Goal: Task Accomplishment & Management: Complete application form

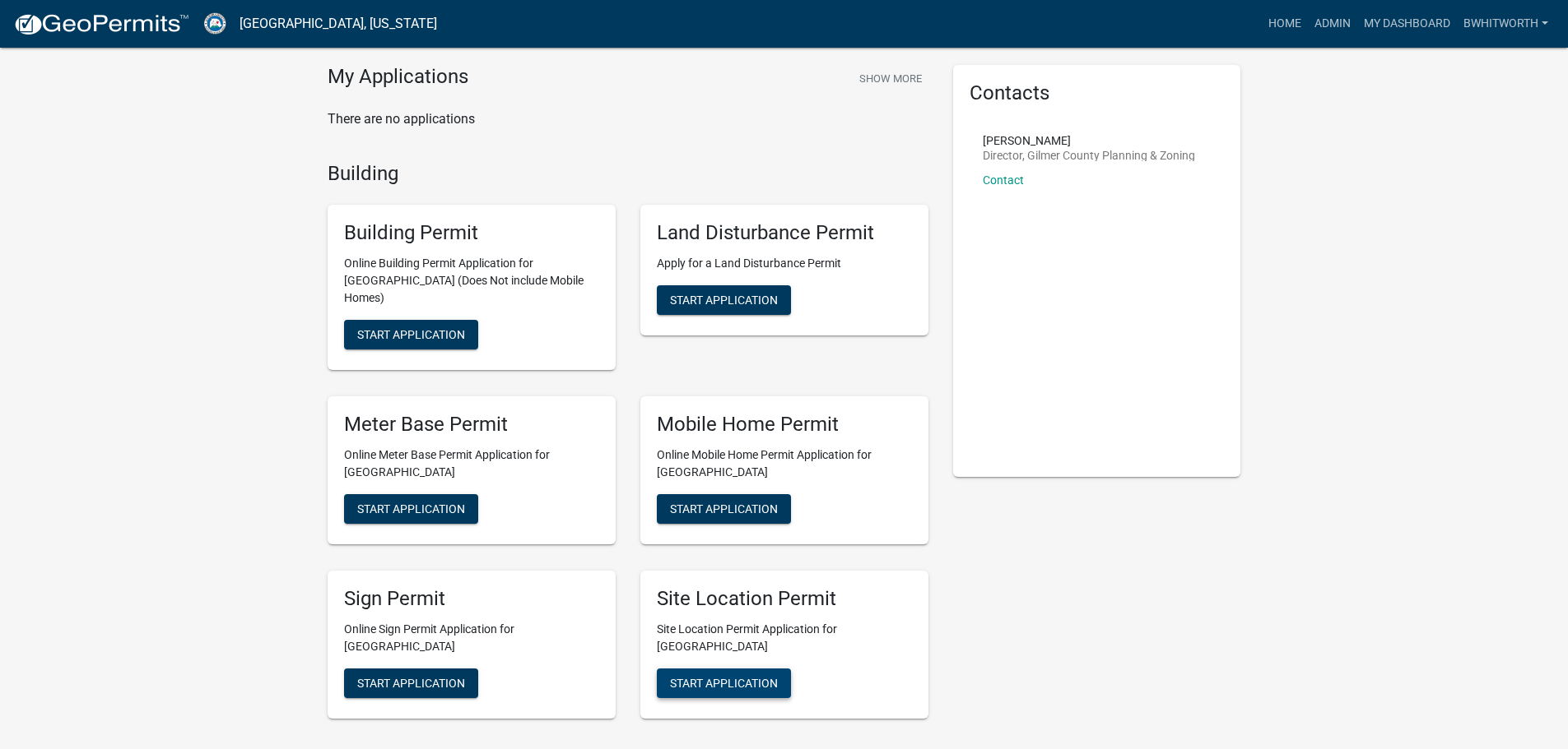
scroll to position [82, 0]
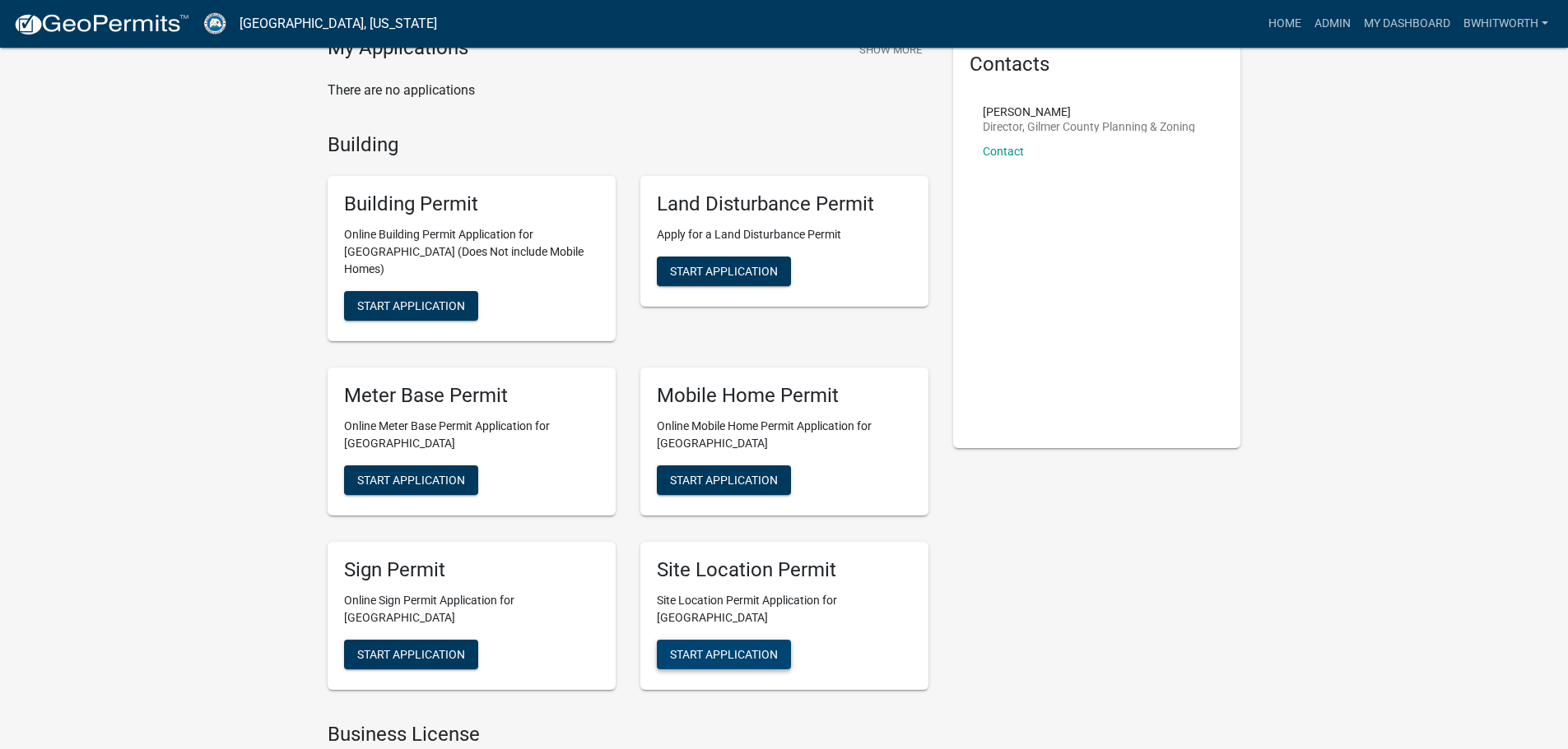
click at [734, 640] on button "Start Application" at bounding box center [723, 655] width 134 height 29
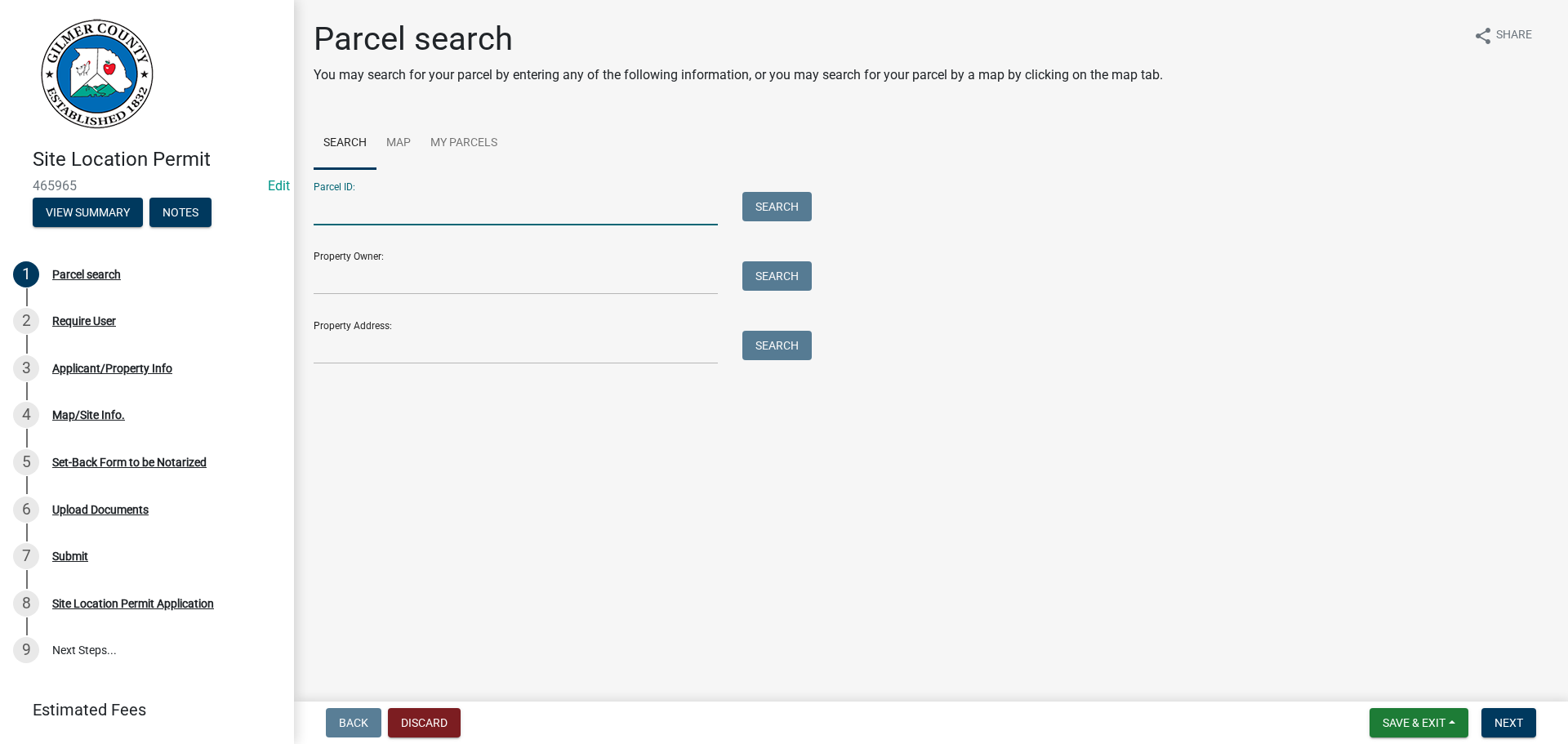
click at [416, 196] on input "Parcel ID:" at bounding box center [516, 209] width 404 height 33
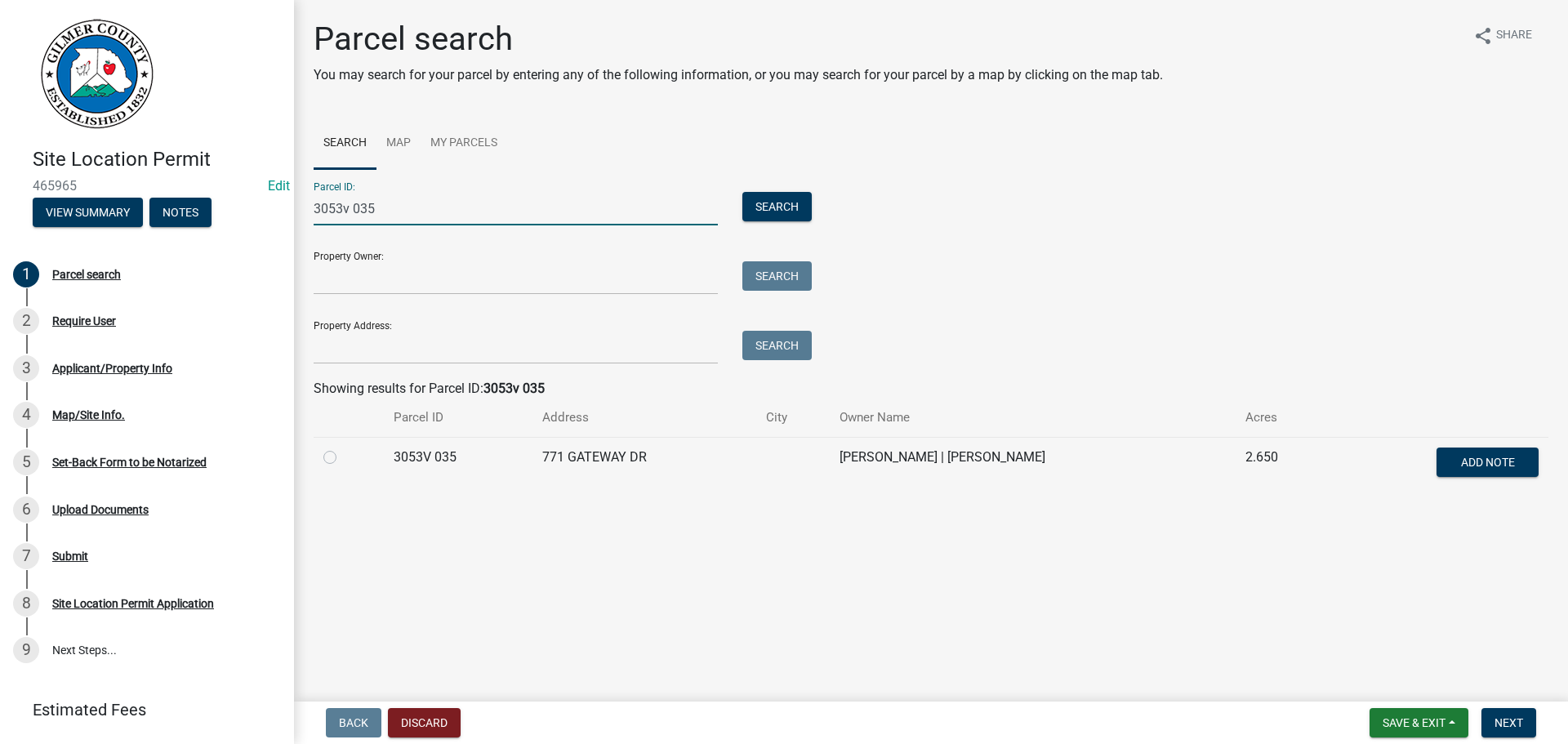
type input "3053v 035"
click at [343, 448] on label at bounding box center [343, 448] width 0 height 0
click at [343, 458] on 035 "radio" at bounding box center [348, 453] width 11 height 11
radio 035 "true"
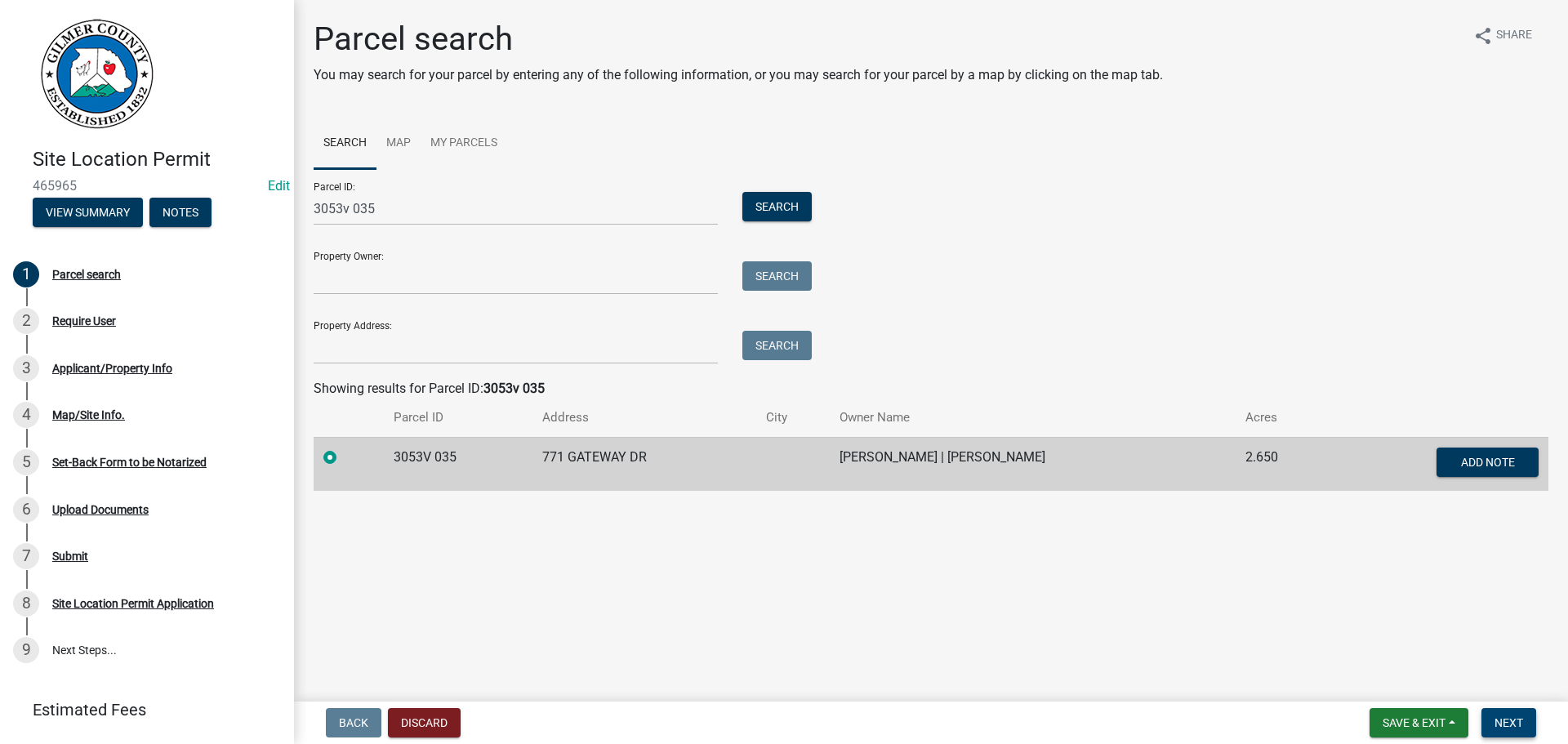
click at [1504, 725] on span "Next" at bounding box center [1509, 723] width 28 height 13
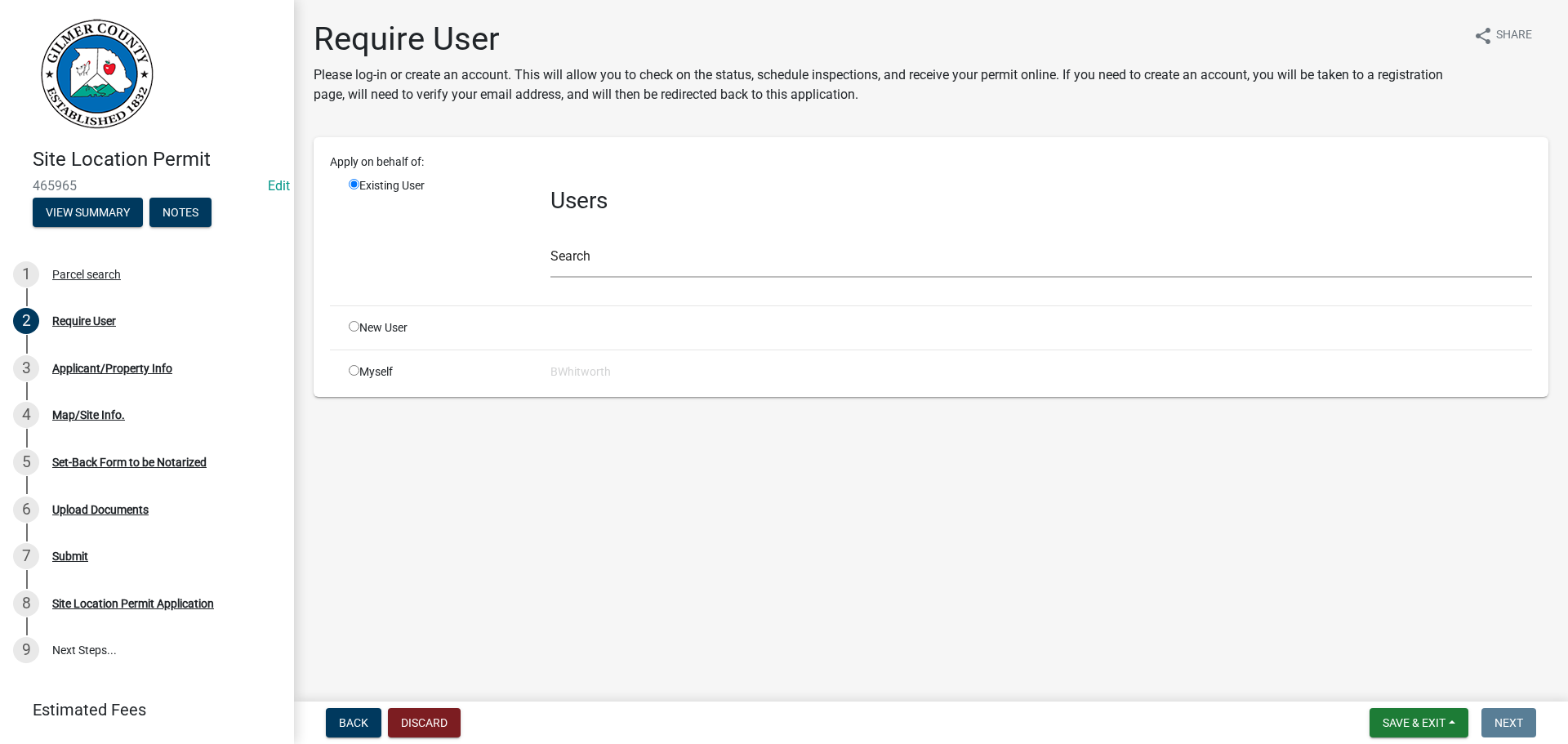
click at [353, 326] on input "radio" at bounding box center [353, 326] width 11 height 11
radio input "true"
radio input "false"
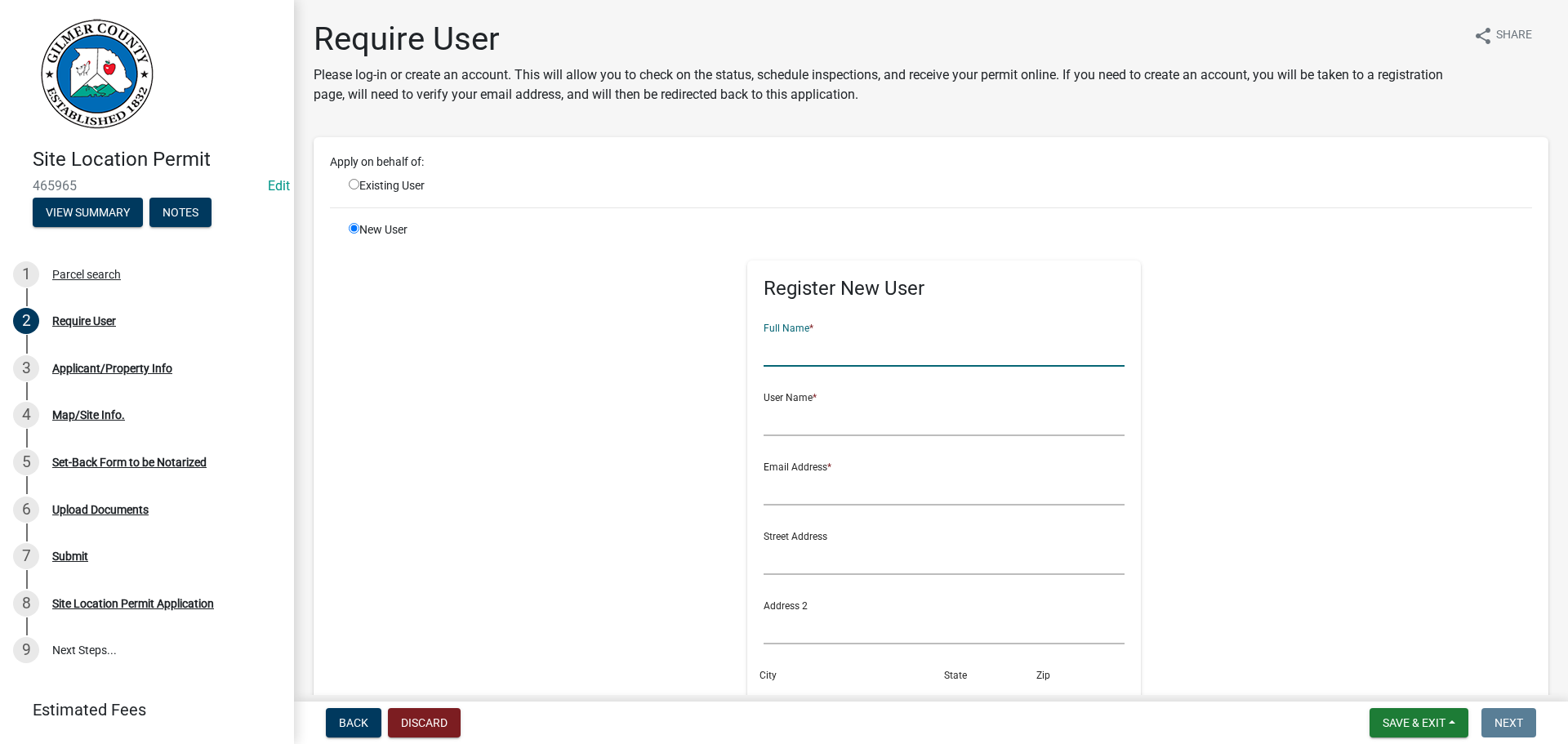
click at [825, 341] on input "text" at bounding box center [945, 350] width 362 height 33
type input "t"
type input "[PERSON_NAME]"
click at [825, 424] on input "text" at bounding box center [945, 420] width 362 height 33
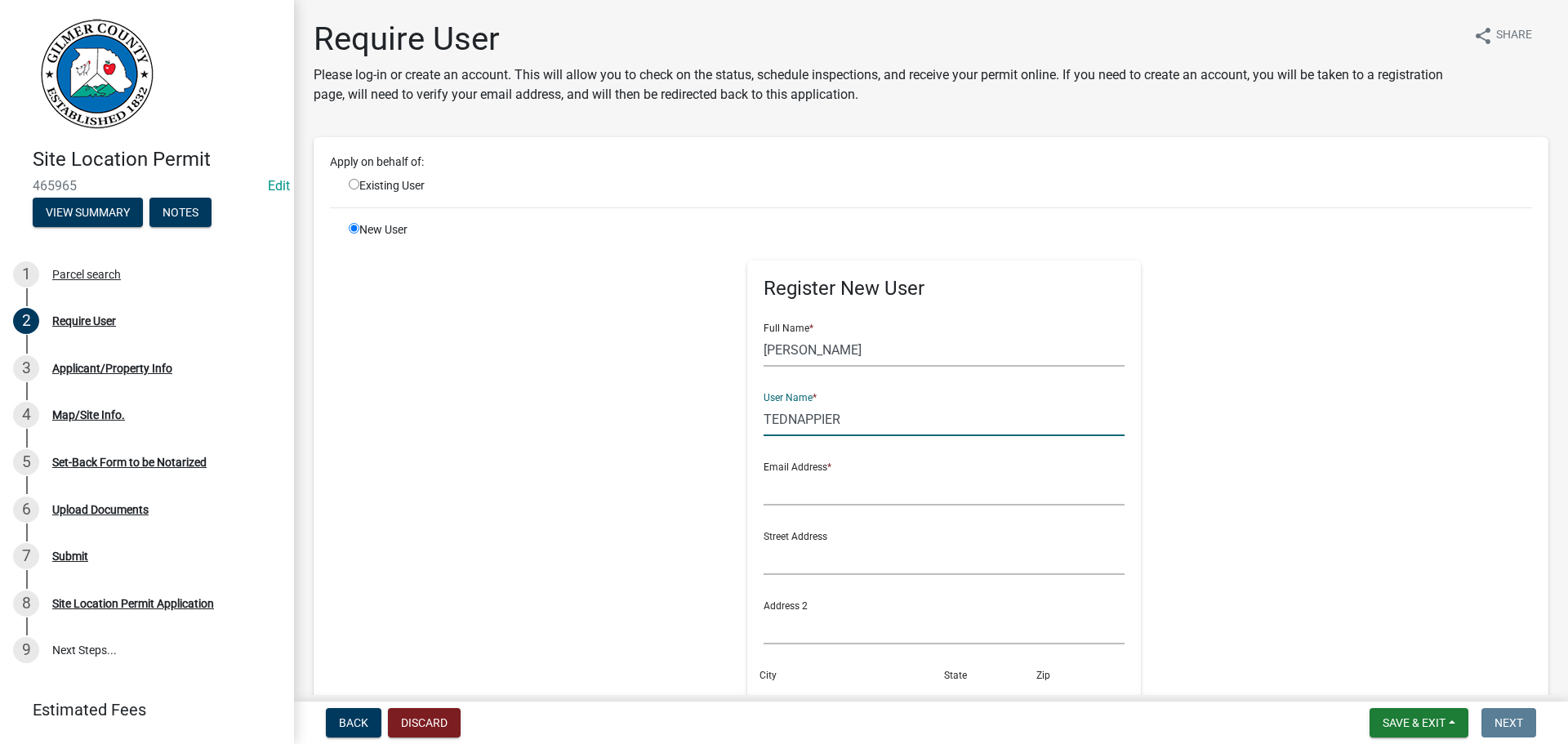
type input "TEDNAPPIER"
click at [817, 343] on input "[PERSON_NAME]" at bounding box center [945, 350] width 362 height 33
type input "[PERSON_NAME]"
click at [813, 424] on input "TEDNAPPIER" at bounding box center [945, 420] width 362 height 33
type input "TEDNAPPER"
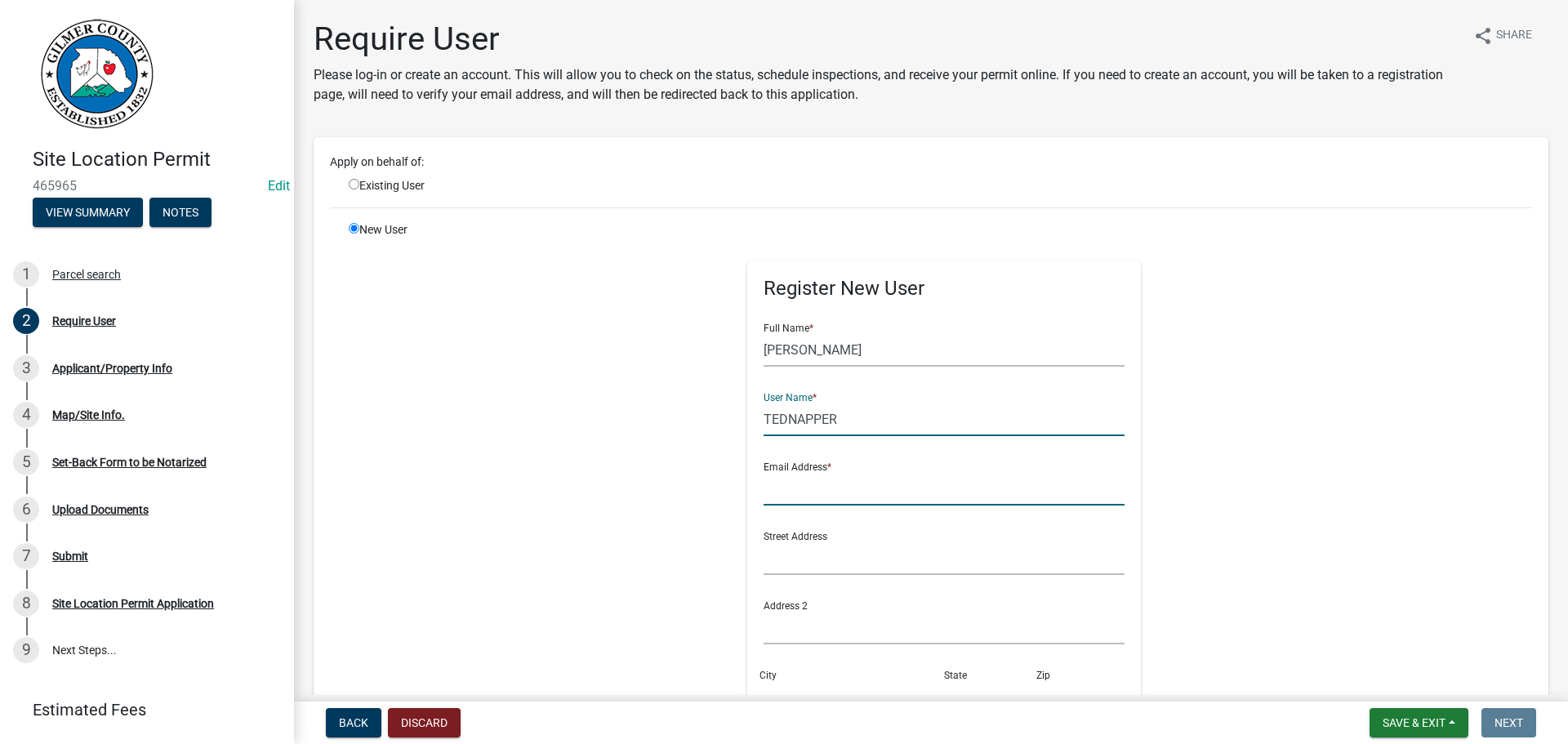
click at [924, 488] on input "text" at bounding box center [945, 489] width 362 height 33
type input "[EMAIL_ADDRESS][DOMAIN_NAME]"
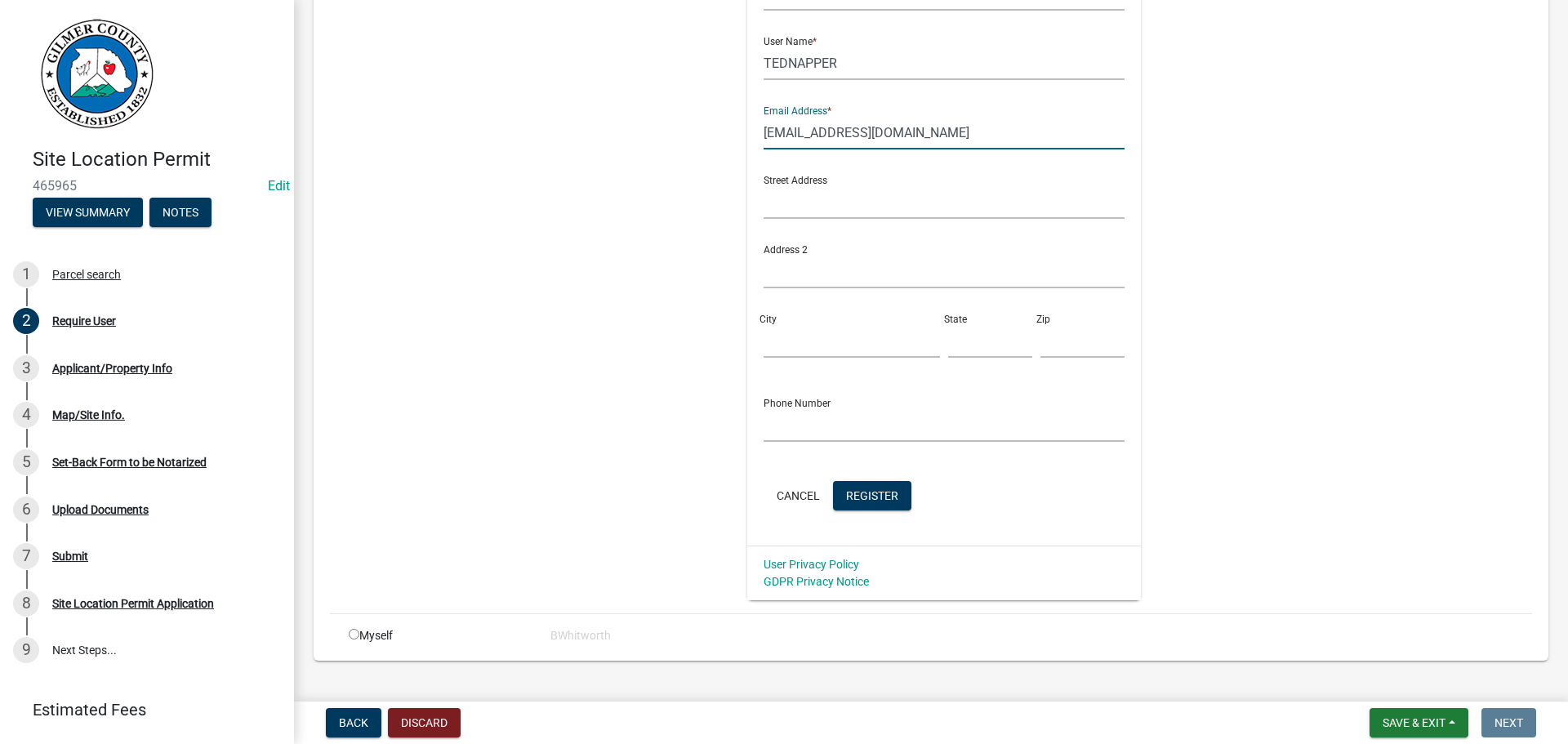
scroll to position [386, 0]
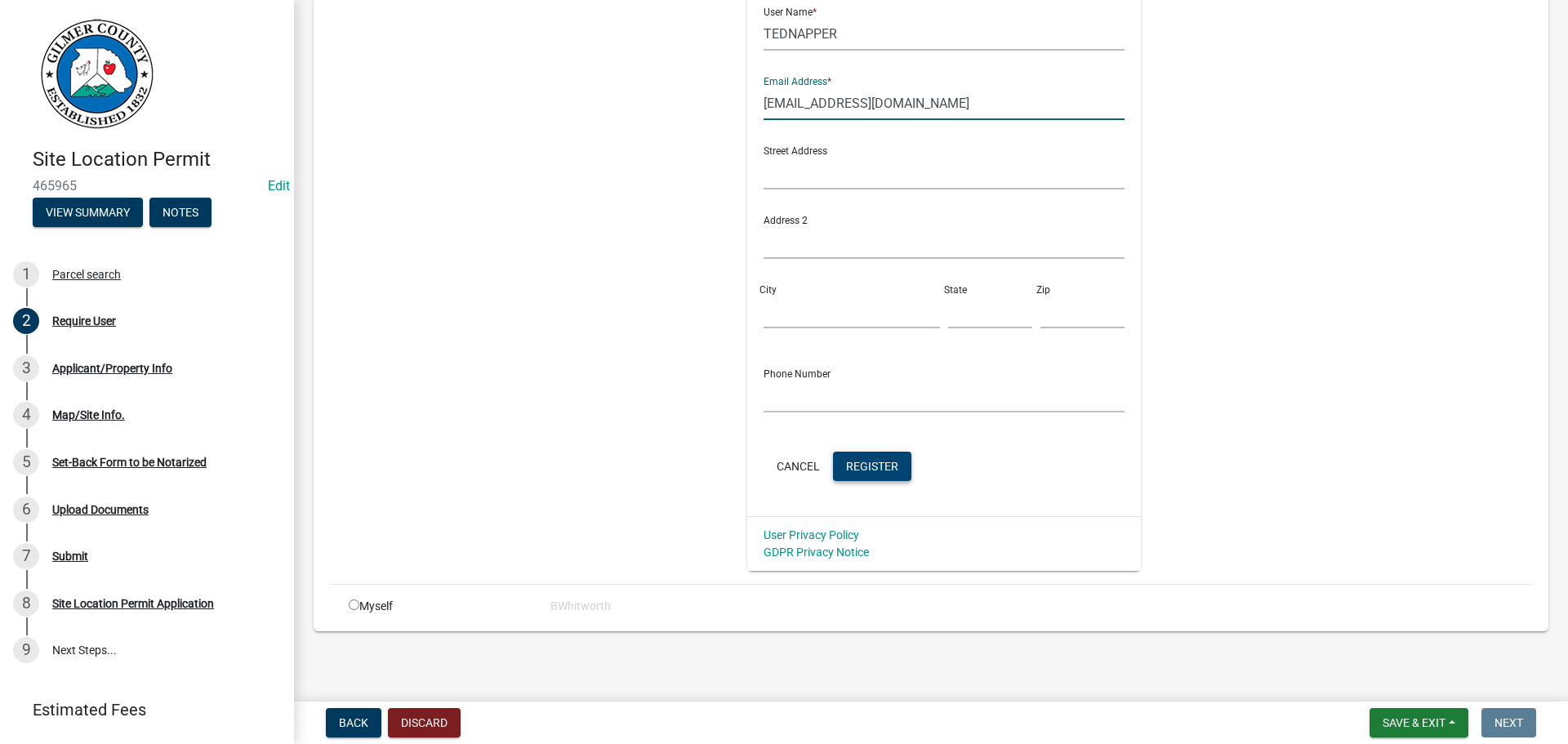
click at [868, 462] on span "Register" at bounding box center [873, 465] width 52 height 13
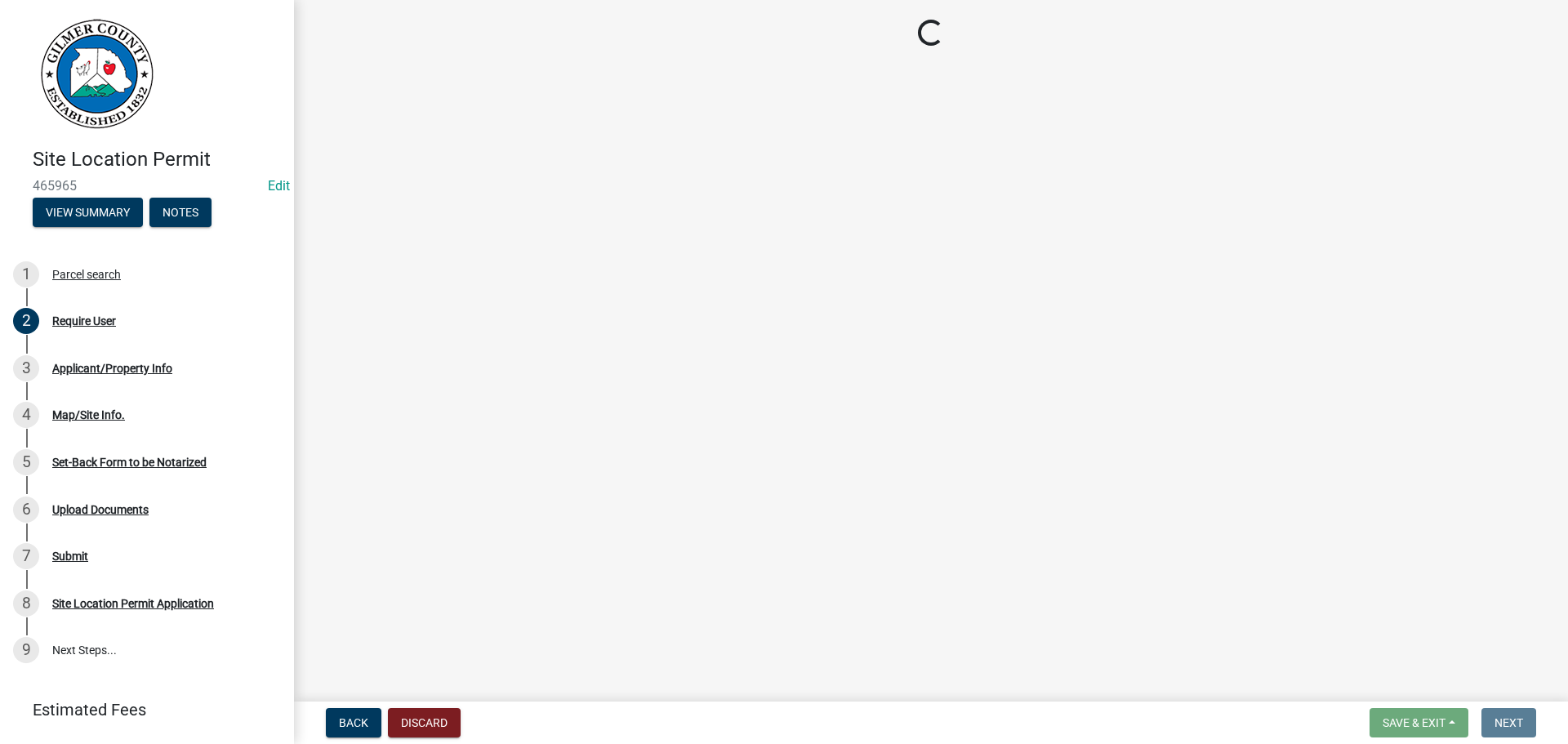
scroll to position [0, 0]
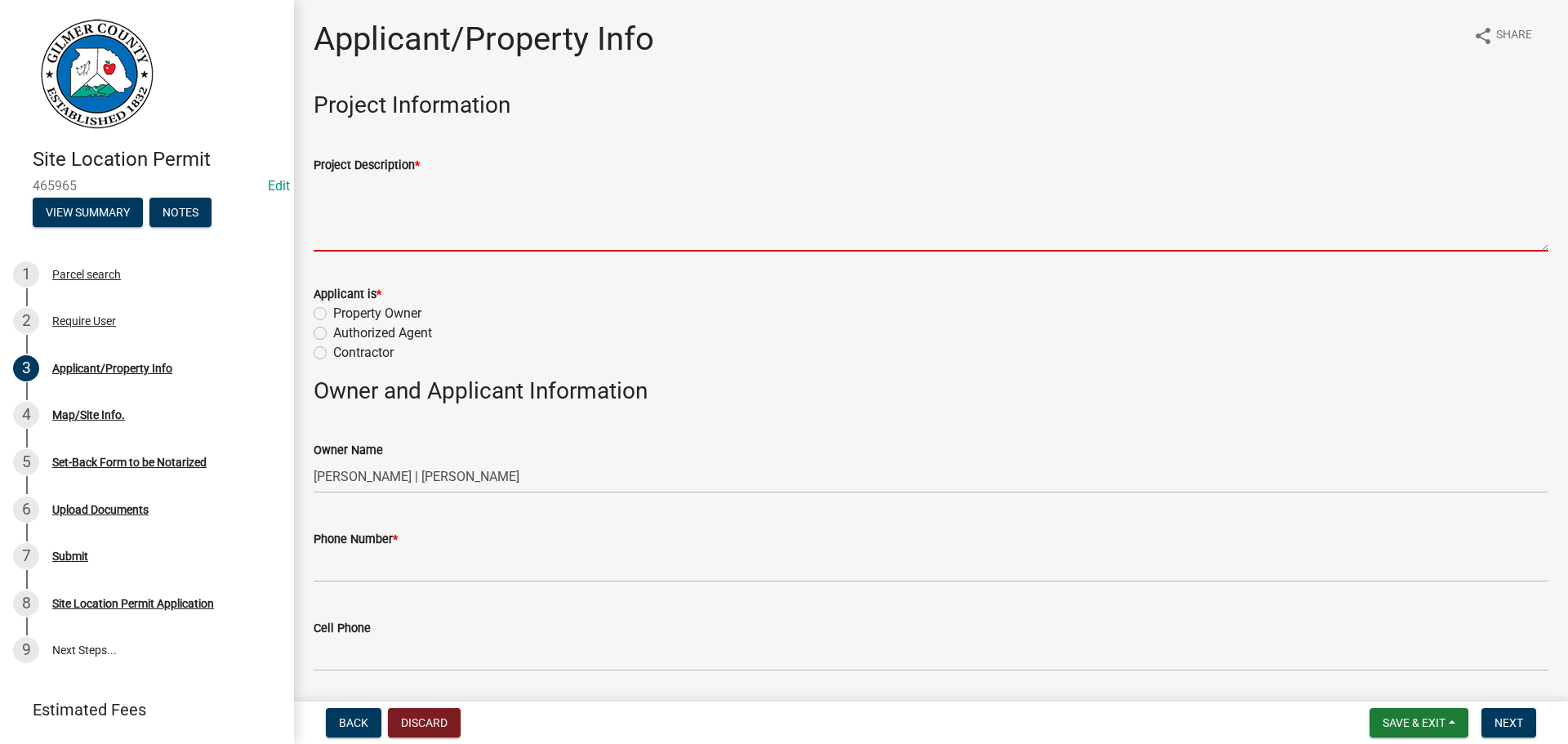
click at [545, 217] on textarea "Project Description *" at bounding box center [931, 213] width 1235 height 77
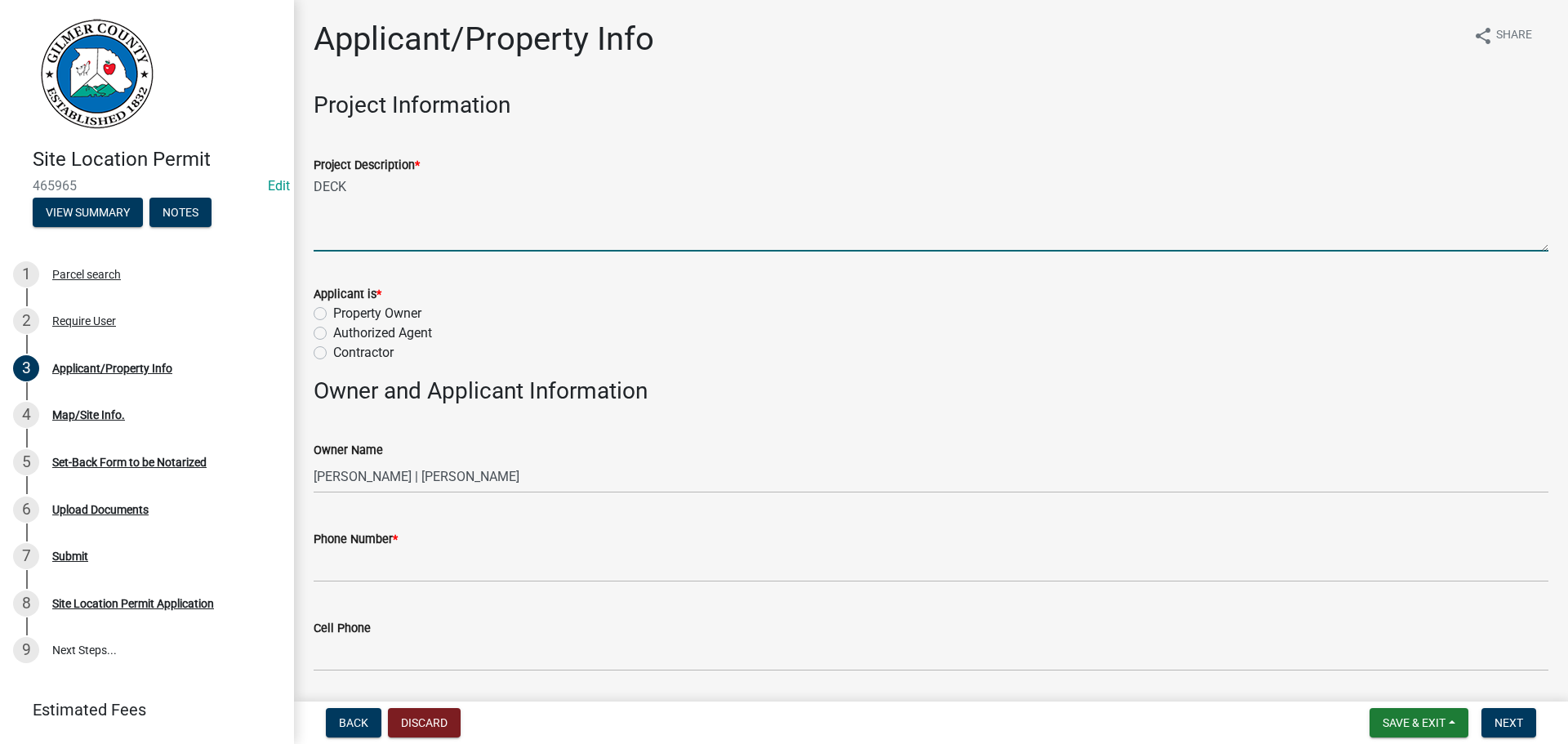
type textarea "DECK"
click at [333, 312] on label "Property Owner" at bounding box center [377, 314] width 88 height 19
click at [333, 312] on input "Property Owner" at bounding box center [338, 309] width 11 height 11
radio input "true"
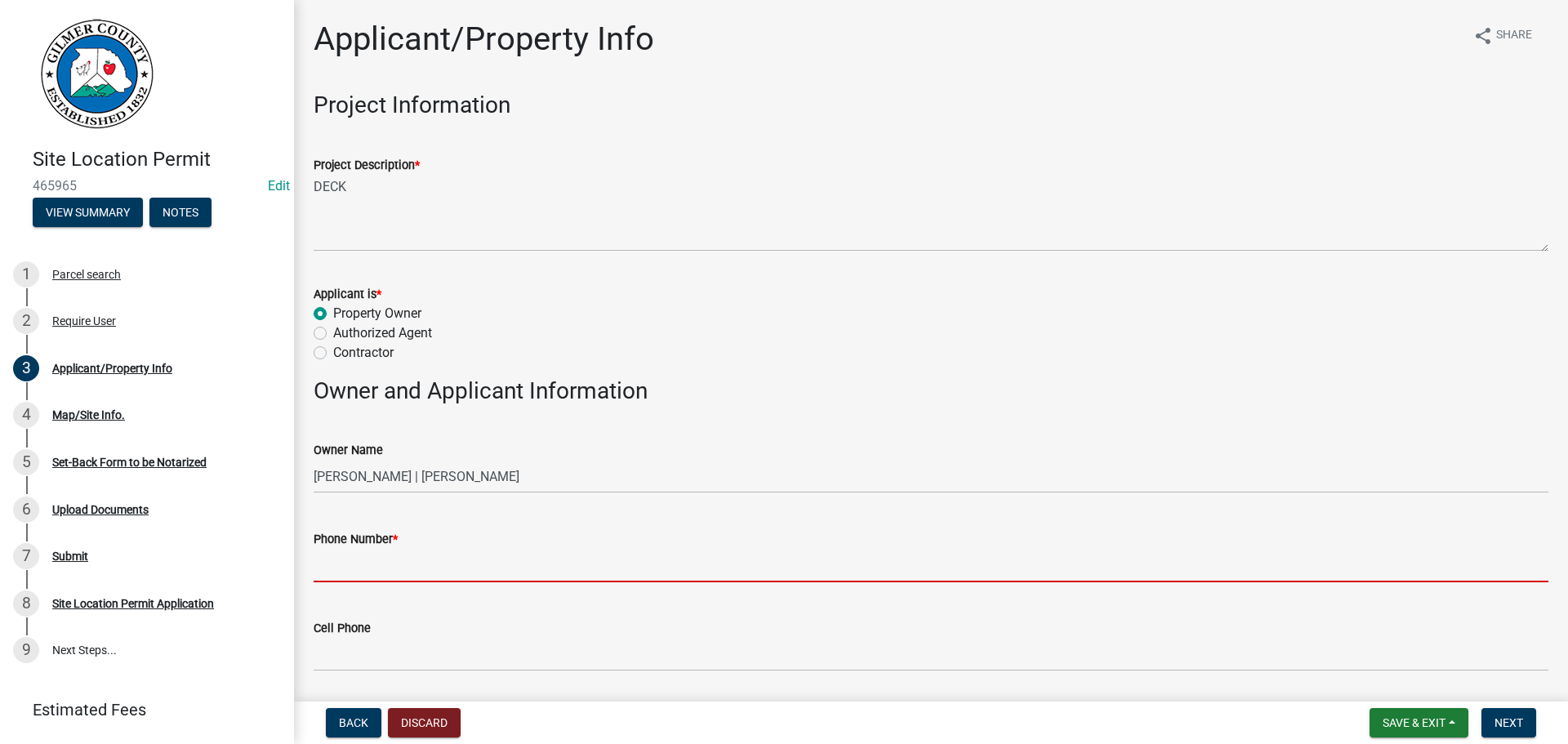
click at [382, 566] on input "Phone Number *" at bounding box center [931, 565] width 1235 height 33
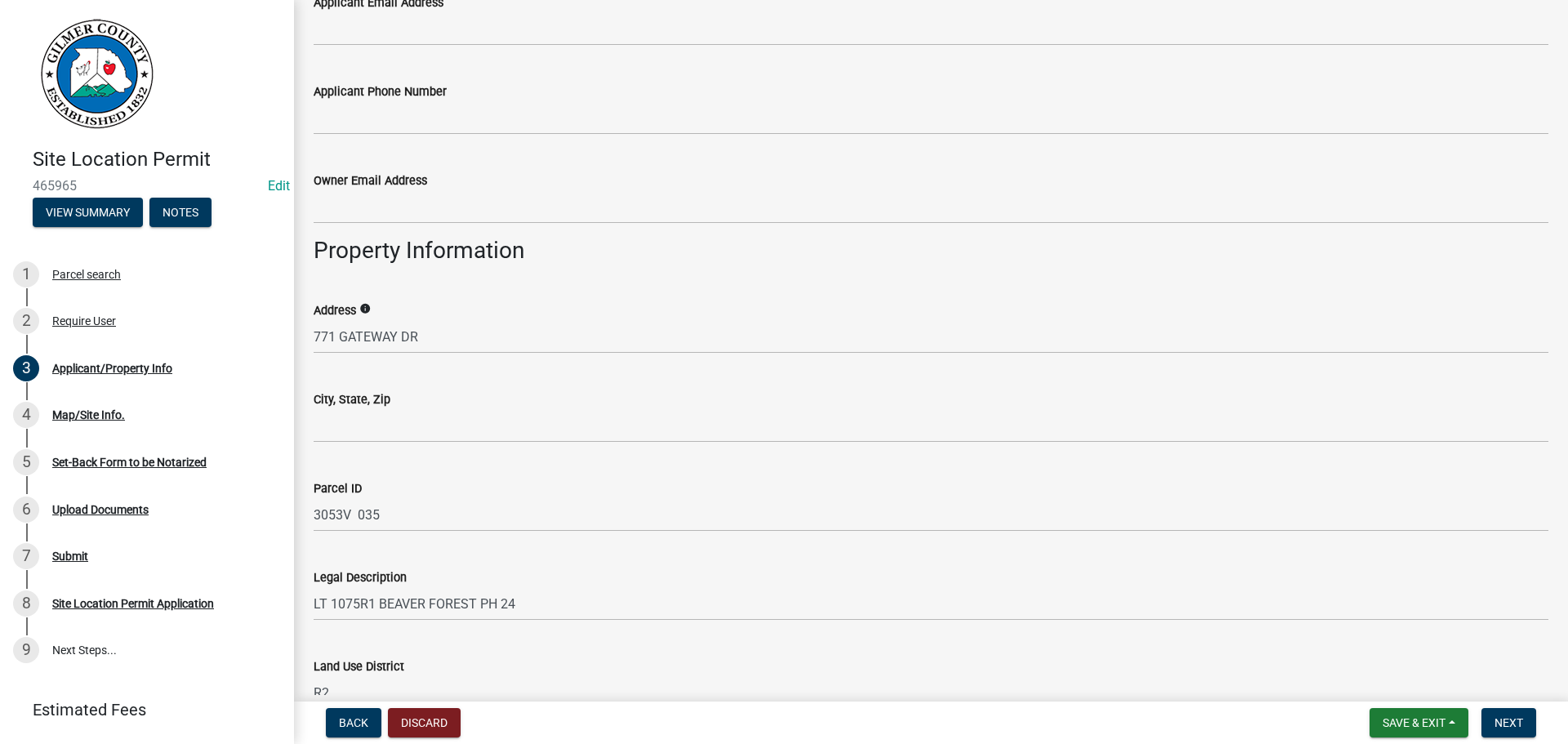
scroll to position [817, 0]
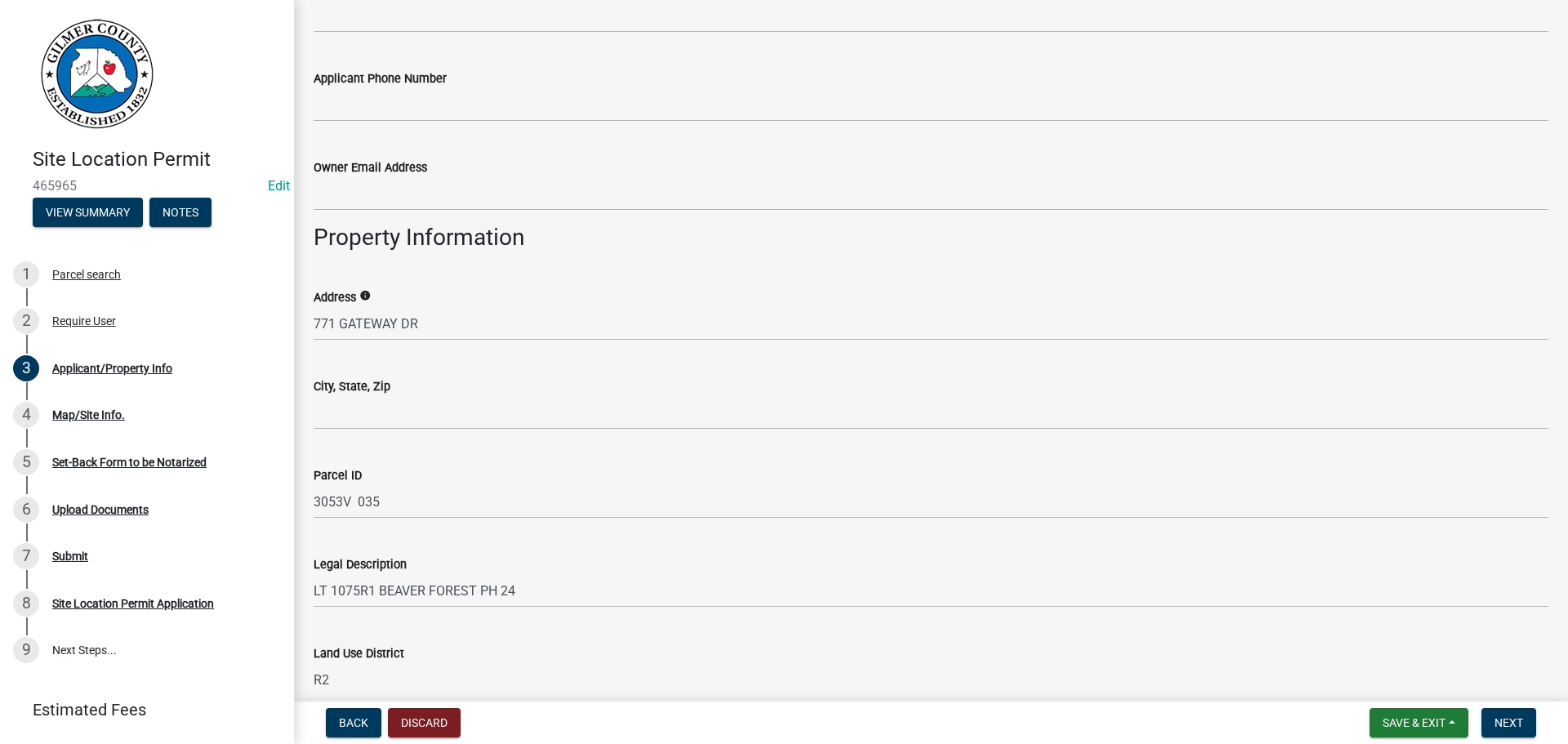
type input "[PHONE_NUMBER]"
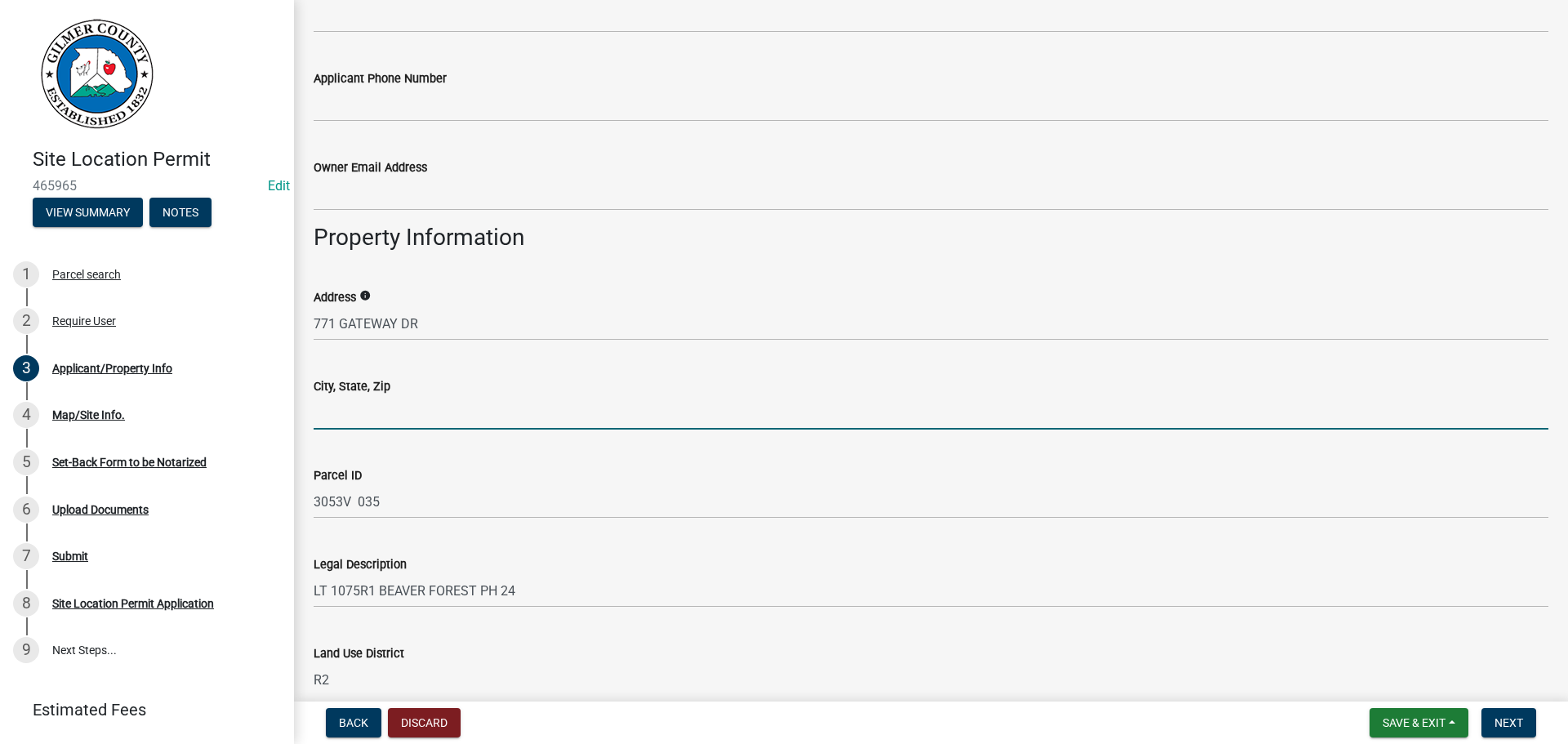
click at [422, 404] on input "City, State, Zip" at bounding box center [931, 413] width 1235 height 33
type input "ELLIJAY GA 30540"
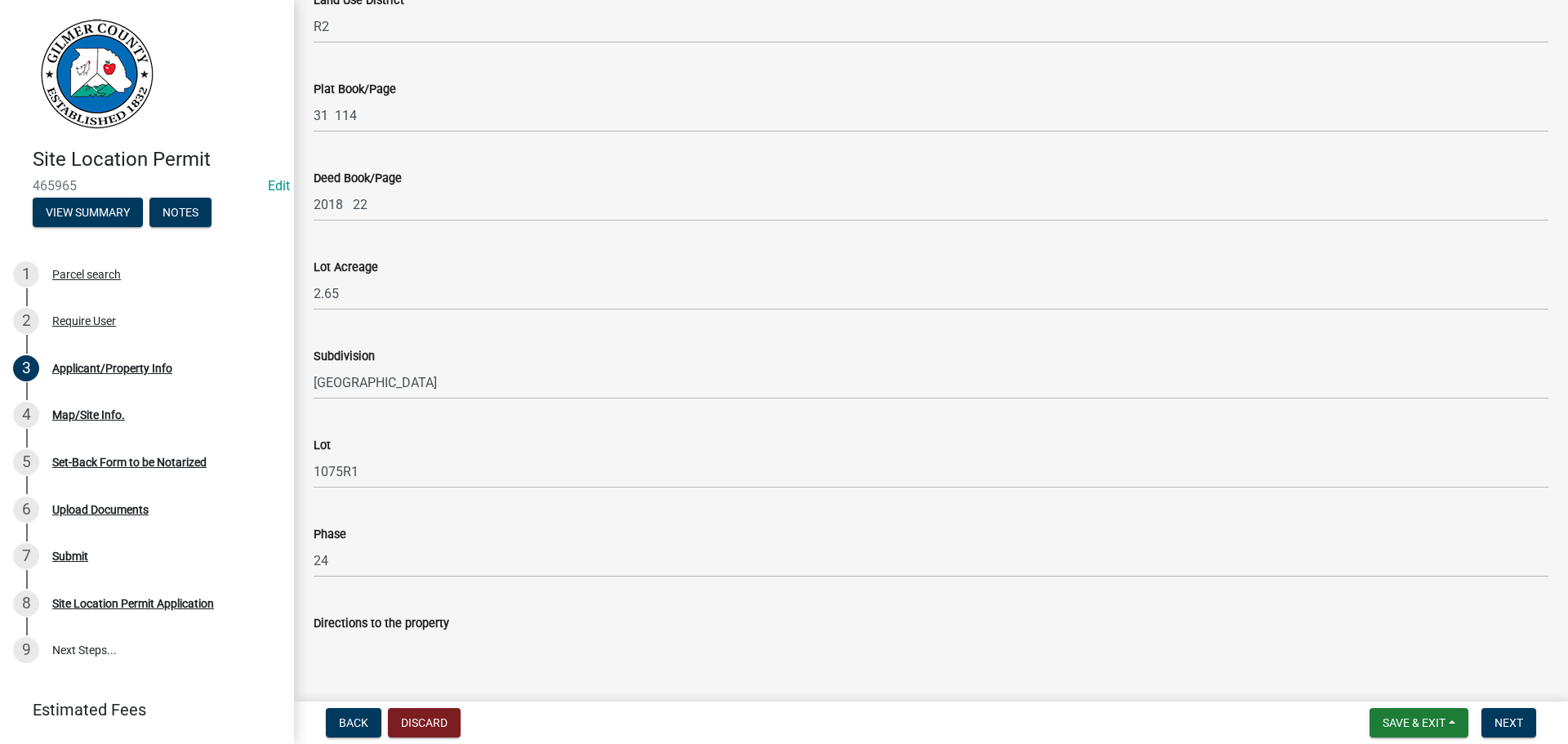
scroll to position [1563, 0]
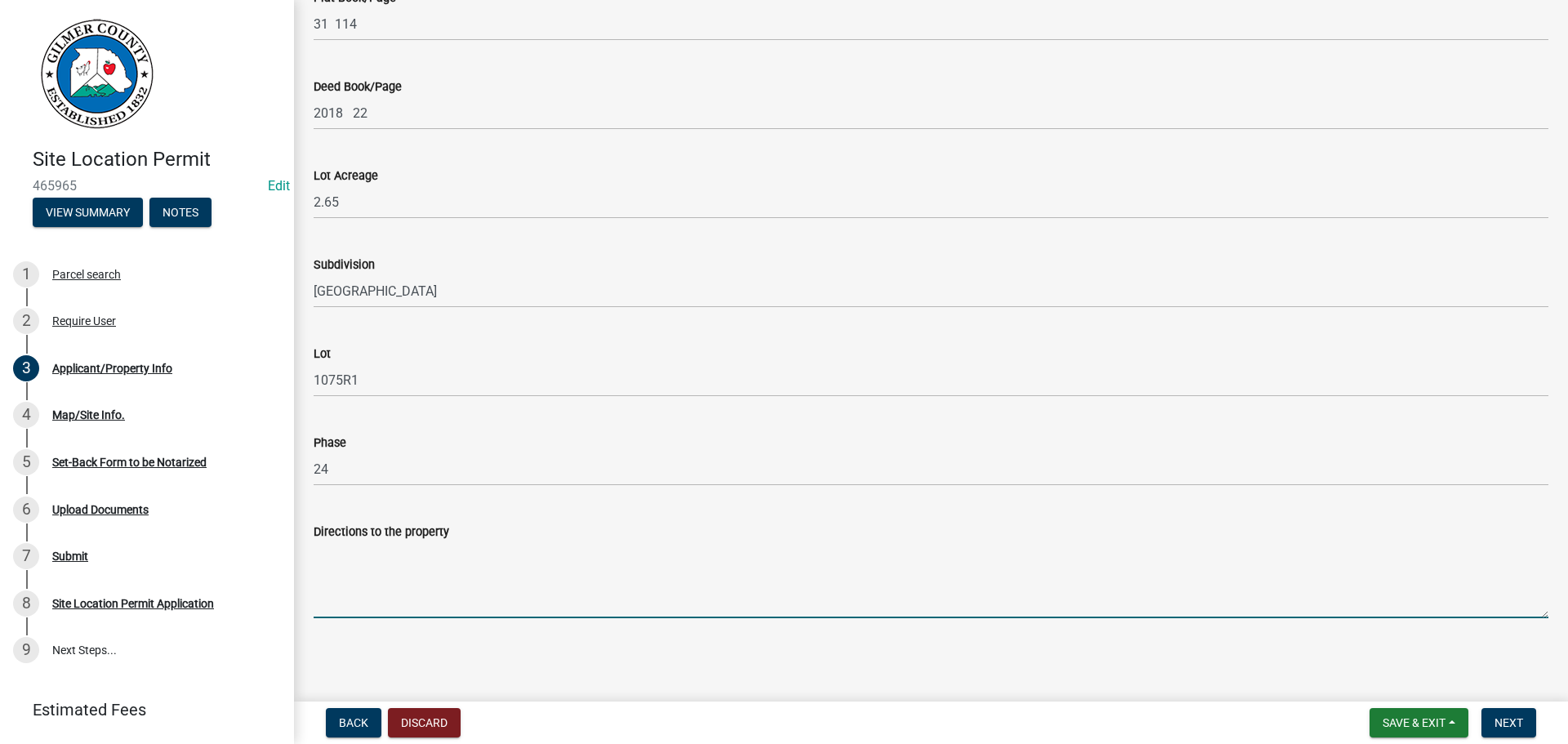
click at [450, 559] on textarea "Directions to the property" at bounding box center [931, 580] width 1235 height 77
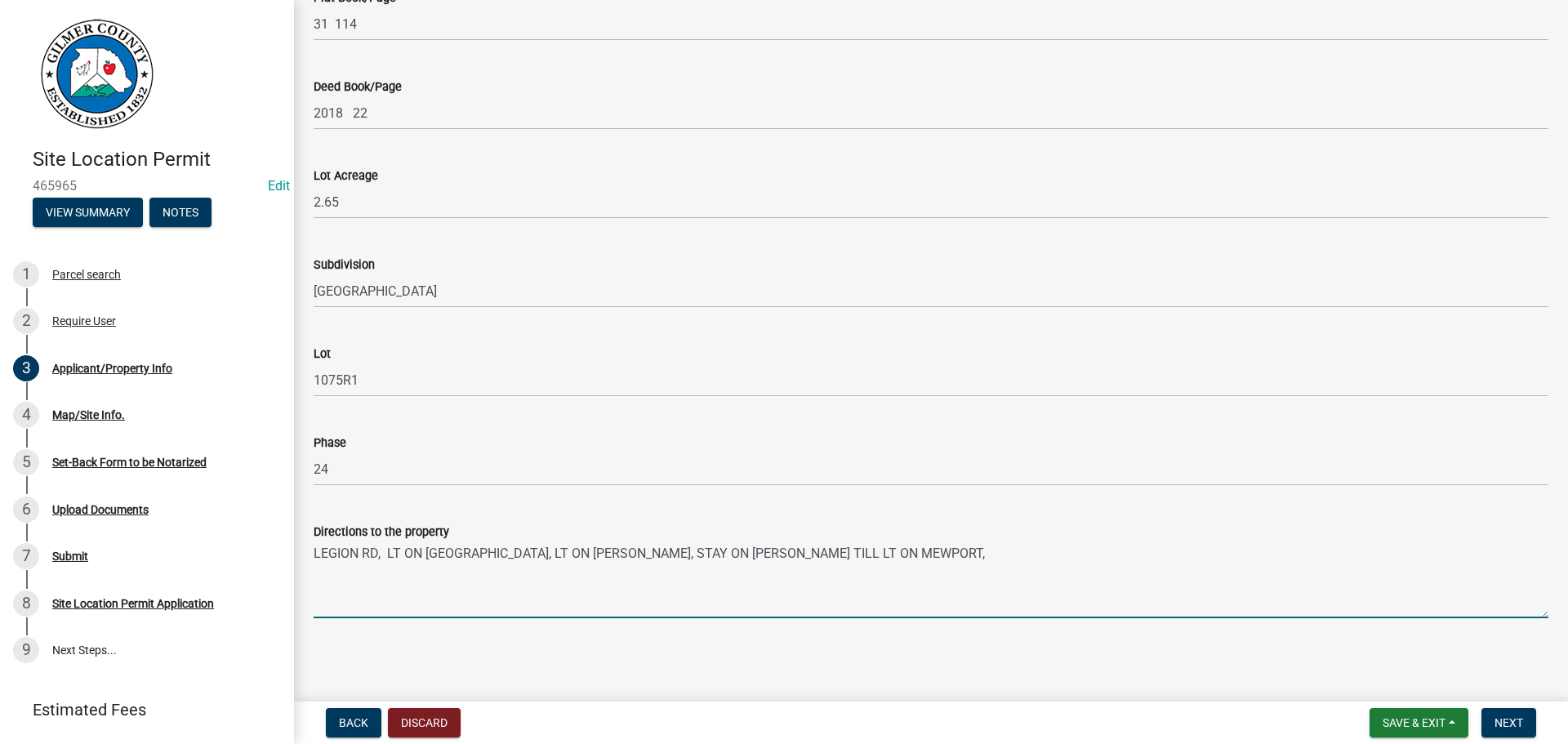
click at [606, 551] on textarea "LEGION RD, LT ON [GEOGRAPHIC_DATA], LT ON [PERSON_NAME], STAY ON [PERSON_NAME] …" at bounding box center [931, 580] width 1235 height 77
click at [659, 549] on textarea "LEGION RD, LT ON [GEOGRAPHIC_DATA], LT ON [PERSON_NAME] ON [PERSON_NAME] TILL L…" at bounding box center [931, 580] width 1235 height 77
click at [659, 558] on textarea "LEGION RD, LT ON [GEOGRAPHIC_DATA], LT ON [PERSON_NAME] ON [PERSON_NAME] [PERSO…" at bounding box center [931, 580] width 1235 height 77
click at [580, 555] on textarea "LEGION RD, LT ON [GEOGRAPHIC_DATA], LT ON [PERSON_NAME] ON [PERSON_NAME]- [PERS…" at bounding box center [931, 580] width 1235 height 77
click at [728, 549] on textarea "LEGION RD, LT ON [GEOGRAPHIC_DATA], LT ON [PERSON_NAME]-RT ON [PERSON_NAME]- [P…" at bounding box center [931, 580] width 1235 height 77
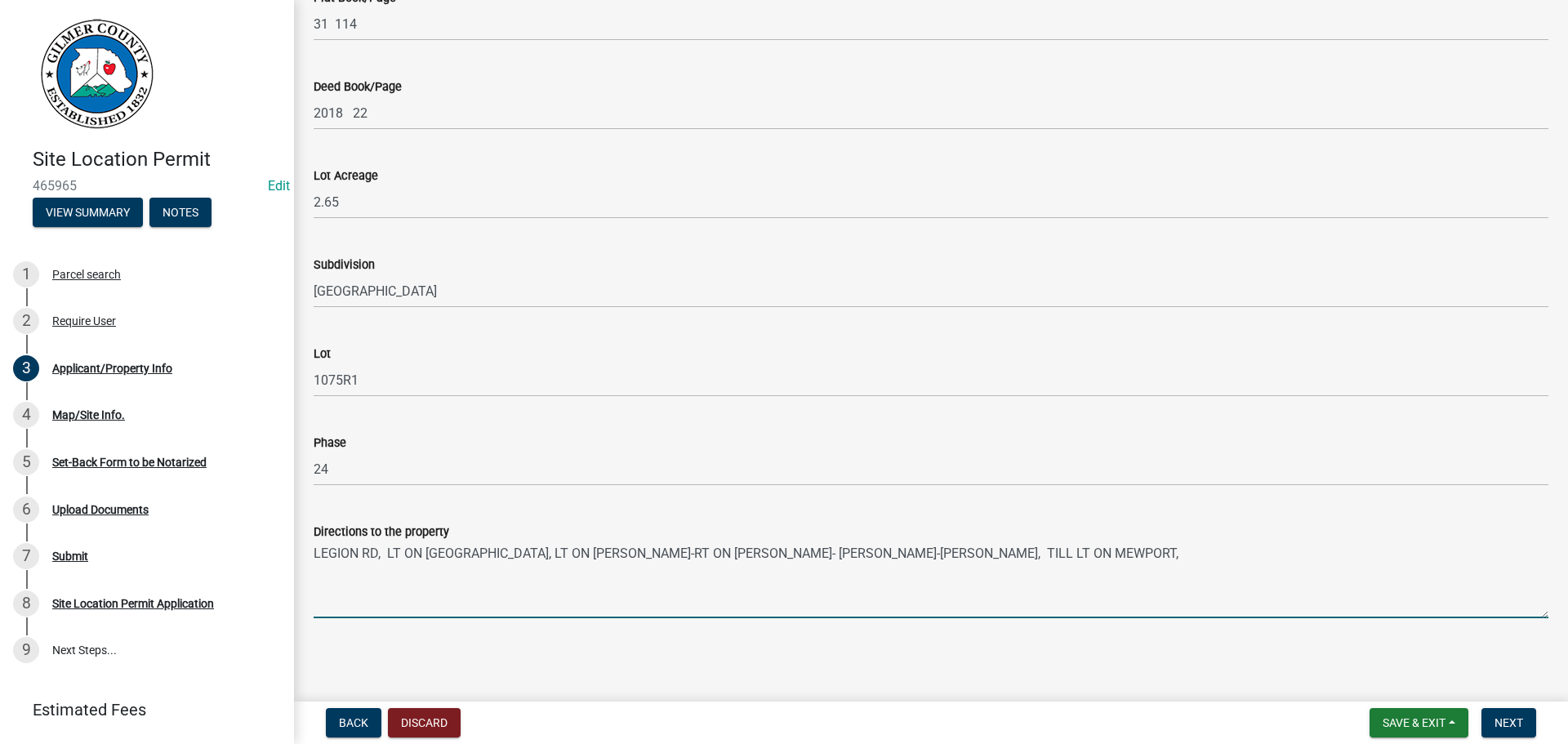
click at [794, 549] on textarea "LEGION RD, LT ON [GEOGRAPHIC_DATA], LT ON [PERSON_NAME]-RT ON [PERSON_NAME]- [P…" at bounding box center [931, 580] width 1235 height 77
click at [820, 543] on textarea "LEGION RD, LT ON [GEOGRAPHIC_DATA], LT ON [PERSON_NAME]-RT ON [PERSON_NAME]- [P…" at bounding box center [931, 580] width 1235 height 77
click at [842, 555] on textarea "LEGION RD, LT ON [GEOGRAPHIC_DATA], LT ON [PERSON_NAME]-RT ON [PERSON_NAME]- [P…" at bounding box center [931, 580] width 1235 height 77
click at [941, 556] on textarea "LEGION RD, LT ON [GEOGRAPHIC_DATA], LT ON [PERSON_NAME]-RT ON [PERSON_NAME]- [P…" at bounding box center [931, 580] width 1235 height 77
drag, startPoint x: 1174, startPoint y: 554, endPoint x: 1160, endPoint y: 555, distance: 14.0
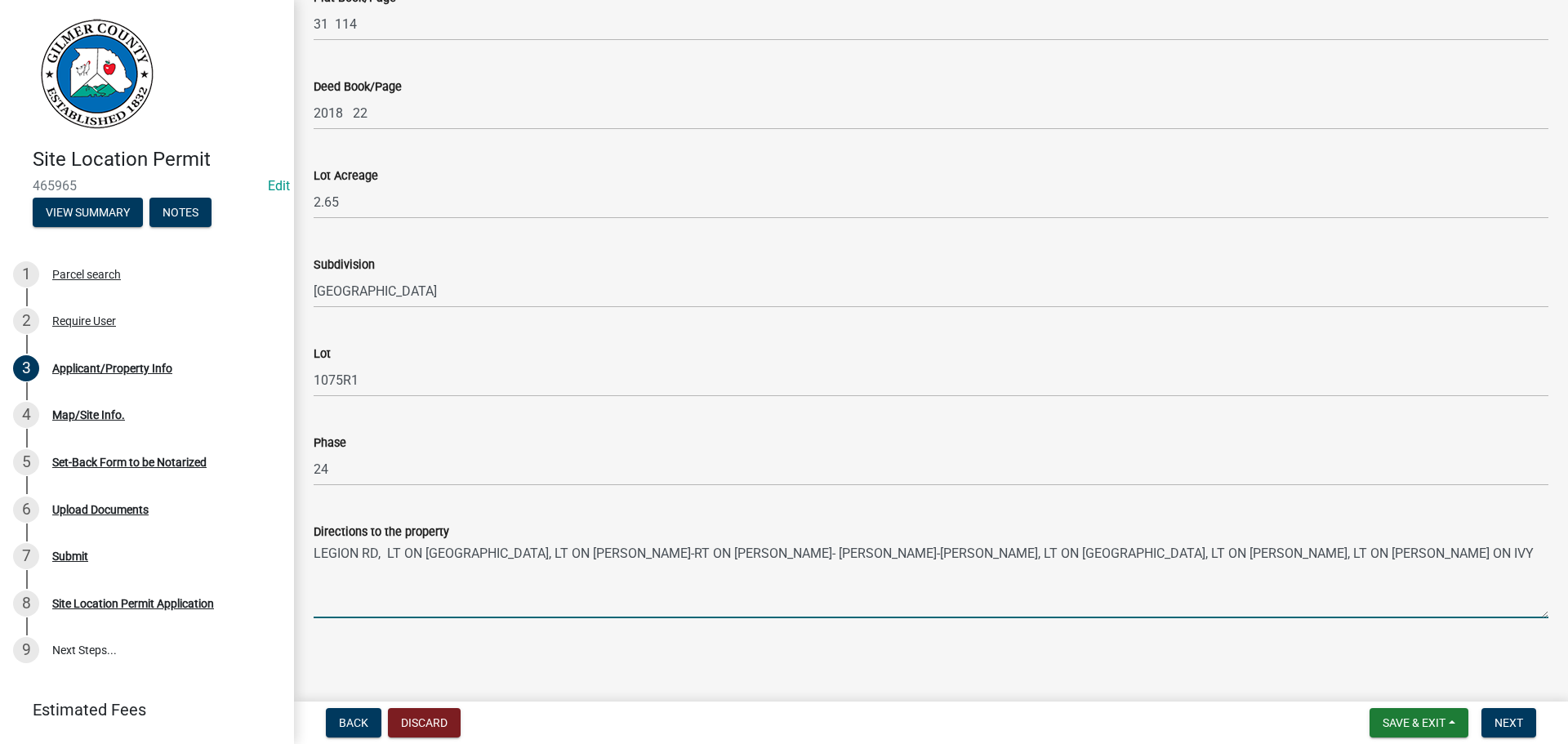
click at [1160, 555] on textarea "LEGION RD, LT ON [GEOGRAPHIC_DATA], LT ON [PERSON_NAME]-RT ON [PERSON_NAME]- [P…" at bounding box center [931, 580] width 1235 height 77
click at [1184, 548] on textarea "LEGION RD, LT ON [GEOGRAPHIC_DATA], LT ON [PERSON_NAME]-RT ON [PERSON_NAME]- [P…" at bounding box center [931, 580] width 1235 height 77
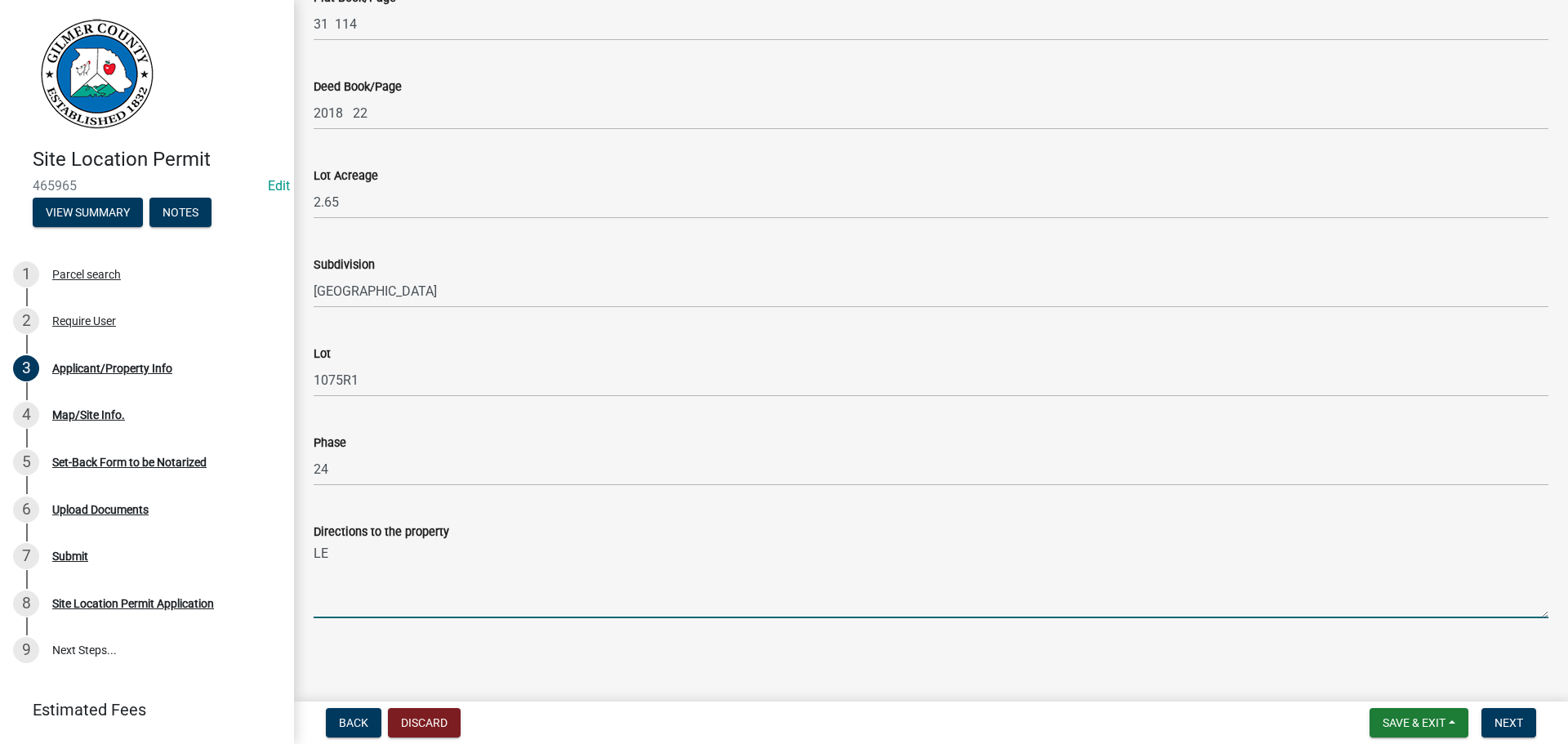
type textarea "L"
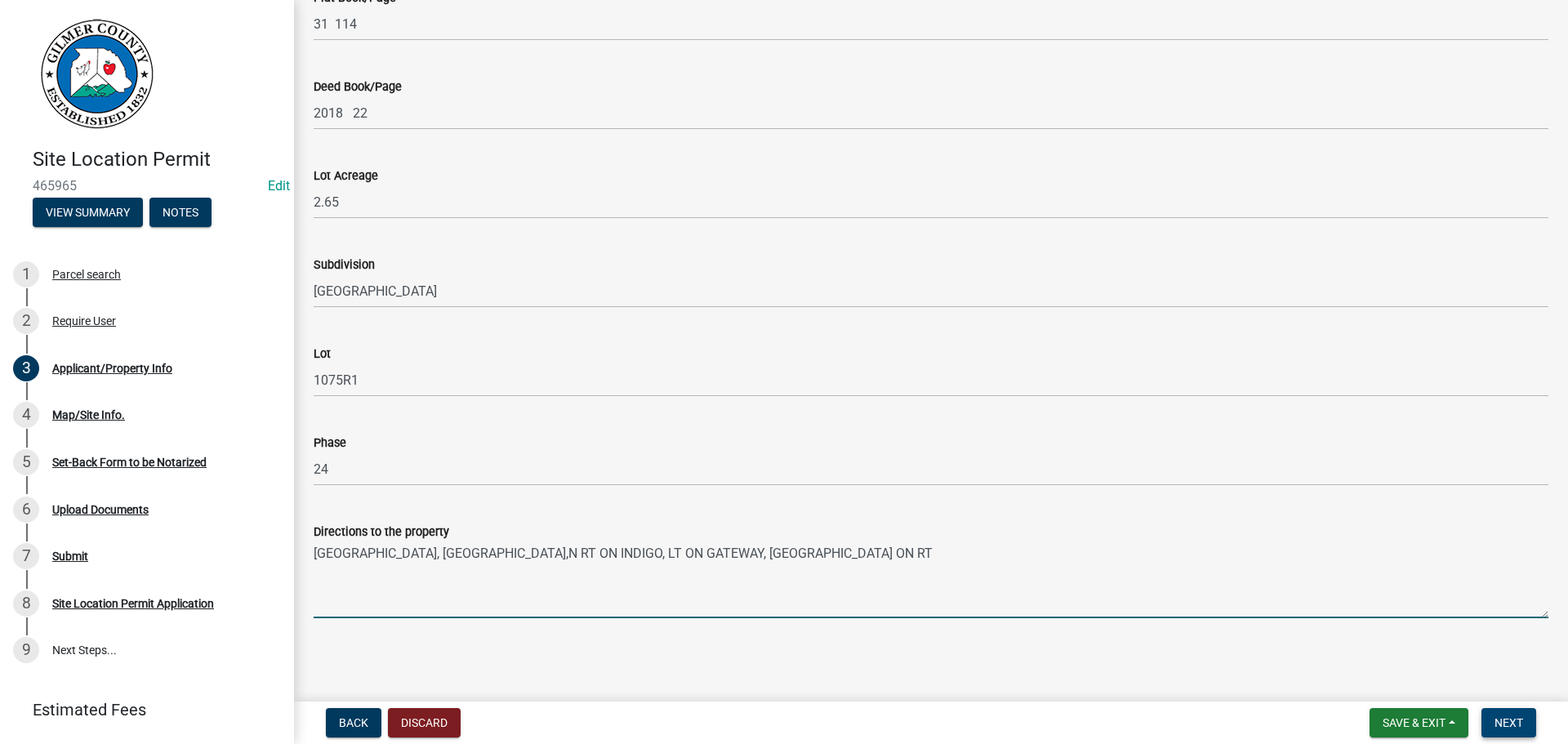
type textarea "[GEOGRAPHIC_DATA], [GEOGRAPHIC_DATA],N RT ON INDIGO, LT ON GATEWAY, [GEOGRAPHIC…"
click at [1509, 718] on span "Next" at bounding box center [1509, 723] width 28 height 13
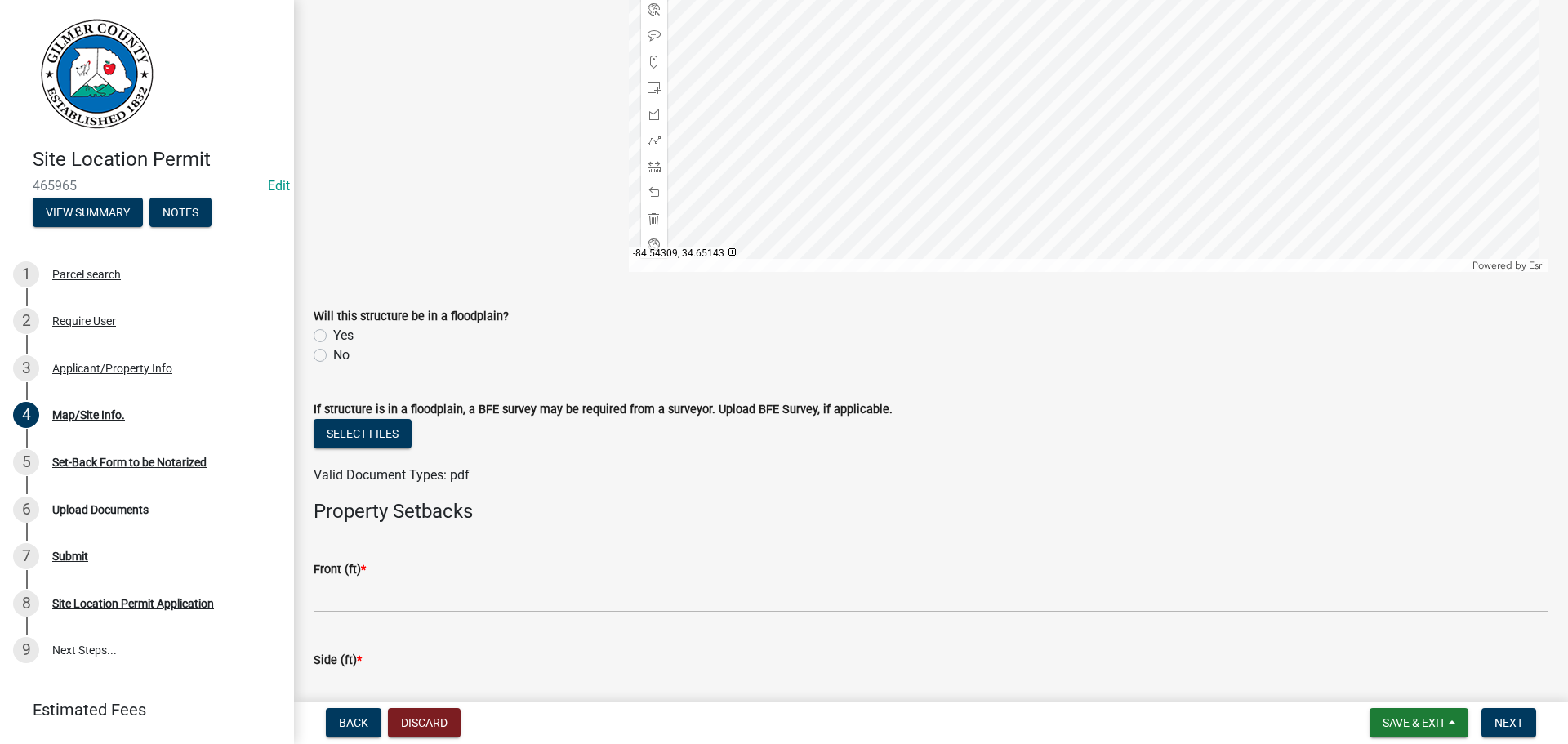
scroll to position [409, 0]
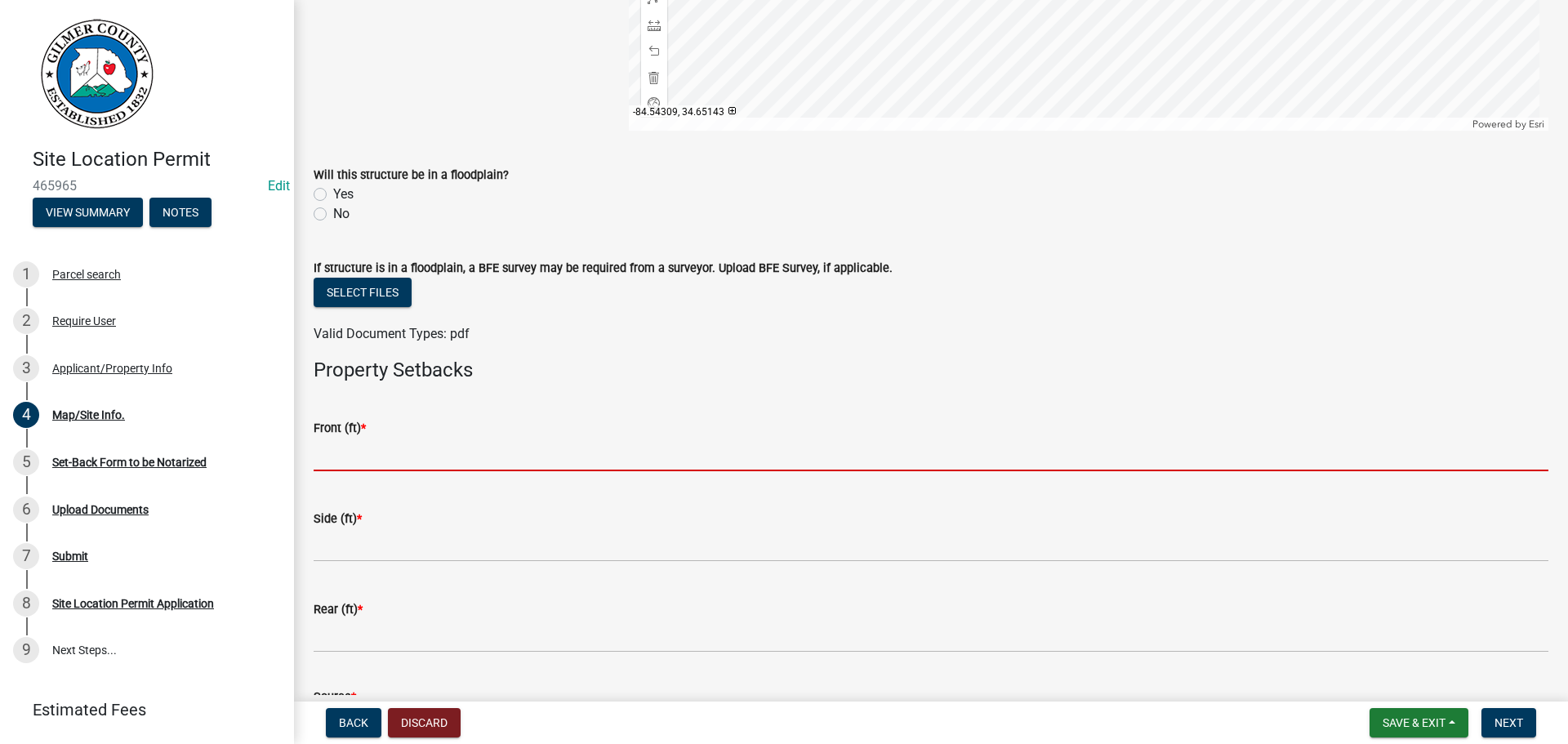
click at [412, 456] on input "text" at bounding box center [931, 455] width 1235 height 33
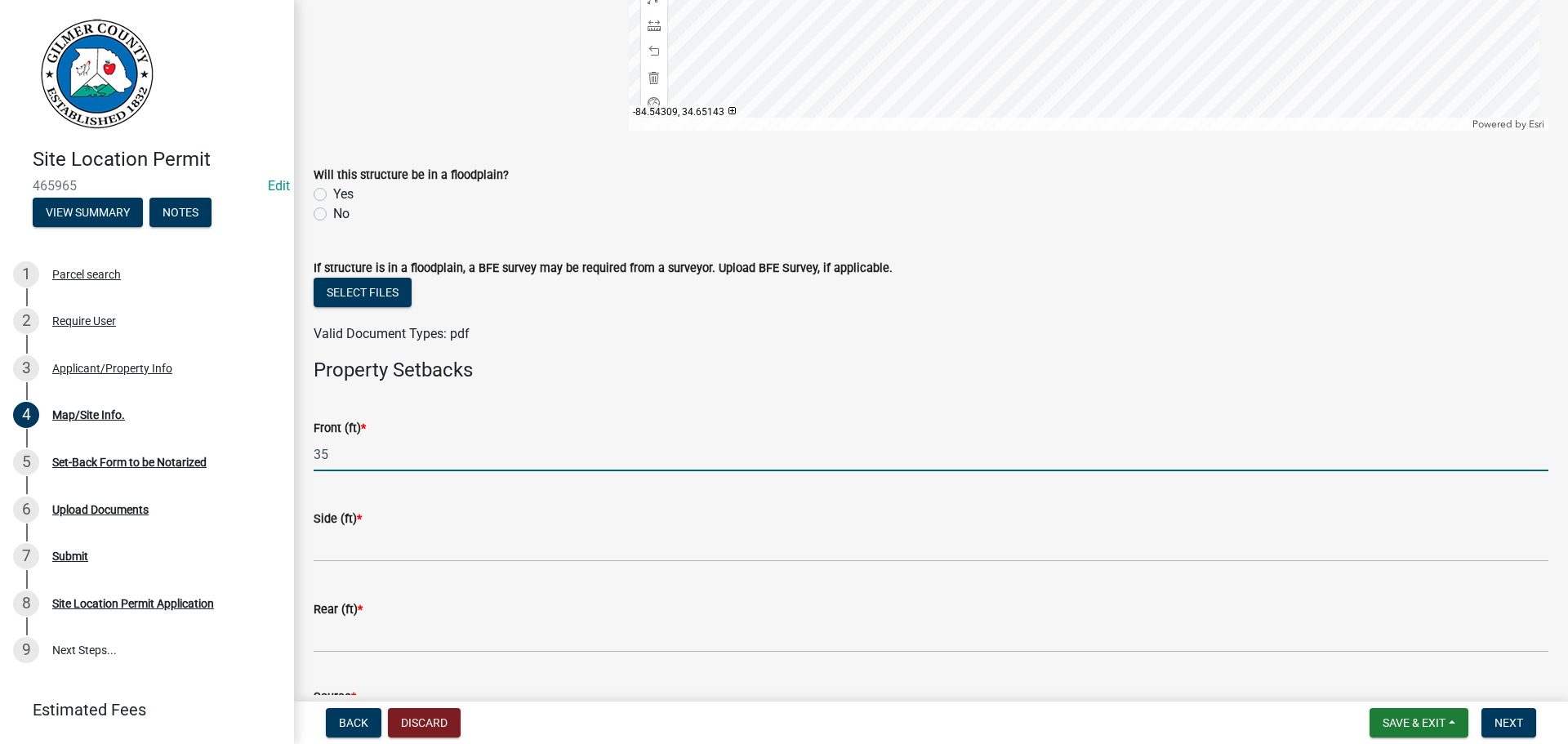
type input "35"
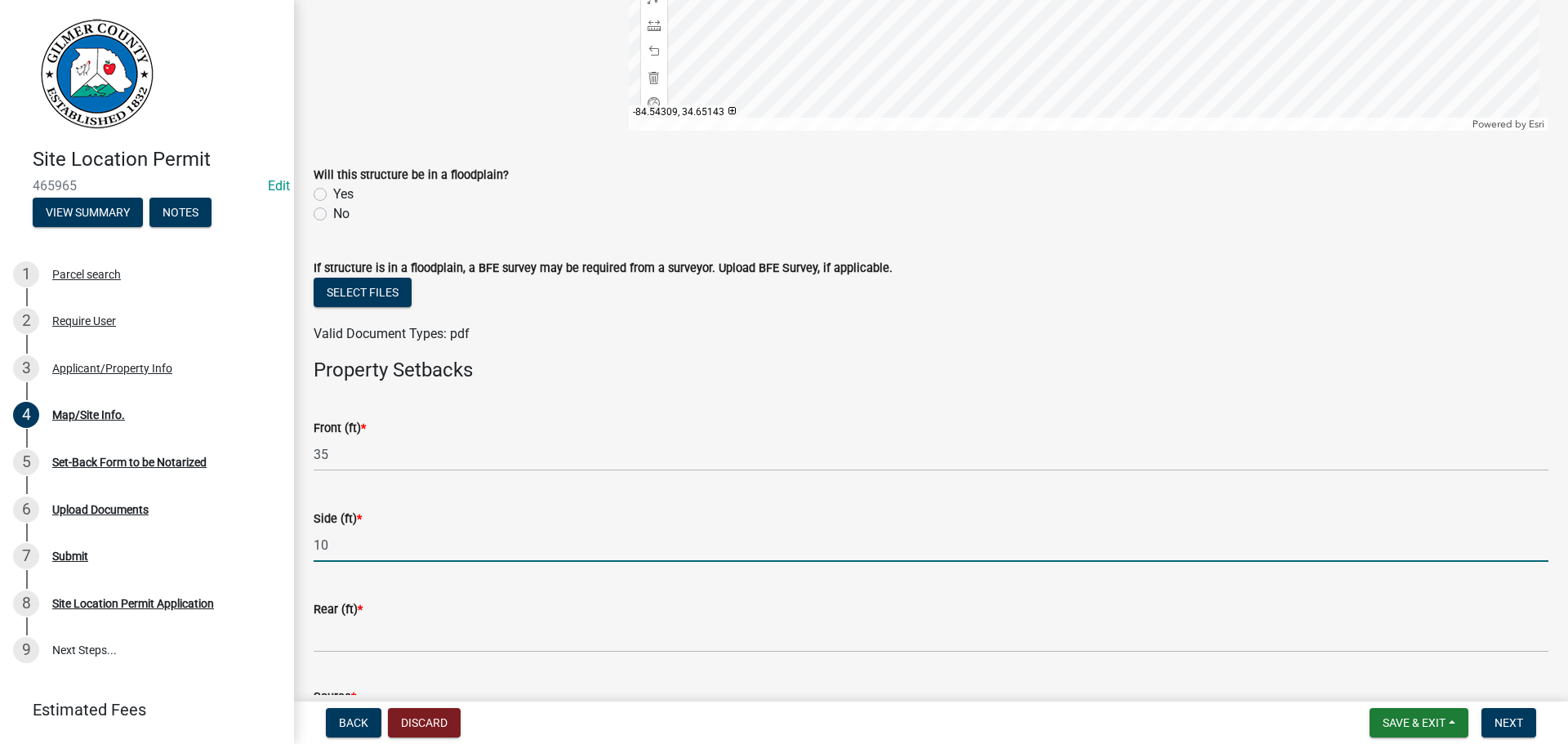
type input "10"
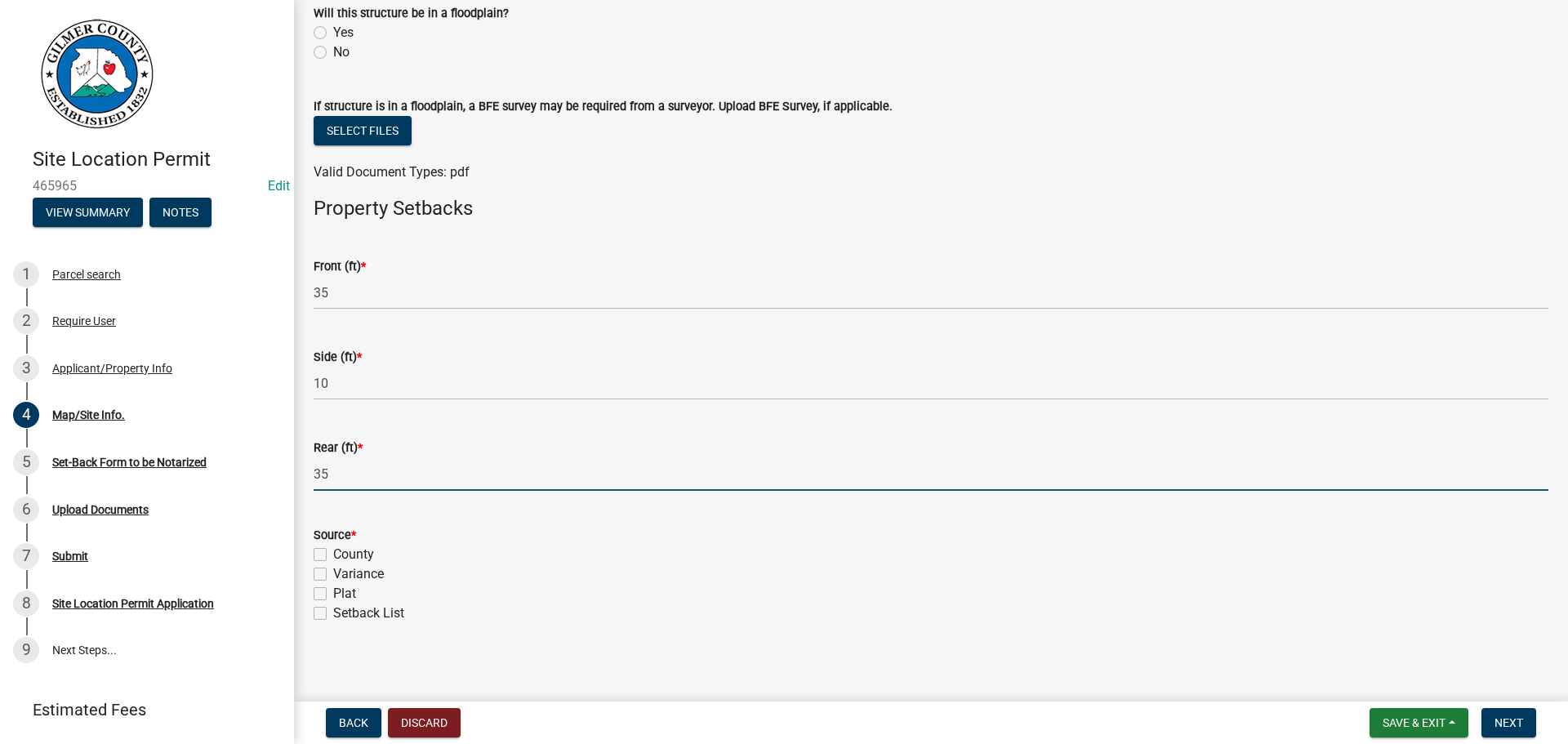
scroll to position [577, 0]
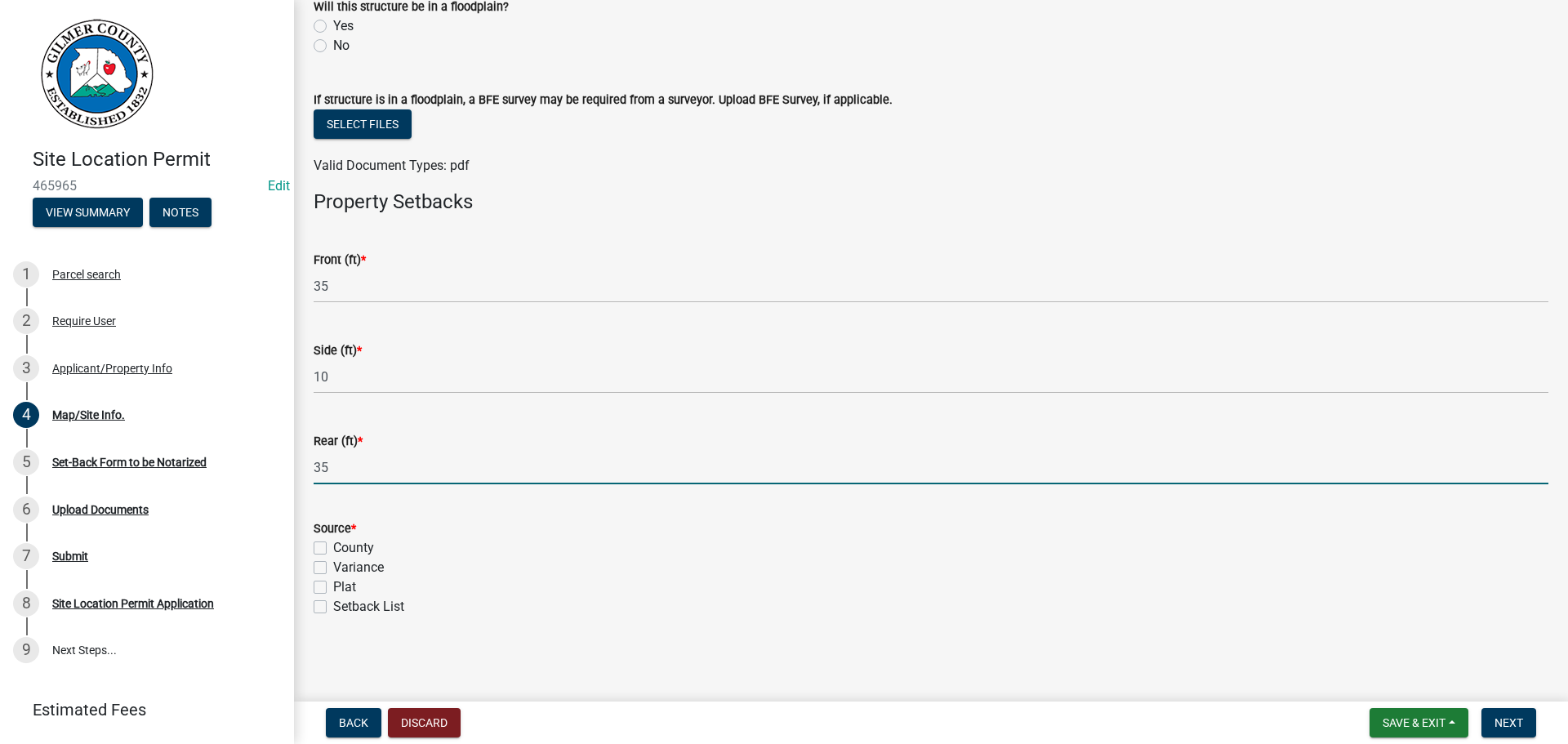
type input "35"
click at [333, 606] on label "Setback List" at bounding box center [368, 607] width 71 height 19
click at [333, 606] on input "Setback List" at bounding box center [338, 602] width 11 height 11
checkbox input "true"
checkbox input "false"
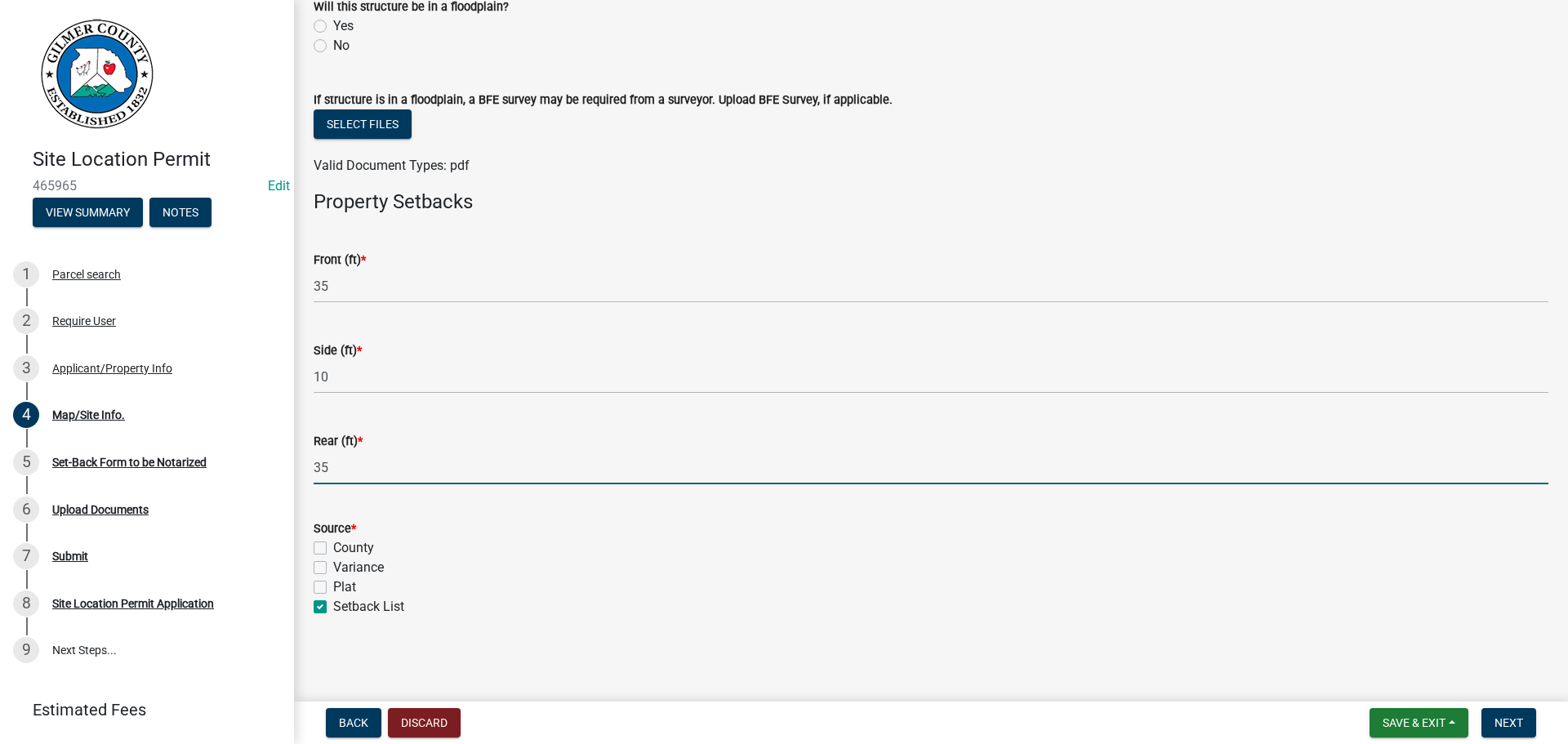
checkbox input "false"
checkbox input "true"
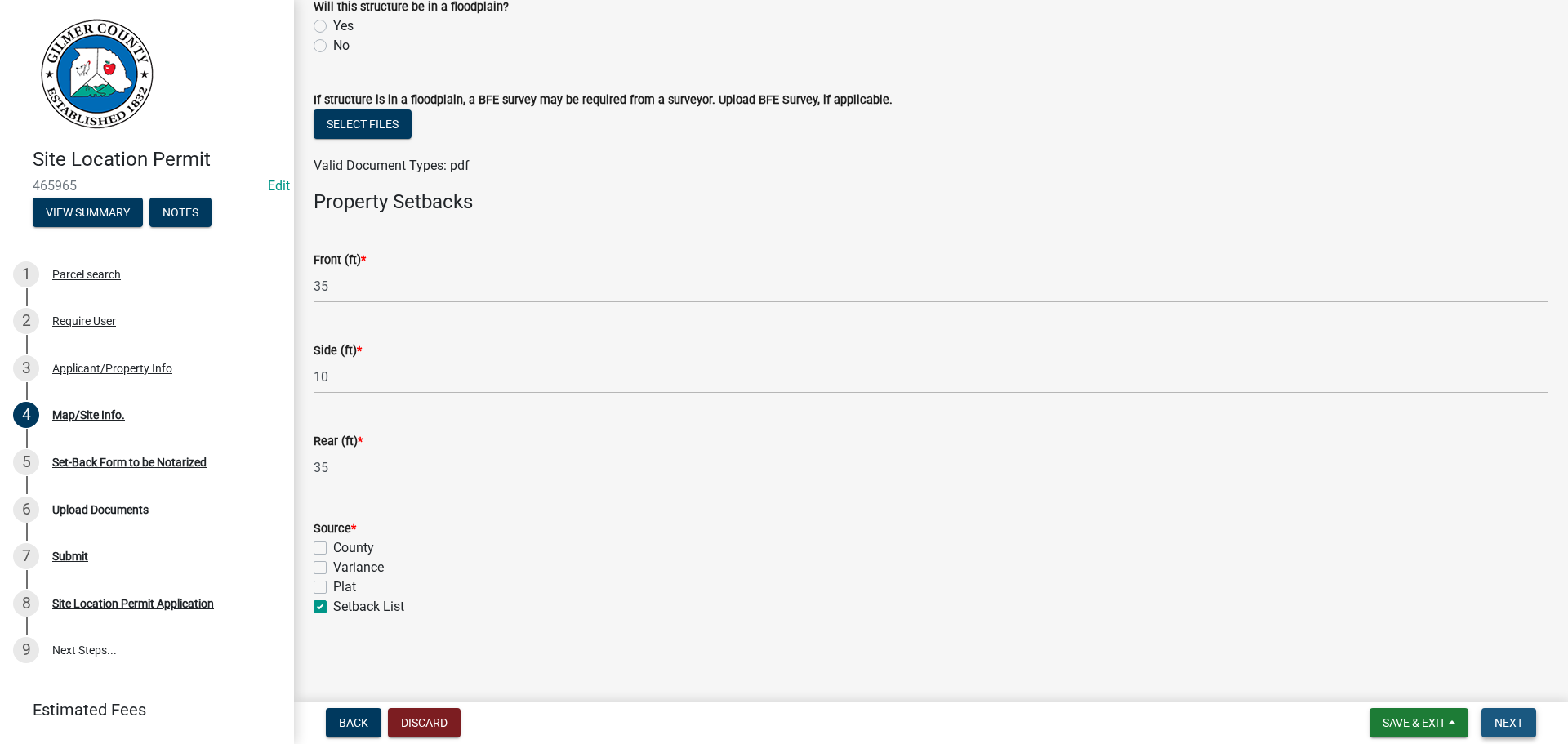
click at [1511, 721] on span "Next" at bounding box center [1509, 723] width 28 height 13
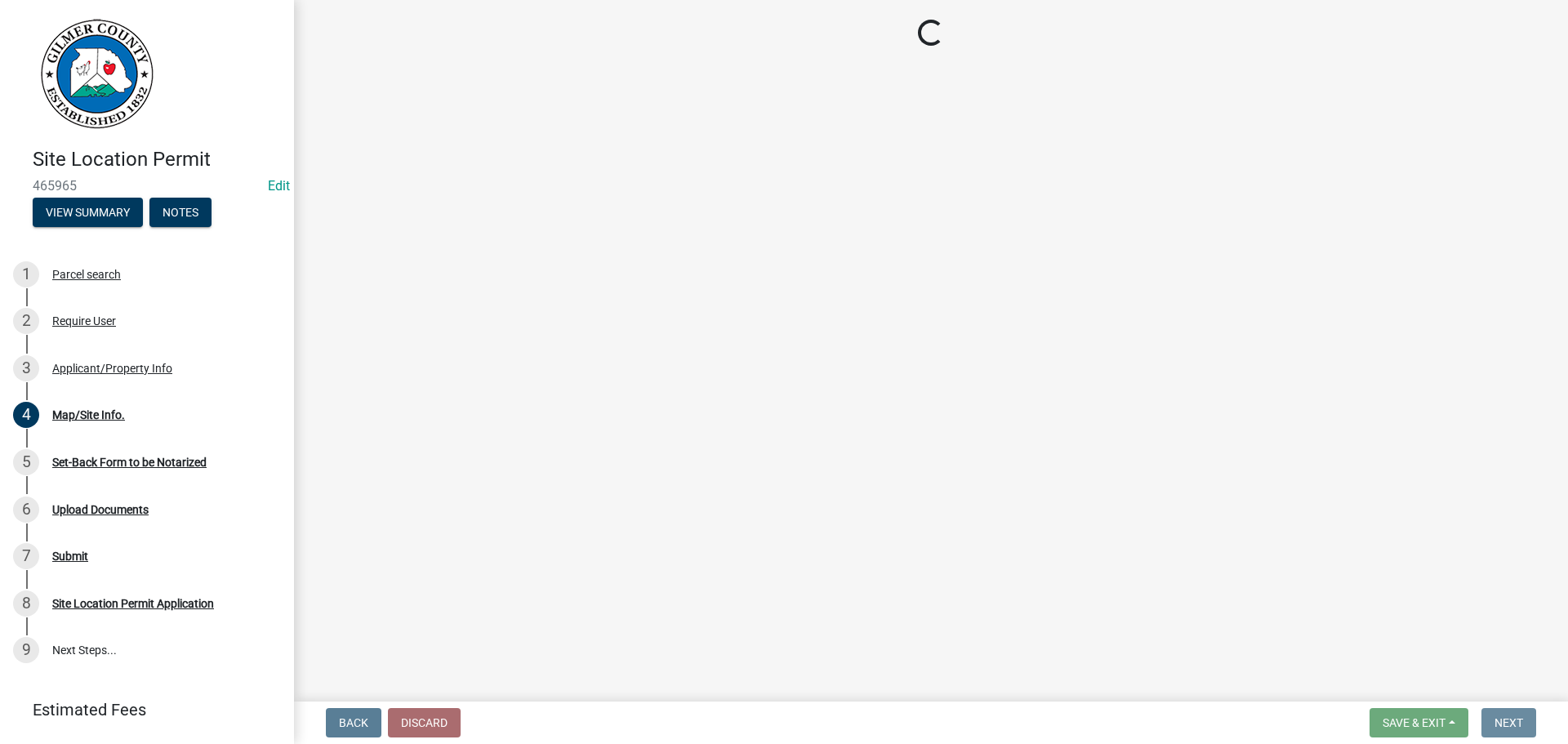
scroll to position [0, 0]
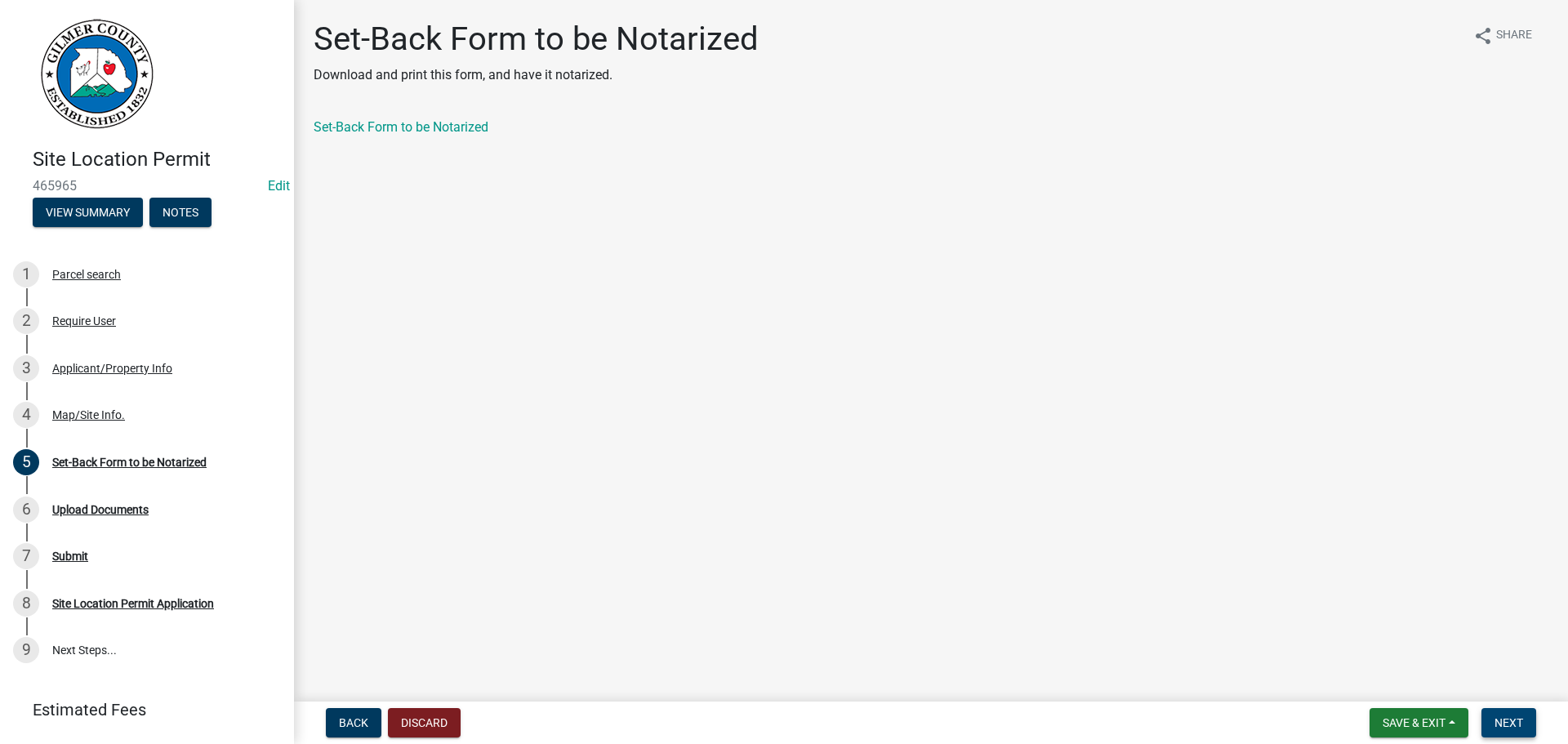
click at [1497, 720] on span "Next" at bounding box center [1509, 723] width 28 height 13
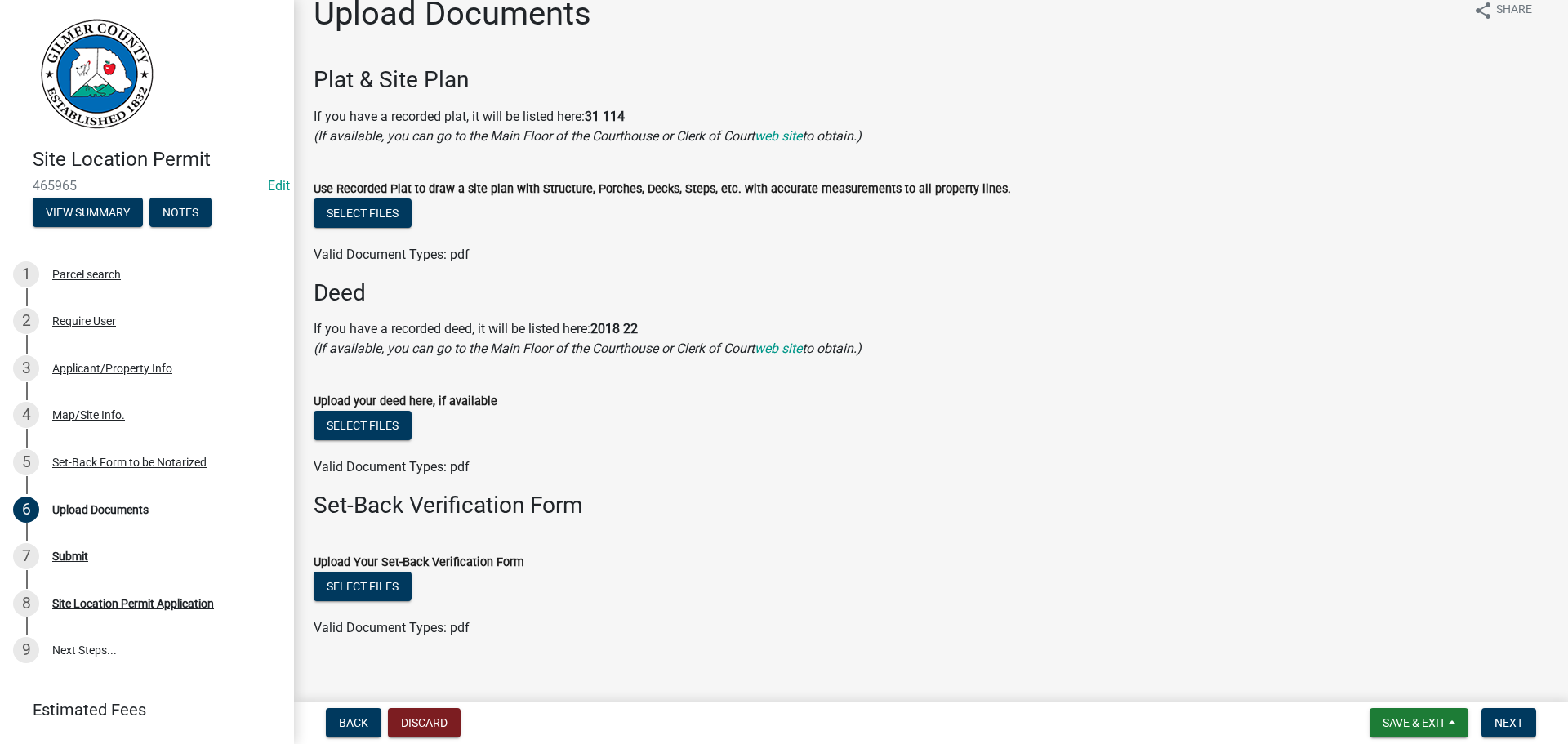
scroll to position [47, 0]
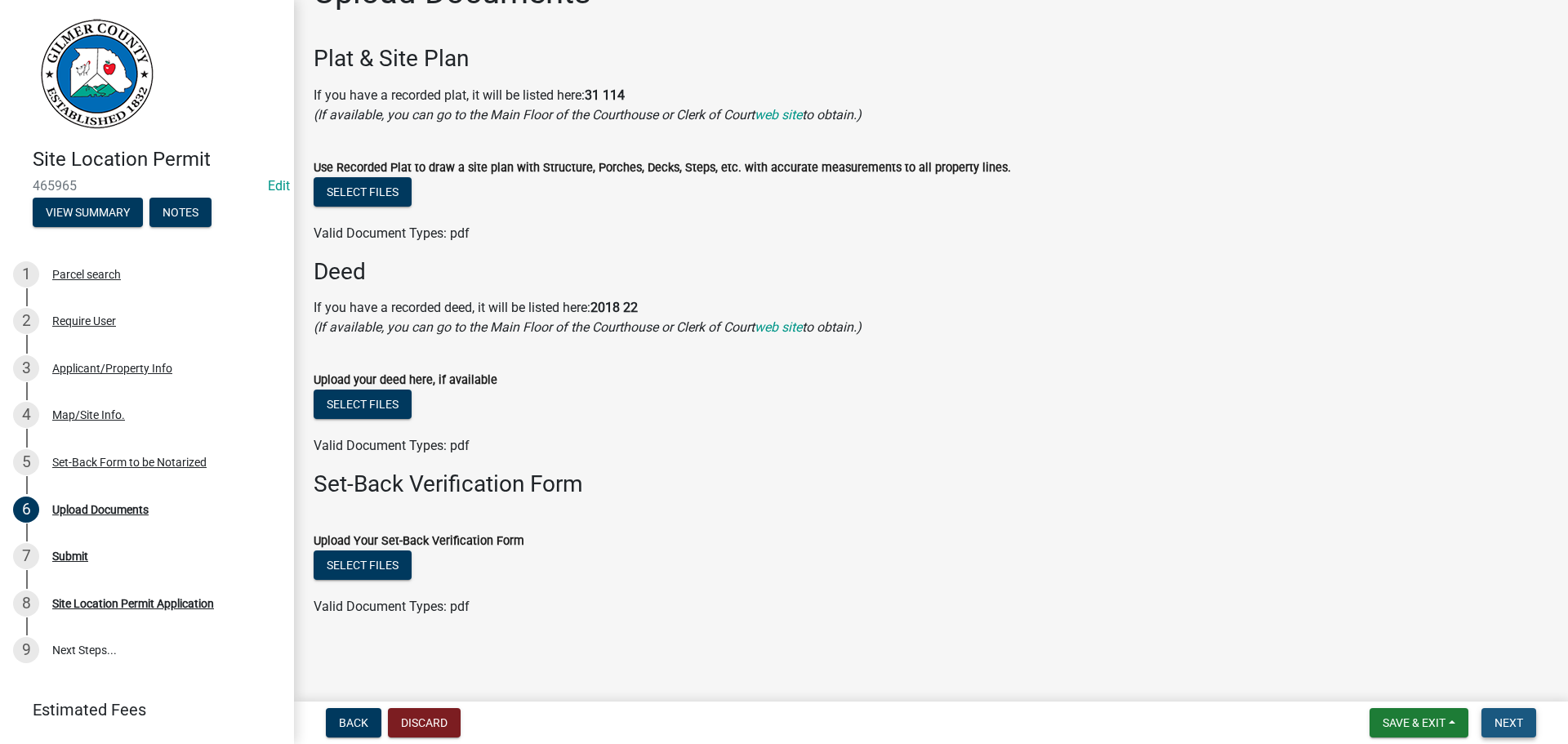
click at [1502, 720] on span "Next" at bounding box center [1509, 723] width 28 height 13
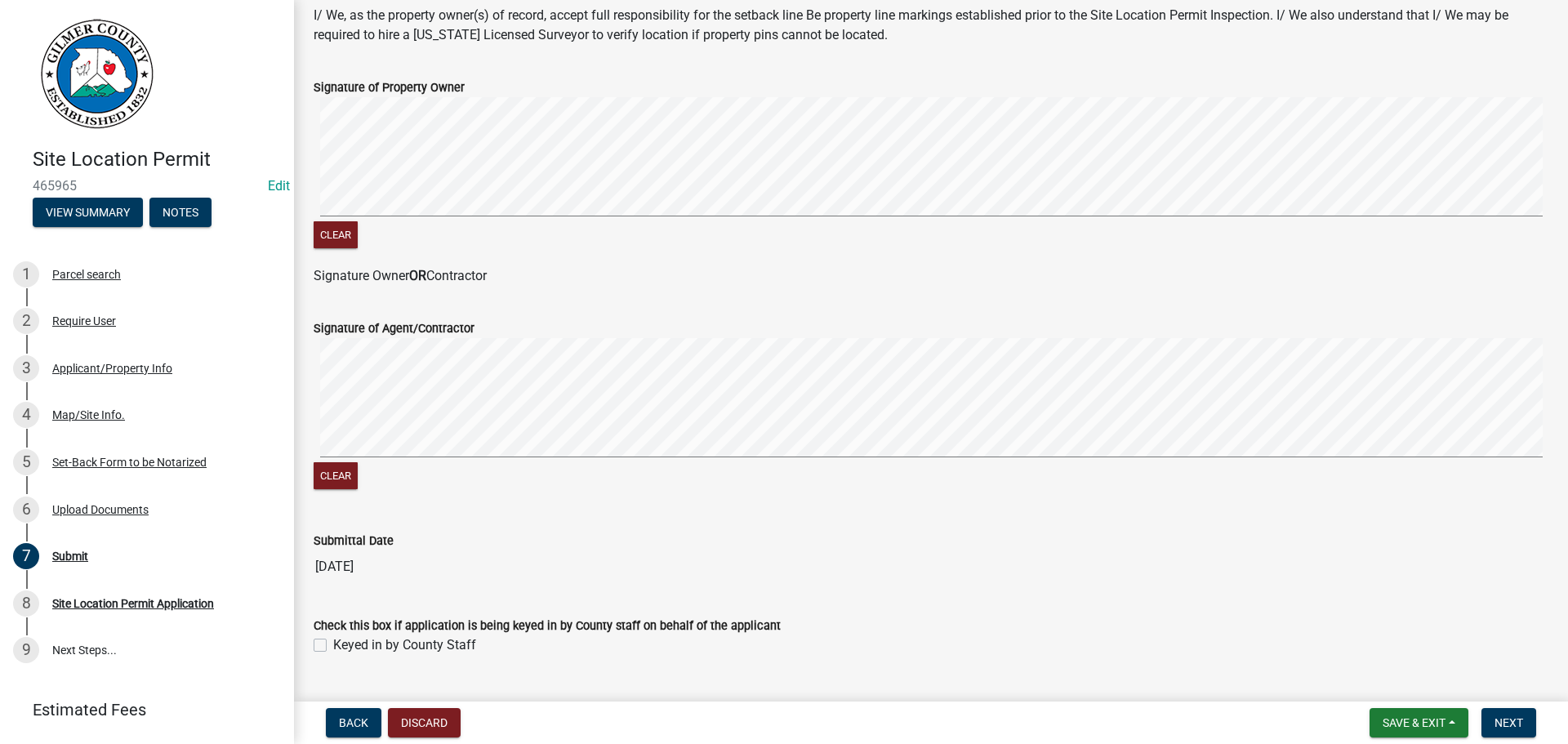
scroll to position [331, 0]
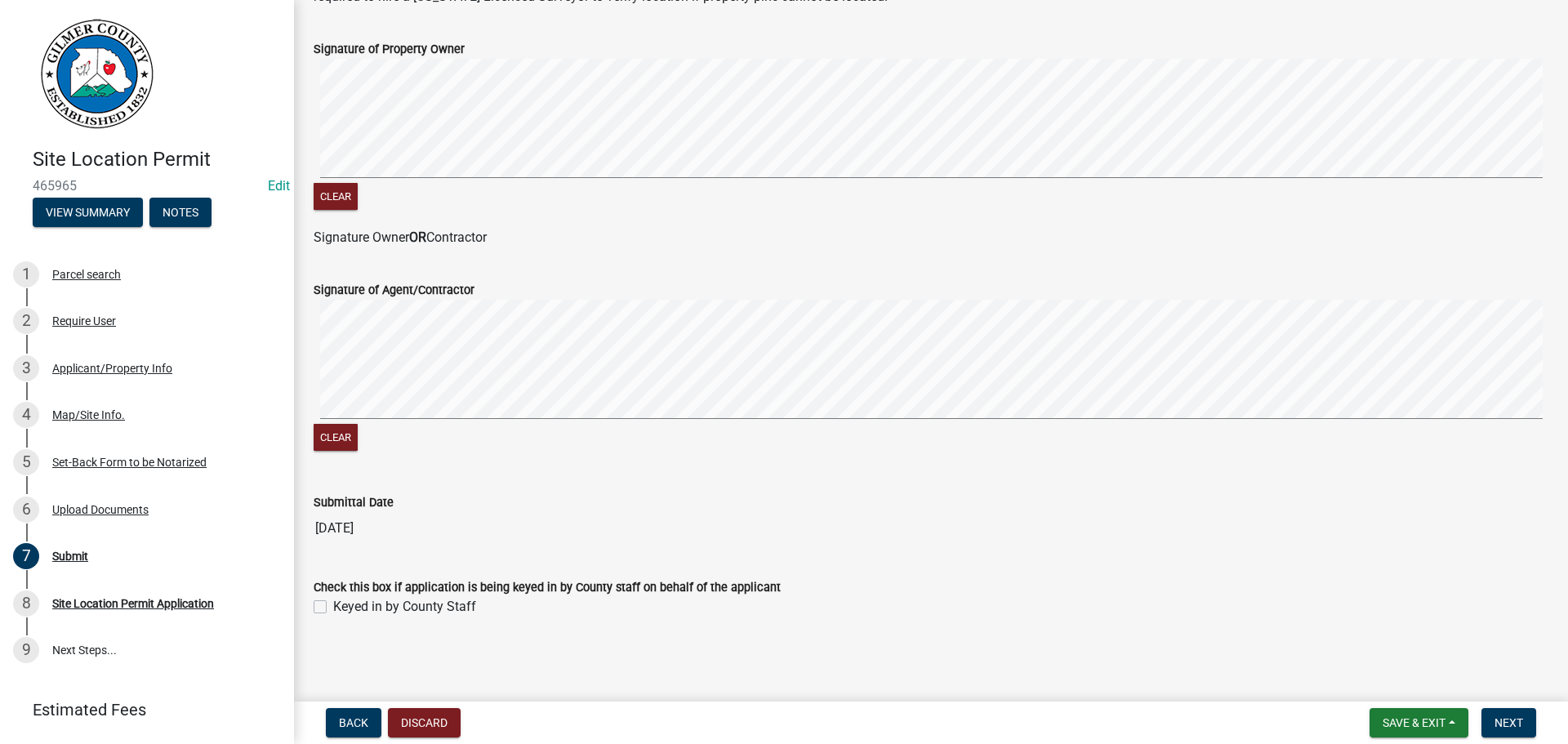
click at [333, 606] on label "Keyed in by County Staff" at bounding box center [404, 607] width 143 height 19
click at [333, 606] on input "Keyed in by County Staff" at bounding box center [338, 602] width 11 height 11
checkbox input "true"
click at [1493, 720] on button "Next" at bounding box center [1509, 723] width 54 height 29
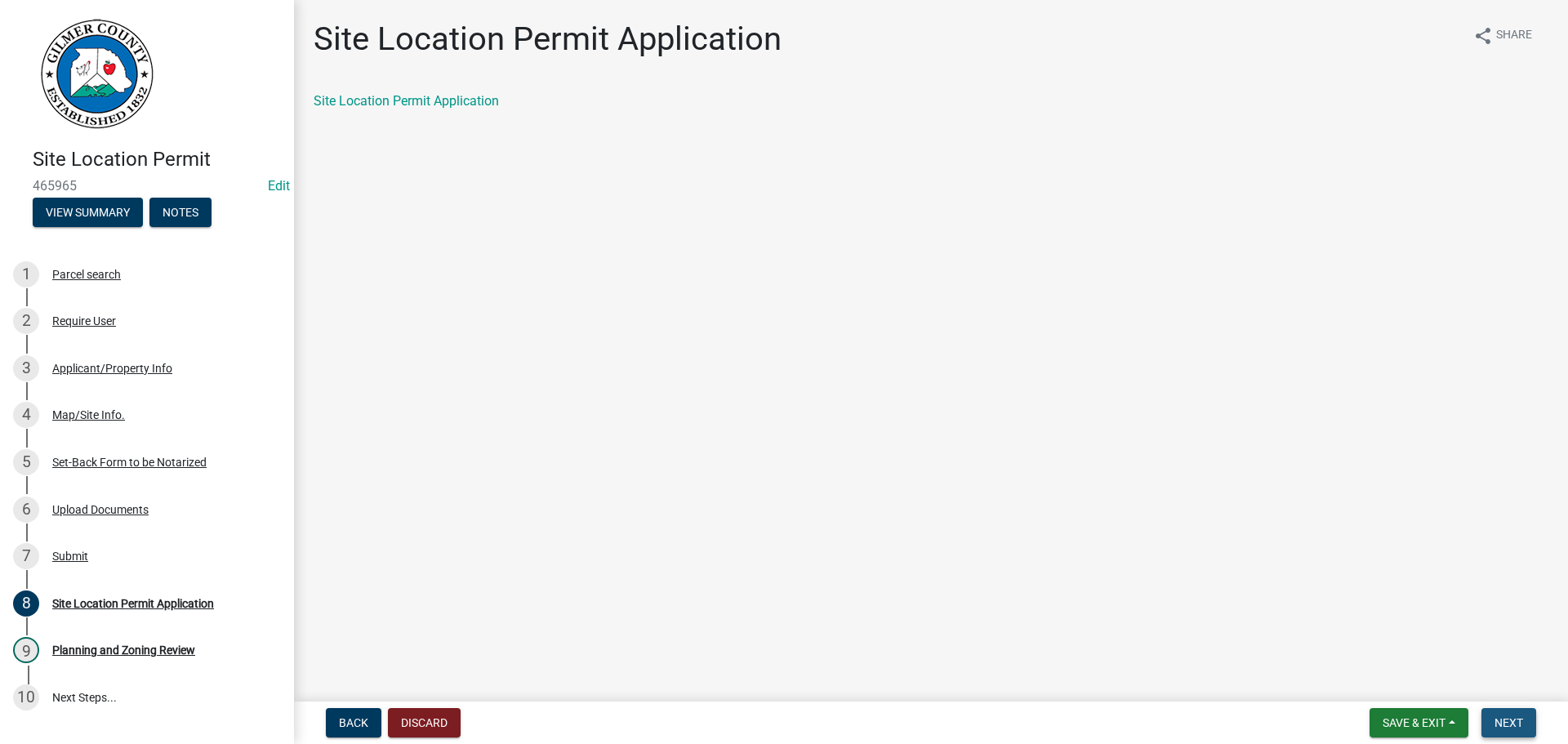
click at [1519, 724] on span "Next" at bounding box center [1509, 723] width 28 height 13
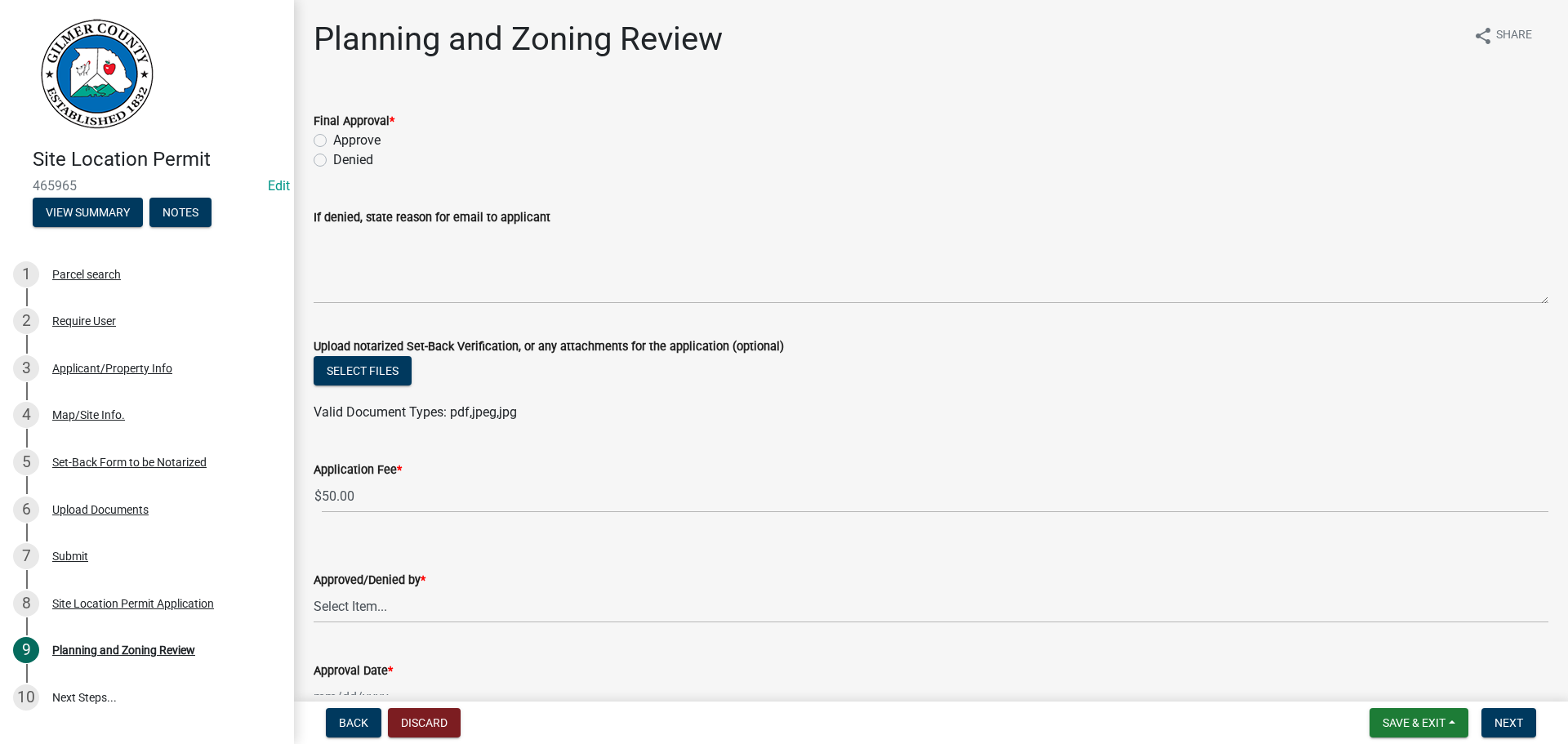
click at [333, 142] on label "Approve" at bounding box center [356, 141] width 48 height 19
click at [333, 142] on input "Approve" at bounding box center [338, 136] width 11 height 11
radio input "true"
click at [367, 605] on select "Select Item... [PERSON_NAME] [PERSON_NAME] [PERSON_NAME] [PERSON_NAME] [PERSON_…" at bounding box center [931, 606] width 1235 height 33
click at [314, 590] on select "Select Item... [PERSON_NAME] [PERSON_NAME] [PERSON_NAME] [PERSON_NAME] [PERSON_…" at bounding box center [931, 606] width 1235 height 33
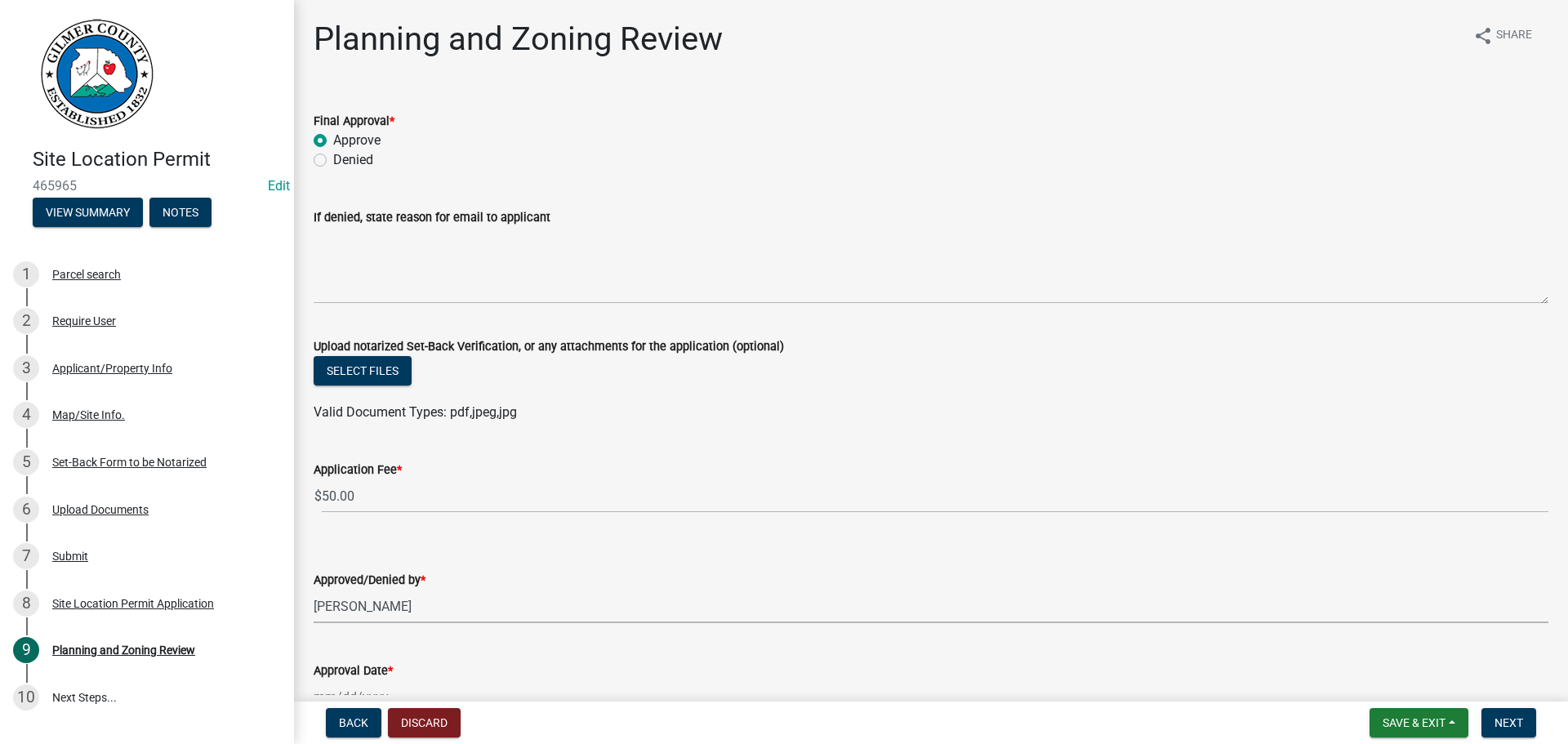
select select "f66b4cef-93c9-440c-84d8-a2c8d35cb7c1"
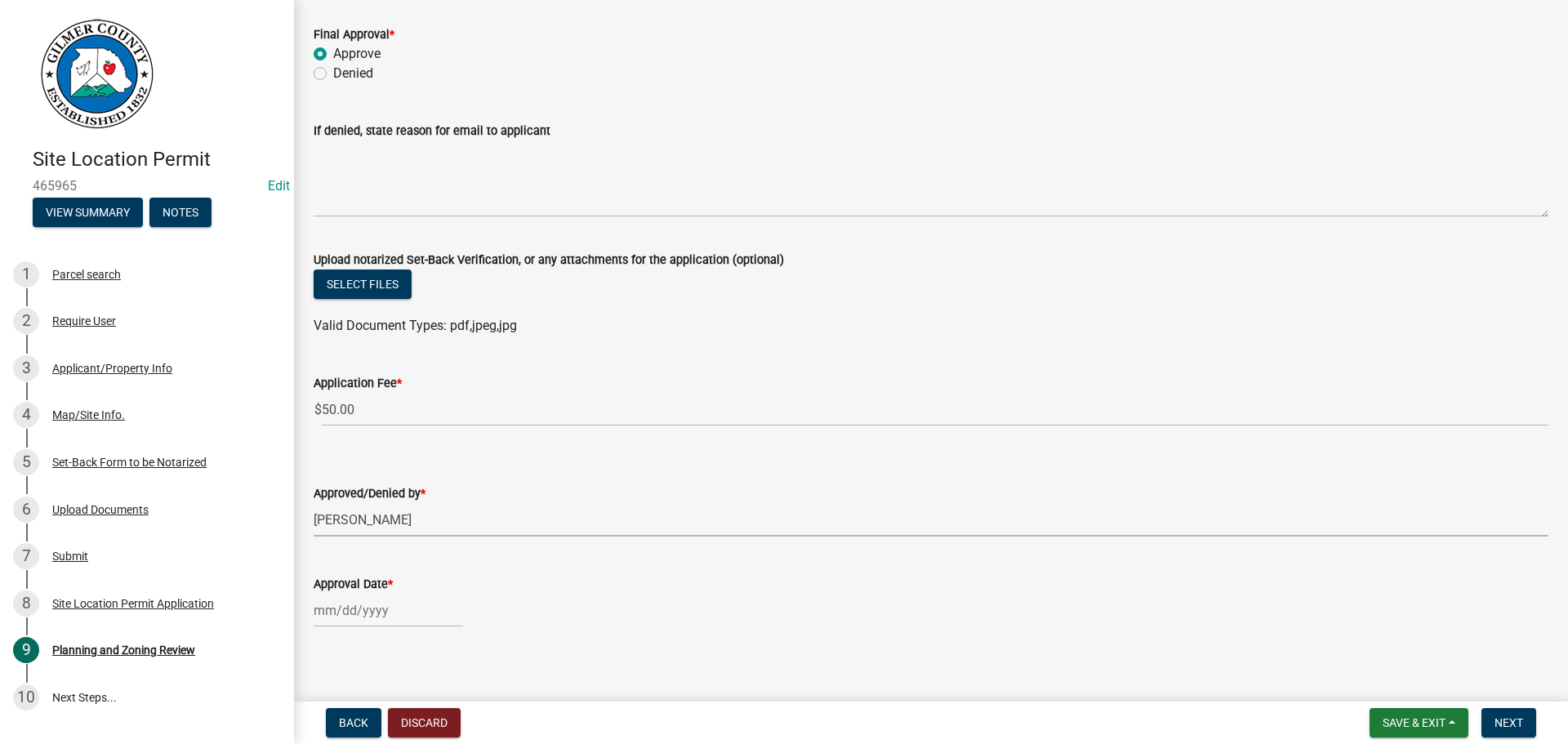
scroll to position [97, 0]
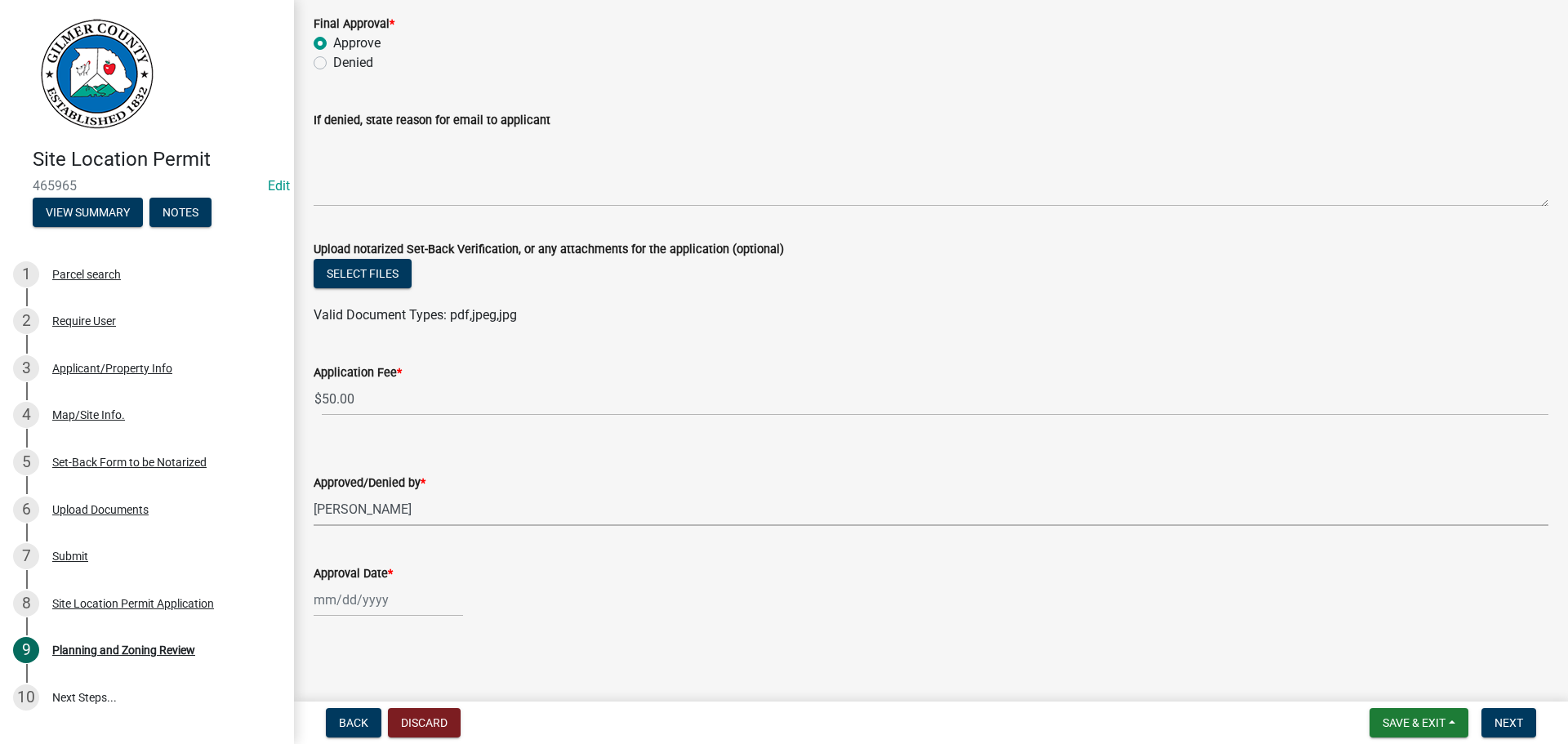
click at [347, 600] on div at bounding box center [388, 600] width 150 height 33
select select "8"
select select "2025"
click at [357, 511] on div "19" at bounding box center [355, 513] width 26 height 26
type input "[DATE]"
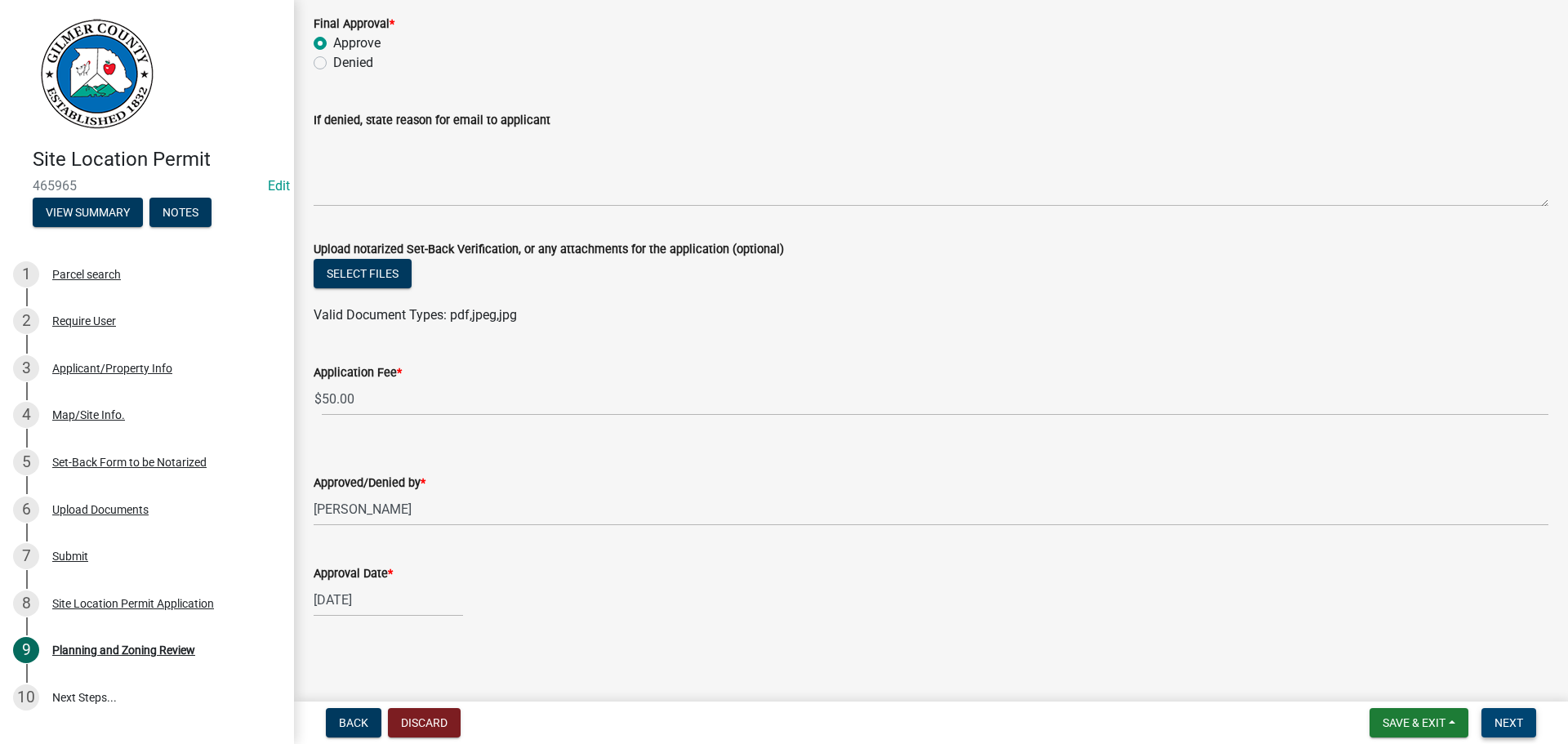
drag, startPoint x: 1499, startPoint y: 721, endPoint x: 1491, endPoint y: 713, distance: 11.3
click at [1500, 721] on span "Next" at bounding box center [1509, 723] width 28 height 13
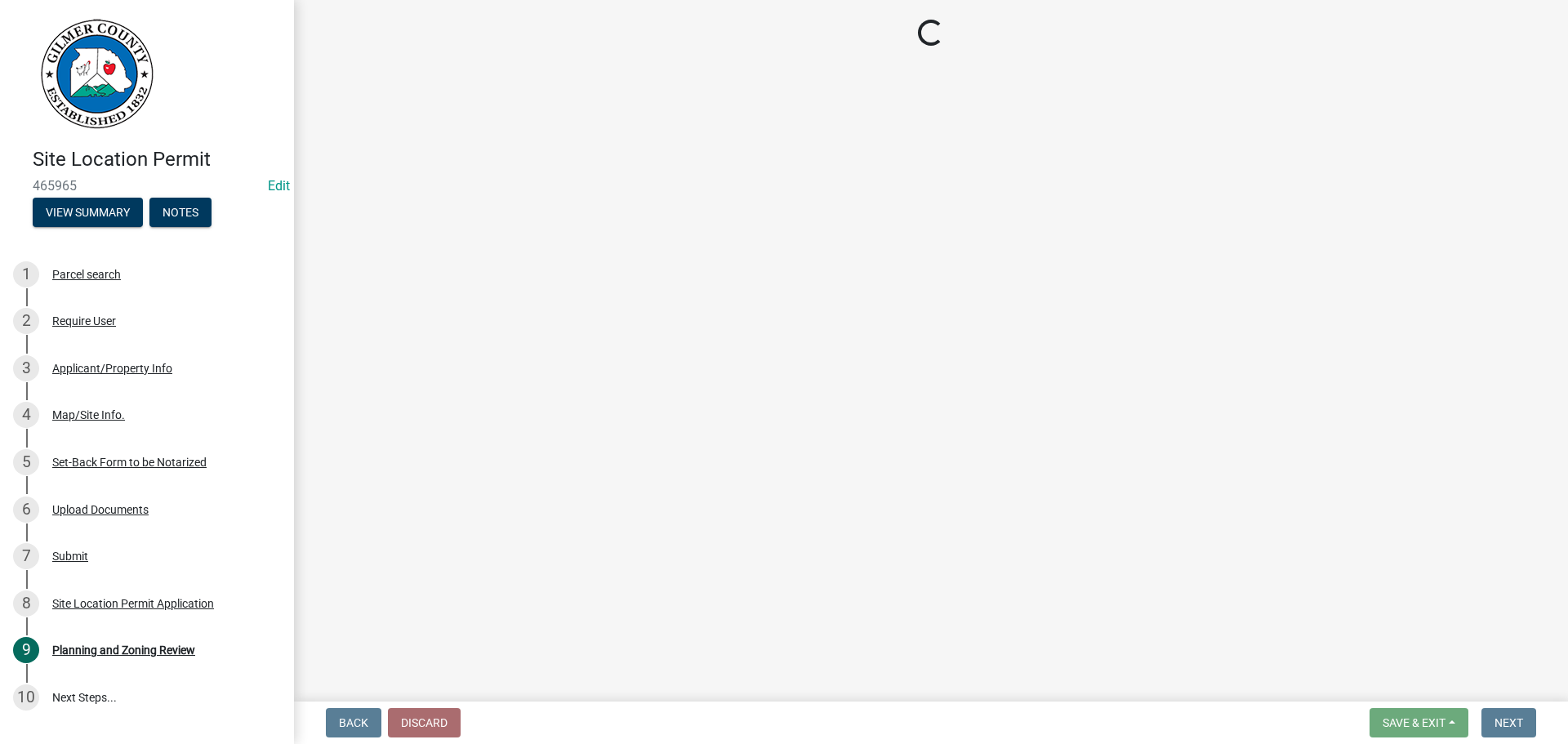
select select "2: 1"
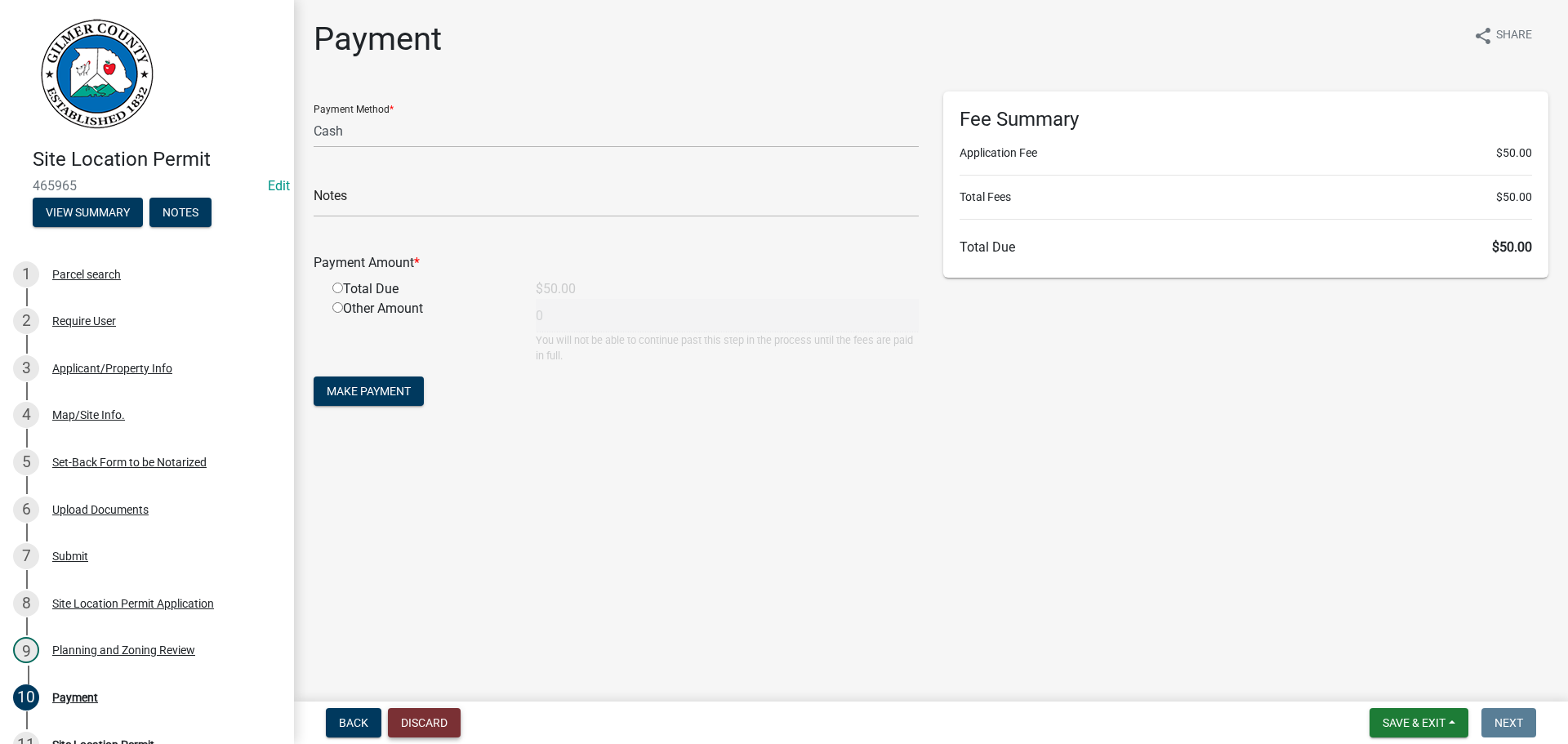
click at [427, 719] on button "Discard" at bounding box center [424, 723] width 73 height 29
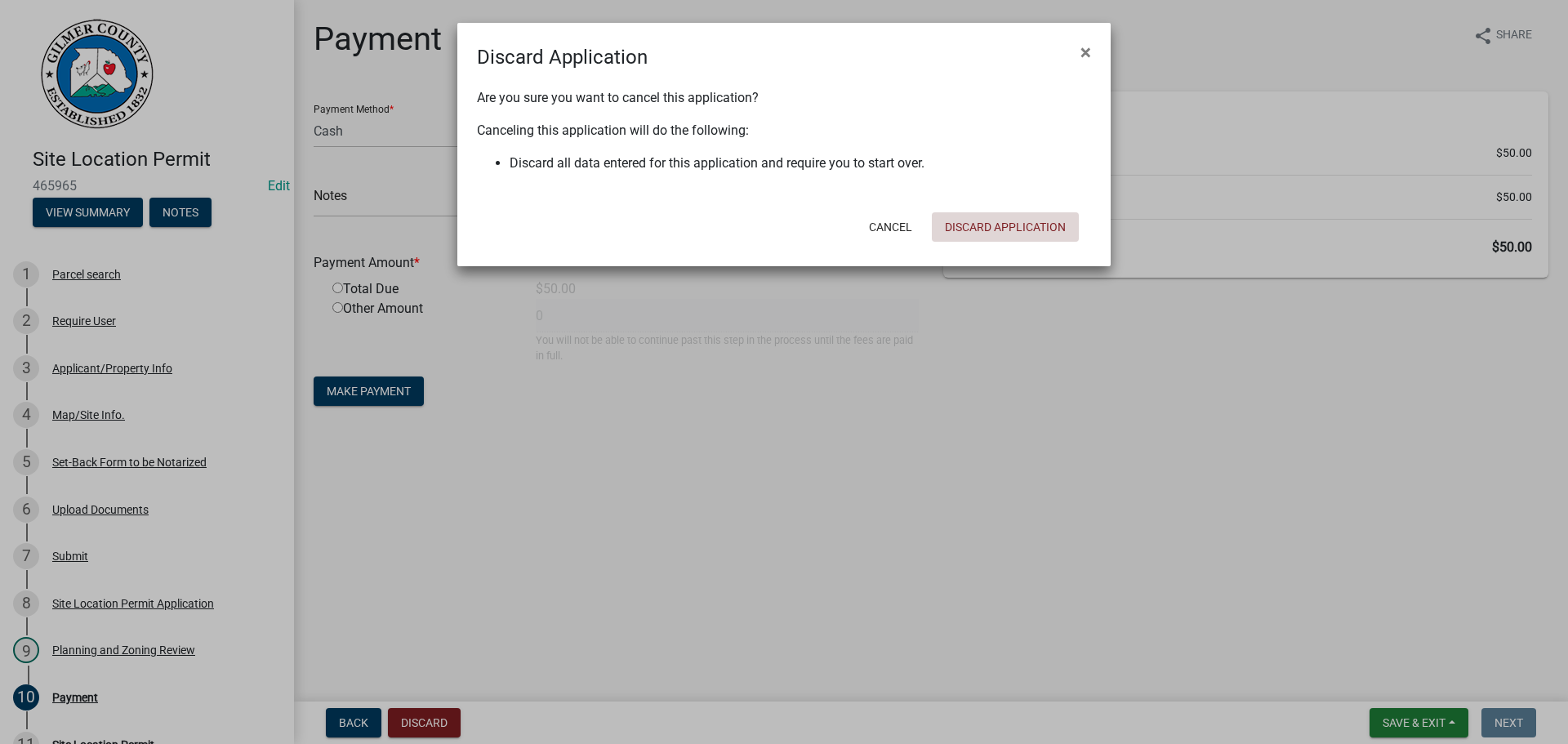
click at [992, 227] on button "Discard Application" at bounding box center [1005, 227] width 147 height 29
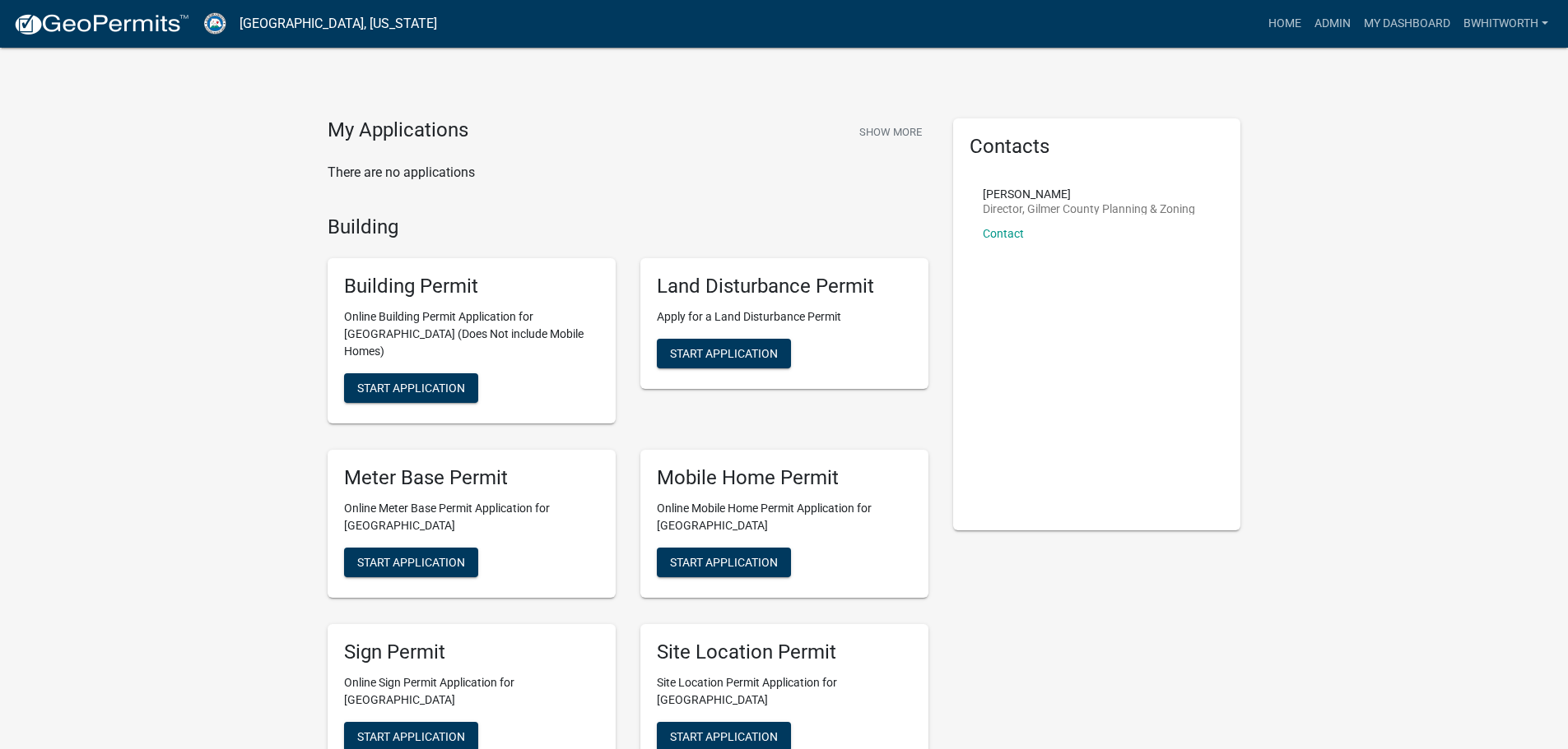
click at [1323, 22] on link "Admin" at bounding box center [1332, 23] width 49 height 31
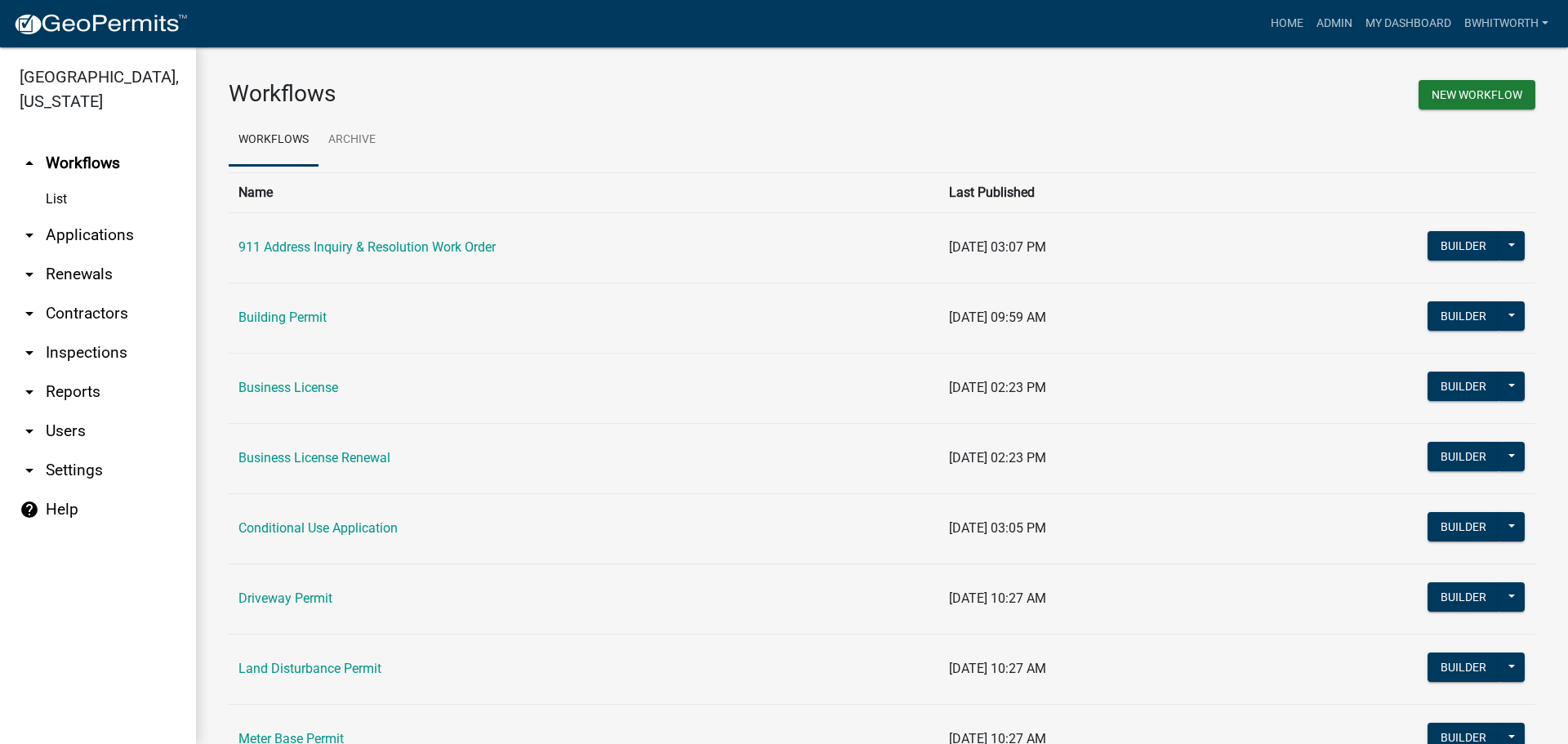
click at [58, 240] on link "arrow_drop_down Applications" at bounding box center [98, 235] width 196 height 39
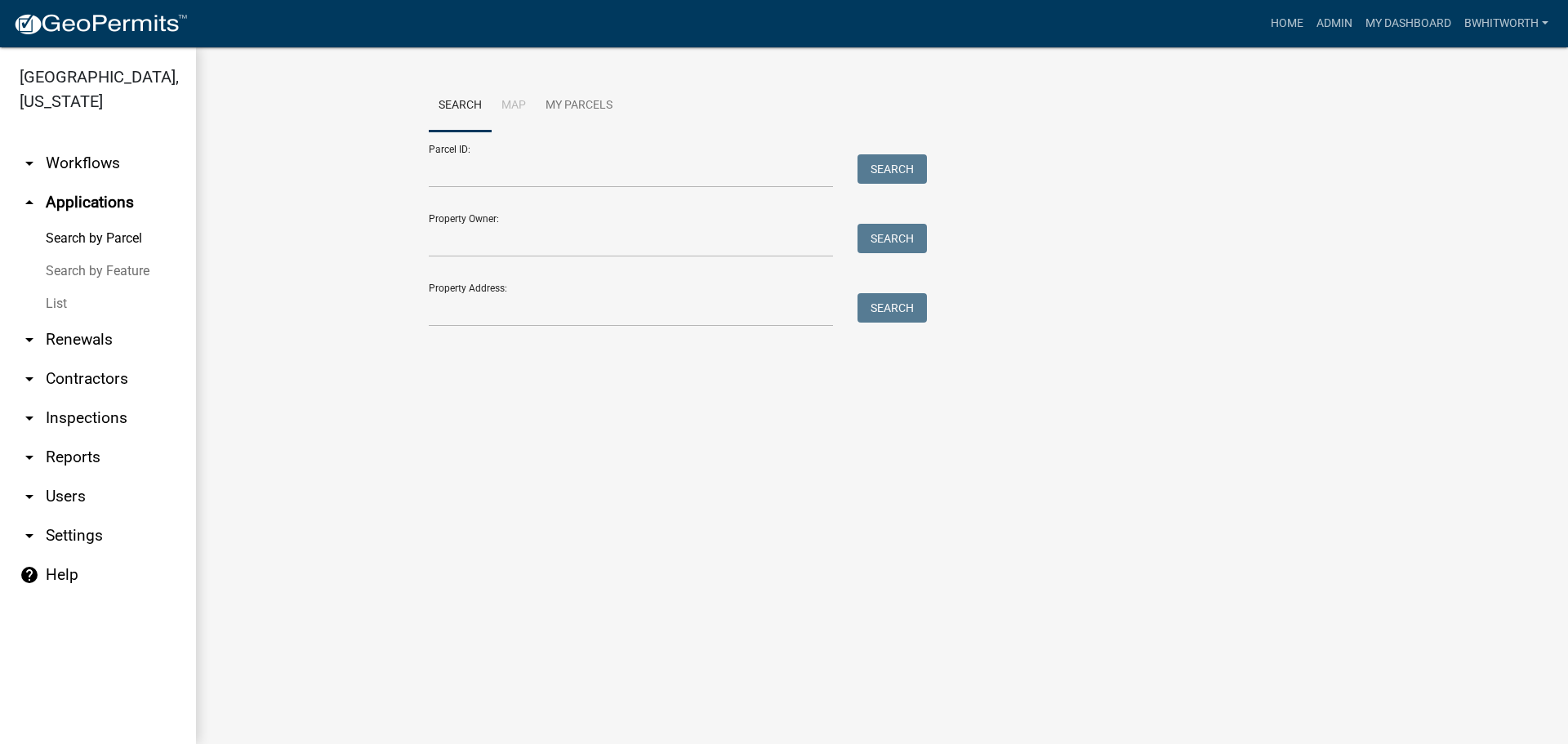
click at [52, 301] on link "List" at bounding box center [98, 304] width 196 height 33
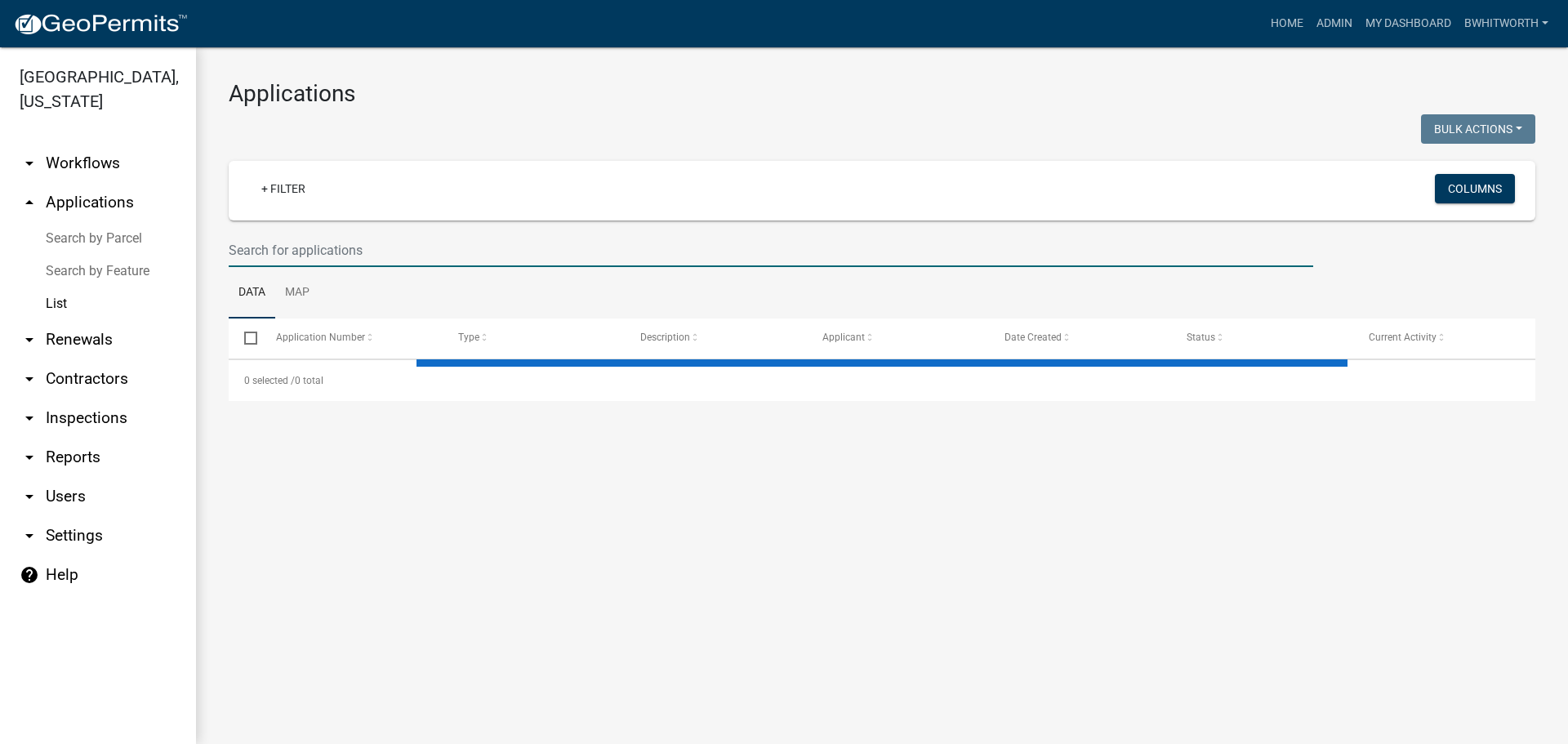
click at [327, 243] on input "text" at bounding box center [771, 251] width 1084 height 33
type input "SWERLI"
select select "3: 100"
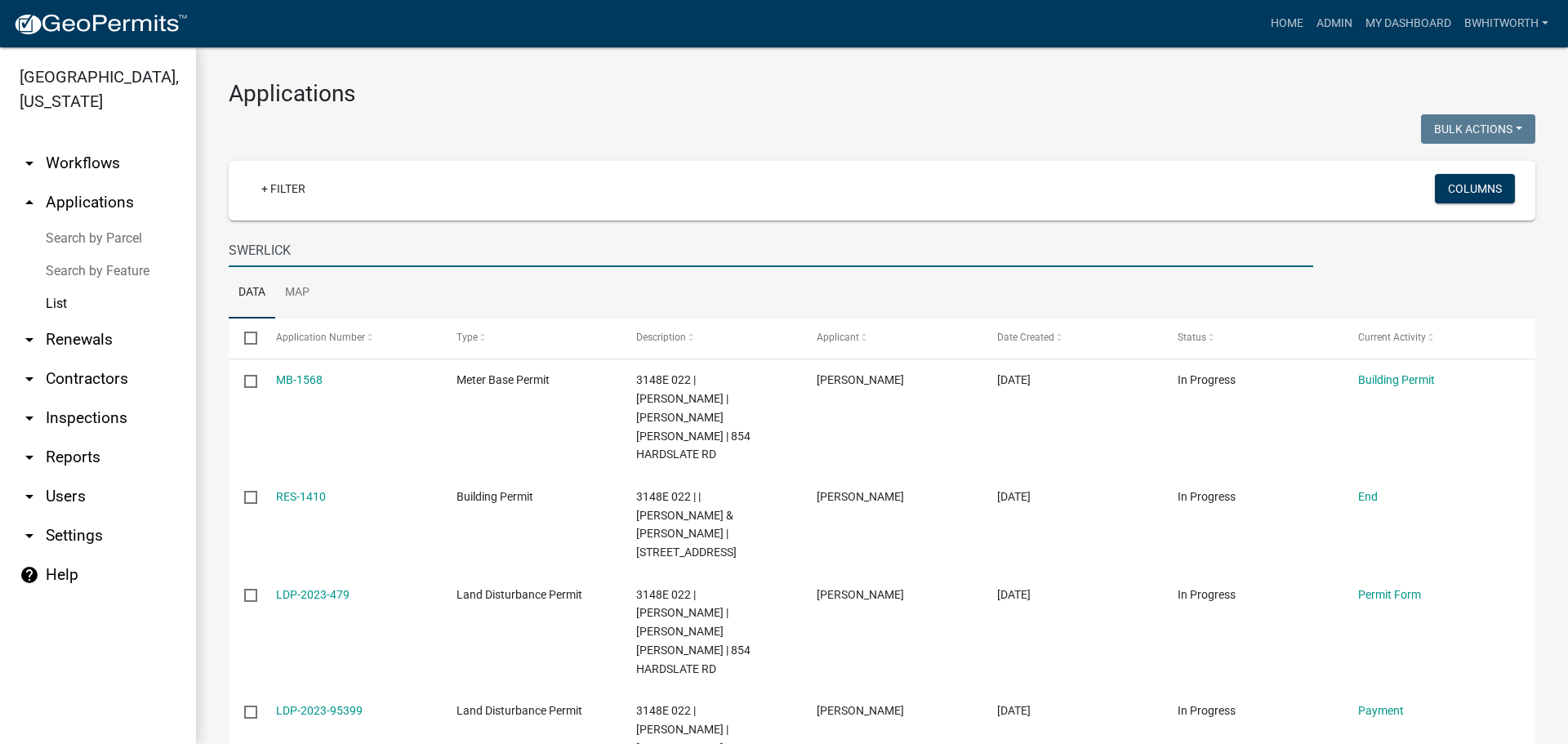
type input "SWERLICK"
drag, startPoint x: 312, startPoint y: 252, endPoint x: 90, endPoint y: 215, distance: 225.1
click at [90, 215] on div "[GEOGRAPHIC_DATA], [US_STATE] arrow_drop_down Workflows List arrow_drop_up Appl…" at bounding box center [784, 396] width 1568 height 697
click at [346, 255] on input "SWERLICK" at bounding box center [771, 251] width 1084 height 33
select select "3: 100"
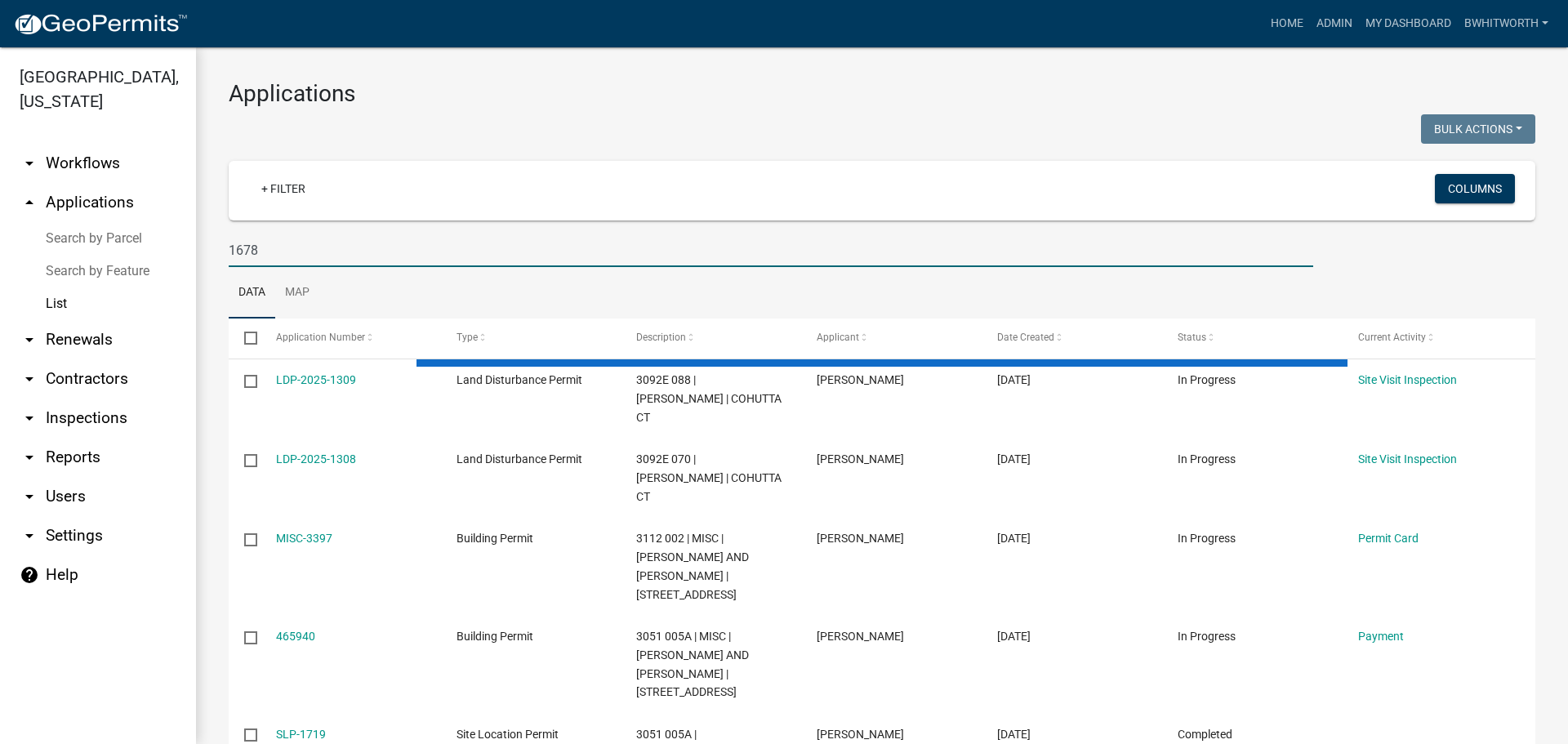
type input "1678"
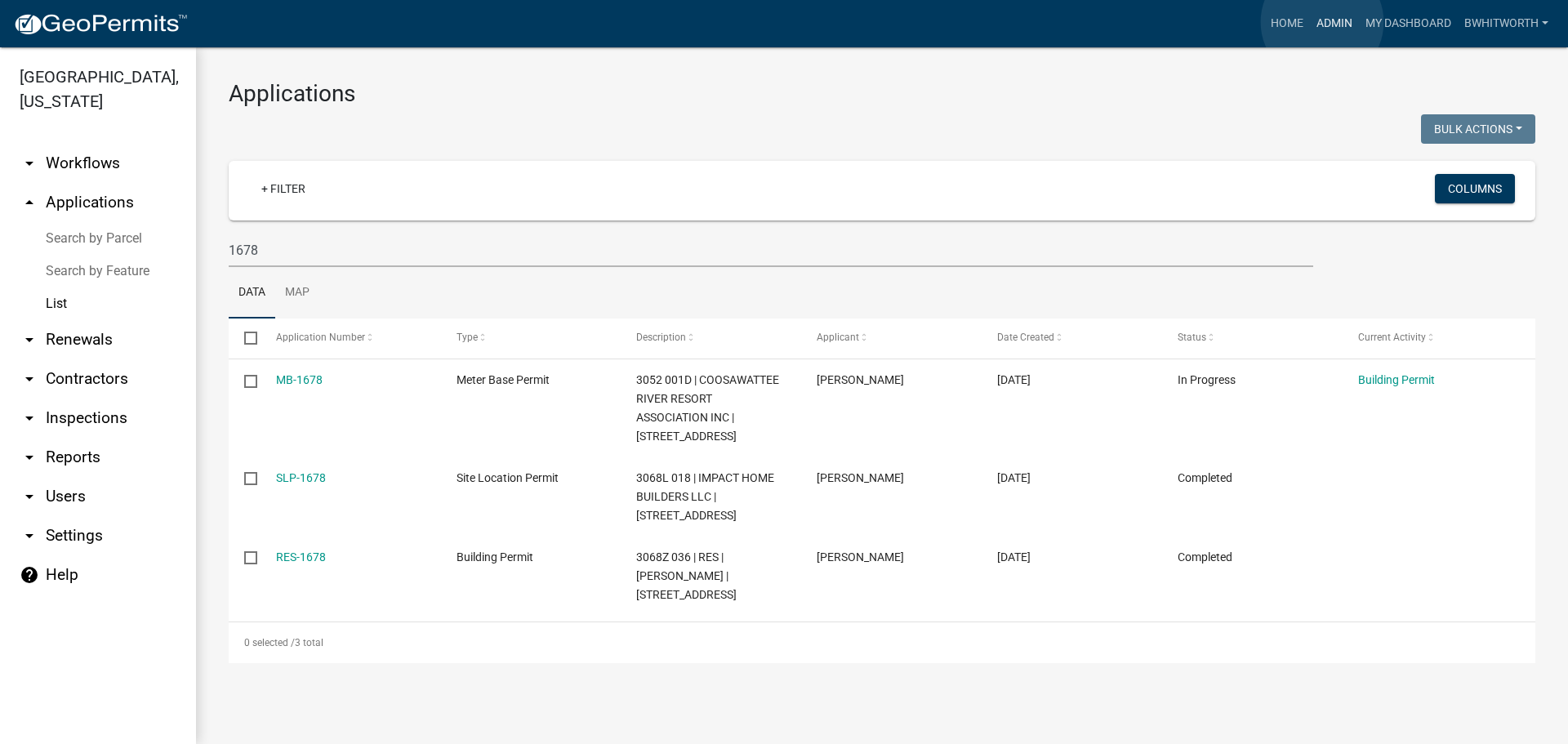
click at [1322, 22] on link "Admin" at bounding box center [1335, 23] width 49 height 31
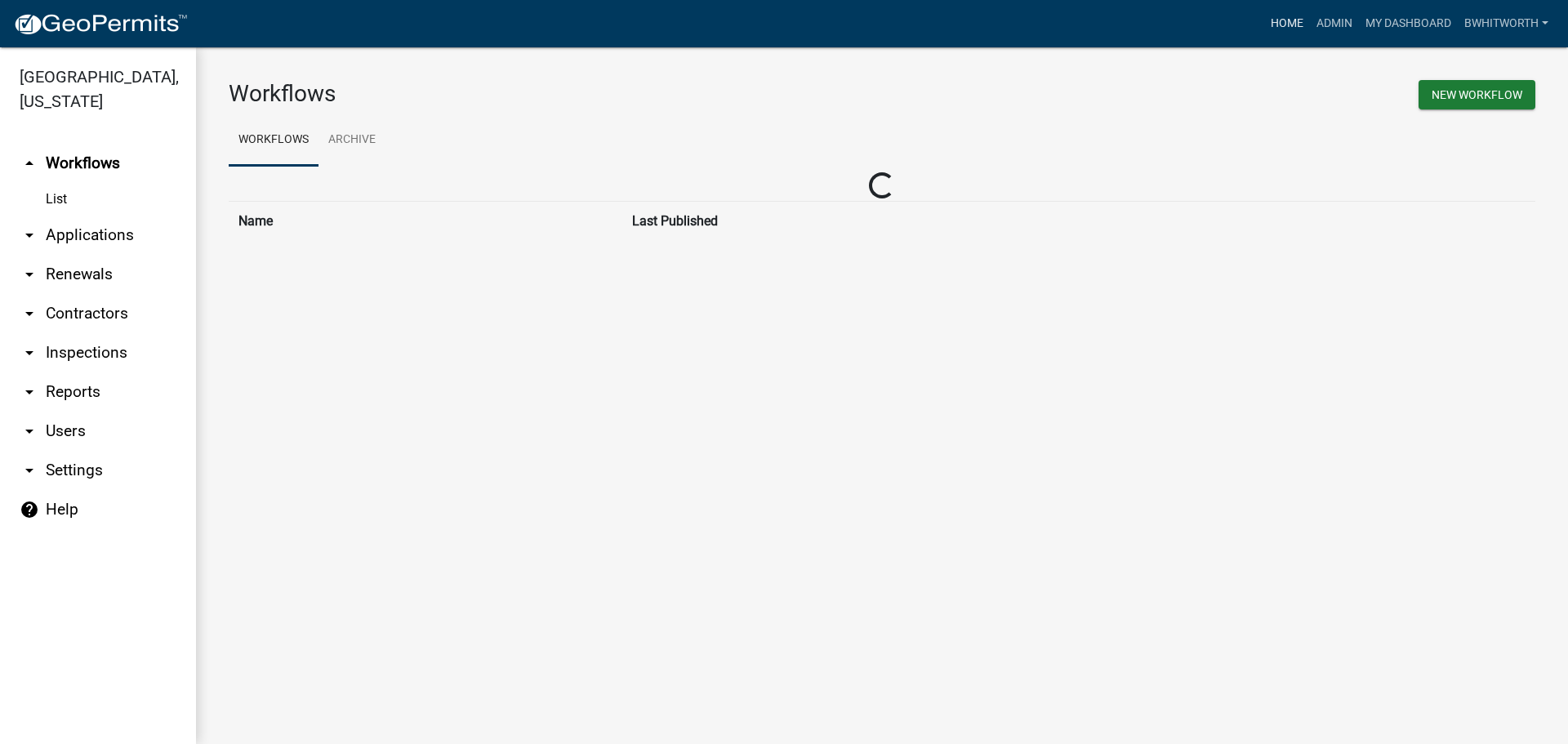
click at [1295, 23] on link "Home" at bounding box center [1286, 23] width 46 height 31
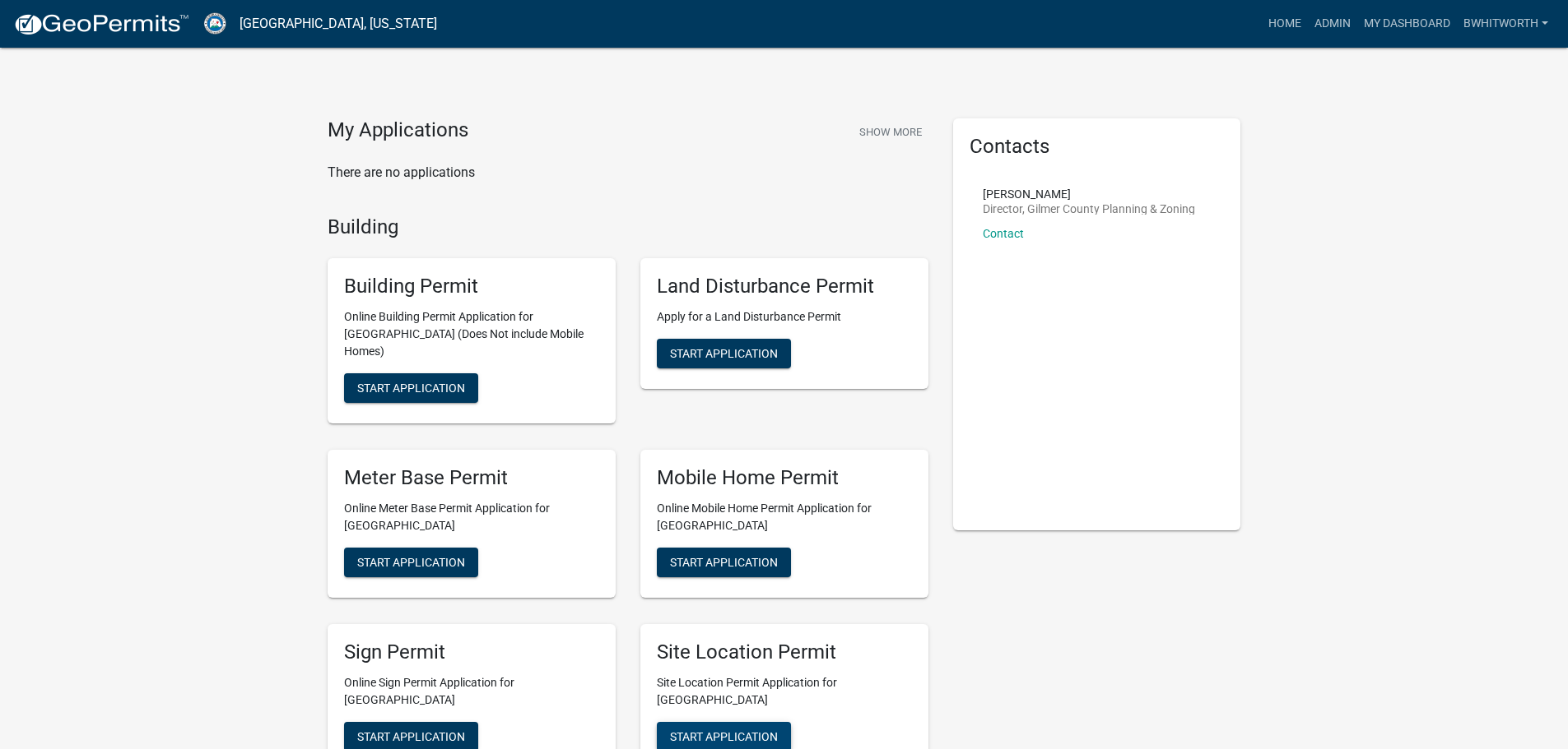
click at [734, 729] on span "Start Application" at bounding box center [724, 735] width 108 height 13
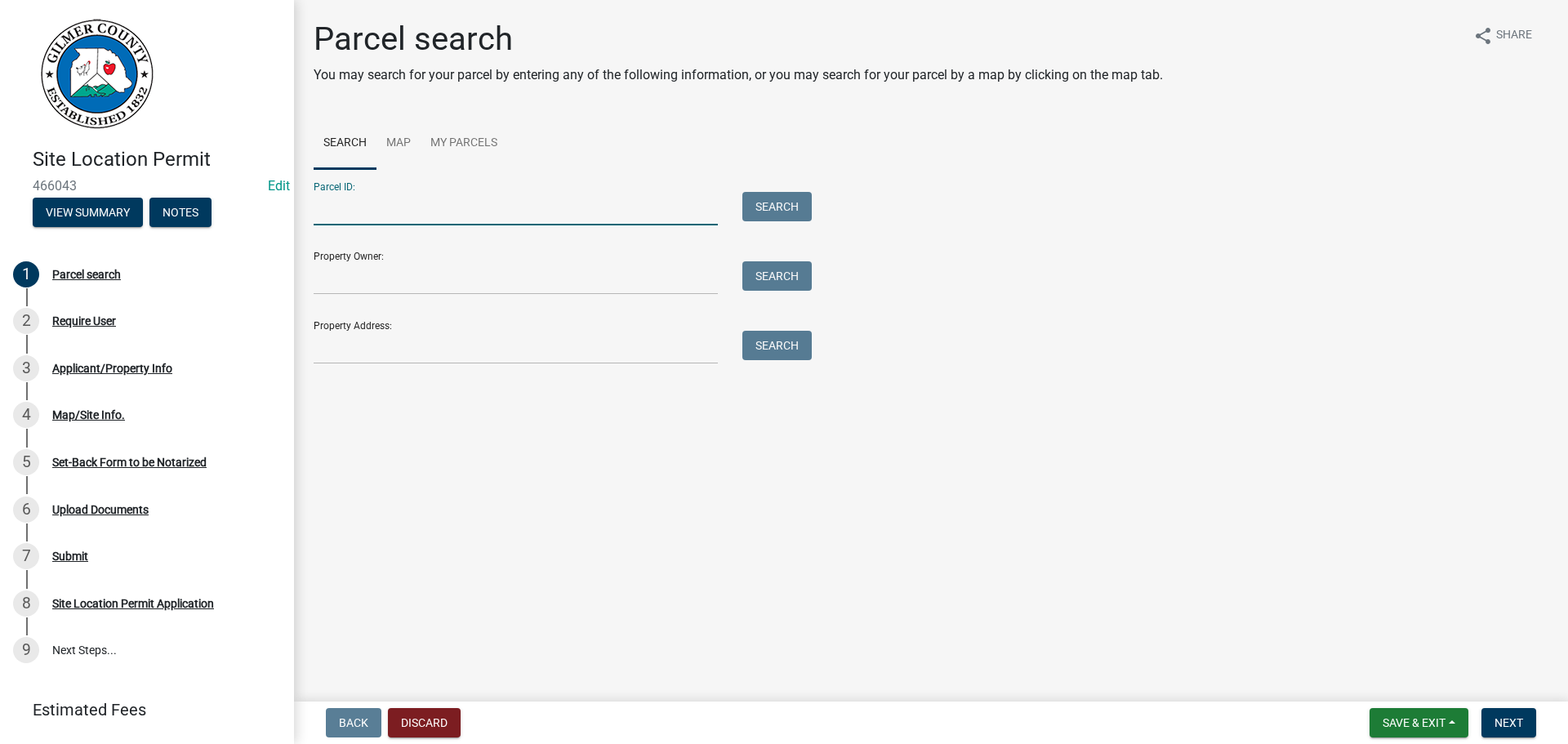
click at [413, 193] on input "Parcel ID:" at bounding box center [516, 209] width 404 height 33
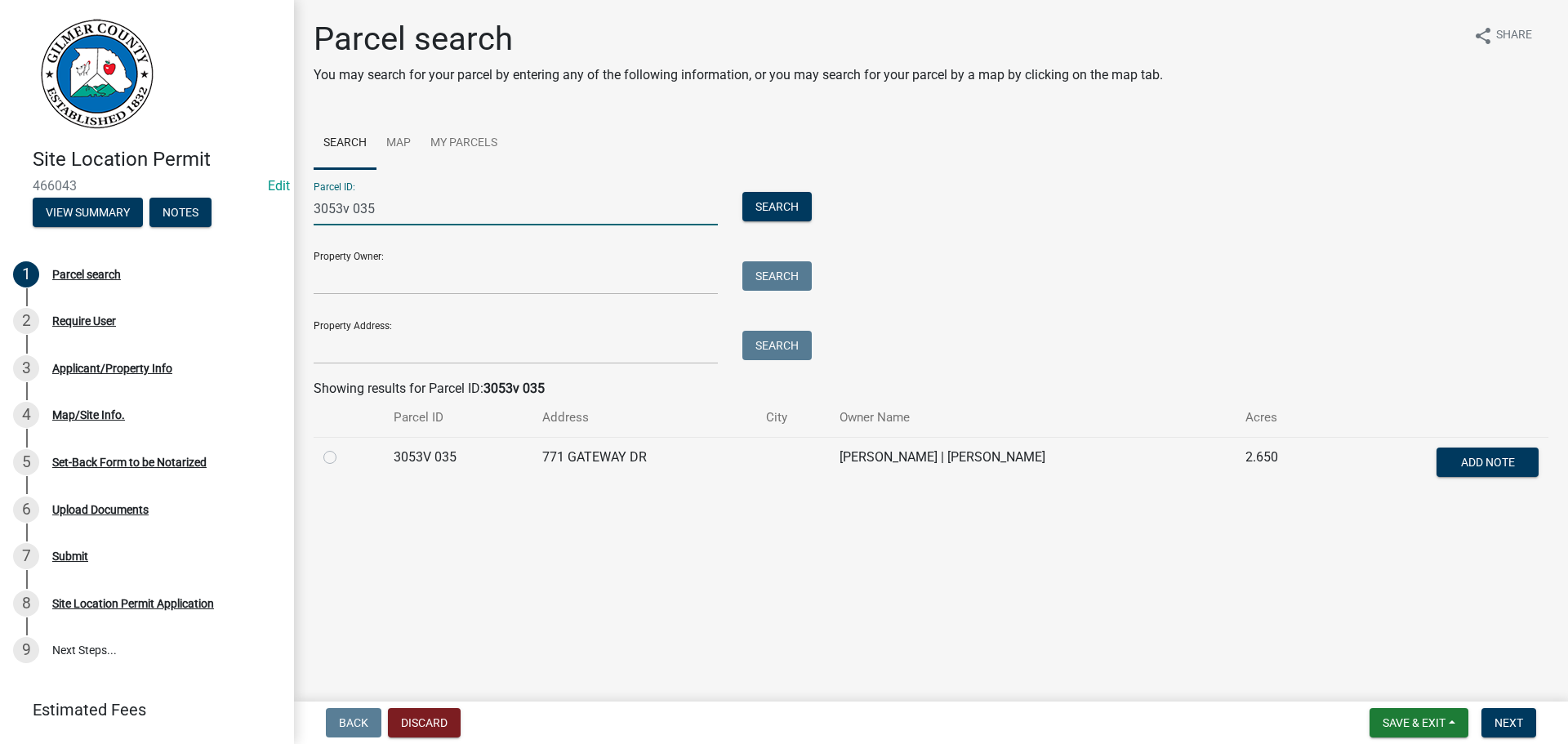
type input "3053v 035"
click at [343, 448] on label at bounding box center [343, 448] width 0 height 0
click at [343, 457] on 035 "radio" at bounding box center [348, 453] width 11 height 11
radio 035 "true"
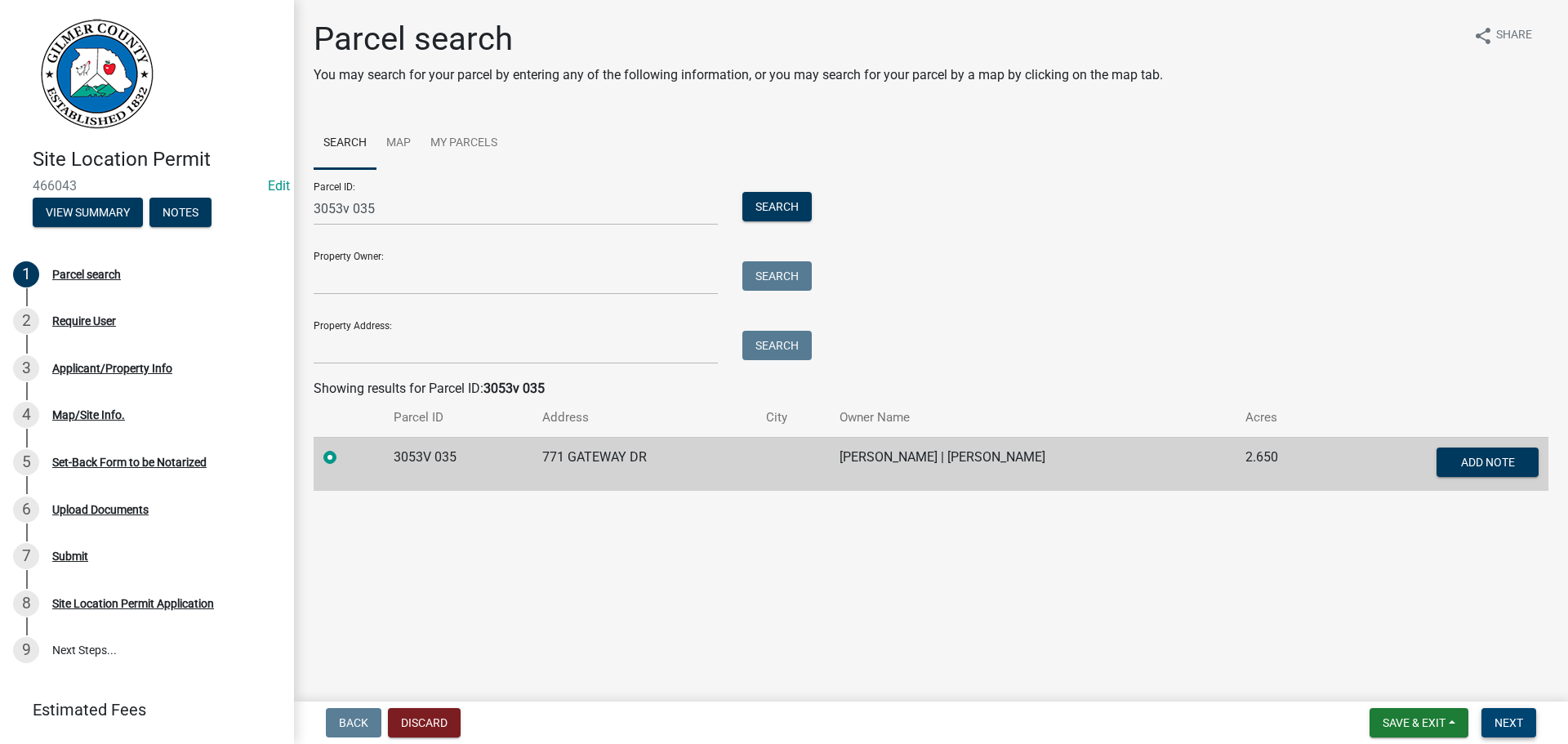
click at [1524, 722] on button "Next" at bounding box center [1509, 723] width 54 height 29
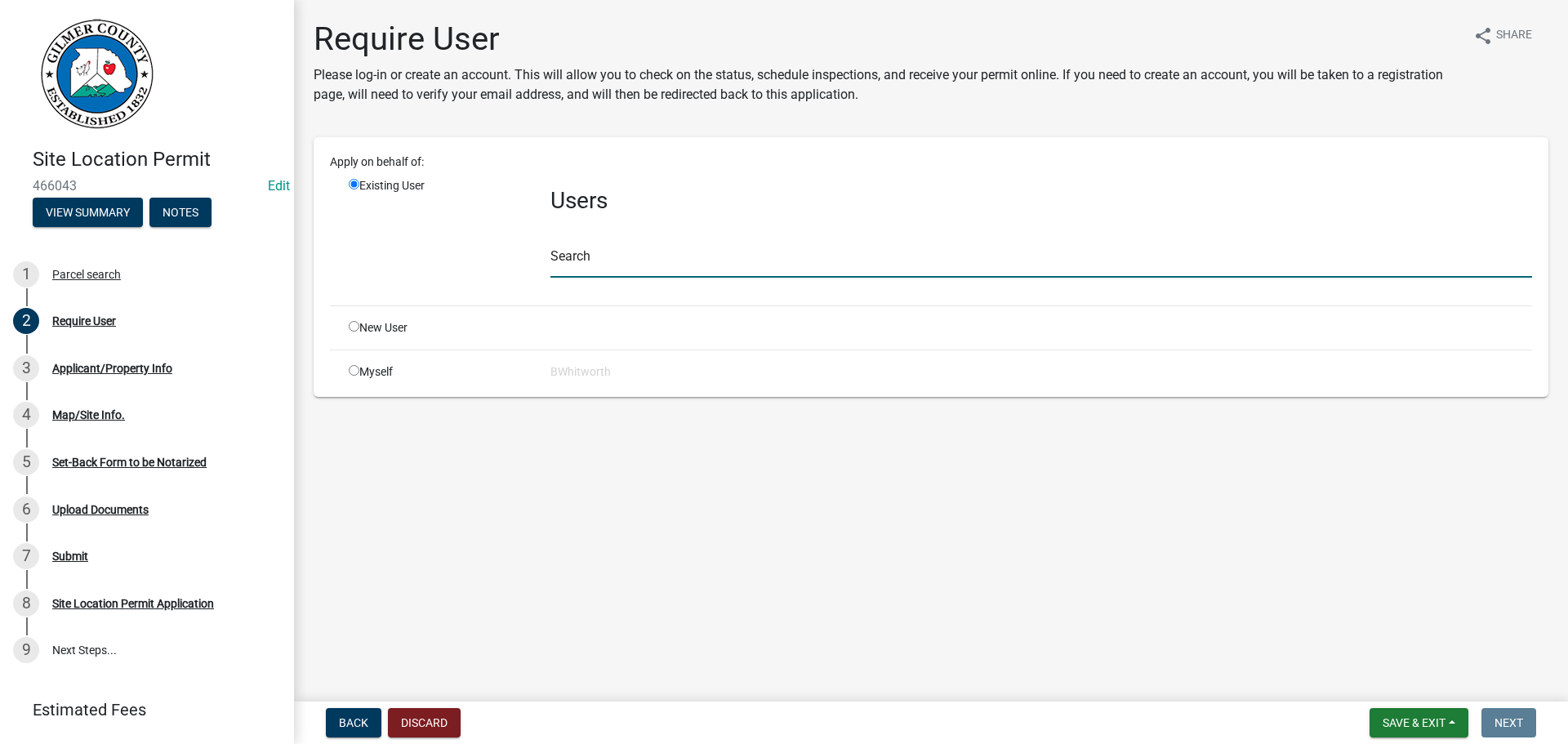
click at [641, 259] on input "text" at bounding box center [1041, 261] width 982 height 33
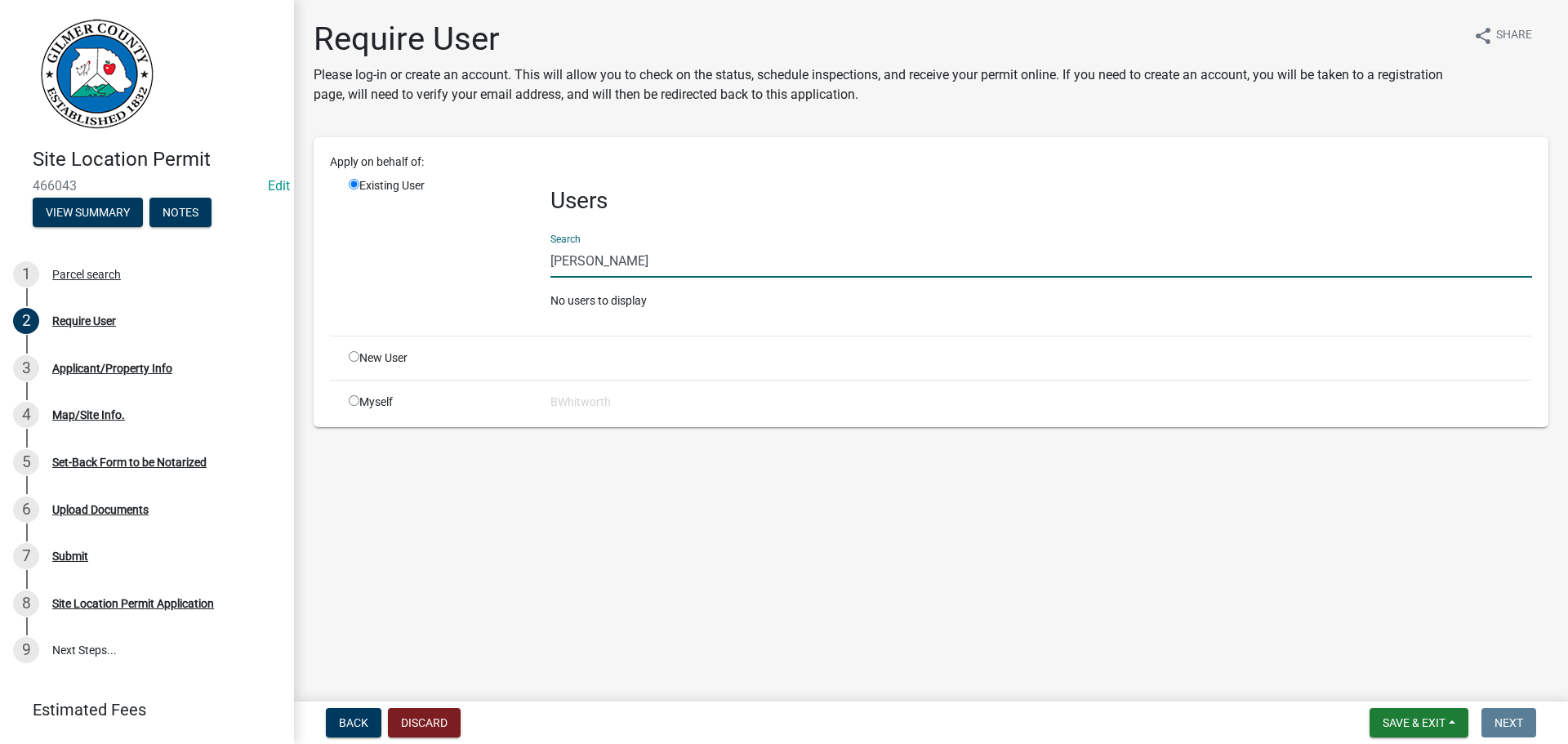
click at [579, 263] on input "[PERSON_NAME]" at bounding box center [1041, 261] width 982 height 33
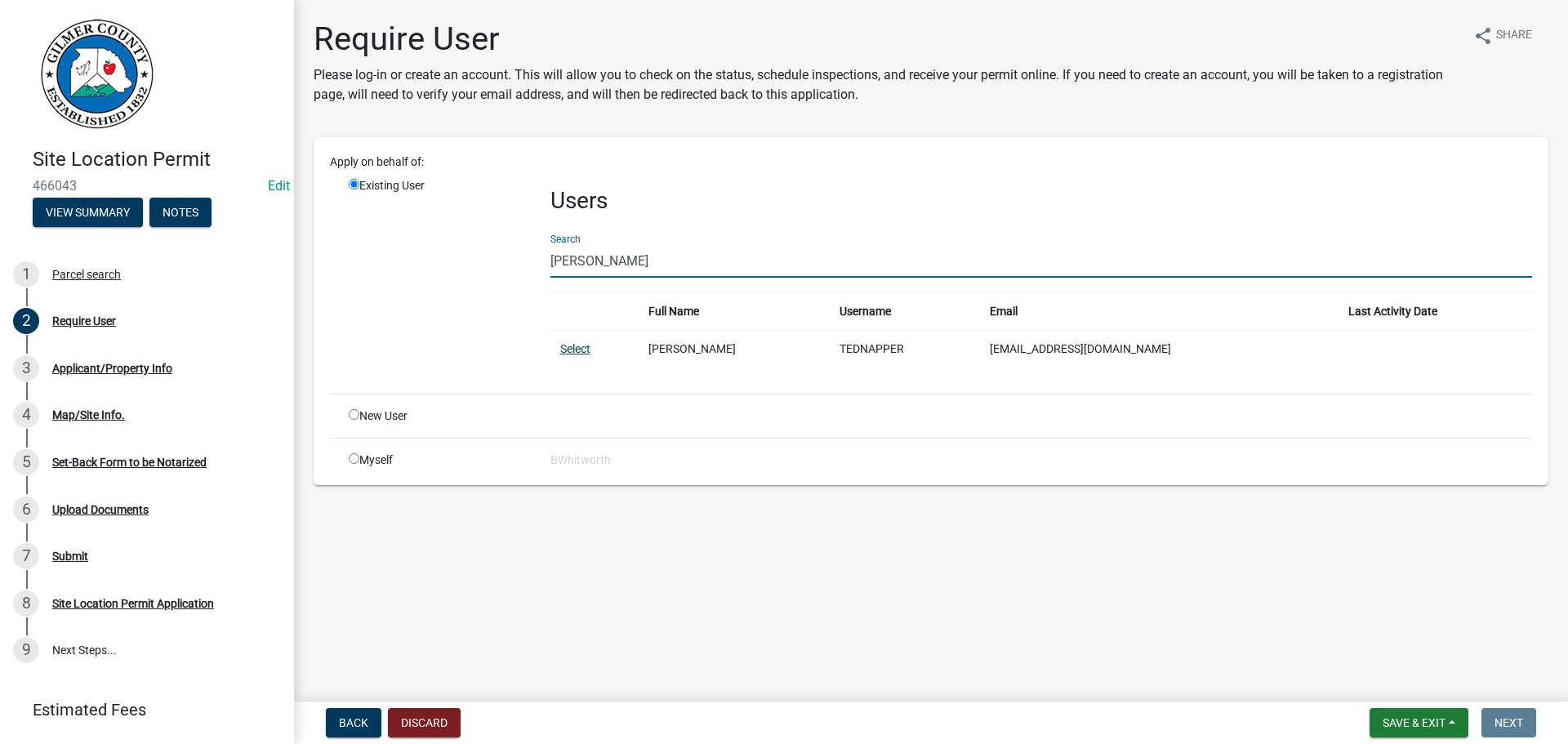
type input "[PERSON_NAME]"
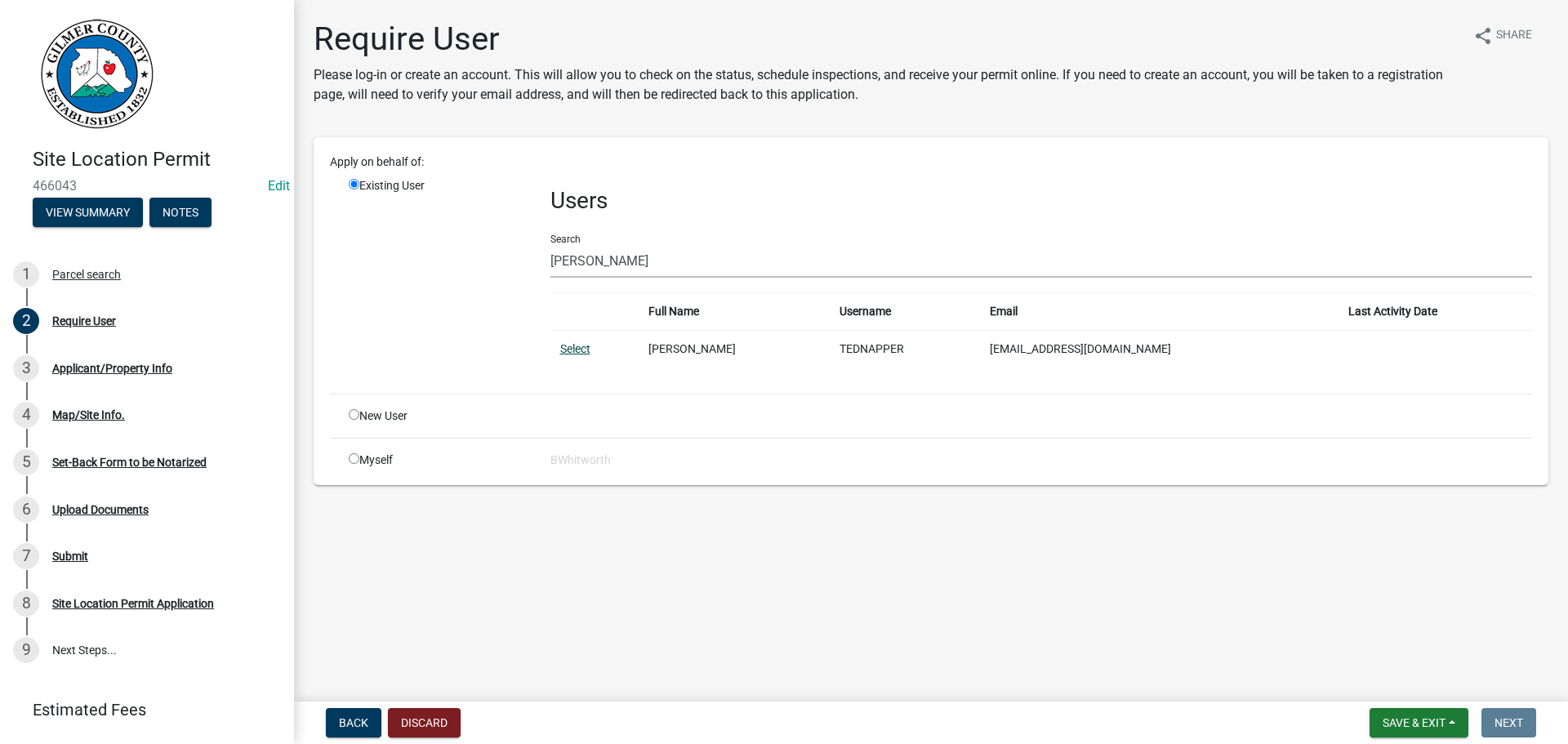
click at [570, 349] on link "Select" at bounding box center [575, 349] width 30 height 13
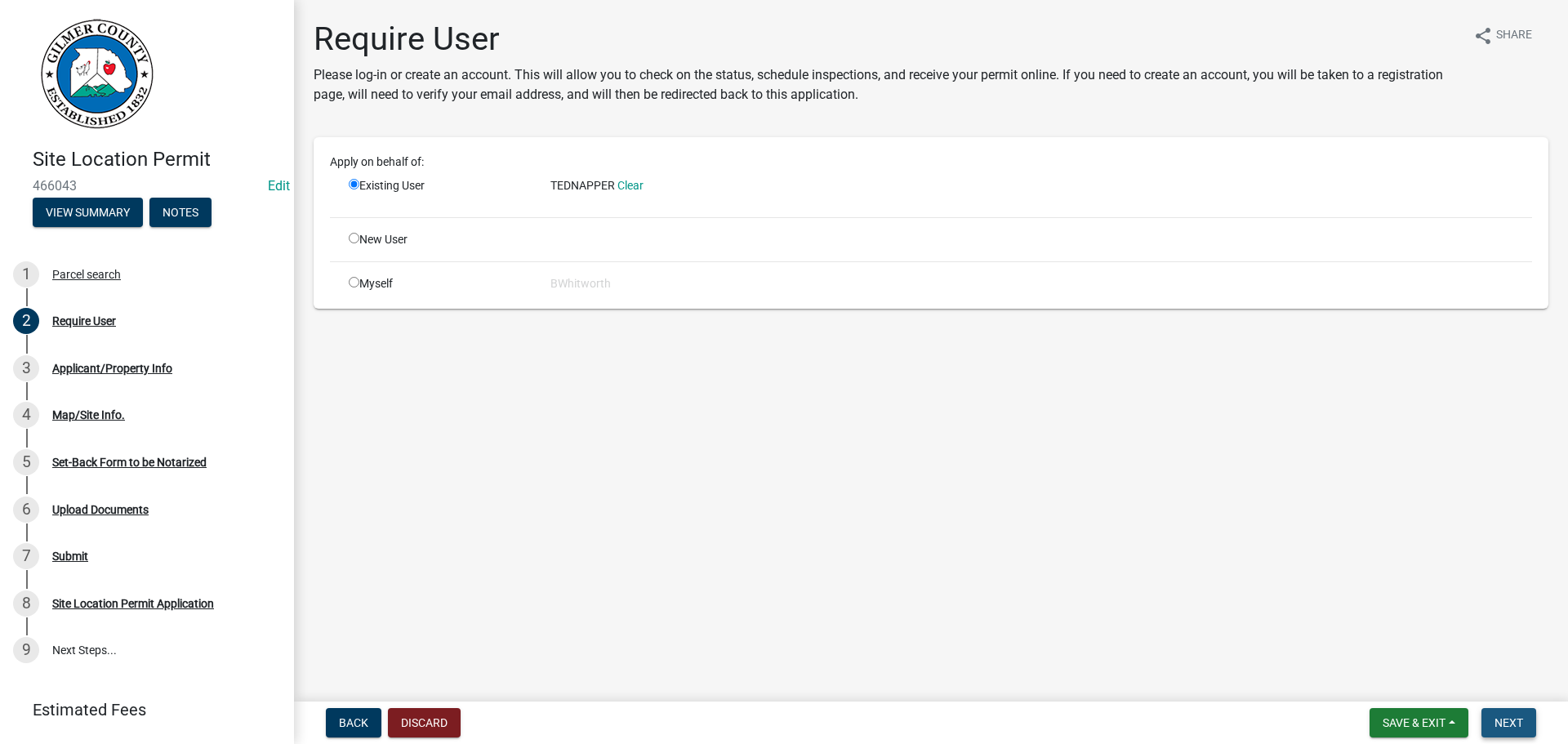
click at [1524, 721] on button "Next" at bounding box center [1509, 723] width 54 height 29
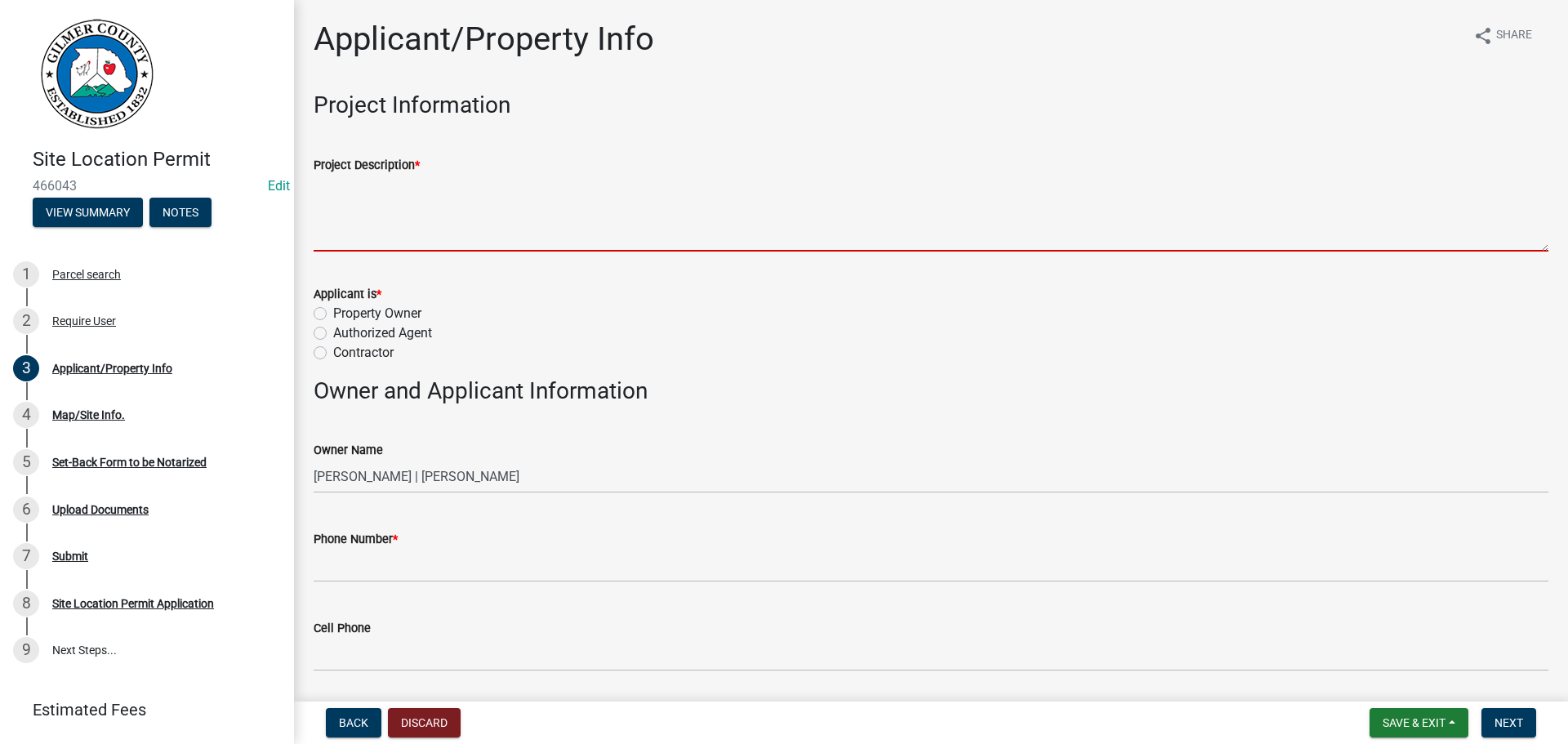
click at [425, 216] on textarea "Project Description *" at bounding box center [931, 213] width 1235 height 77
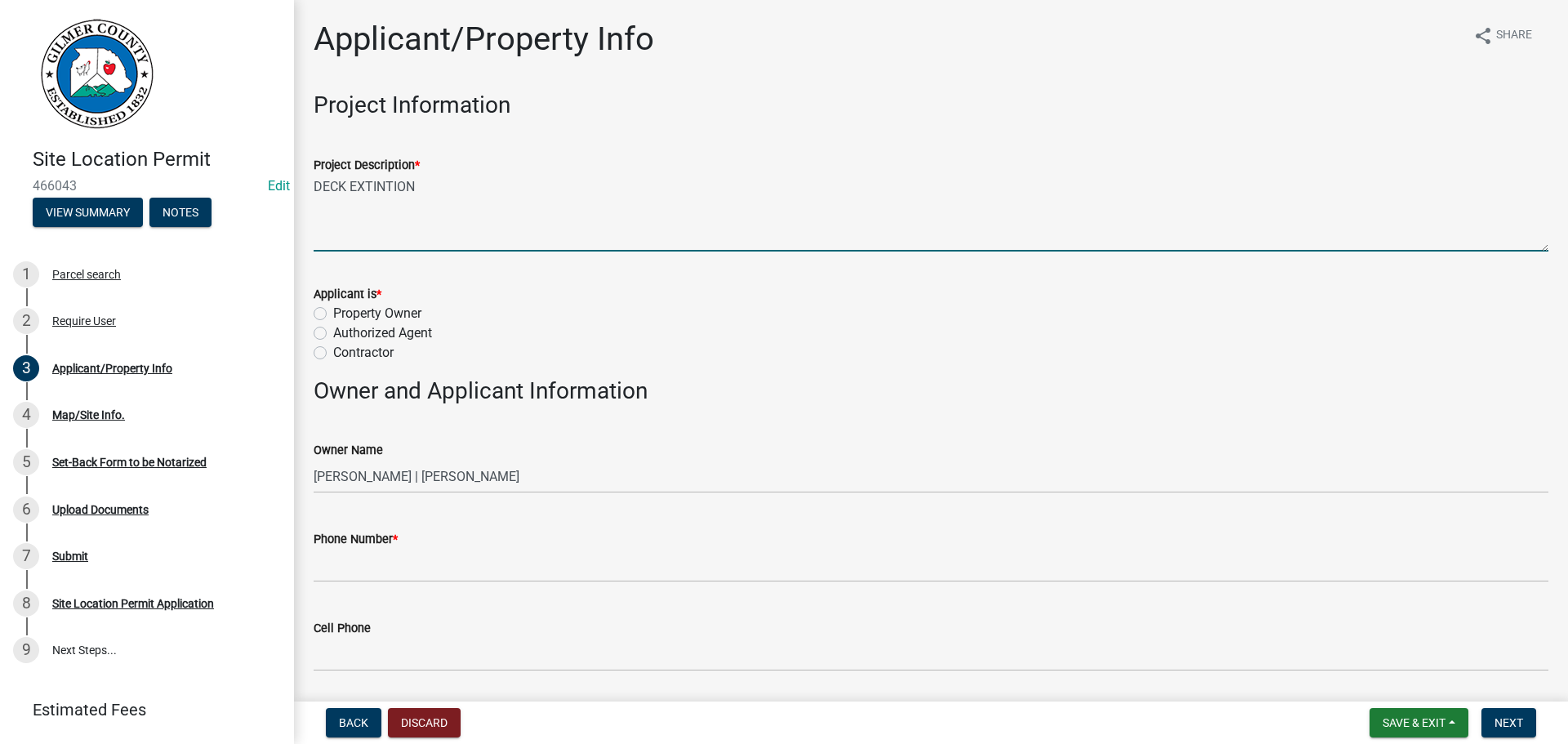
click at [426, 216] on textarea "DECK EXTINTION" at bounding box center [931, 213] width 1235 height 77
click at [378, 183] on textarea "DECK EXTINTION" at bounding box center [931, 213] width 1235 height 77
type textarea "DECK EXTENTION"
click at [333, 312] on label "Property Owner" at bounding box center [377, 314] width 88 height 19
click at [333, 312] on input "Property Owner" at bounding box center [338, 309] width 11 height 11
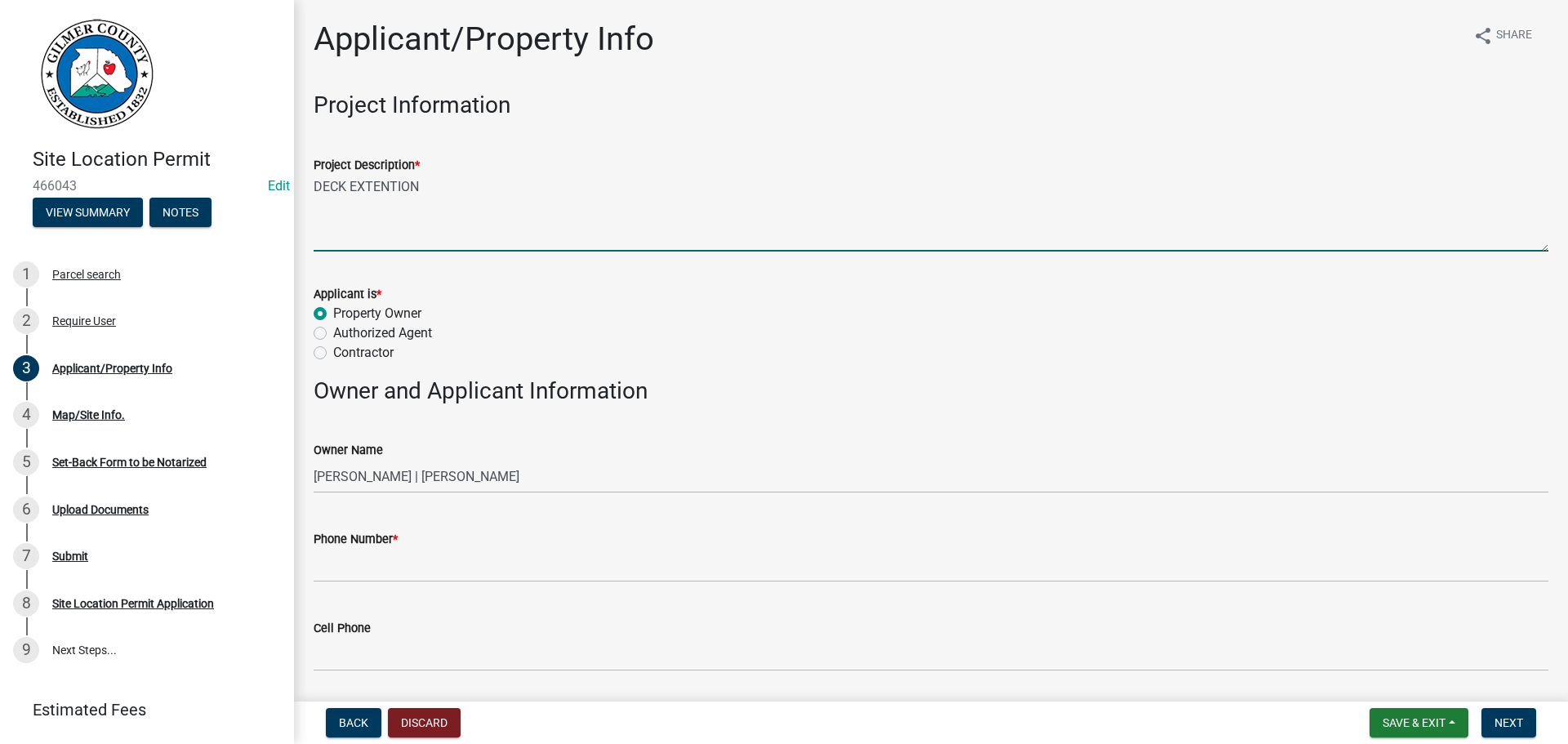
radio input "true"
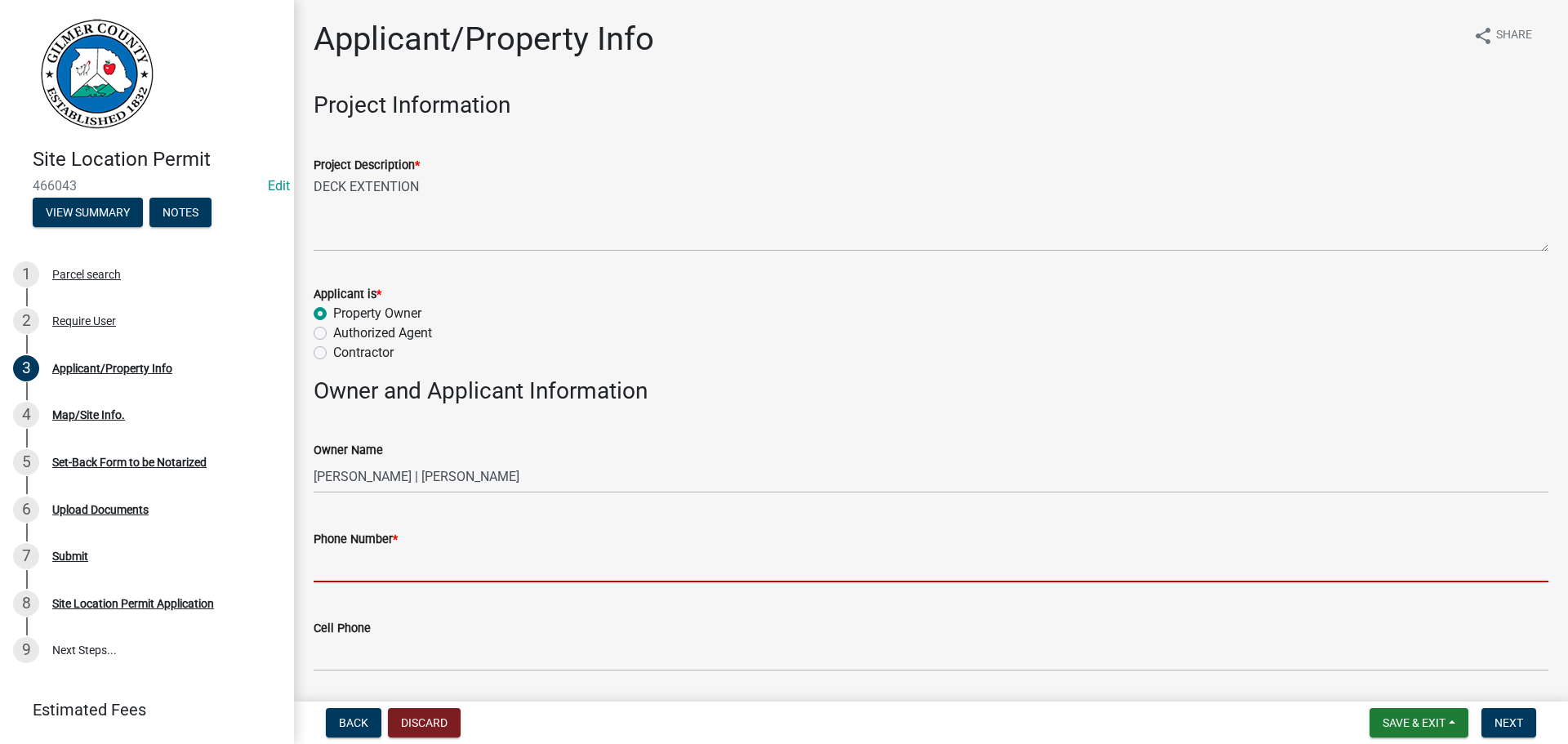
click at [380, 563] on input "Phone Number *" at bounding box center [931, 565] width 1235 height 33
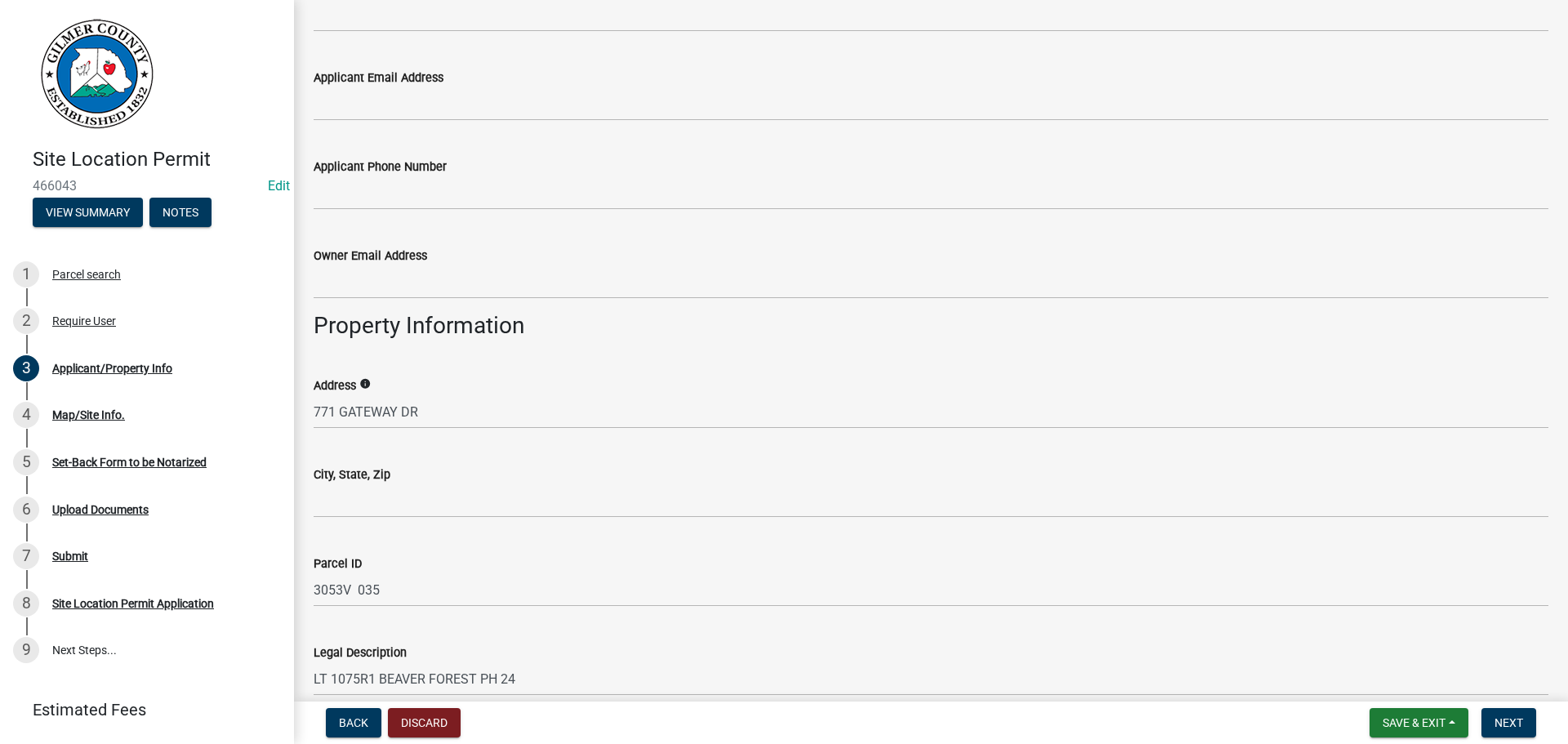
scroll to position [817, 0]
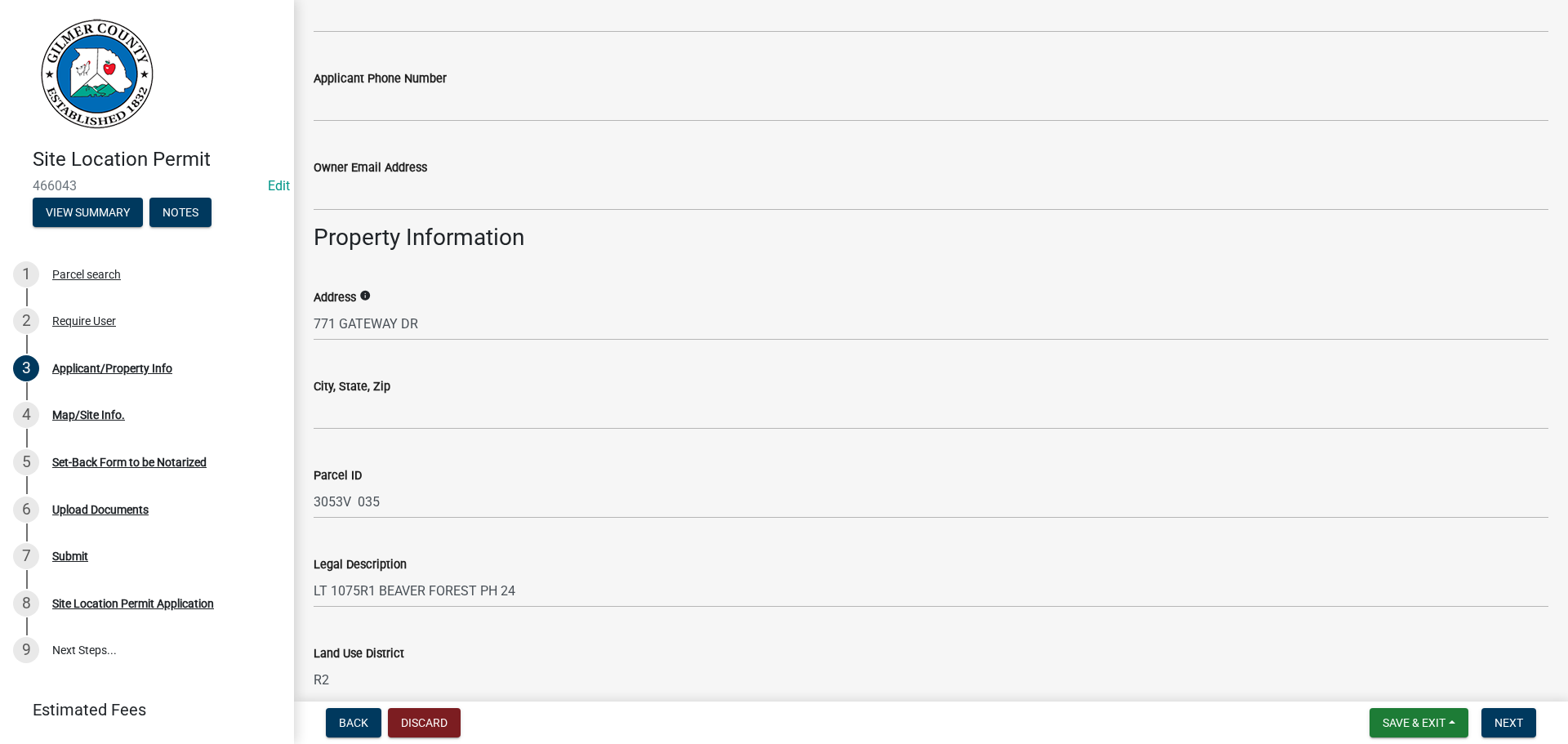
type input "[PHONE_NUMBER]"
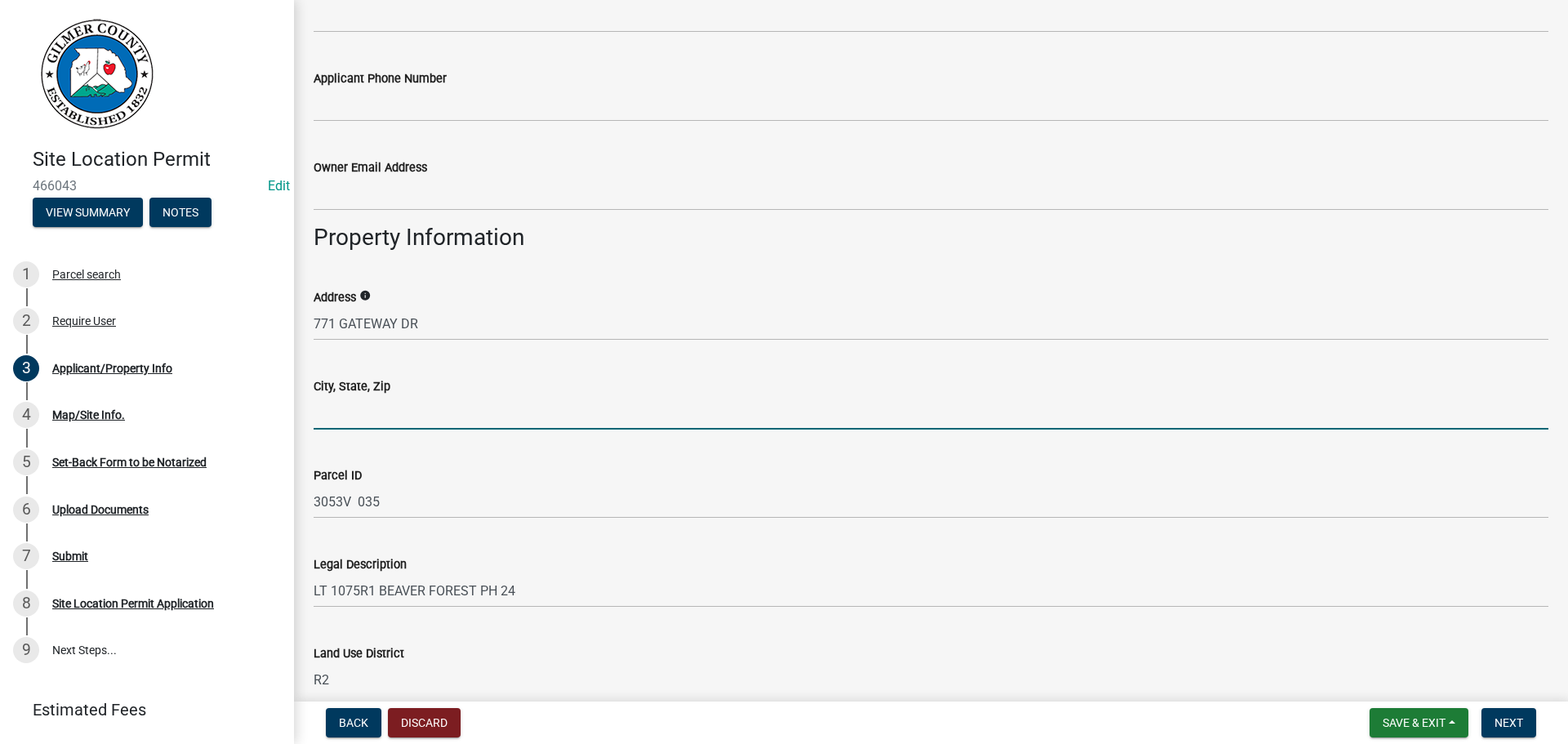
click at [412, 411] on input "City, State, Zip" at bounding box center [931, 413] width 1235 height 33
type input "ELLIJAY GA 30540"
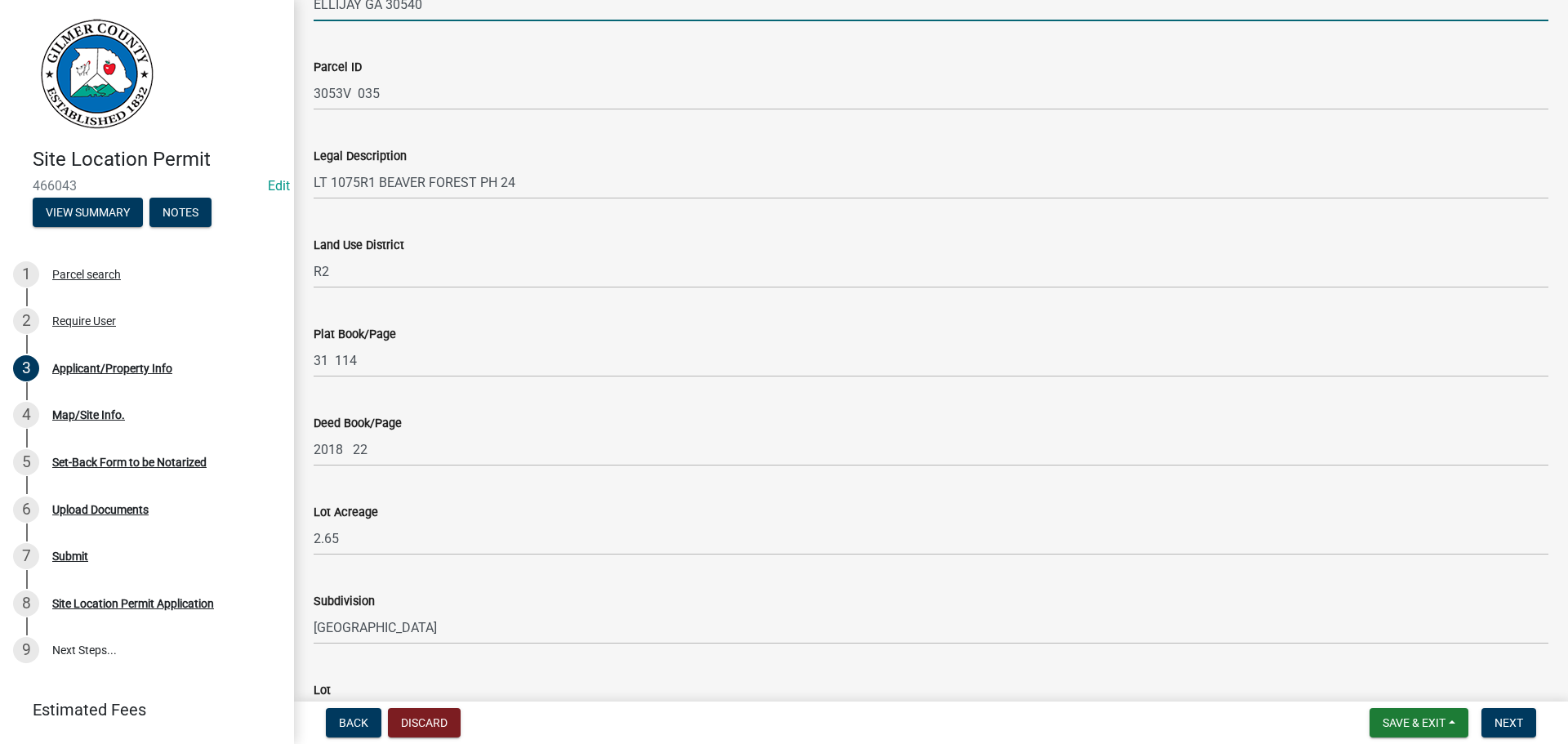
scroll to position [1563, 0]
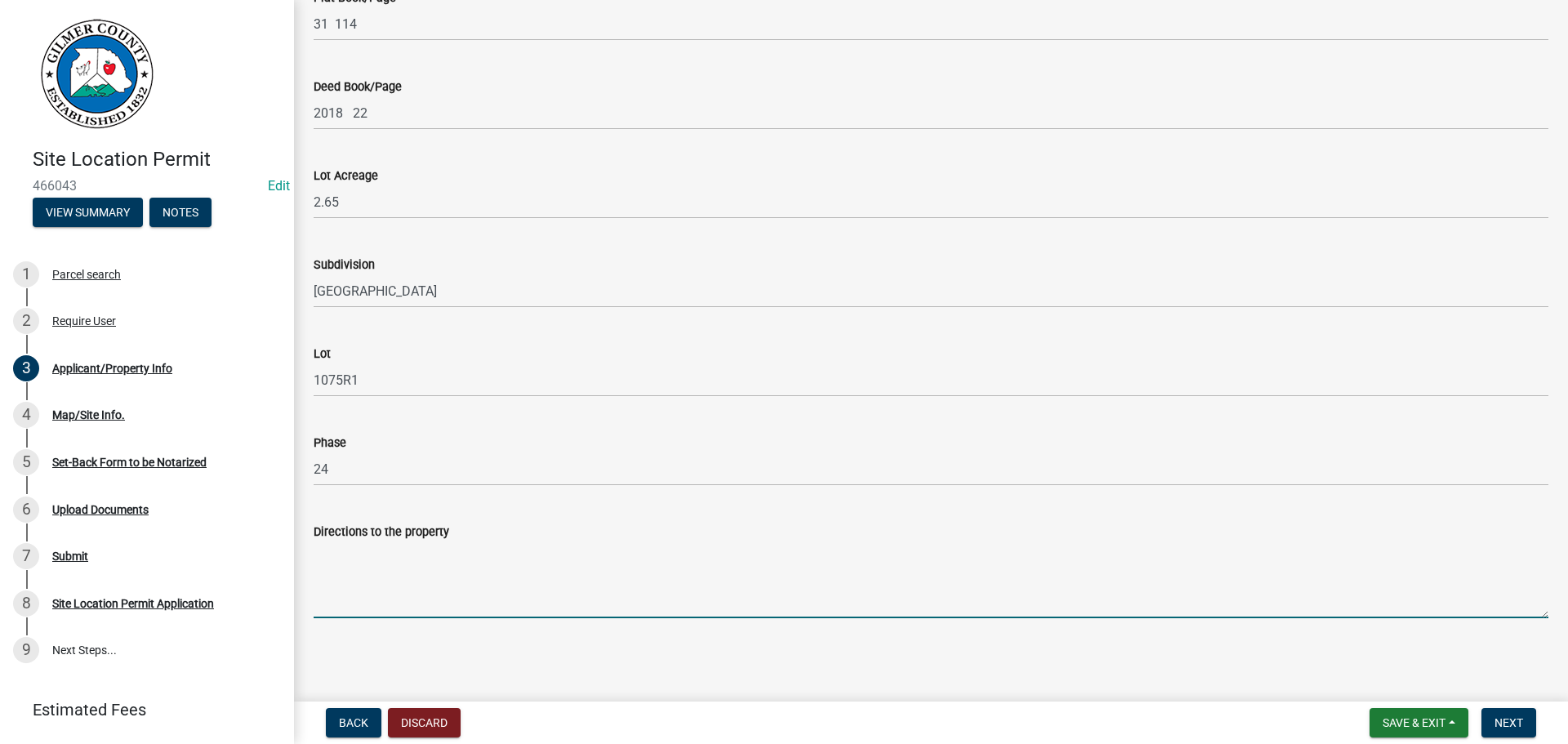
click at [418, 581] on textarea "Directions to the property" at bounding box center [931, 580] width 1235 height 77
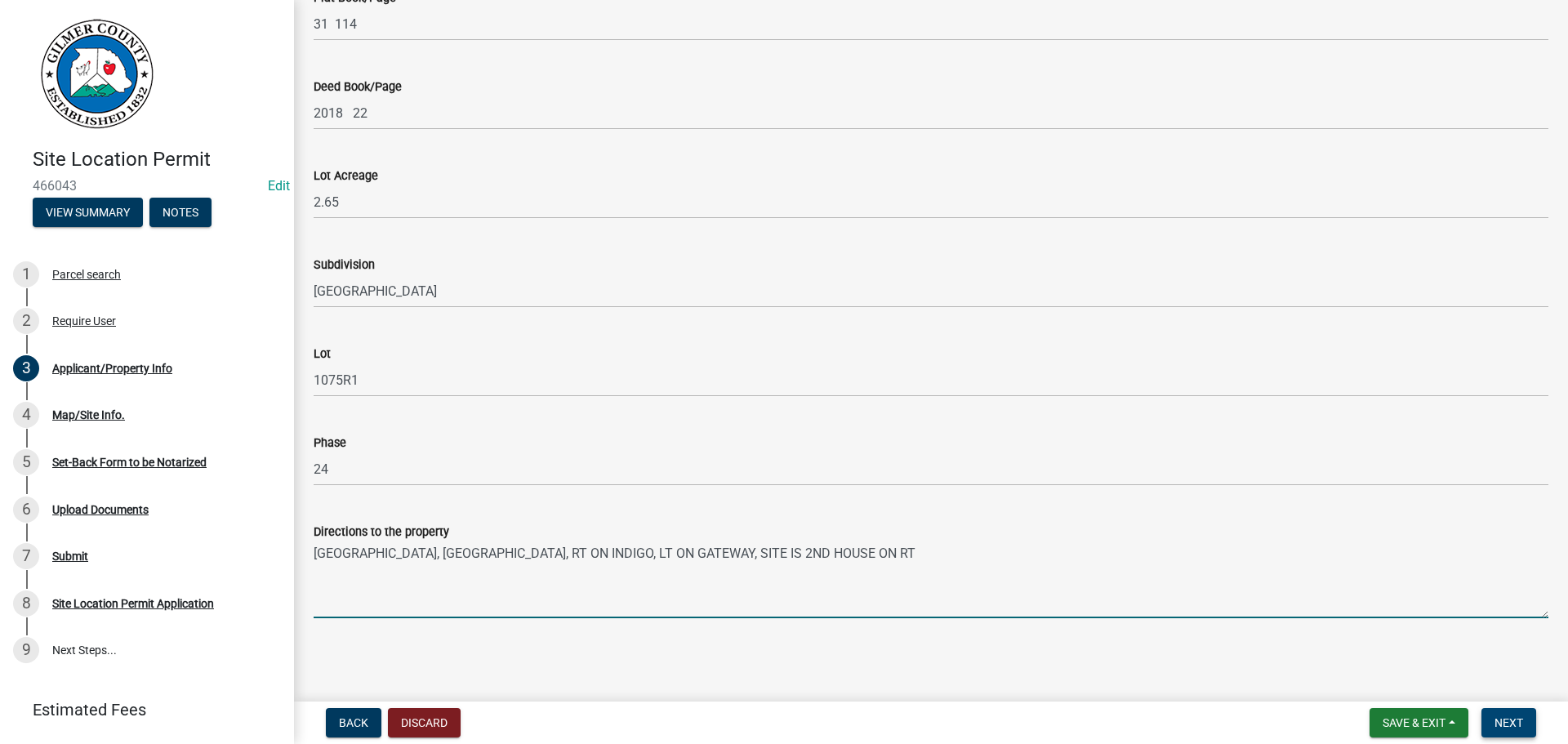
type textarea "[GEOGRAPHIC_DATA], [GEOGRAPHIC_DATA], RT ON INDIGO, LT ON GATEWAY, SITE IS 2ND …"
click at [1517, 717] on span "Next" at bounding box center [1509, 723] width 28 height 13
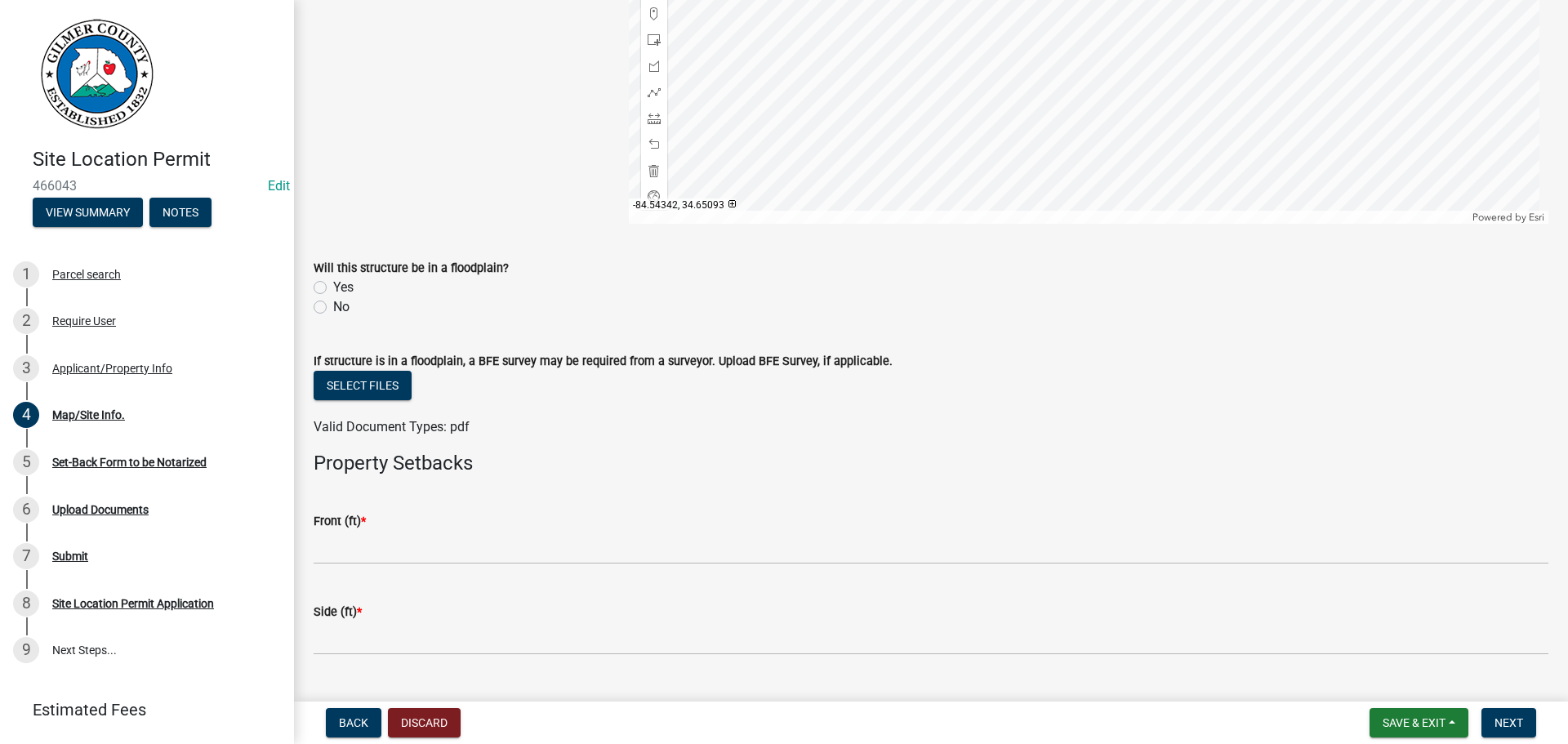
scroll to position [409, 0]
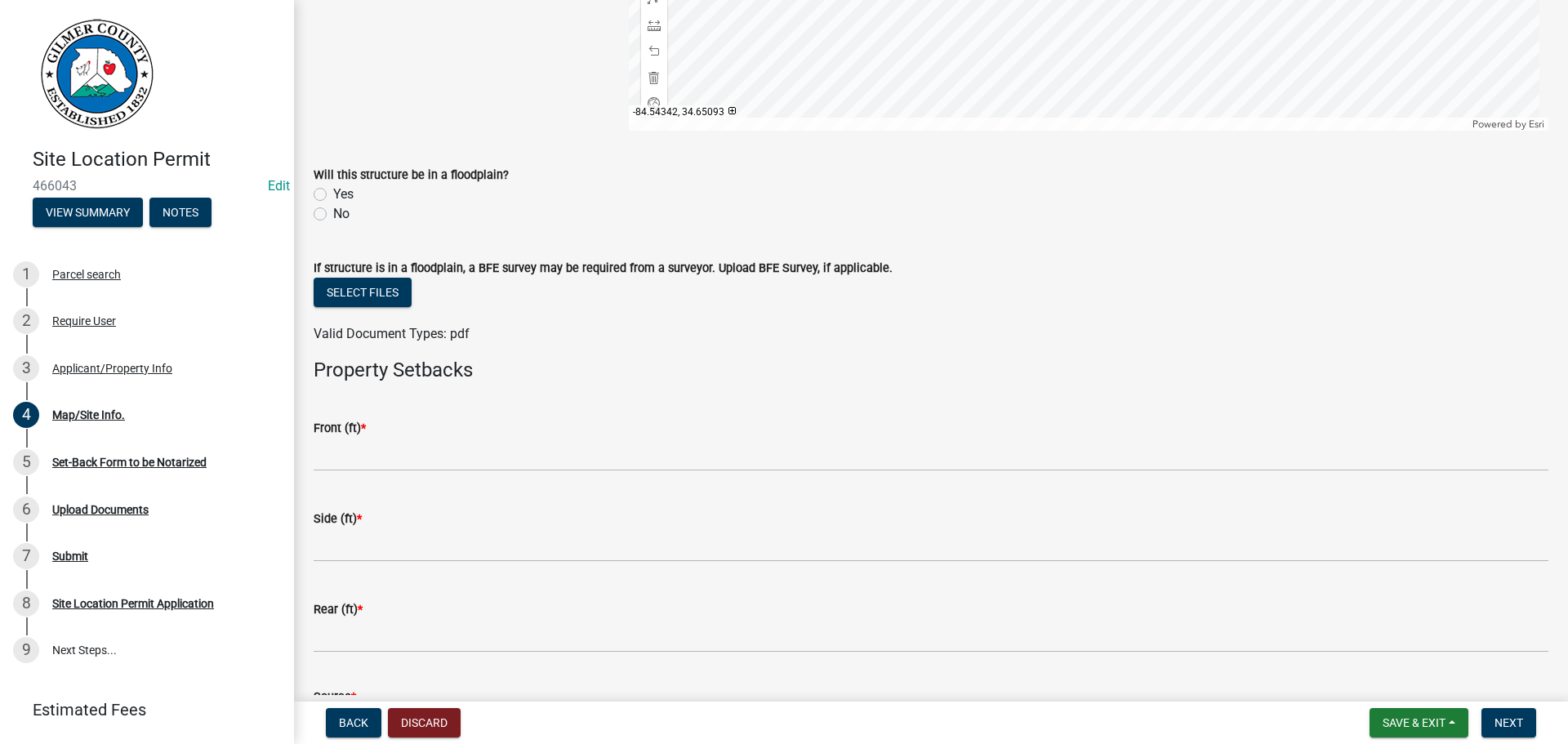
click at [333, 216] on label "No" at bounding box center [341, 214] width 17 height 19
click at [333, 215] on input "No" at bounding box center [338, 209] width 11 height 11
radio input "true"
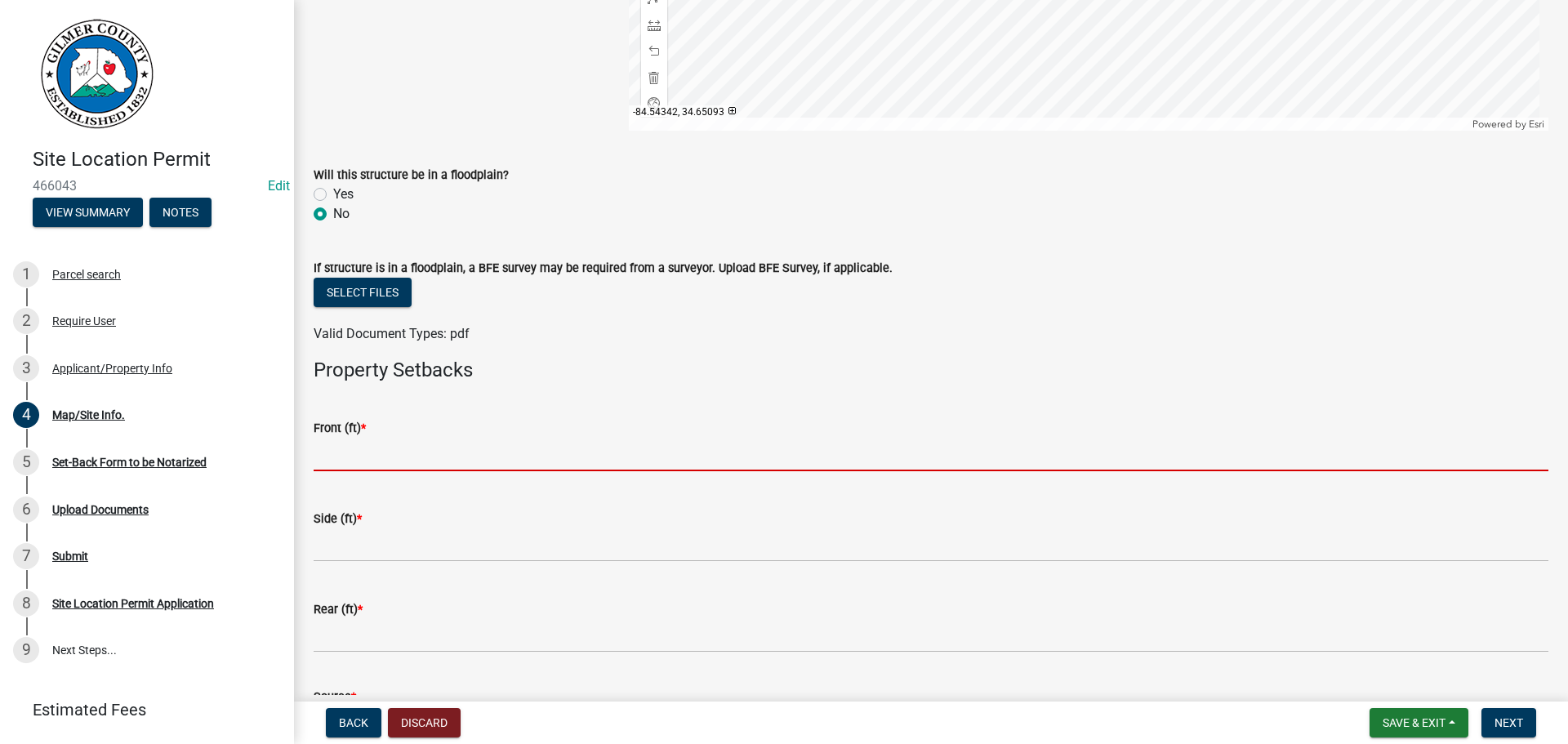
click at [392, 459] on input "text" at bounding box center [931, 455] width 1235 height 33
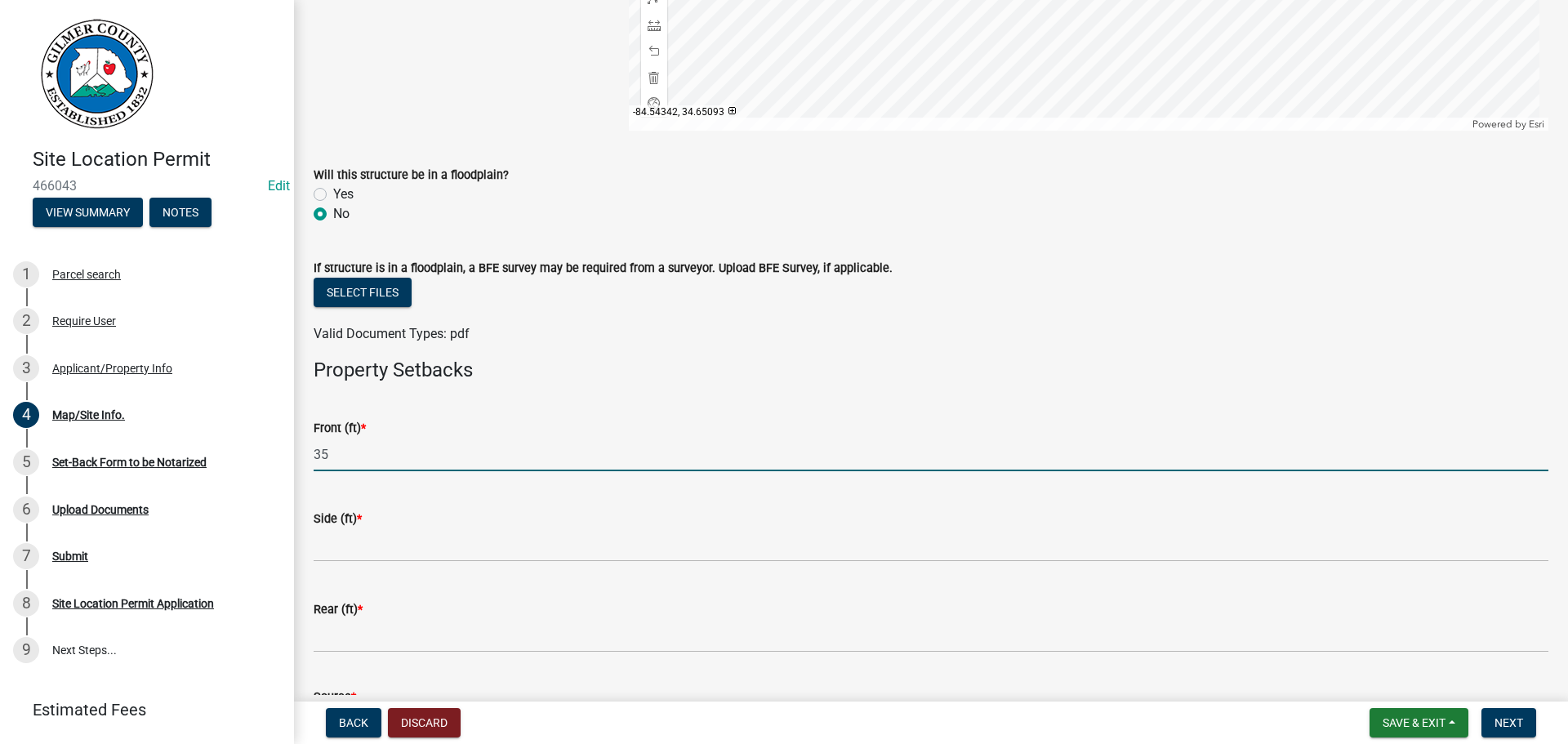
type input "35"
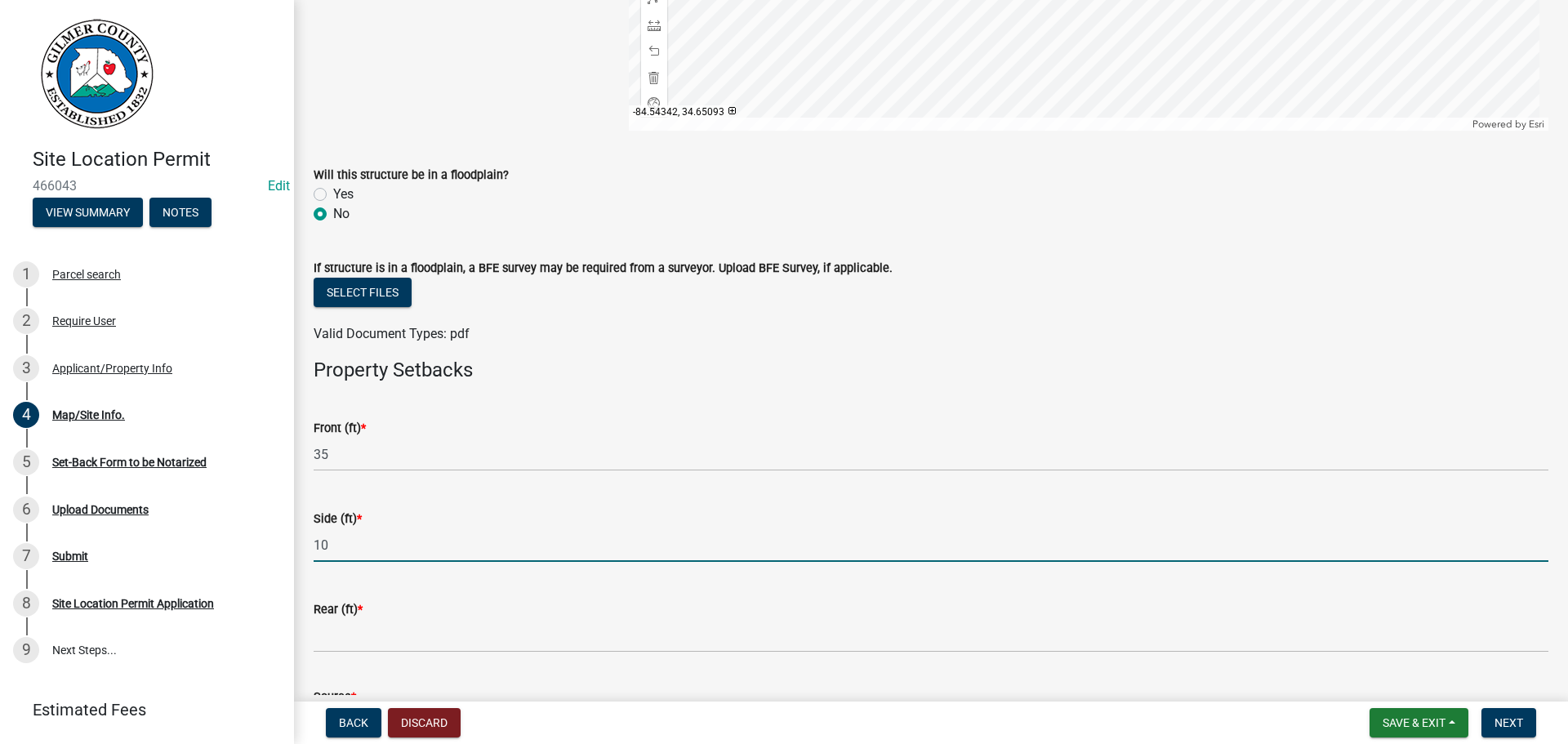
type input "10"
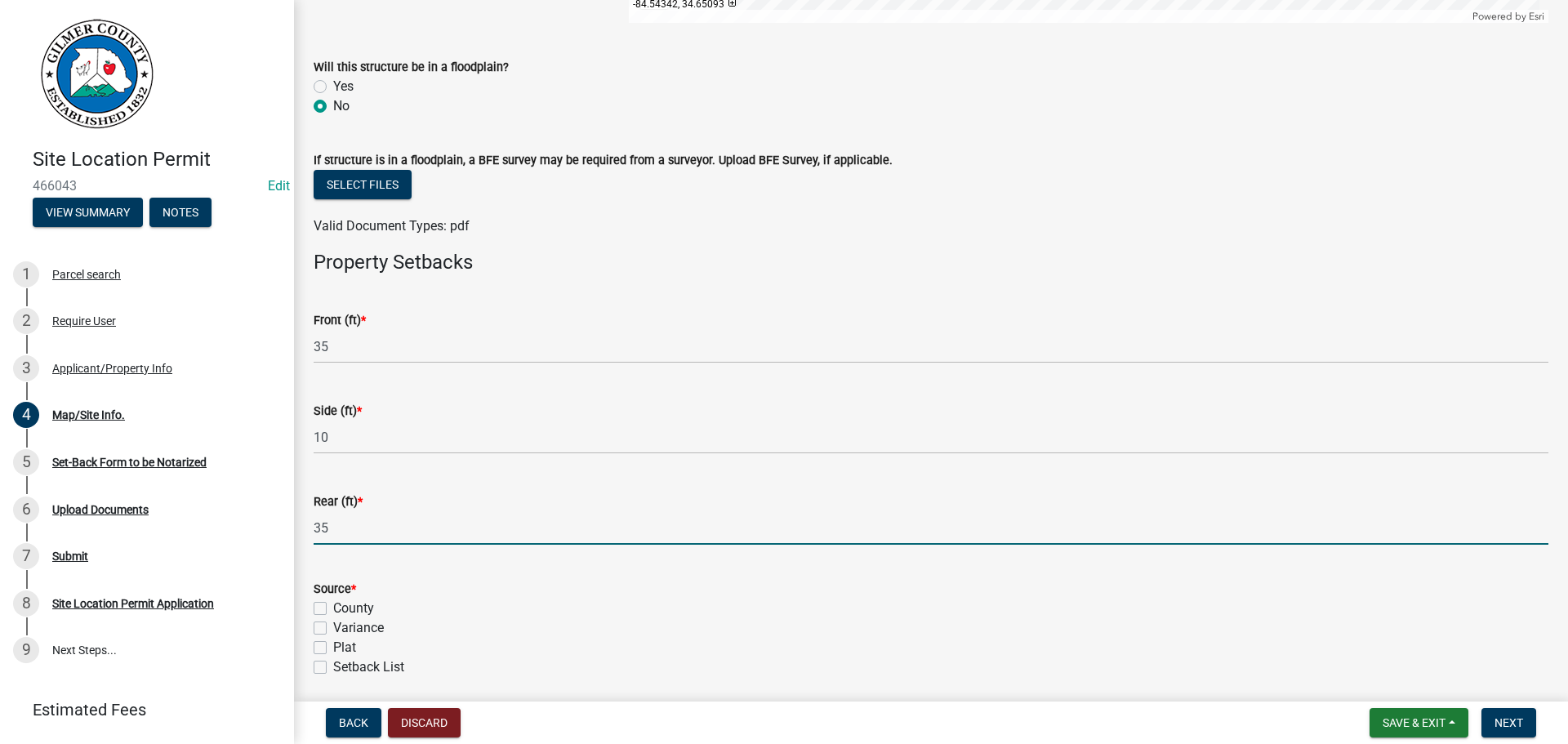
scroll to position [577, 0]
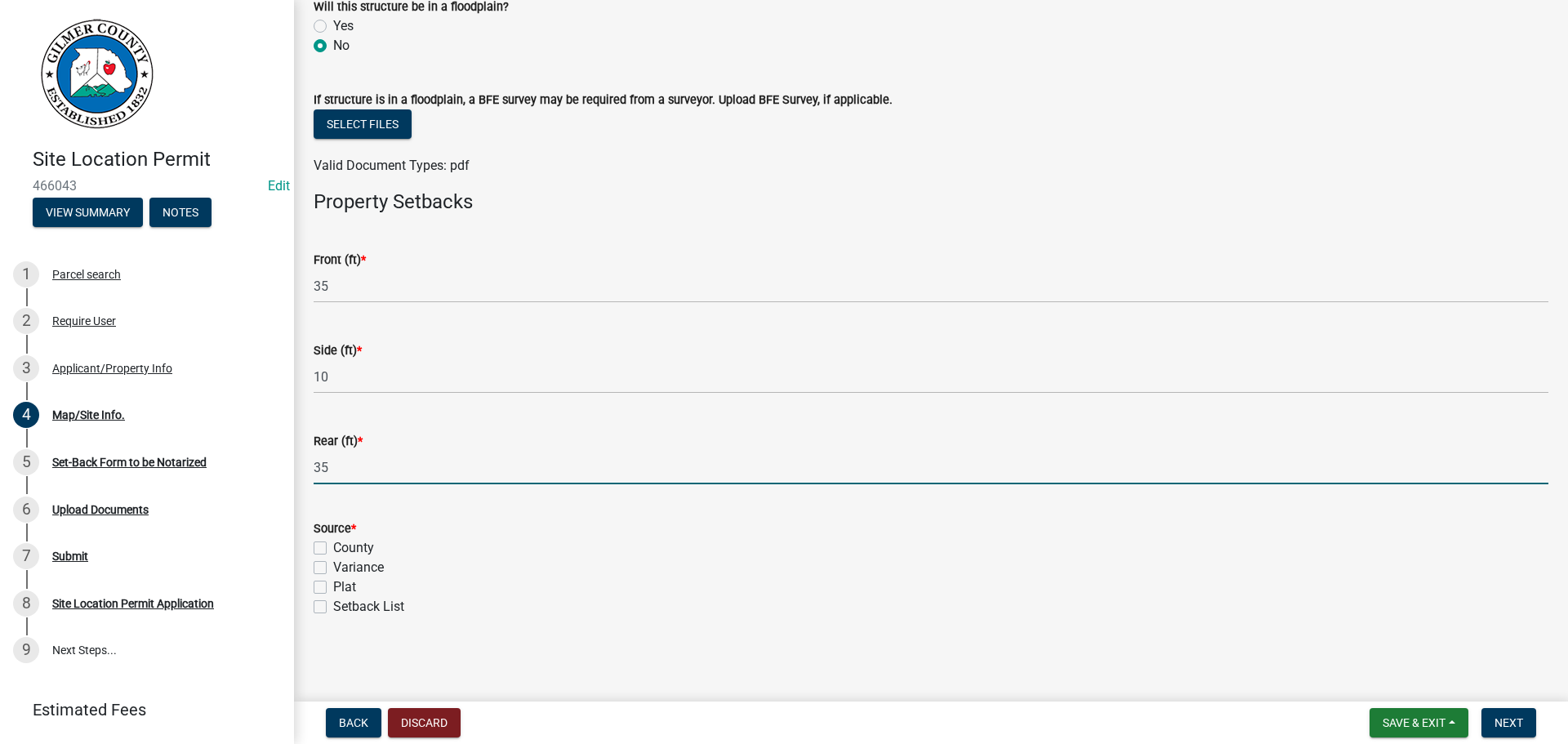
type input "35"
click at [333, 608] on label "Setback List" at bounding box center [368, 607] width 71 height 19
click at [333, 608] on input "Setback List" at bounding box center [338, 602] width 11 height 11
checkbox input "true"
checkbox input "false"
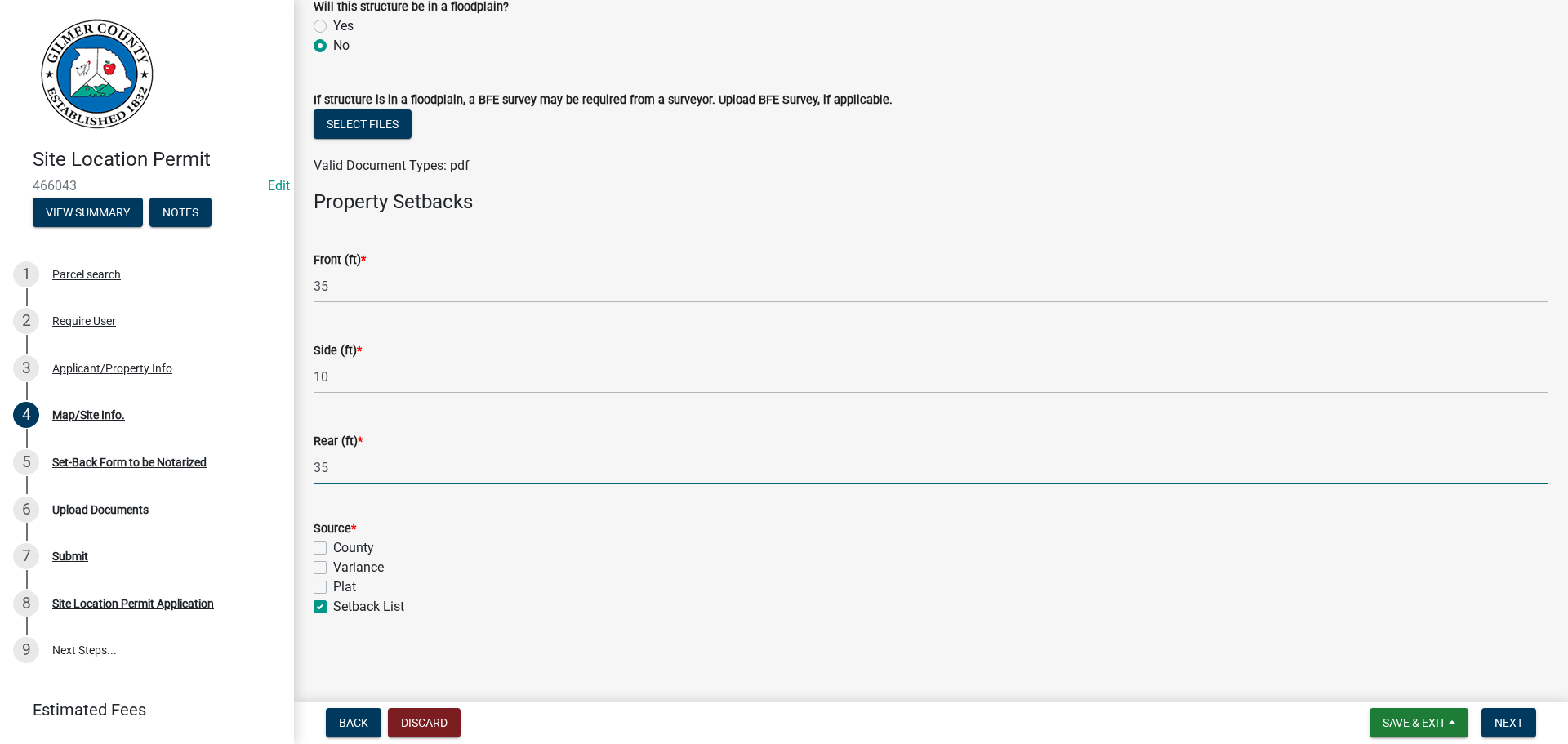
checkbox input "false"
checkbox input "true"
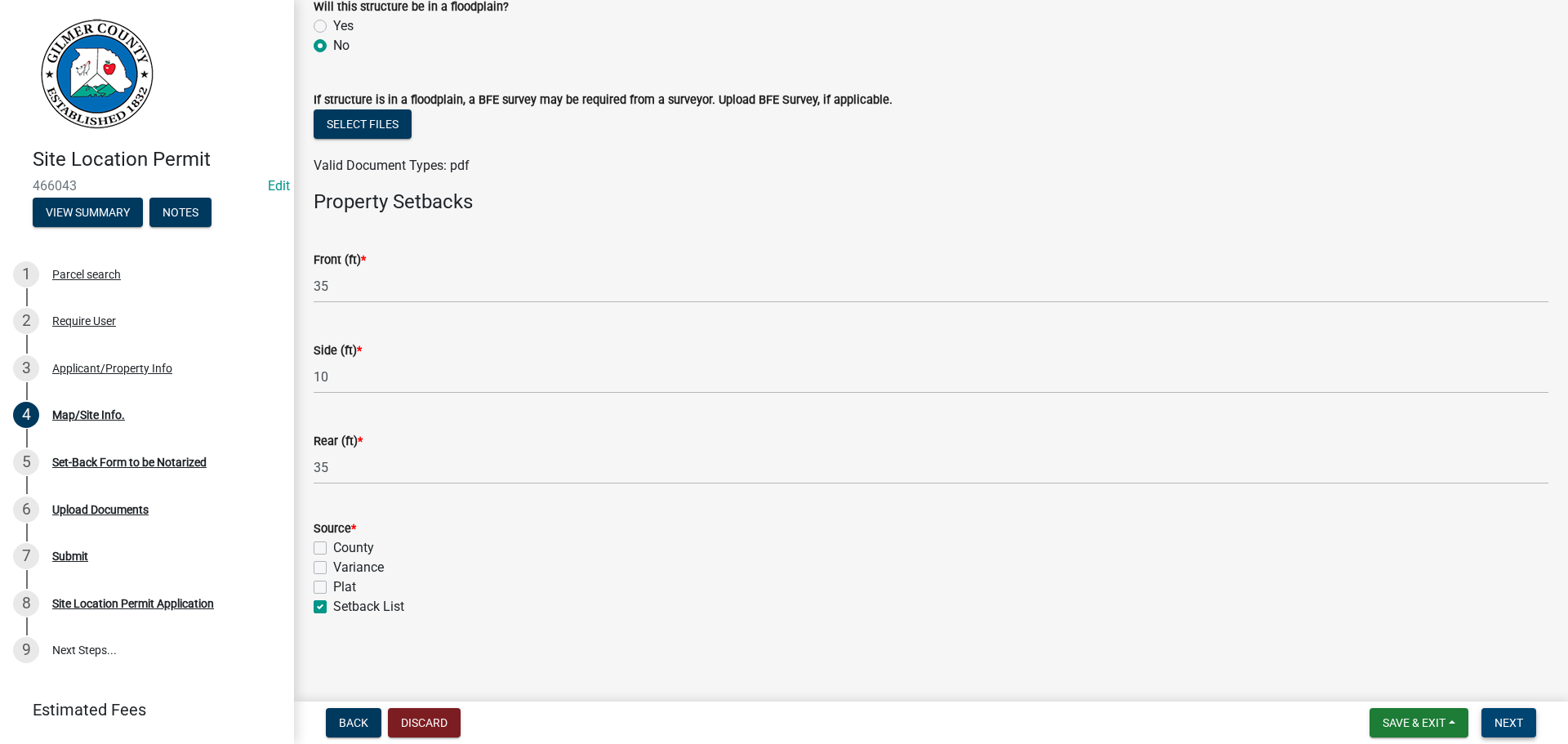
click at [1505, 722] on span "Next" at bounding box center [1509, 723] width 28 height 13
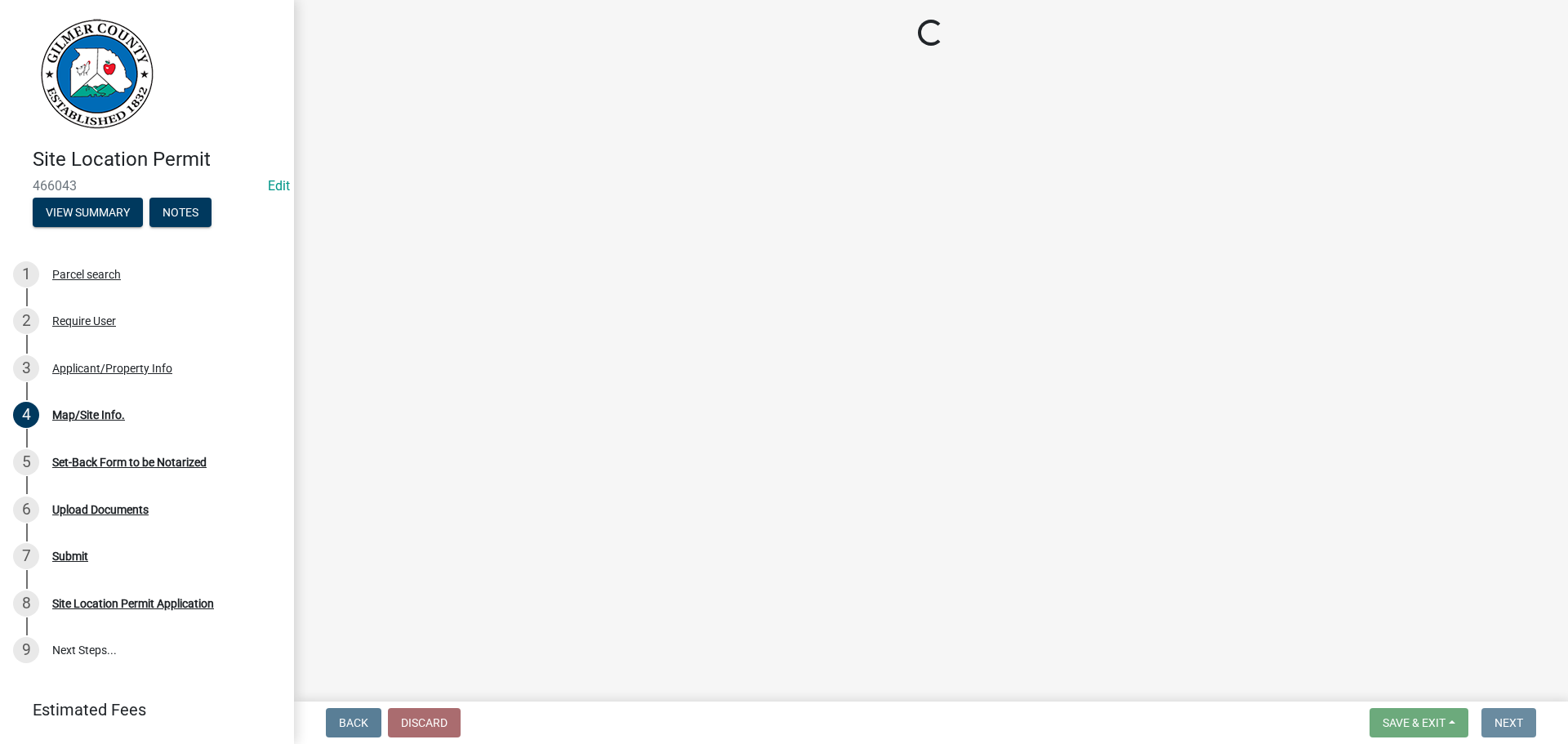
scroll to position [0, 0]
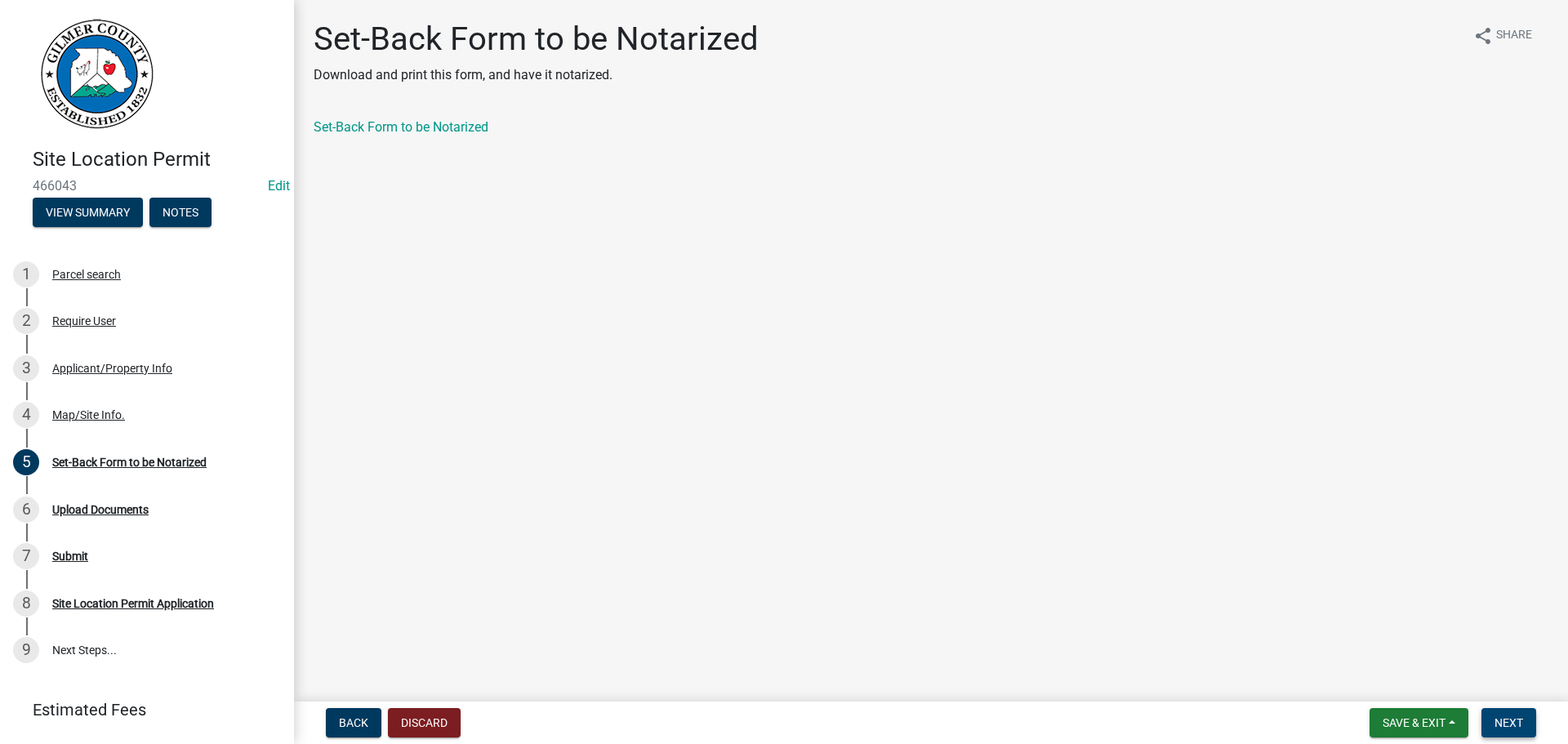
click at [1511, 719] on span "Next" at bounding box center [1509, 723] width 28 height 13
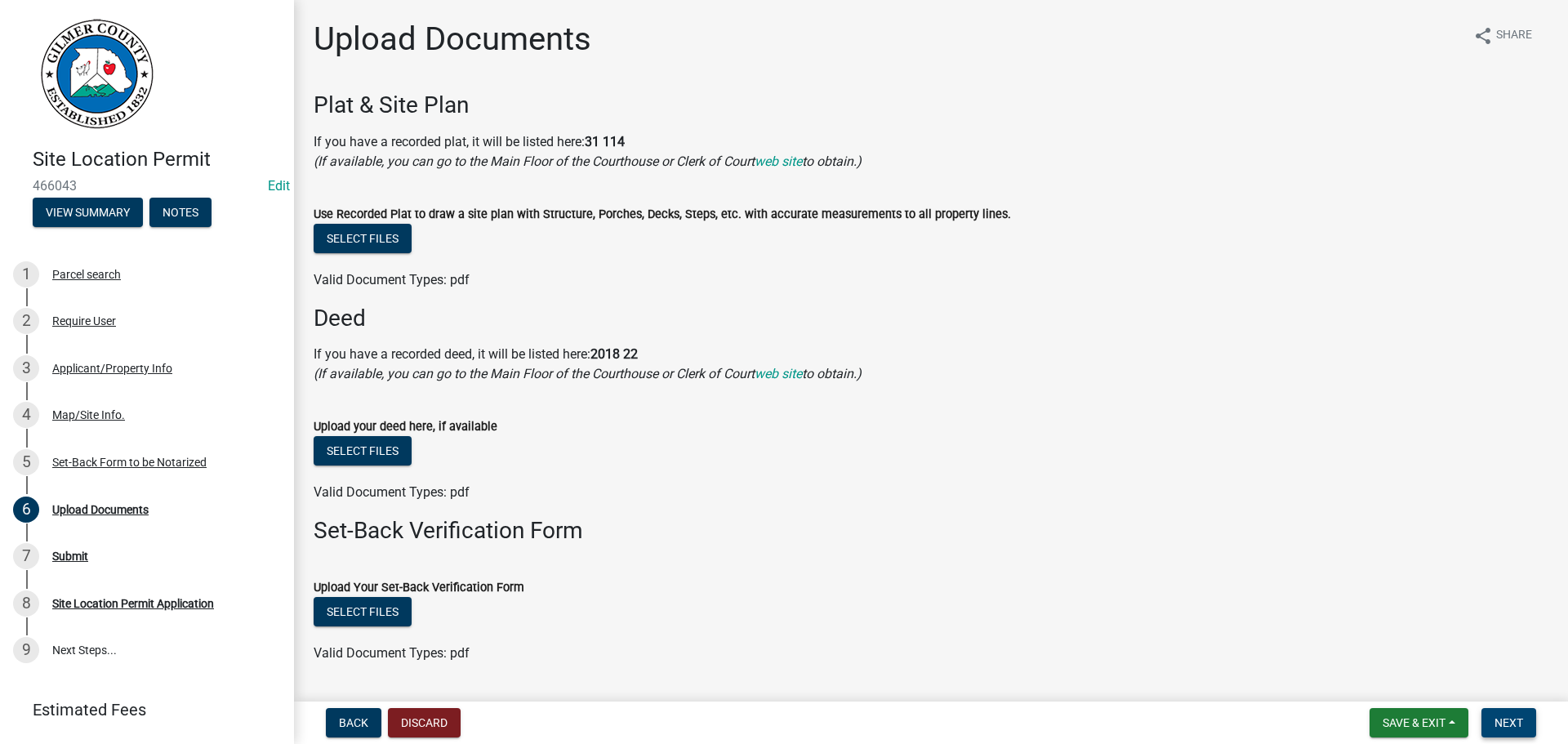
click at [1517, 714] on button "Next" at bounding box center [1509, 723] width 54 height 29
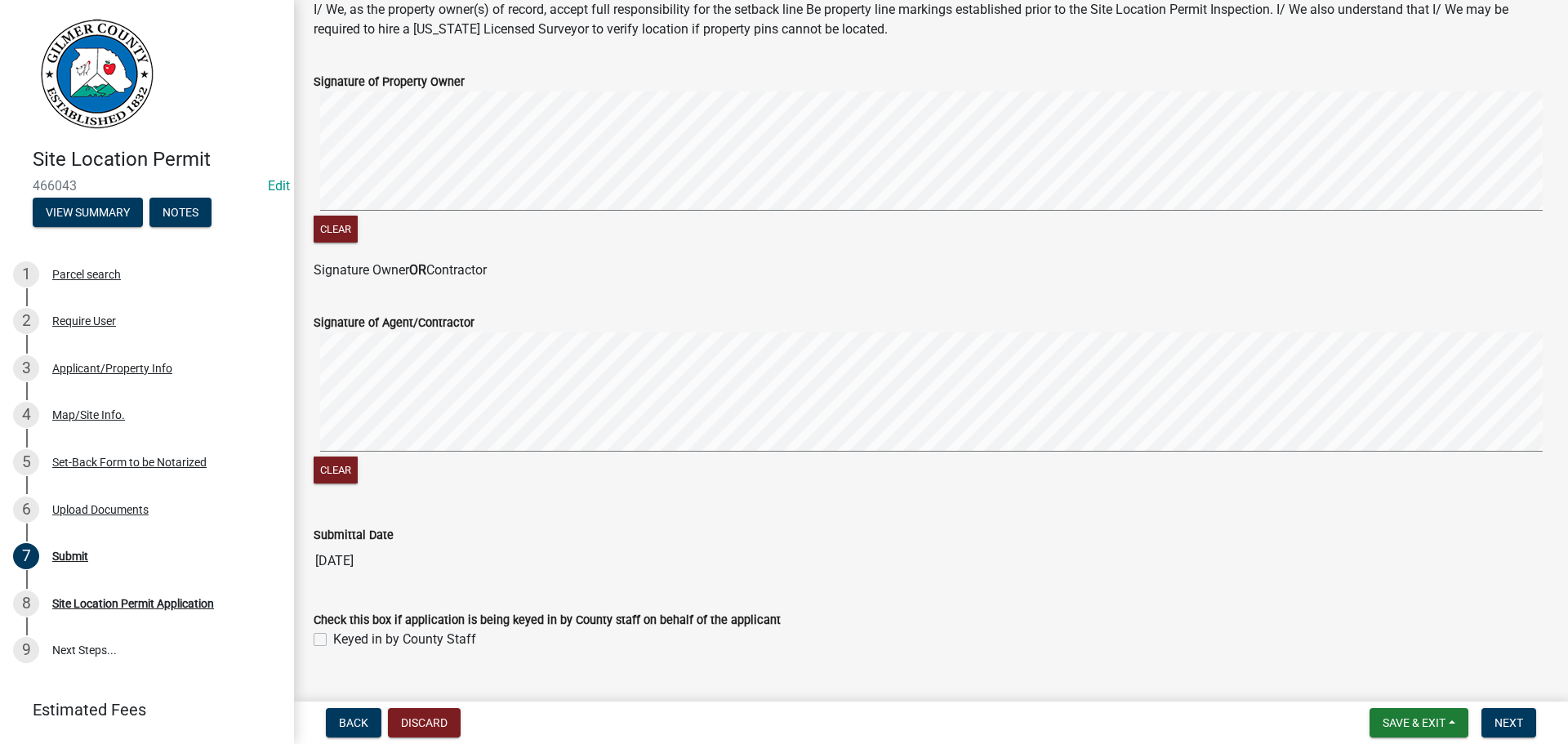
scroll to position [331, 0]
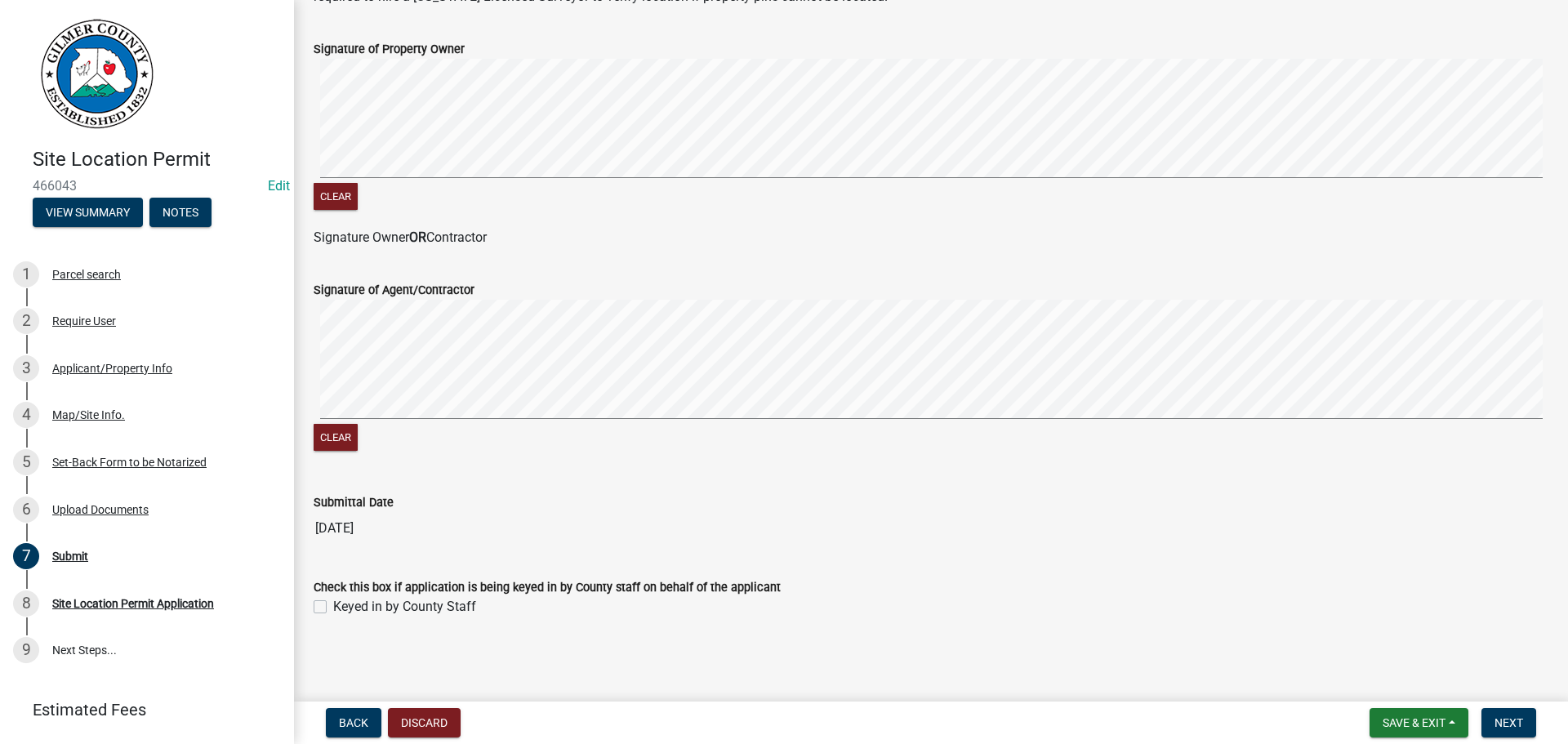
click at [333, 605] on label "Keyed in by County Staff" at bounding box center [404, 607] width 143 height 19
click at [333, 605] on input "Keyed in by County Staff" at bounding box center [338, 602] width 11 height 11
checkbox input "true"
click at [1507, 722] on span "Next" at bounding box center [1509, 723] width 28 height 13
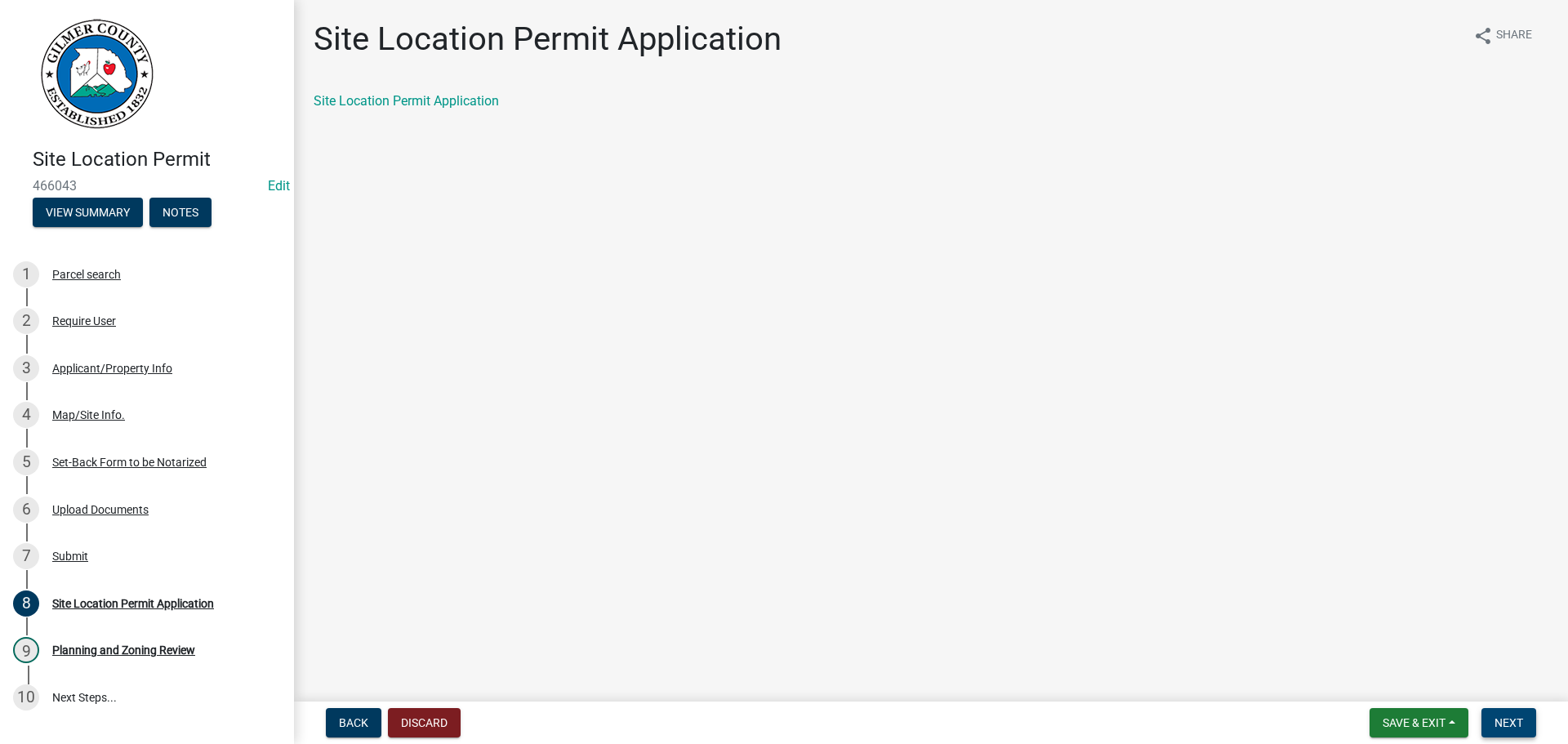
click at [1522, 726] on span "Next" at bounding box center [1509, 723] width 28 height 13
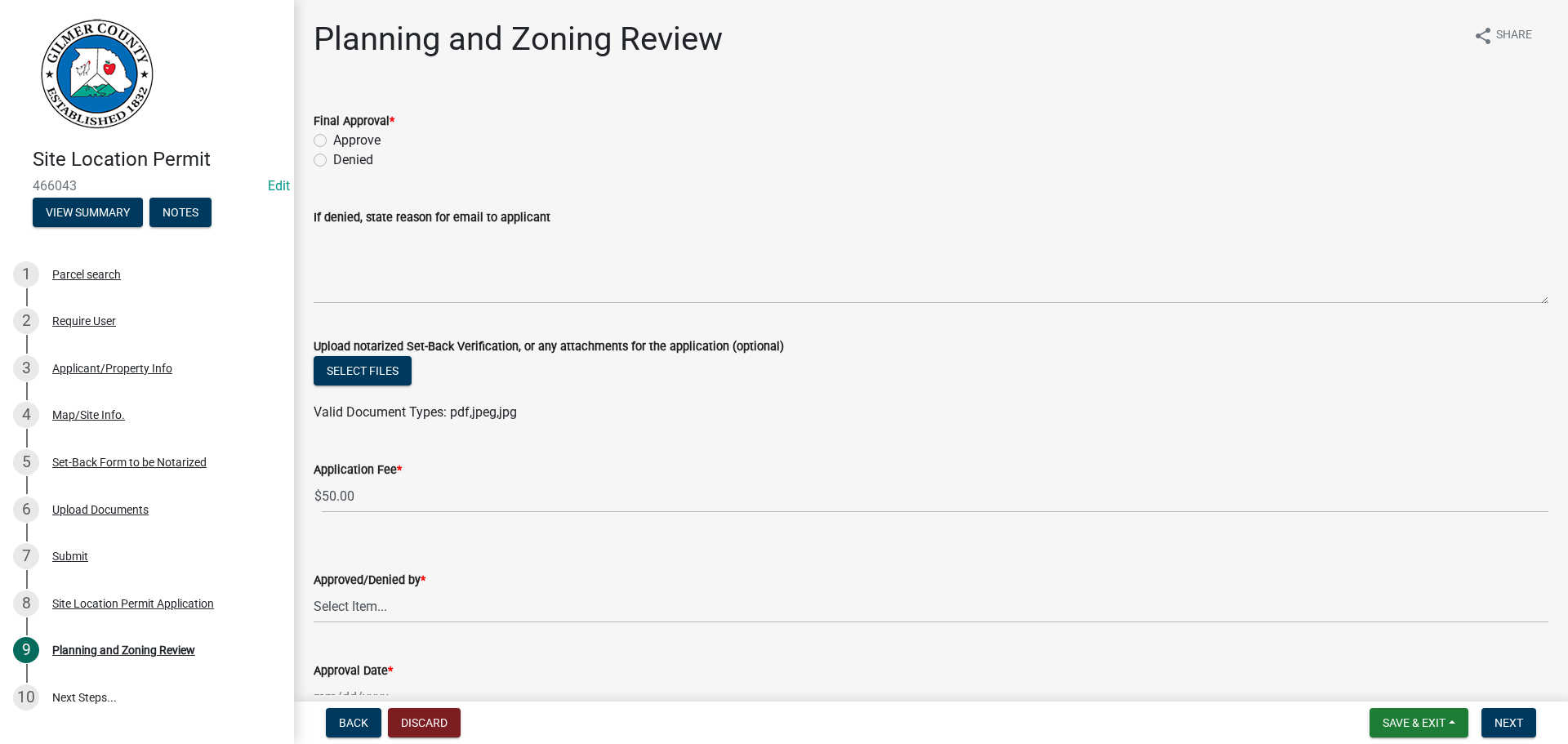
click at [333, 135] on label "Approve" at bounding box center [356, 141] width 48 height 19
click at [333, 135] on input "Approve" at bounding box center [338, 136] width 11 height 11
radio input "true"
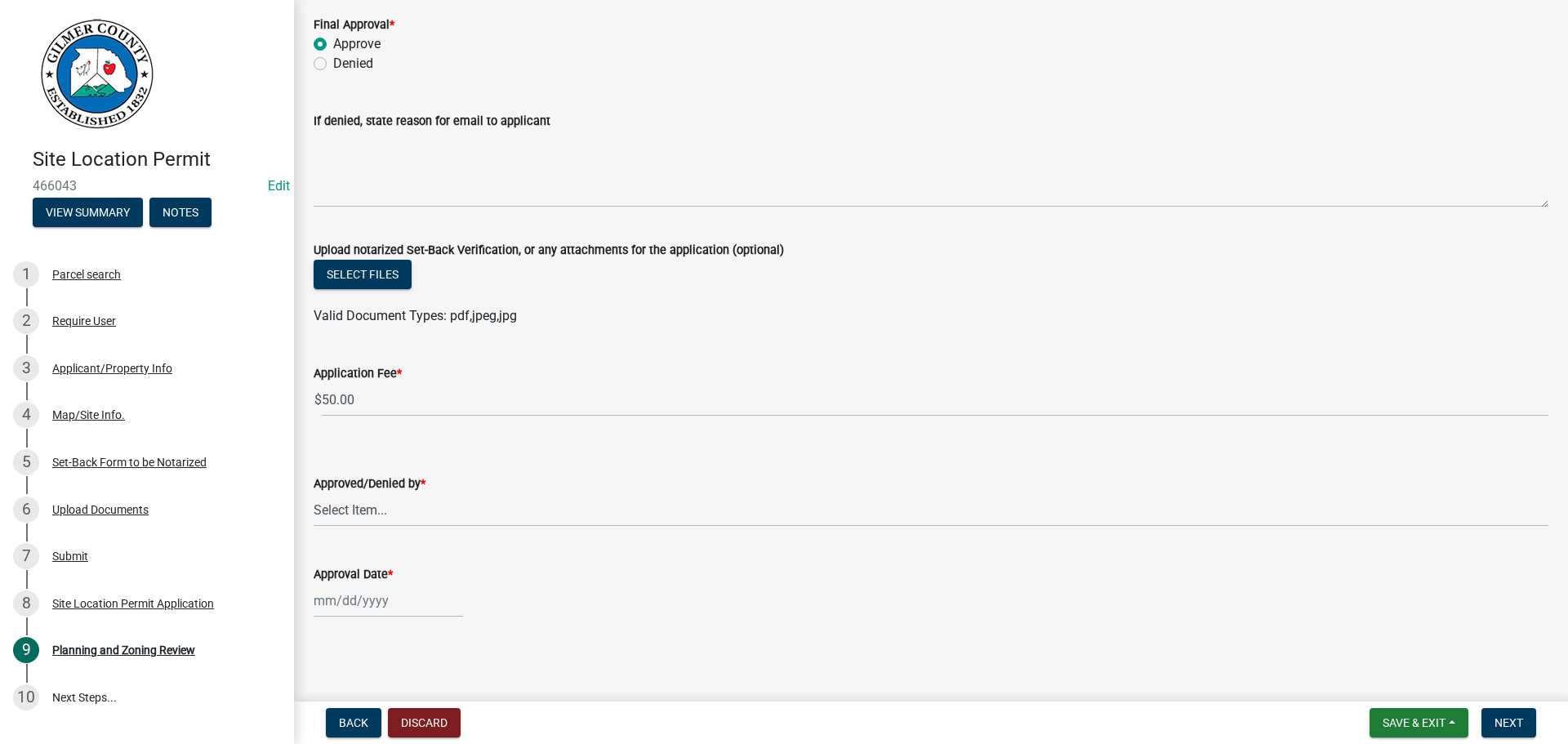
scroll to position [97, 0]
click at [386, 501] on select "Select Item... [PERSON_NAME] [PERSON_NAME] [PERSON_NAME] [PERSON_NAME] [PERSON_…" at bounding box center [931, 509] width 1235 height 33
click at [314, 492] on select "Select Item... [PERSON_NAME] [PERSON_NAME] [PERSON_NAME] [PERSON_NAME] [PERSON_…" at bounding box center [931, 509] width 1235 height 33
select select "f66b4cef-93c9-440c-84d8-a2c8d35cb7c1"
click at [352, 600] on div at bounding box center [388, 600] width 150 height 33
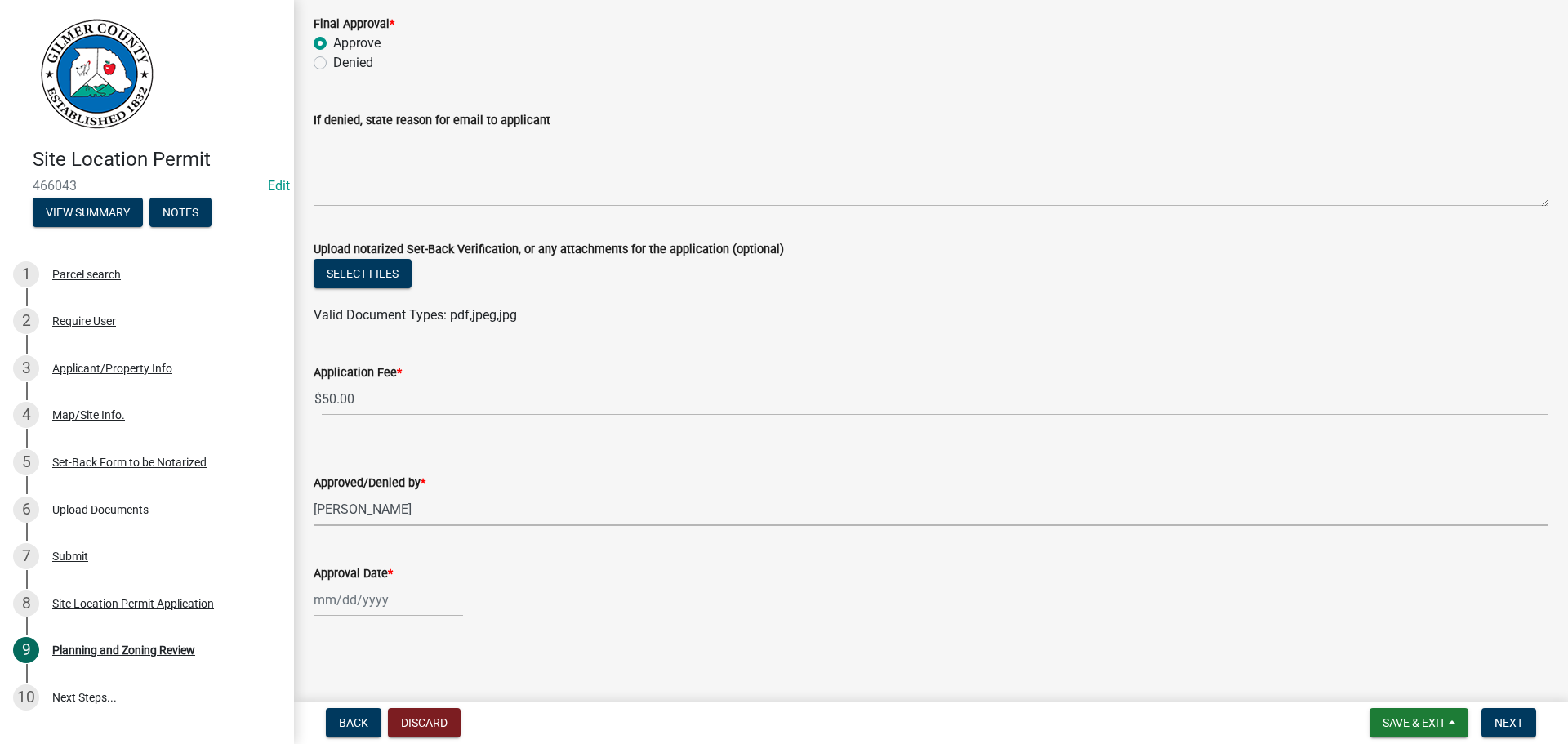
select select "8"
select select "2025"
click at [357, 509] on div "19" at bounding box center [355, 513] width 26 height 26
type input "[DATE]"
click at [1505, 726] on span "Next" at bounding box center [1509, 723] width 28 height 13
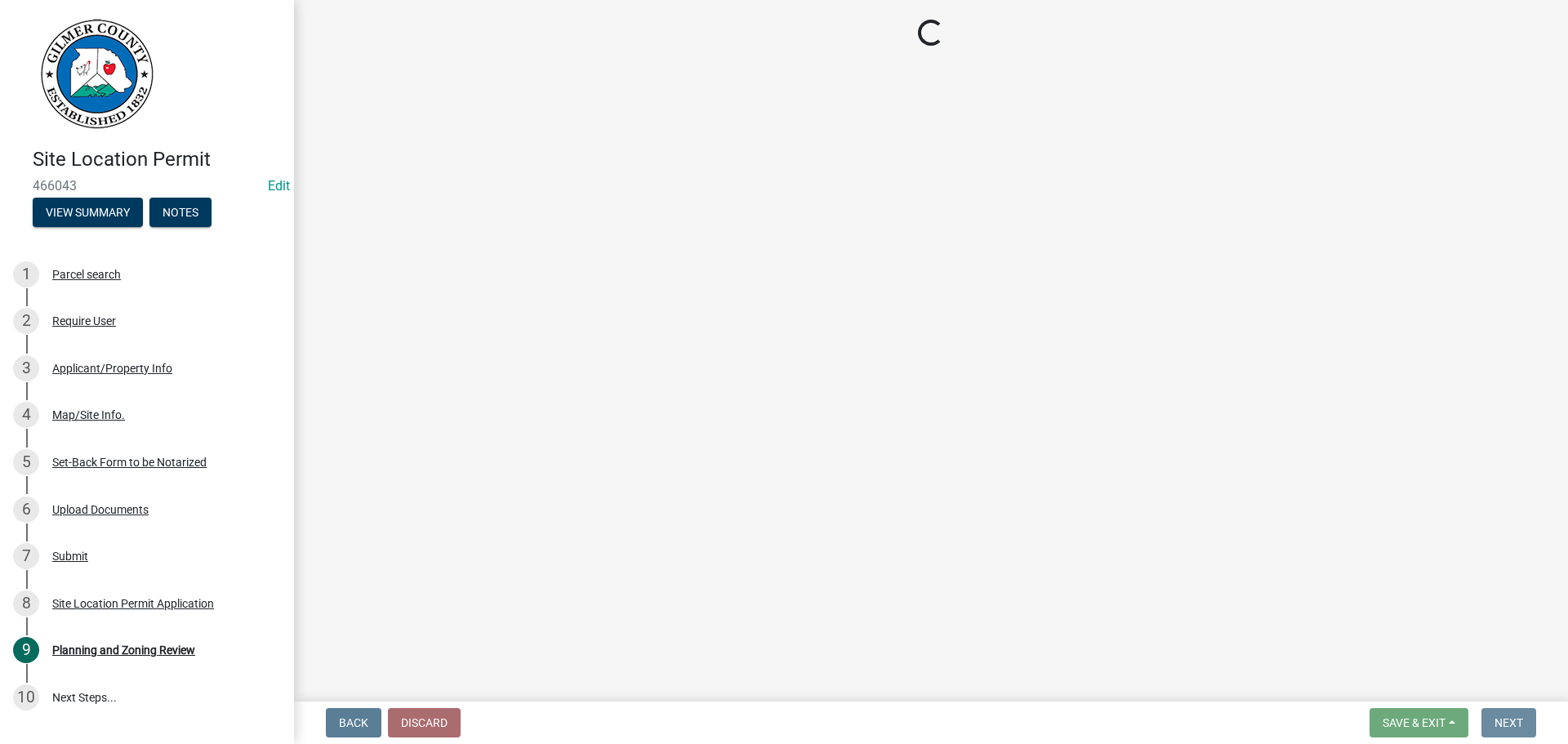
scroll to position [0, 0]
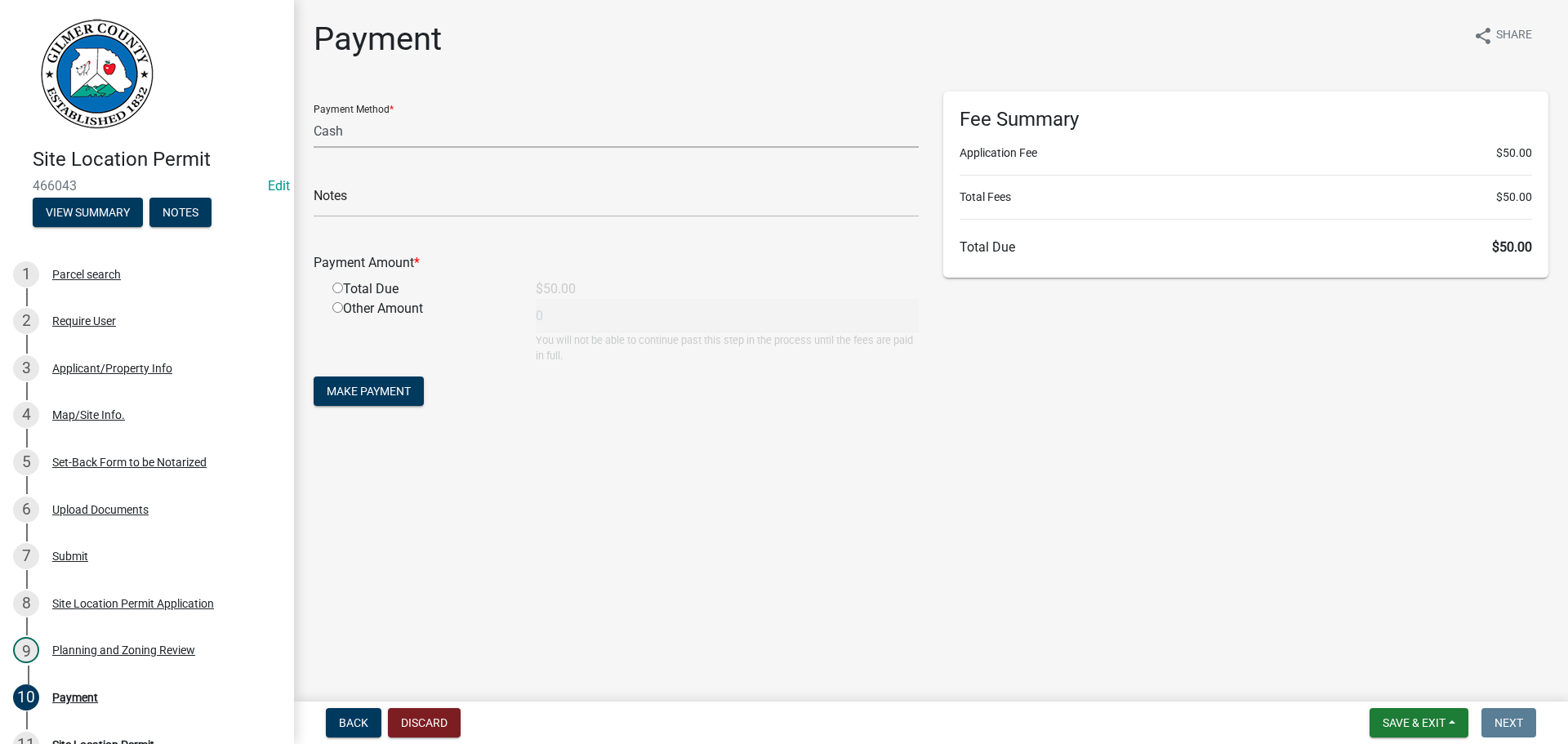
click at [439, 135] on select "Credit Card POS Check Cash" at bounding box center [616, 131] width 605 height 33
select select "1: 0"
click at [314, 115] on select "Credit Card POS Check Cash" at bounding box center [616, 131] width 605 height 33
drag, startPoint x: 427, startPoint y: 204, endPoint x: 467, endPoint y: 186, distance: 43.9
click at [427, 203] on input "text" at bounding box center [616, 200] width 605 height 33
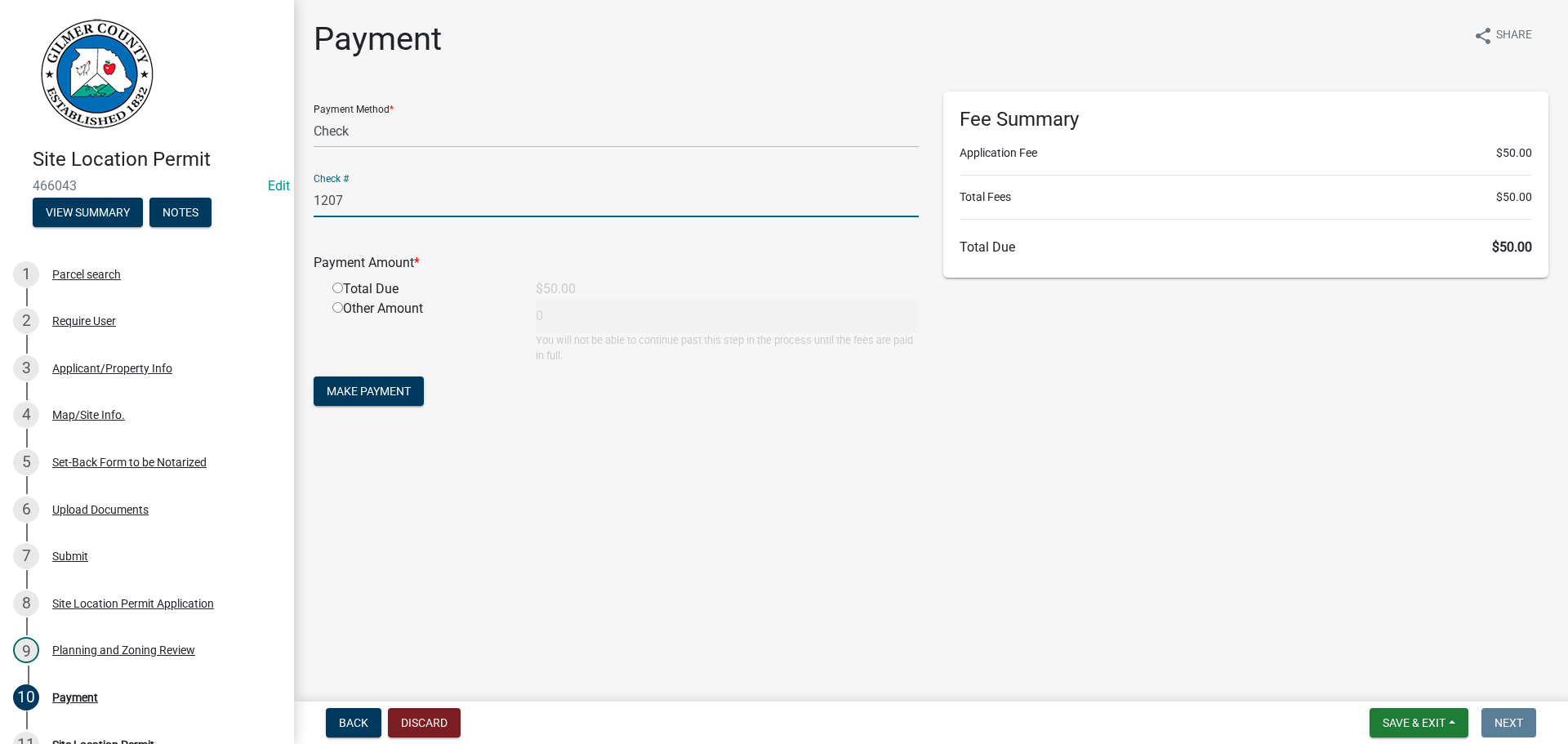
type input "1207"
click at [337, 286] on input "radio" at bounding box center [337, 287] width 11 height 11
radio input "true"
type input "50"
click at [337, 385] on span "Make Payment" at bounding box center [369, 390] width 84 height 13
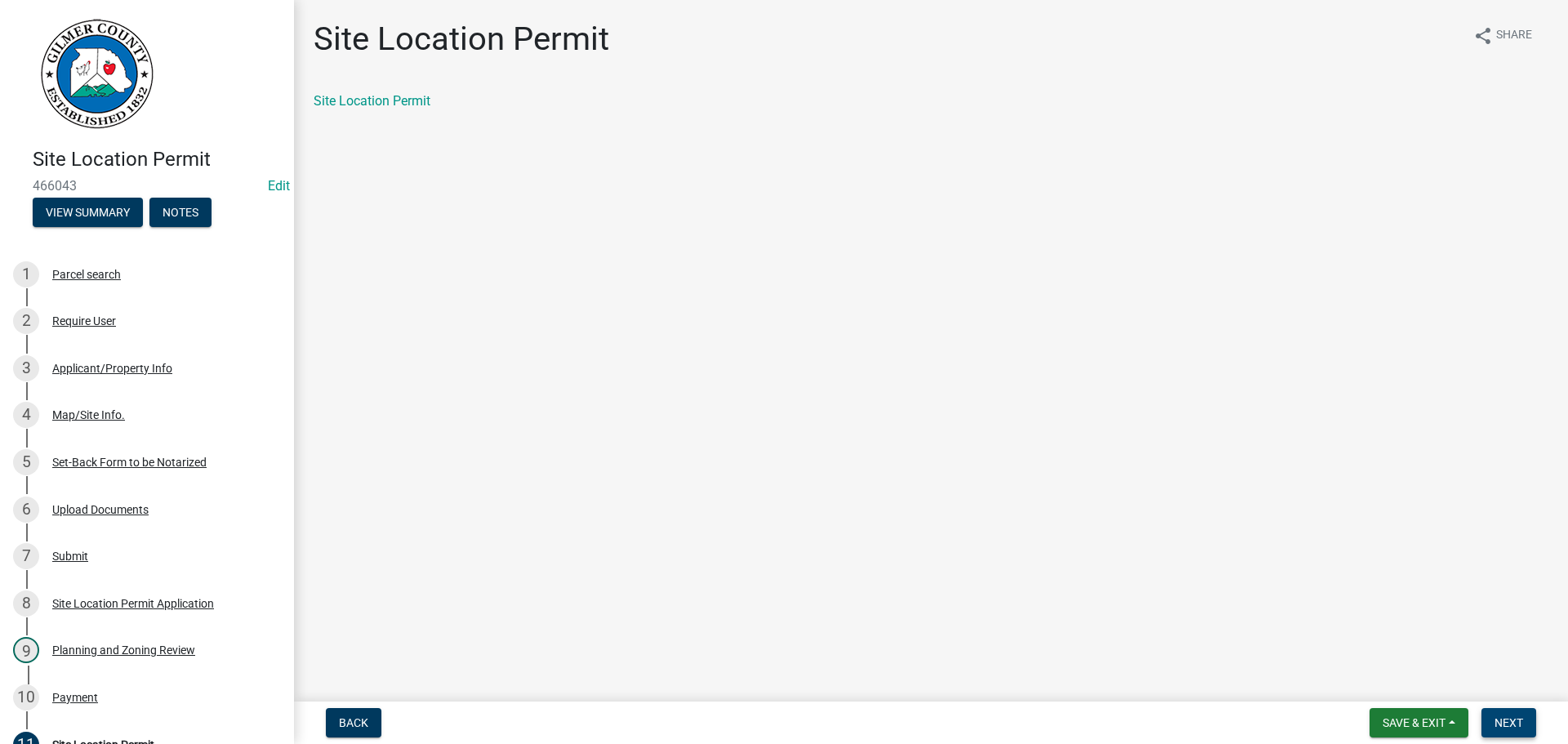
click at [1515, 717] on span "Next" at bounding box center [1509, 723] width 28 height 13
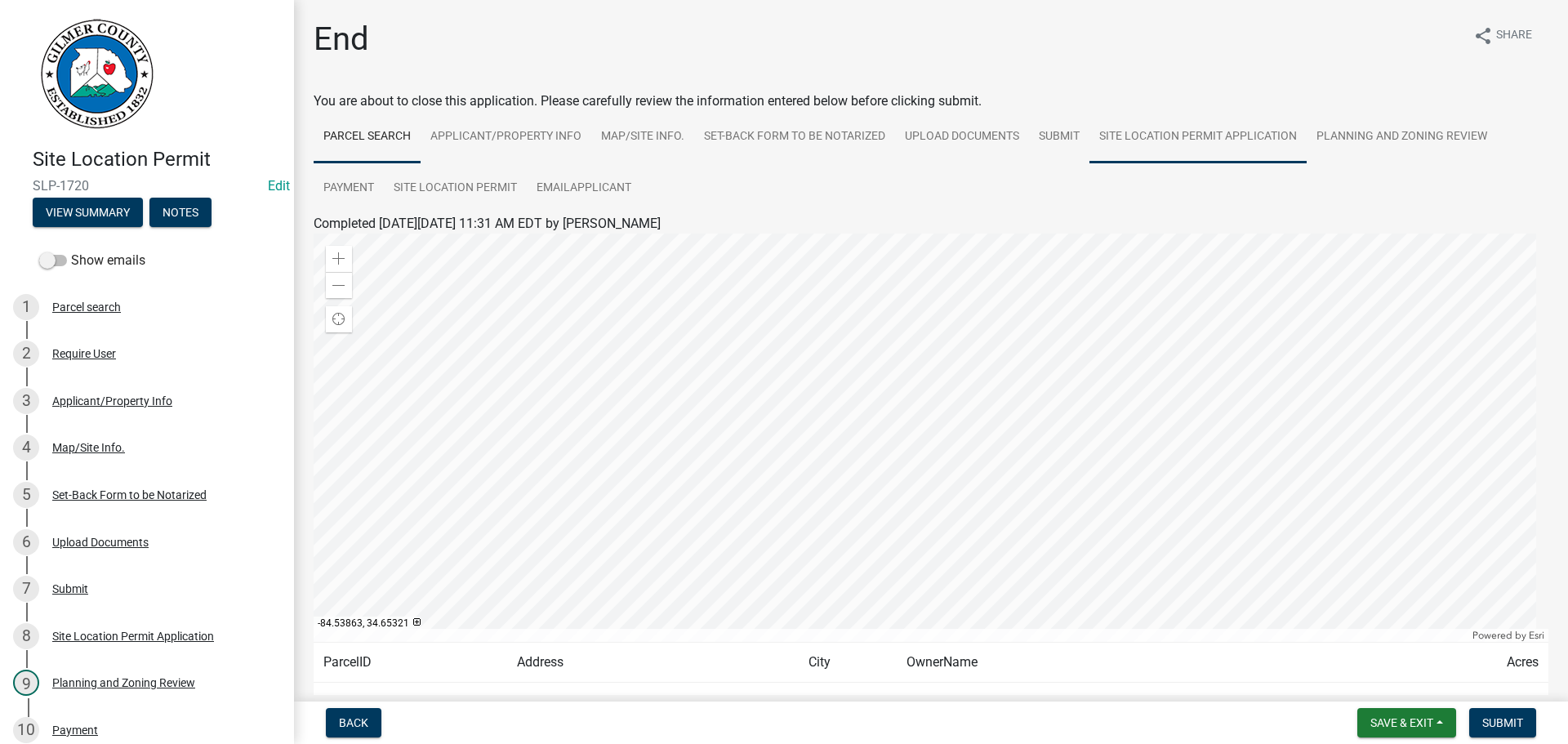
click at [1165, 137] on link "Site Location Permit Application" at bounding box center [1198, 137] width 217 height 52
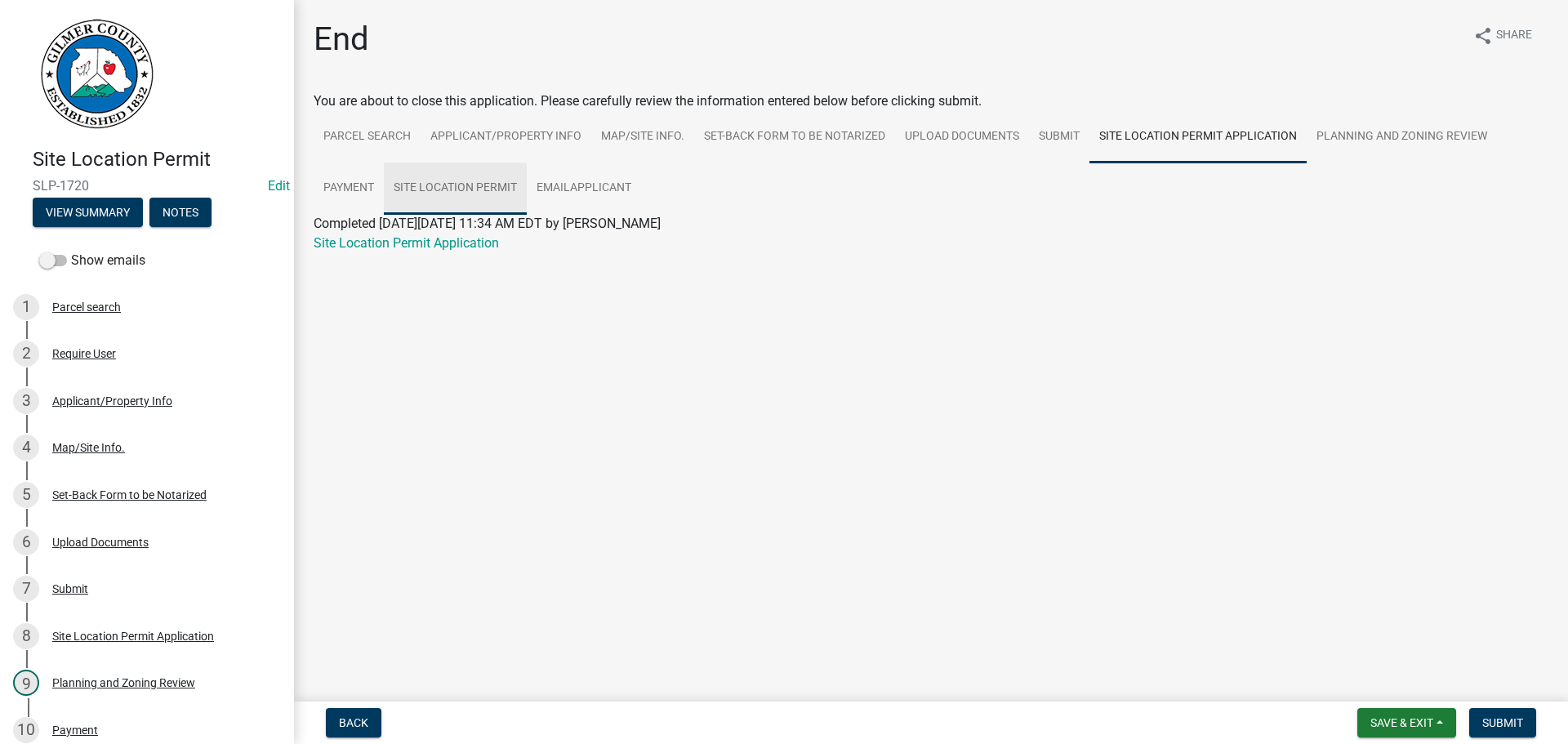
click at [471, 186] on link "Site Location Permit" at bounding box center [454, 188] width 143 height 52
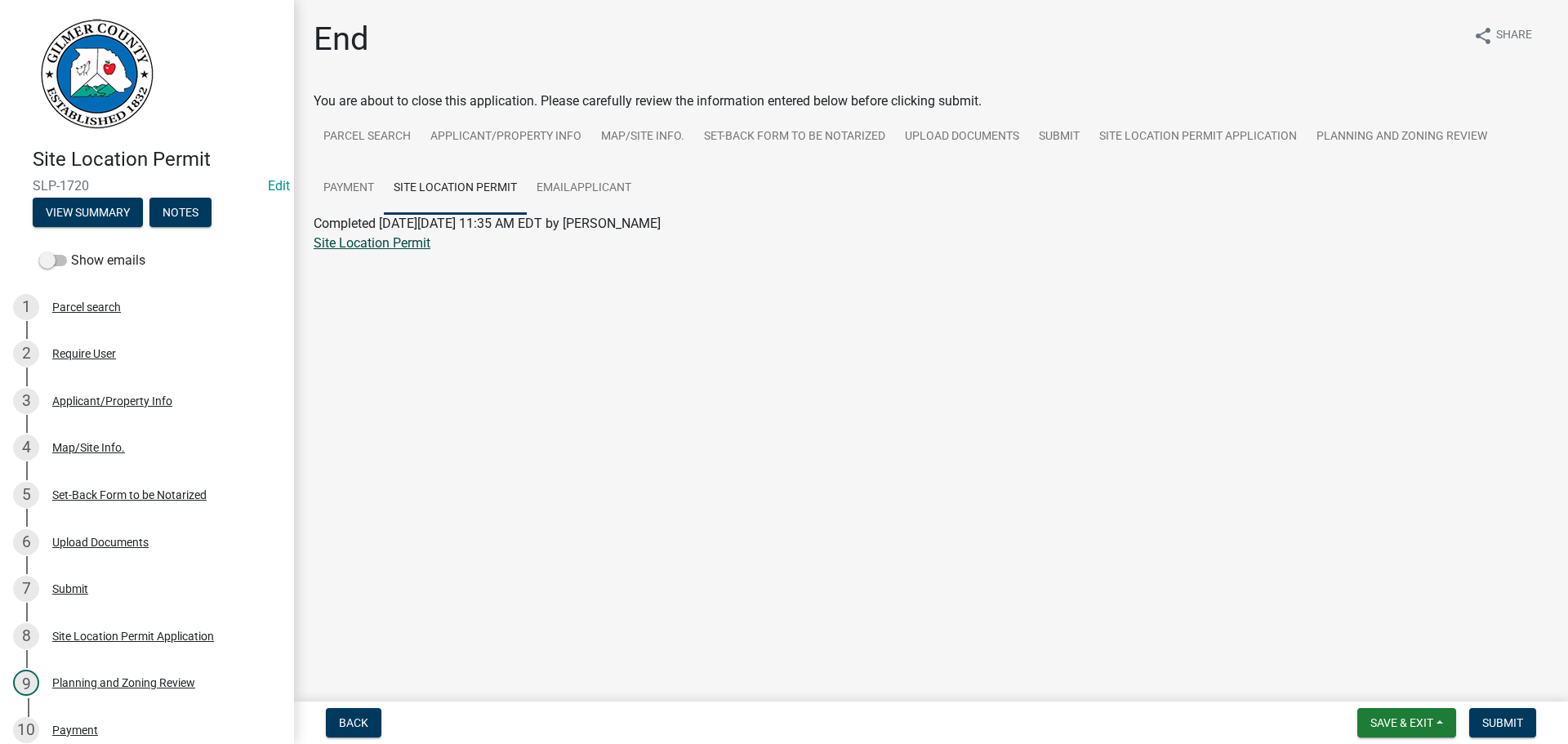
click at [375, 243] on link "Site Location Permit" at bounding box center [372, 243] width 117 height 16
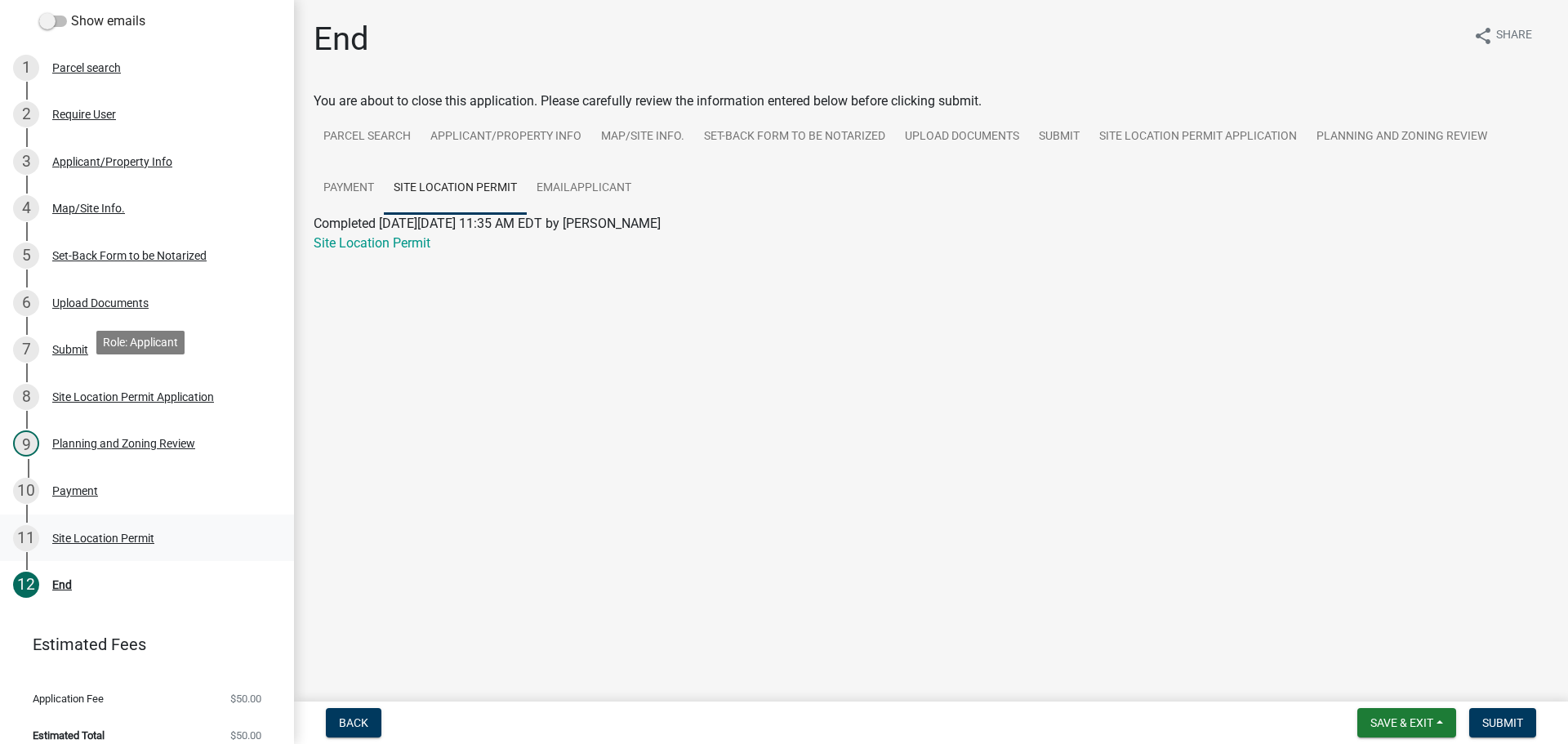
scroll to position [255, 0]
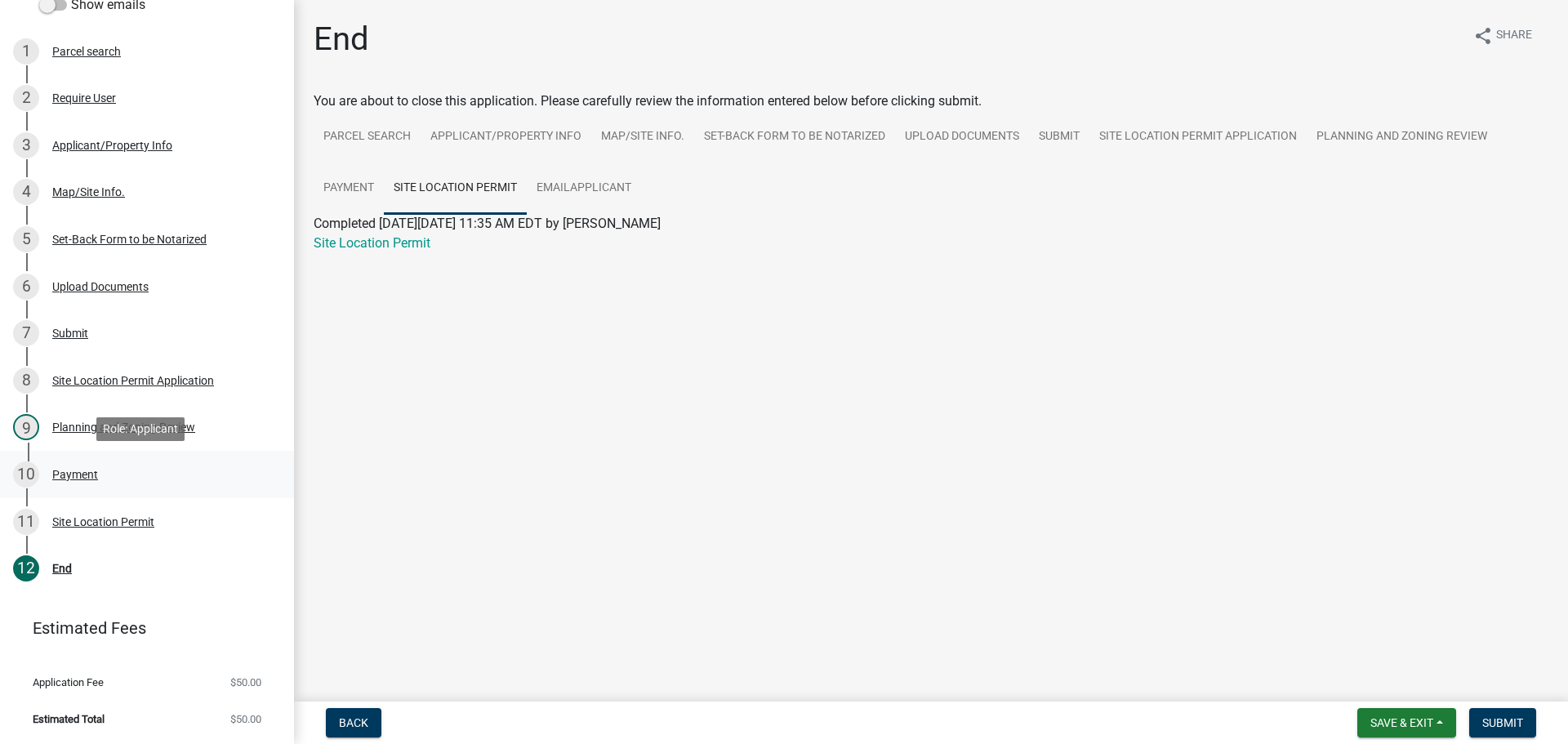
click at [83, 477] on div "Payment" at bounding box center [75, 475] width 46 height 12
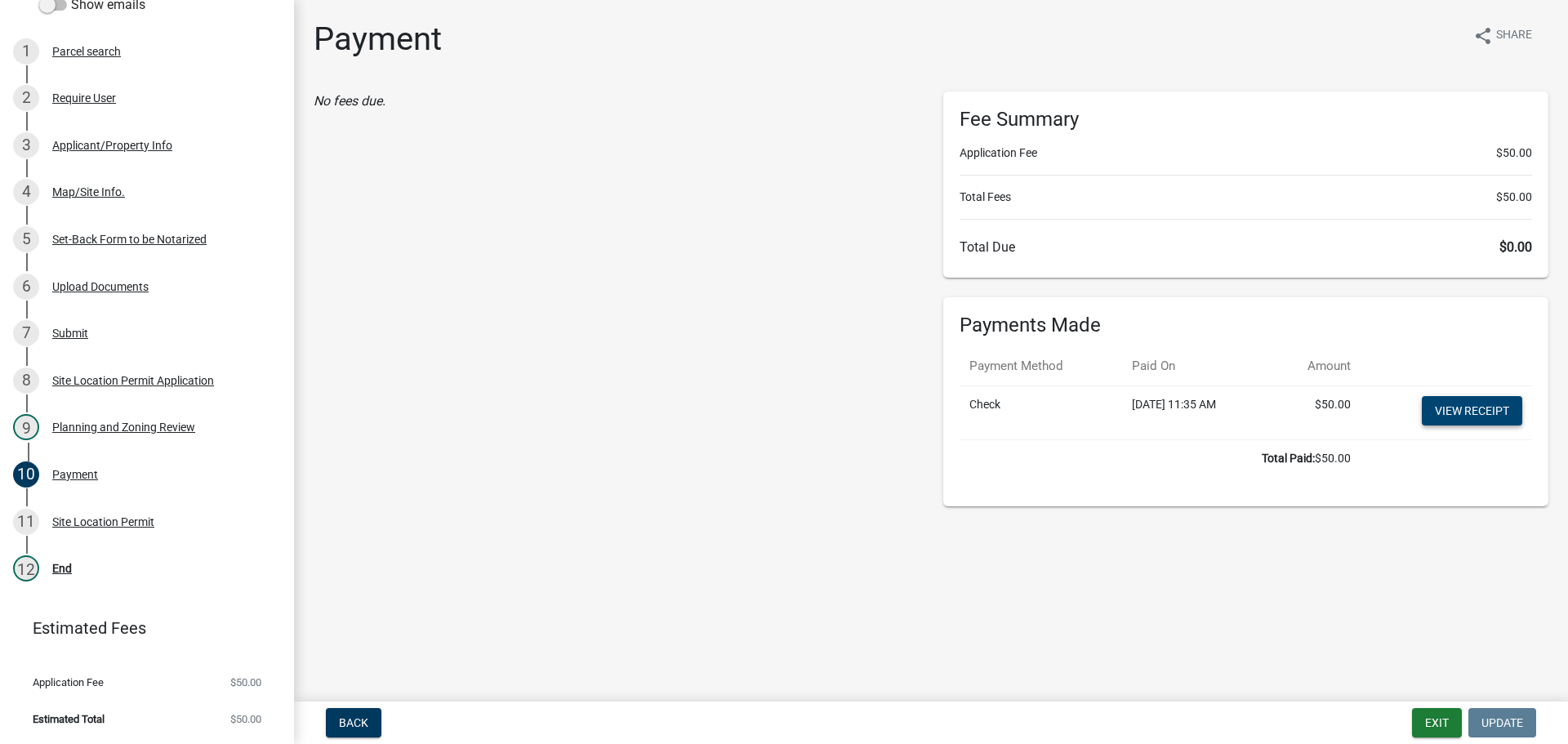
click at [1448, 415] on link "View receipt" at bounding box center [1472, 411] width 100 height 29
click at [85, 469] on div "Payment" at bounding box center [75, 475] width 46 height 12
click at [73, 471] on div "Payment" at bounding box center [75, 475] width 46 height 12
click at [57, 473] on div "Payment" at bounding box center [75, 475] width 46 height 12
click at [55, 518] on div "Site Location Permit" at bounding box center [103, 523] width 102 height 12
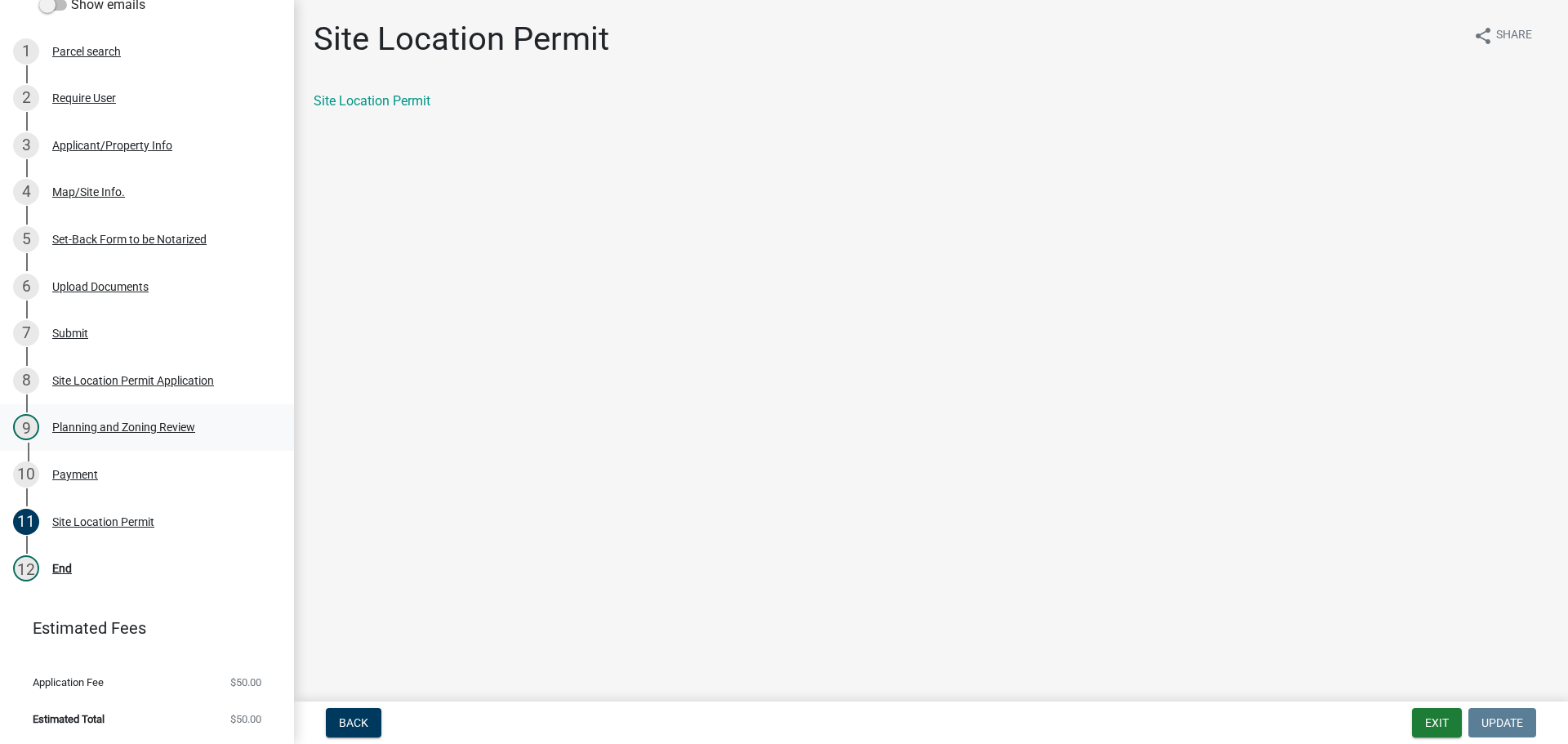
click at [69, 427] on div "Planning and Zoning Review" at bounding box center [123, 427] width 143 height 12
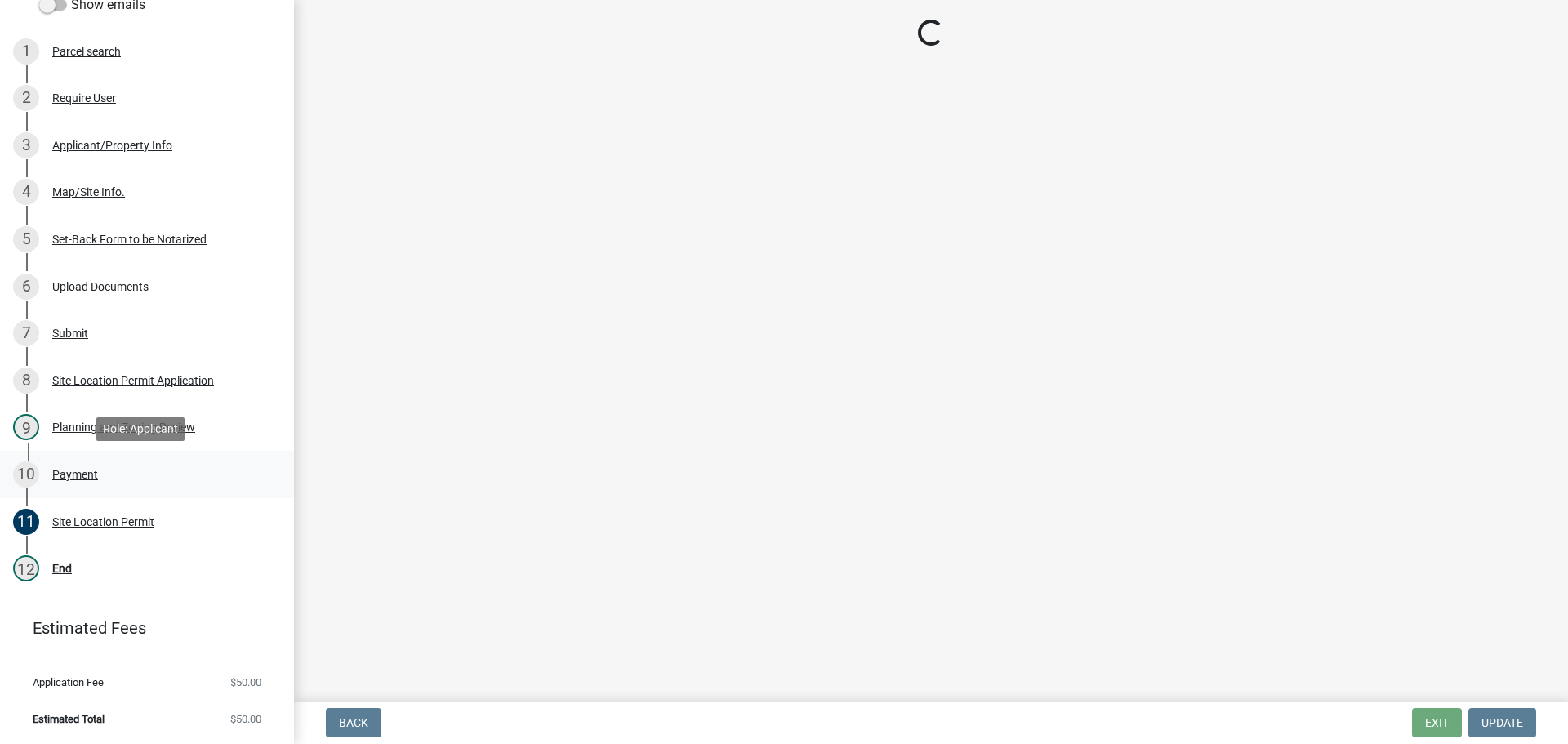
select select "f66b4cef-93c9-440c-84d8-a2c8d35cb7c1"
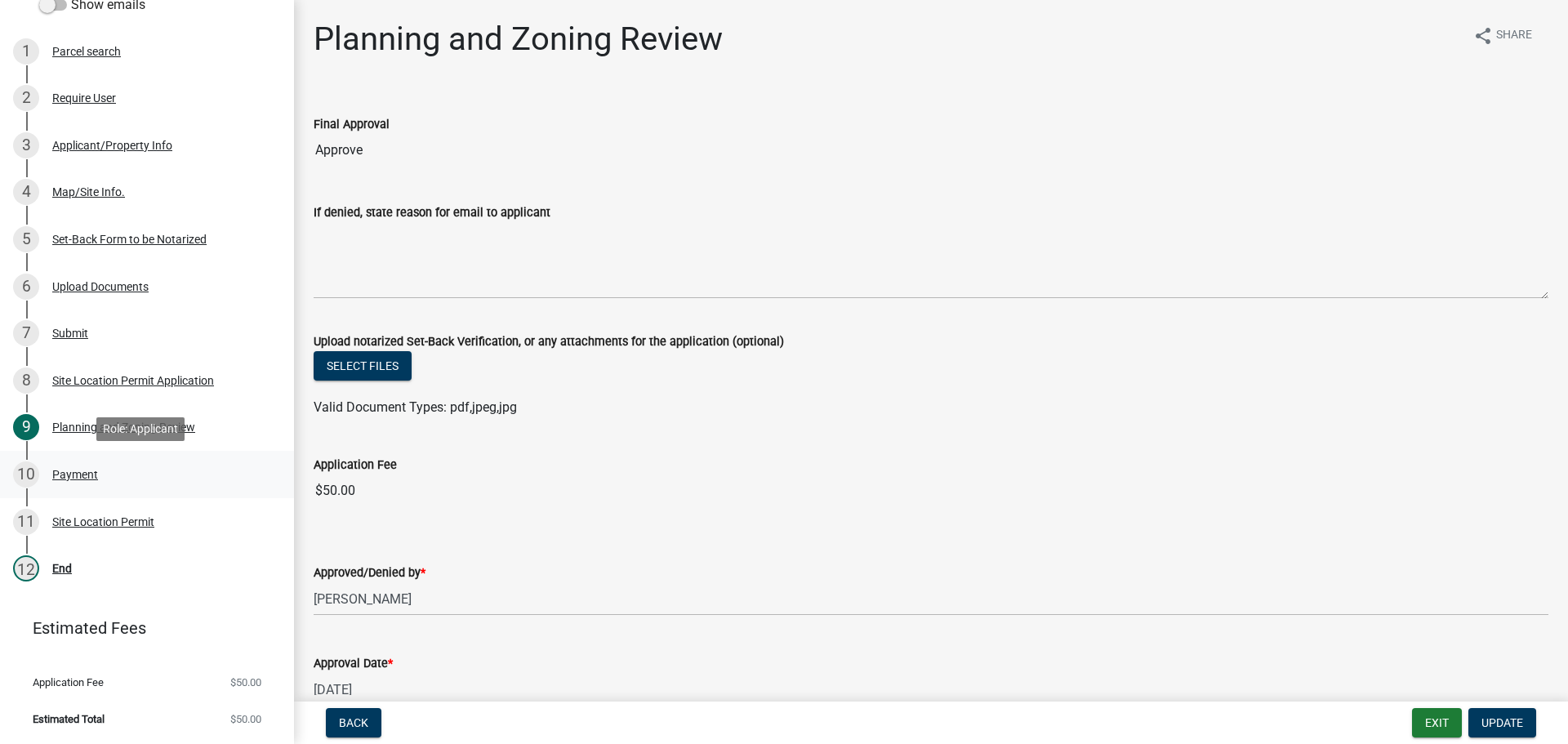
click at [68, 474] on div "Payment" at bounding box center [75, 475] width 46 height 12
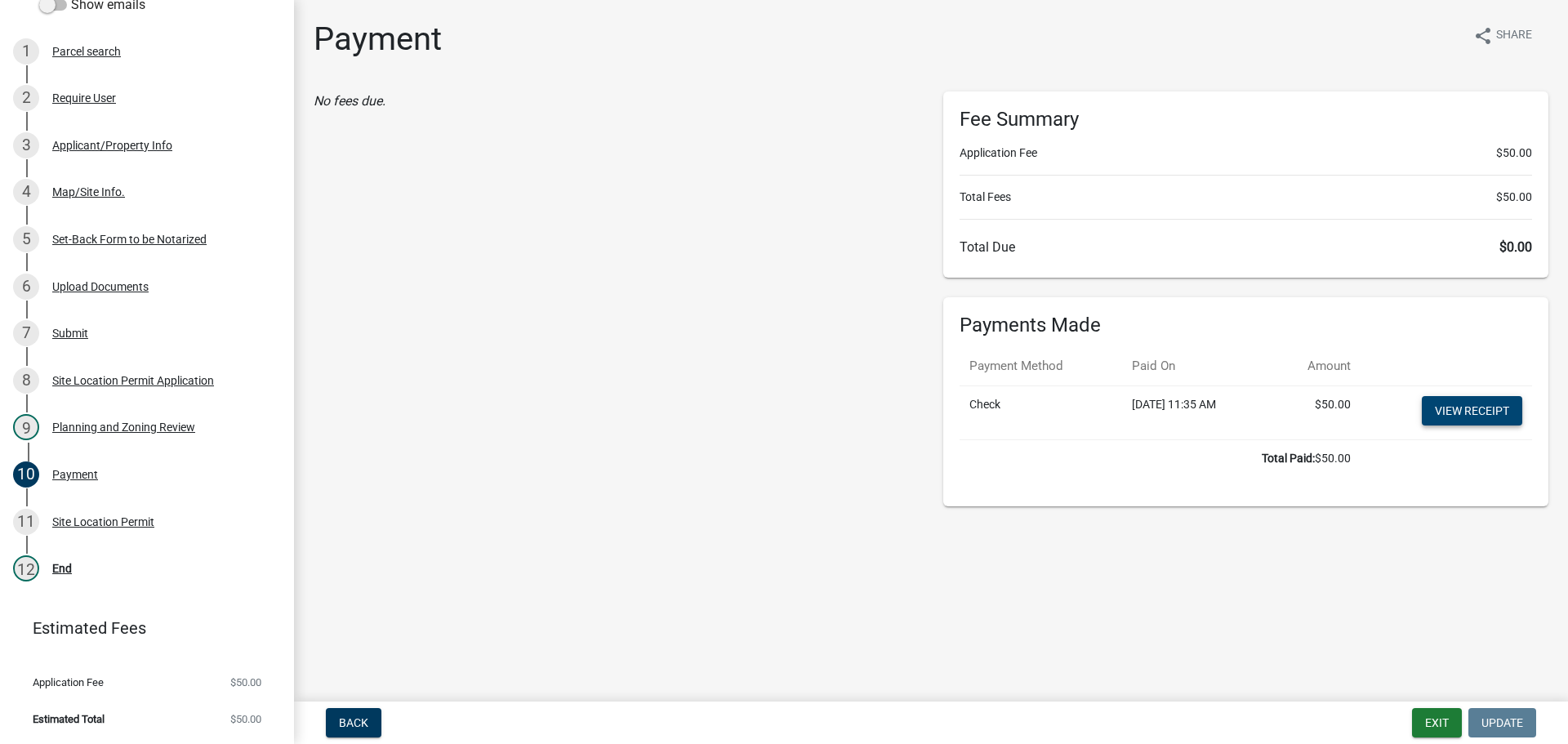
click at [1478, 407] on link "View receipt" at bounding box center [1472, 411] width 100 height 29
click at [1438, 722] on button "Exit" at bounding box center [1437, 723] width 50 height 29
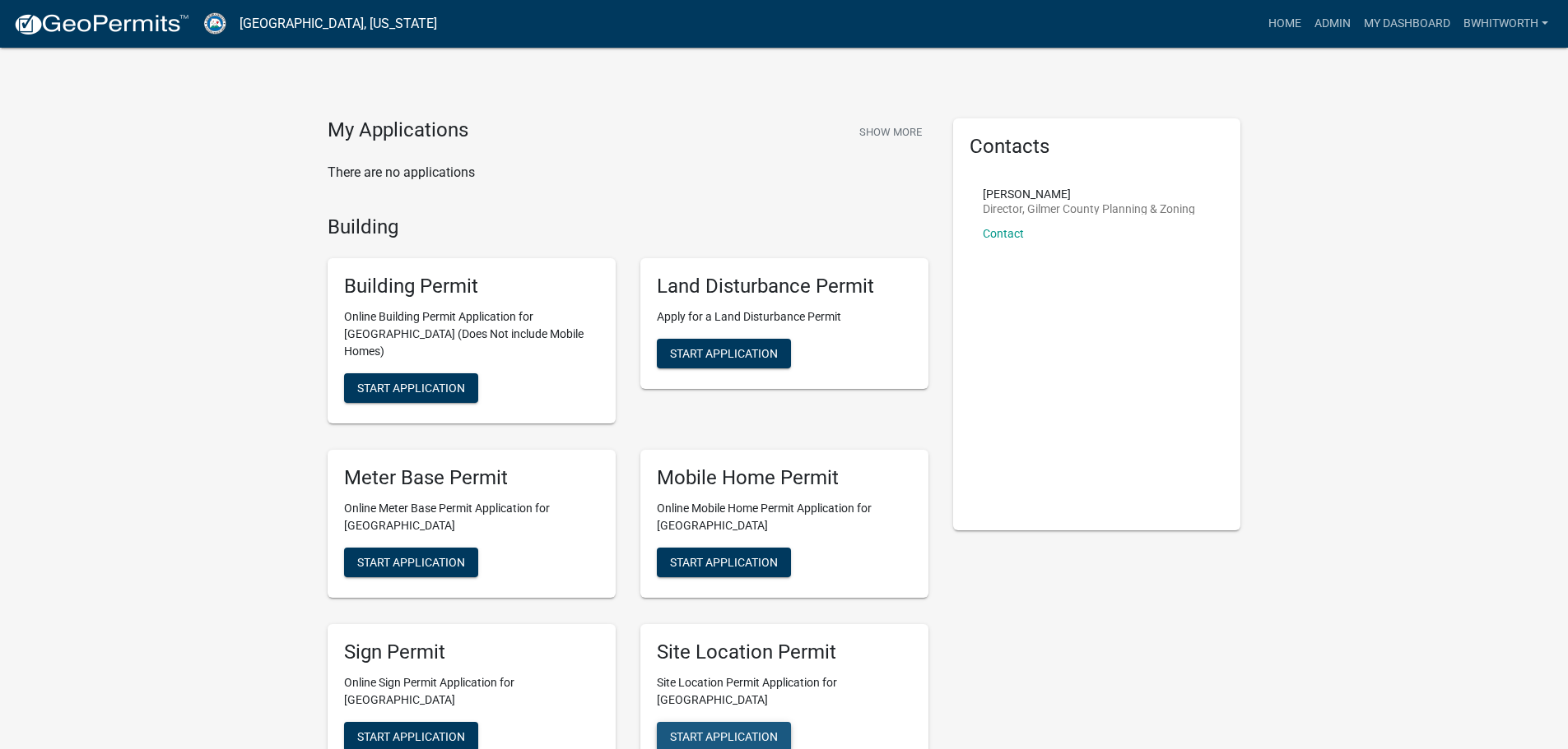
click at [723, 729] on span "Start Application" at bounding box center [724, 735] width 108 height 13
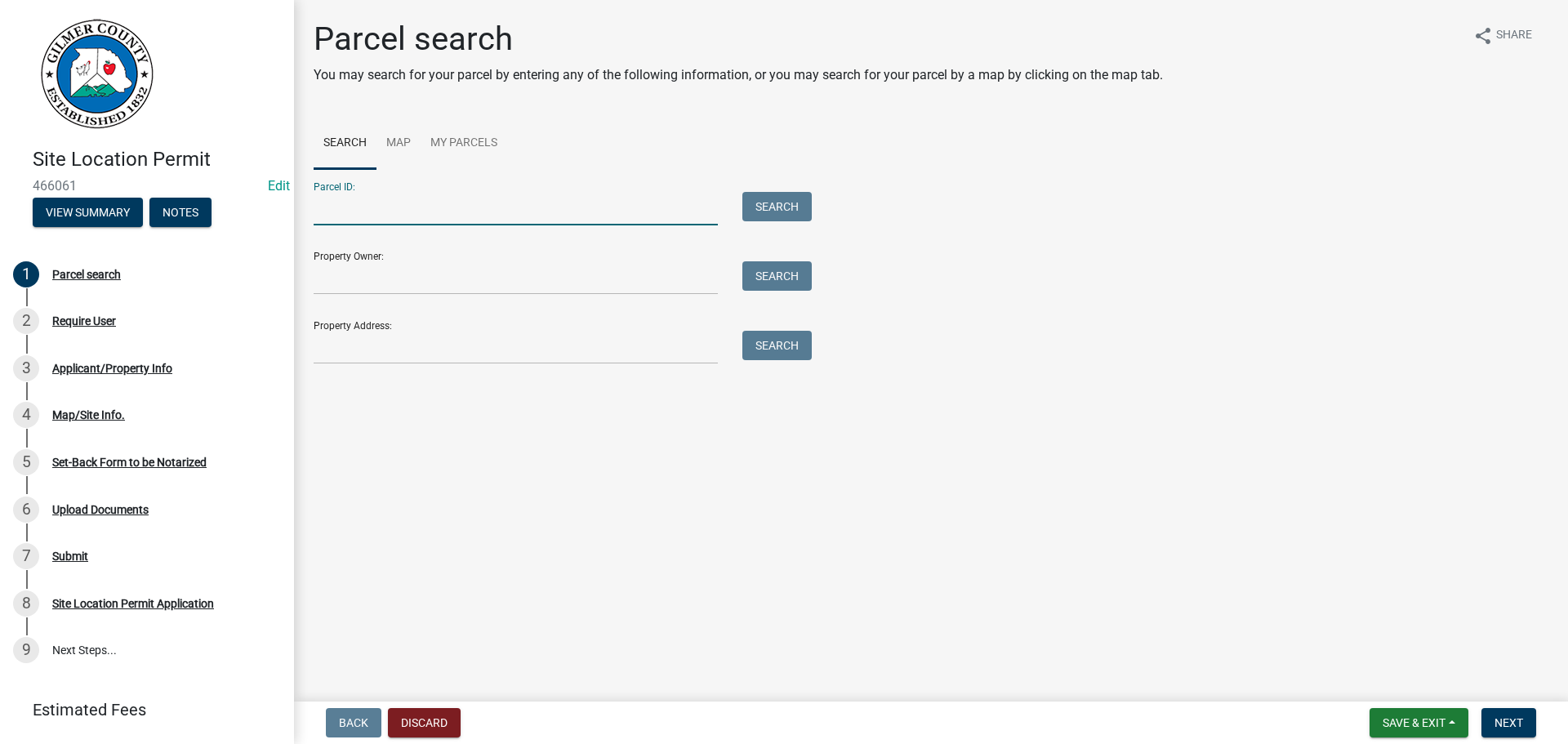
click at [395, 202] on input "Parcel ID:" at bounding box center [516, 209] width 404 height 33
click at [363, 202] on input "3093E B014" at bounding box center [516, 209] width 404 height 33
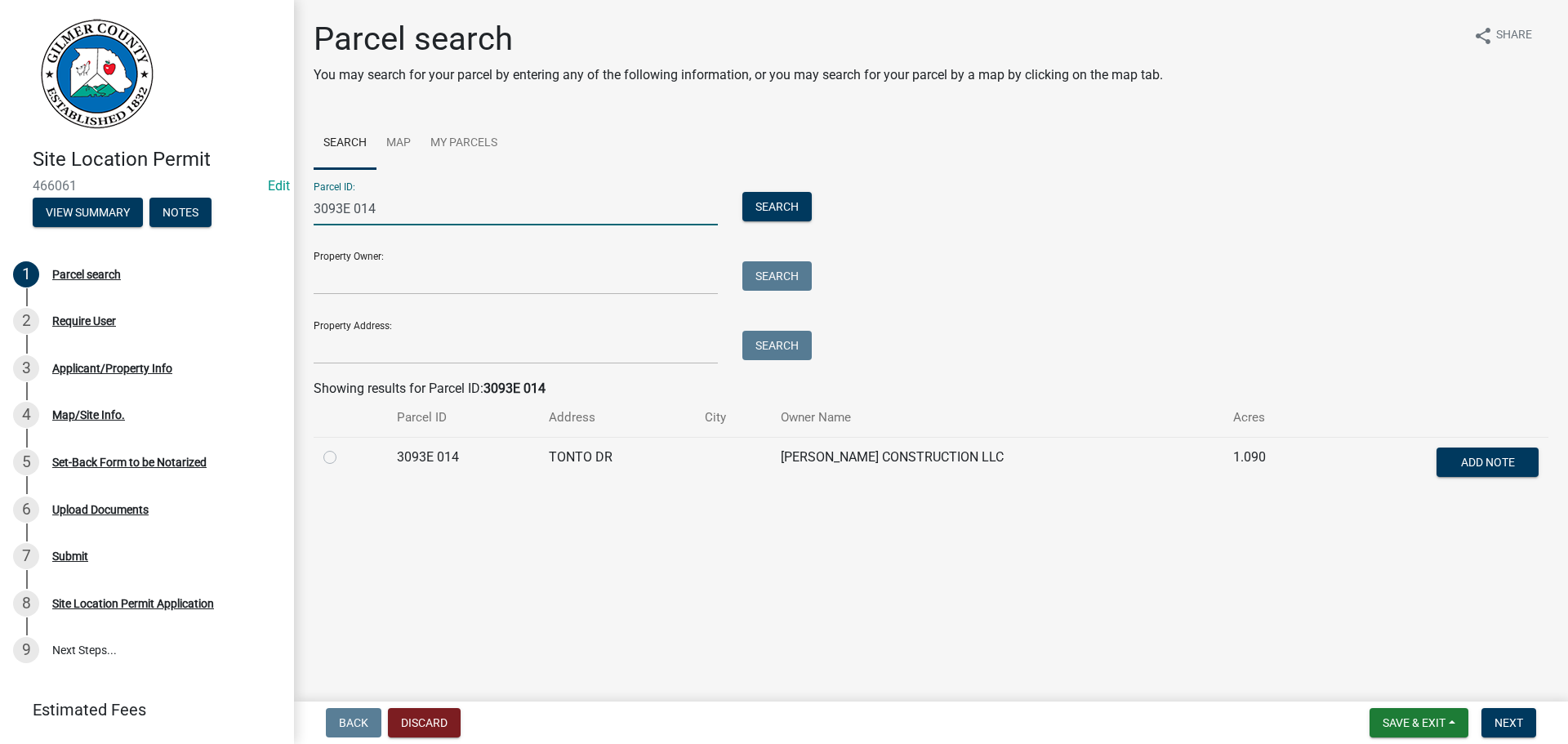
type input "3093E 014"
click at [343, 448] on label at bounding box center [343, 448] width 0 height 0
click at [343, 457] on 014 "radio" at bounding box center [348, 453] width 11 height 11
radio 014 "true"
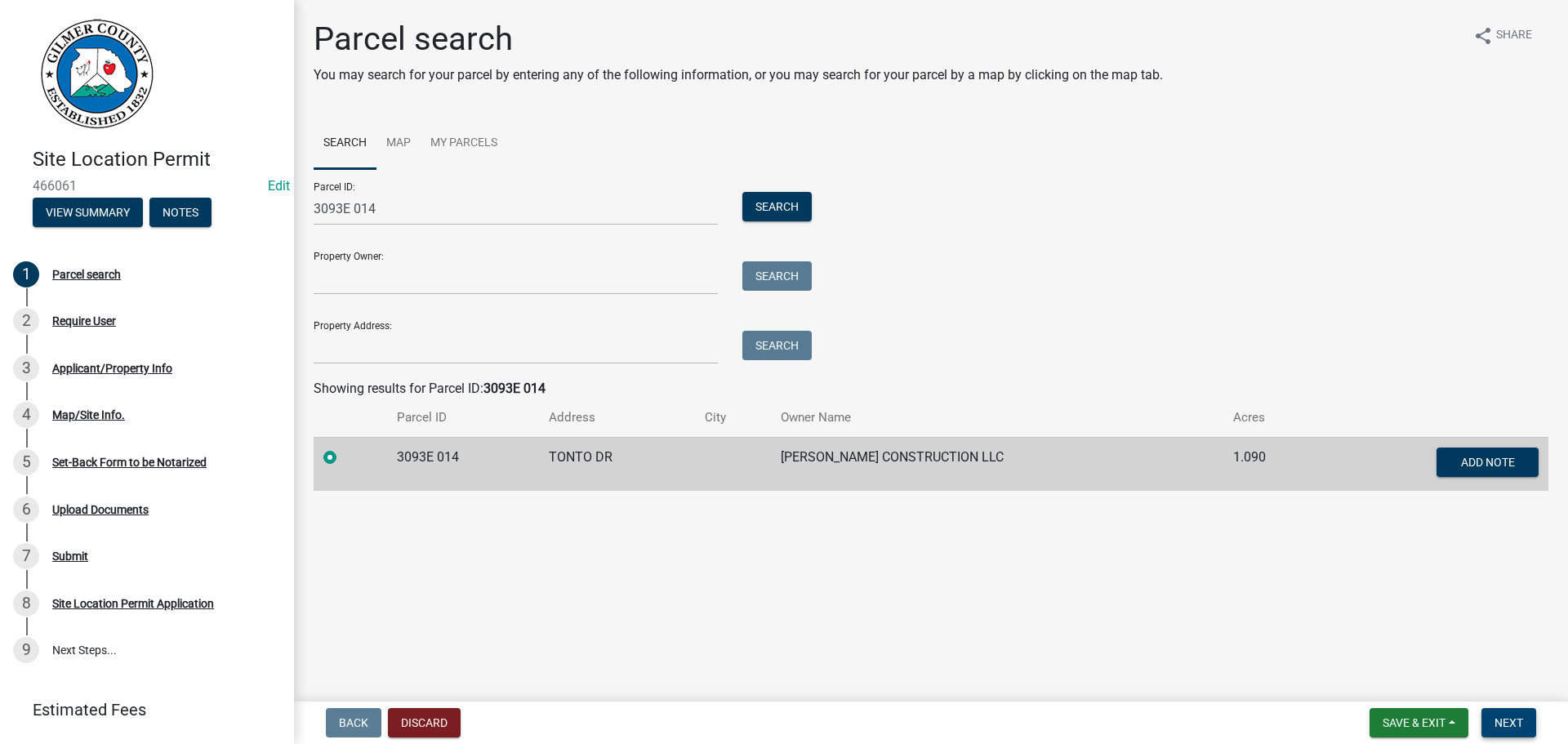
click at [1508, 720] on span "Next" at bounding box center [1509, 723] width 28 height 13
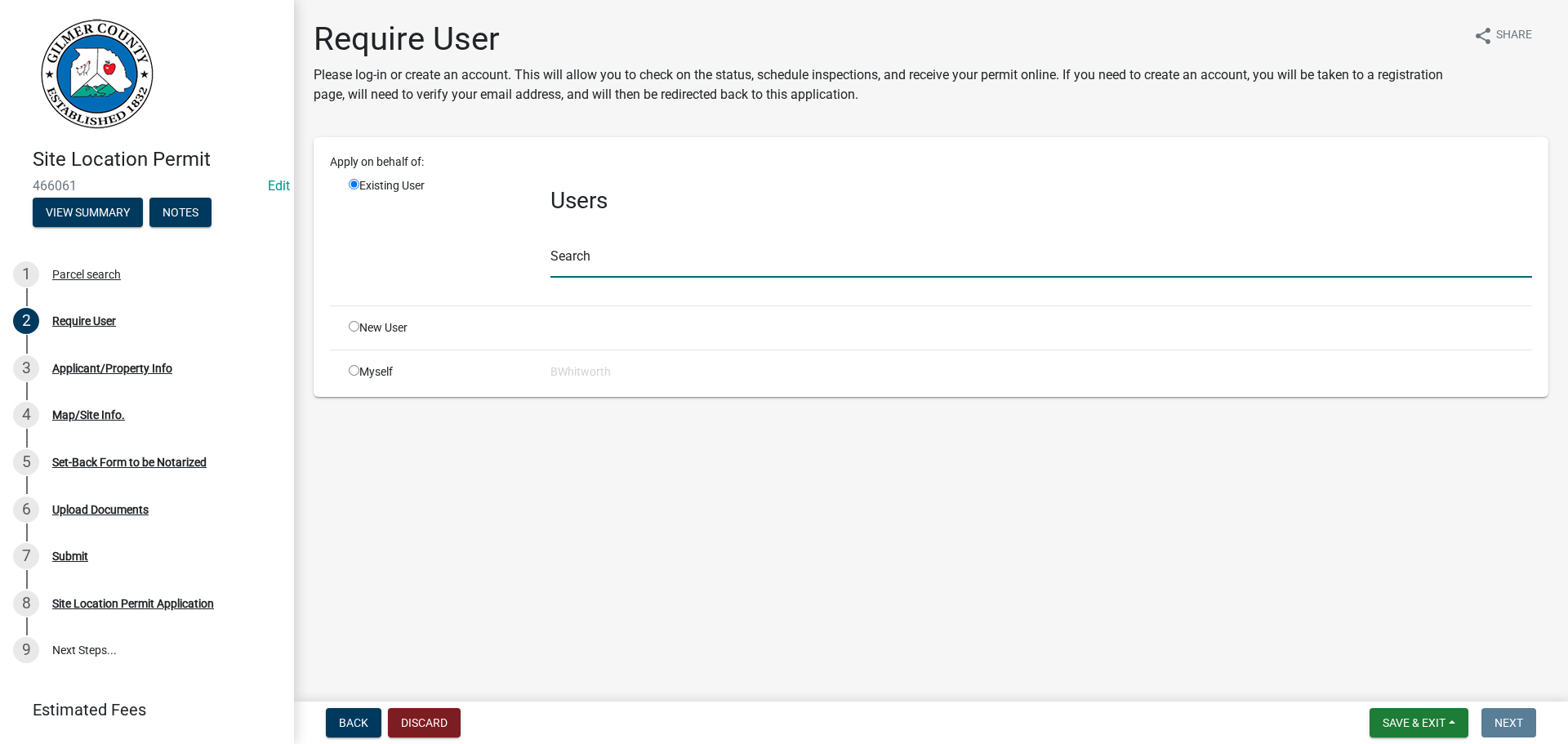
click at [610, 263] on input "text" at bounding box center [1041, 261] width 982 height 33
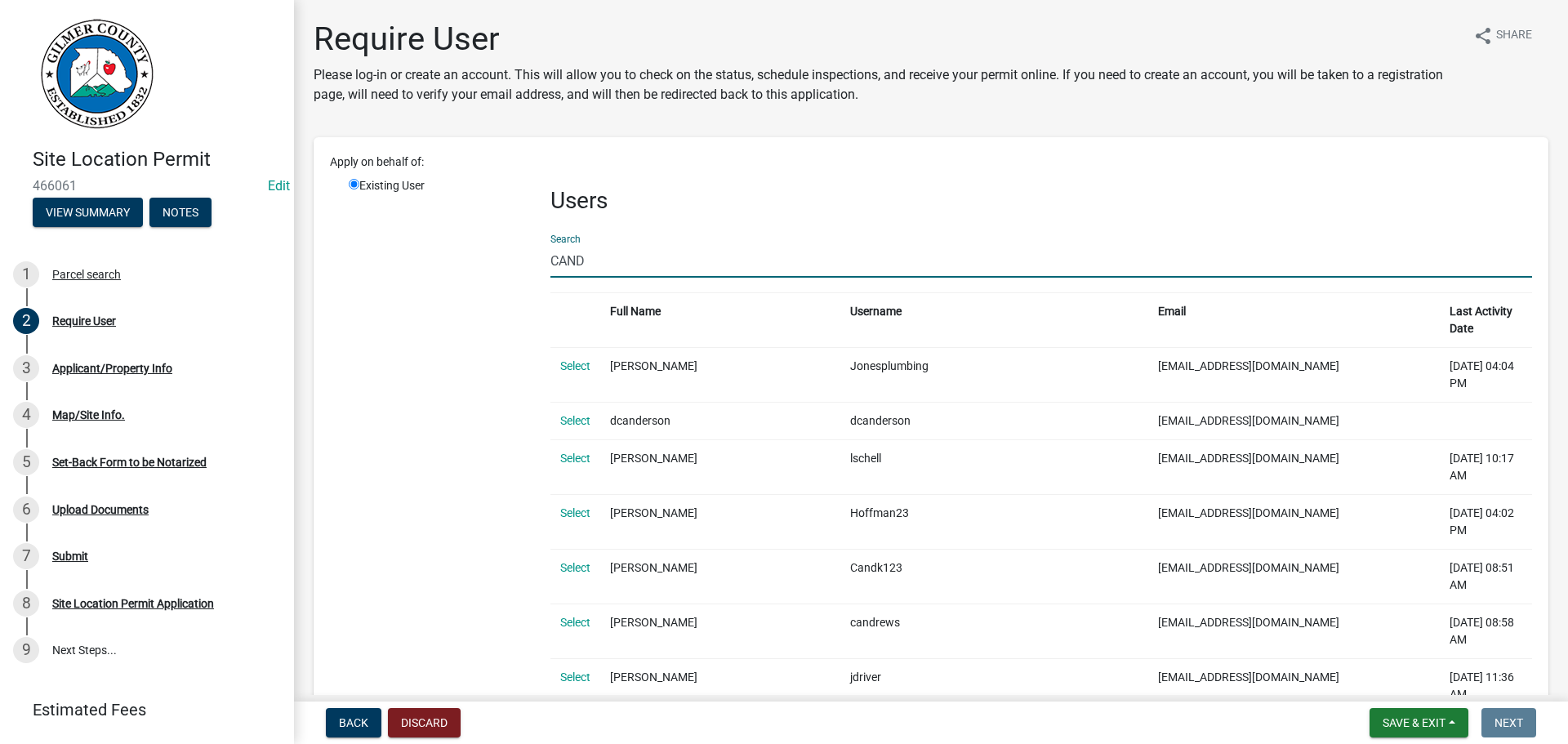
type input "[PERSON_NAME]"
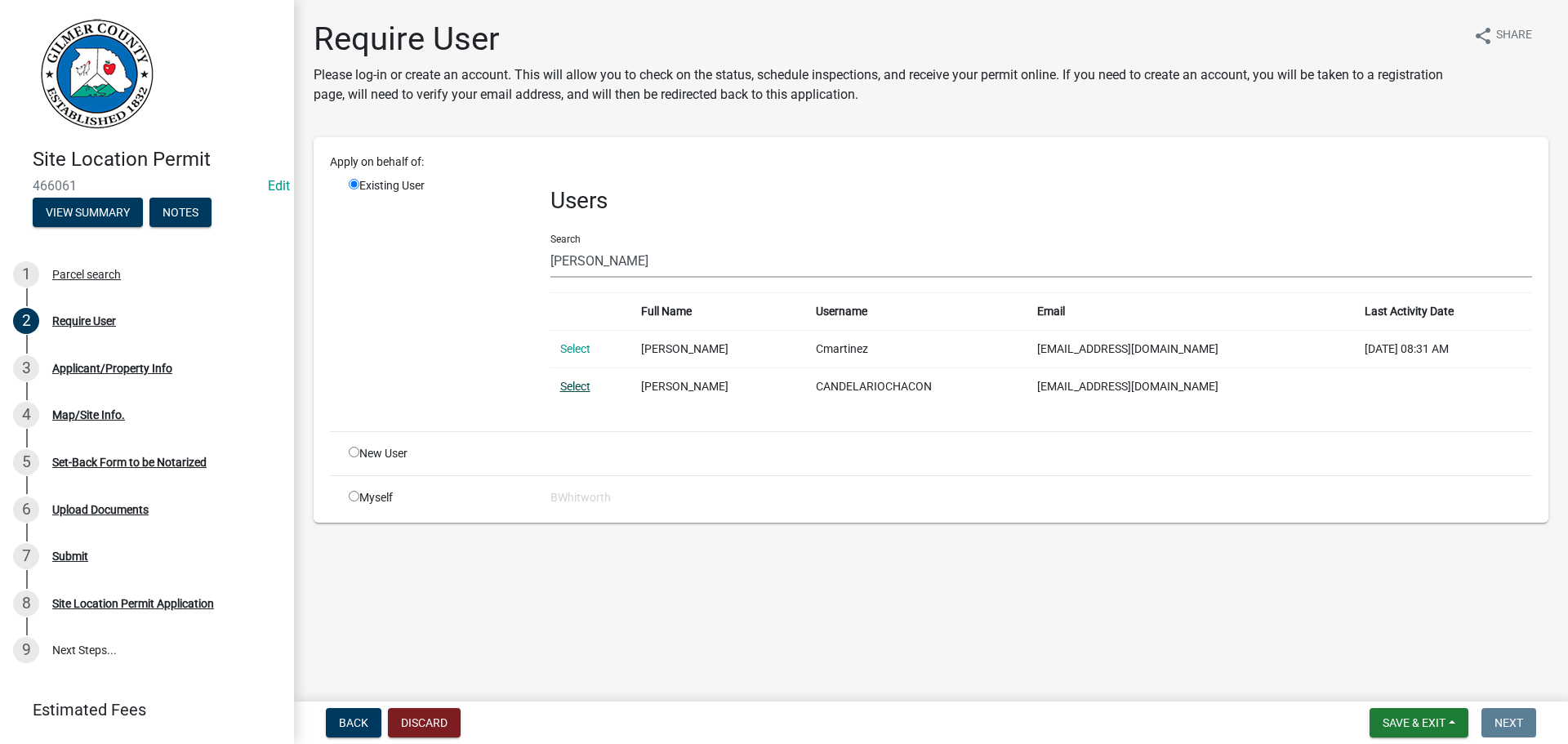
click at [576, 386] on link "Select" at bounding box center [575, 386] width 30 height 13
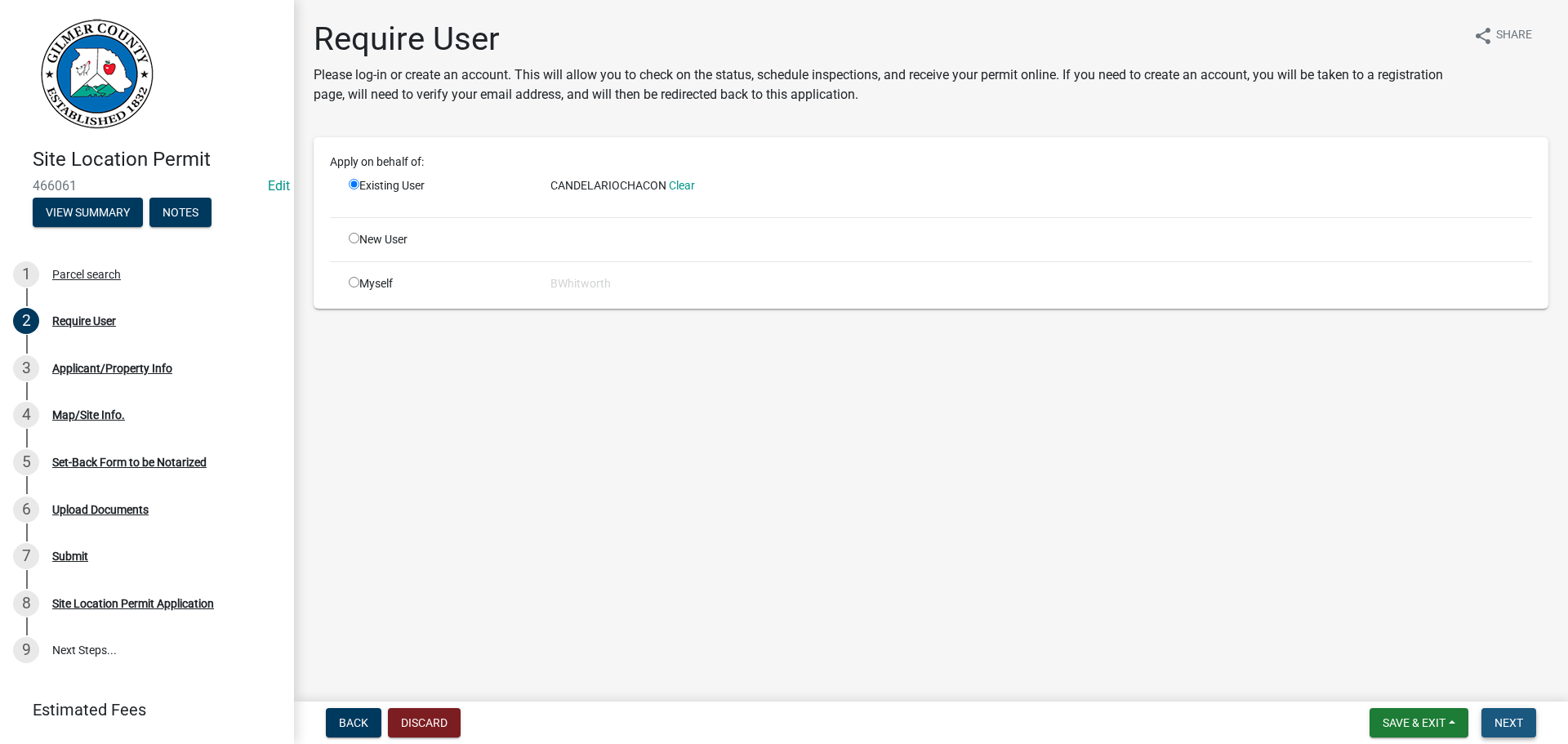
click at [1517, 719] on span "Next" at bounding box center [1509, 723] width 28 height 13
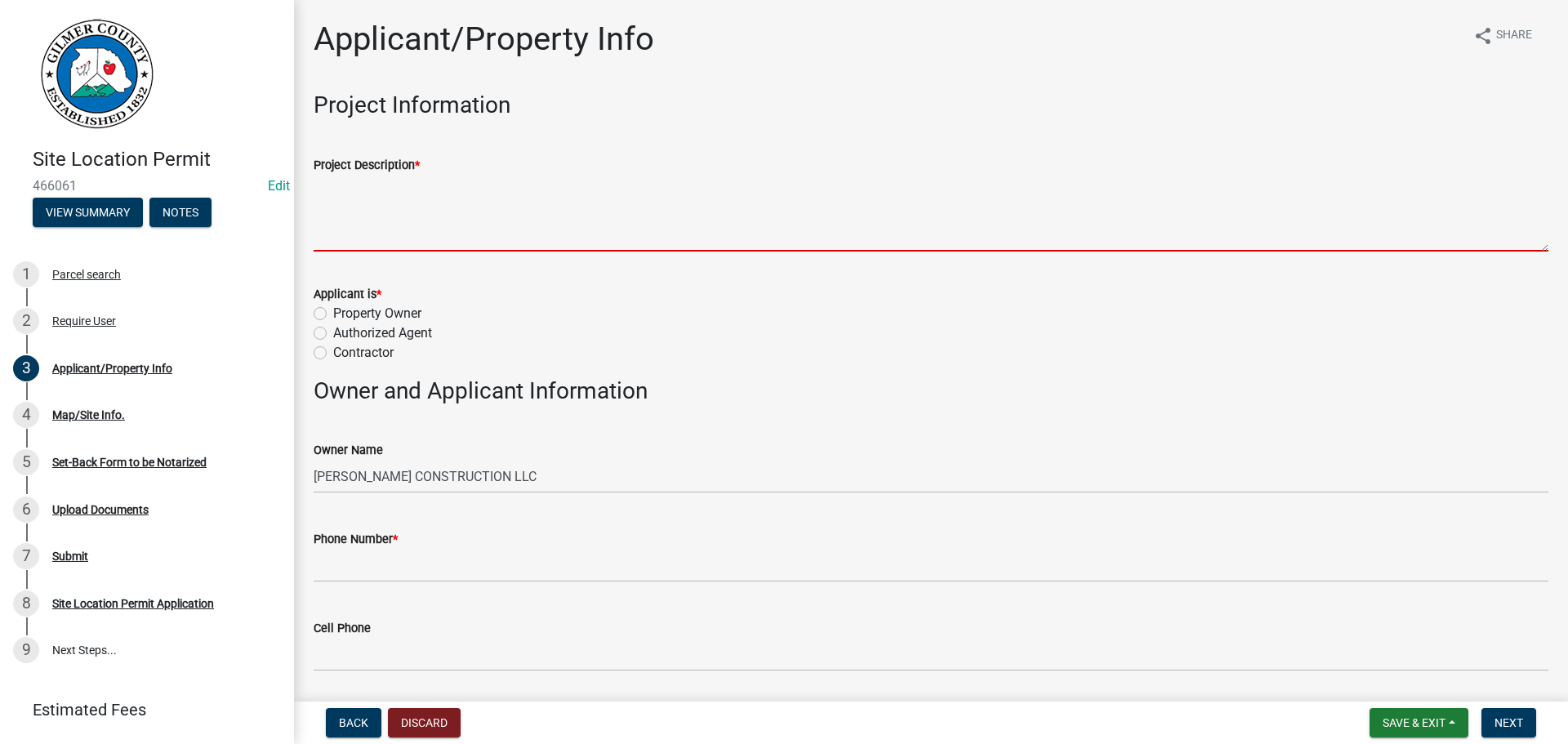
click at [432, 214] on textarea "Project Description *" at bounding box center [931, 213] width 1235 height 77
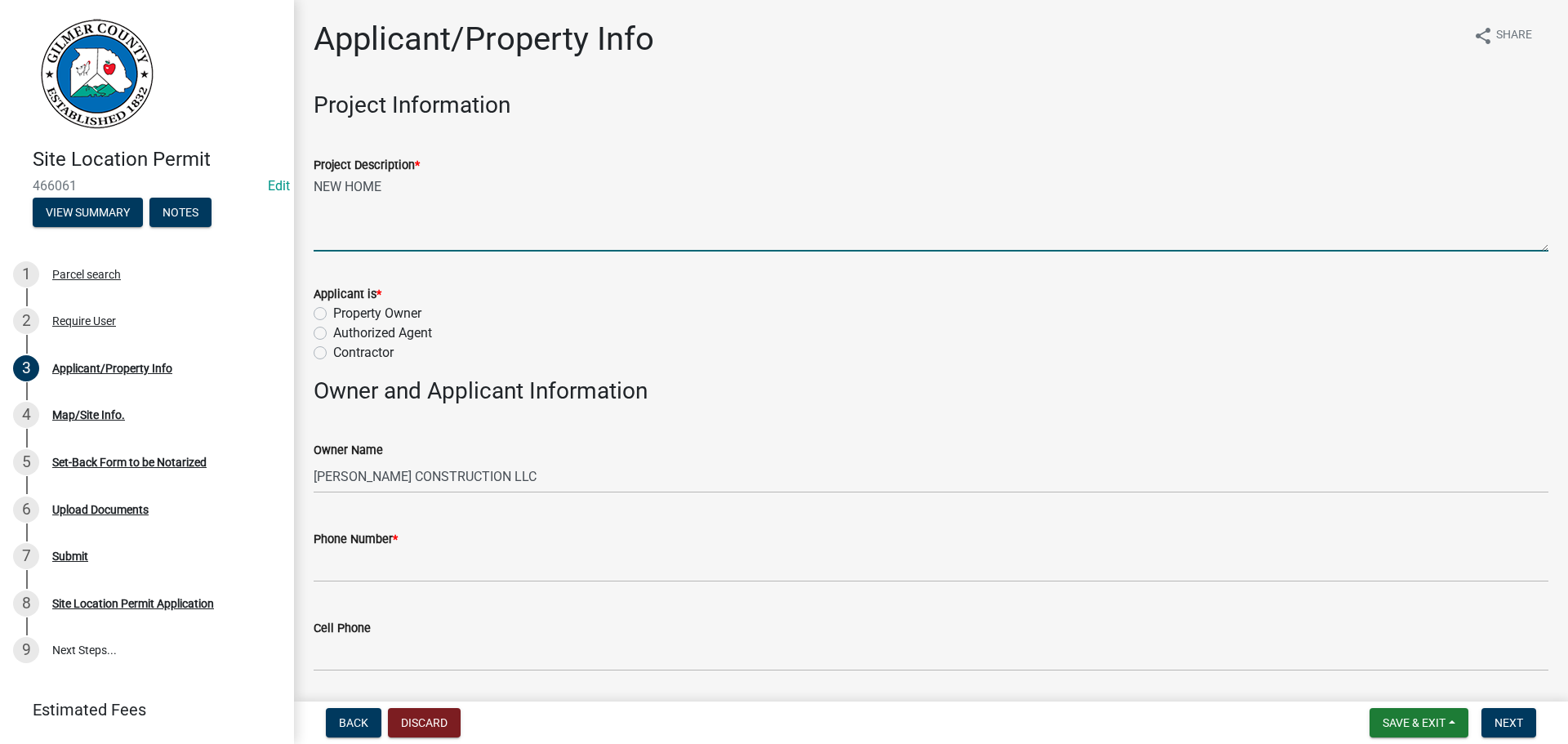
type textarea "NEW HOME"
click at [333, 332] on label "Authorized Agent" at bounding box center [383, 333] width 99 height 19
click at [333, 332] on input "Authorized Agent" at bounding box center [338, 328] width 11 height 11
radio input "true"
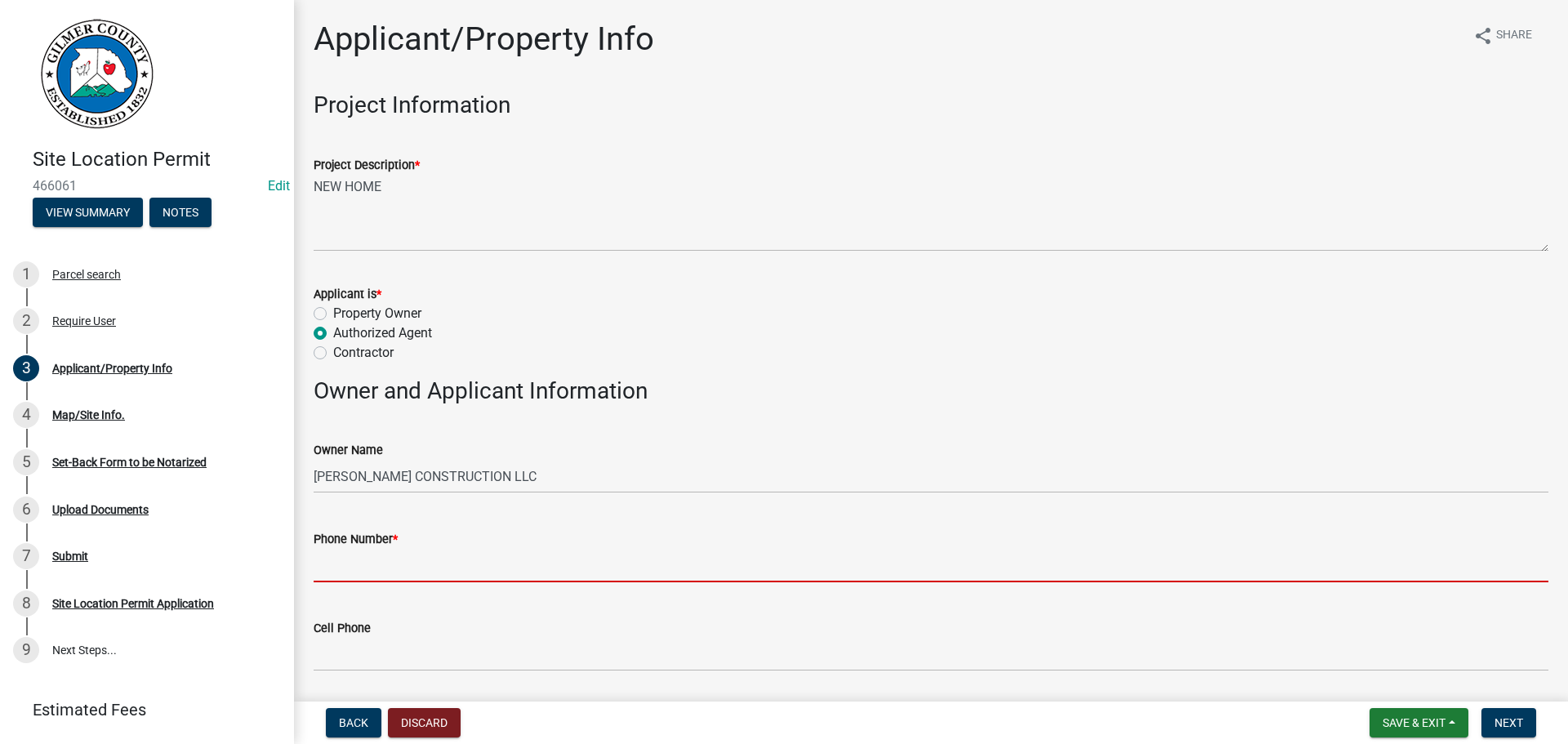
click at [394, 561] on input "Phone Number *" at bounding box center [931, 565] width 1235 height 33
click at [498, 373] on wm-data-entity-input "Applicant is * Property Owner Authorized Agent Contractor" at bounding box center [931, 321] width 1235 height 113
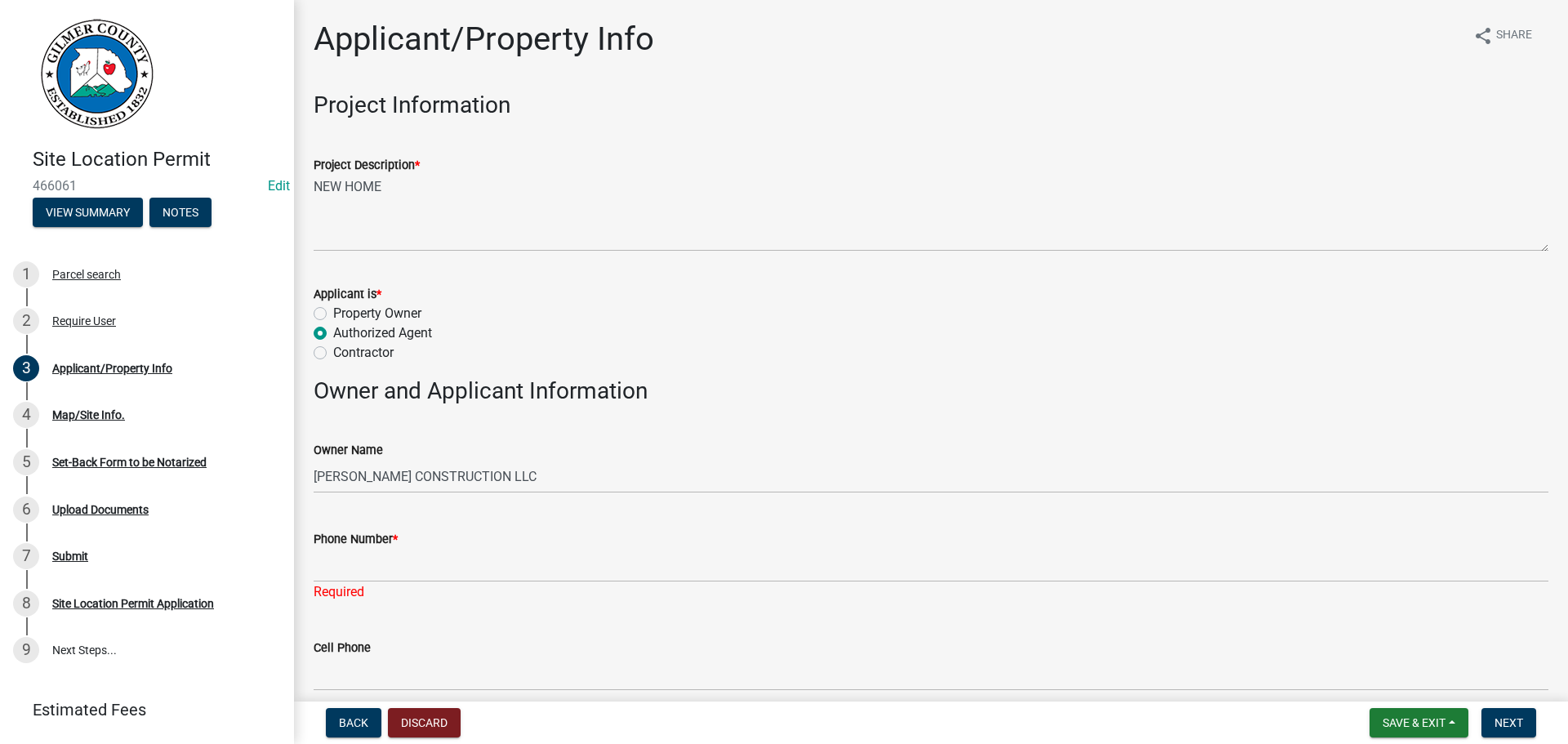
click at [498, 373] on wm-data-entity-input "Applicant is * Property Owner Authorized Agent Contractor" at bounding box center [931, 321] width 1235 height 113
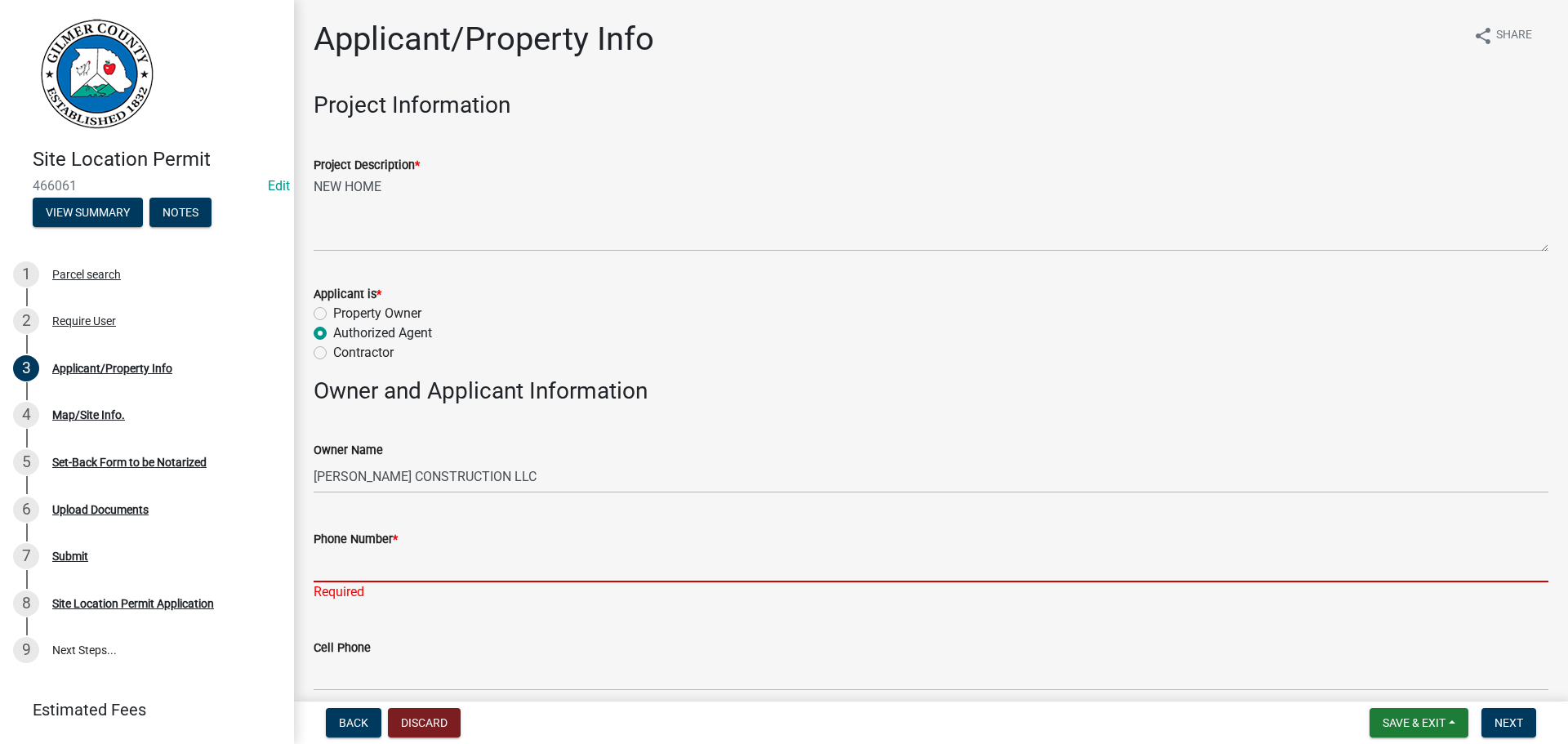
click at [377, 574] on input "Phone Number *" at bounding box center [931, 565] width 1235 height 33
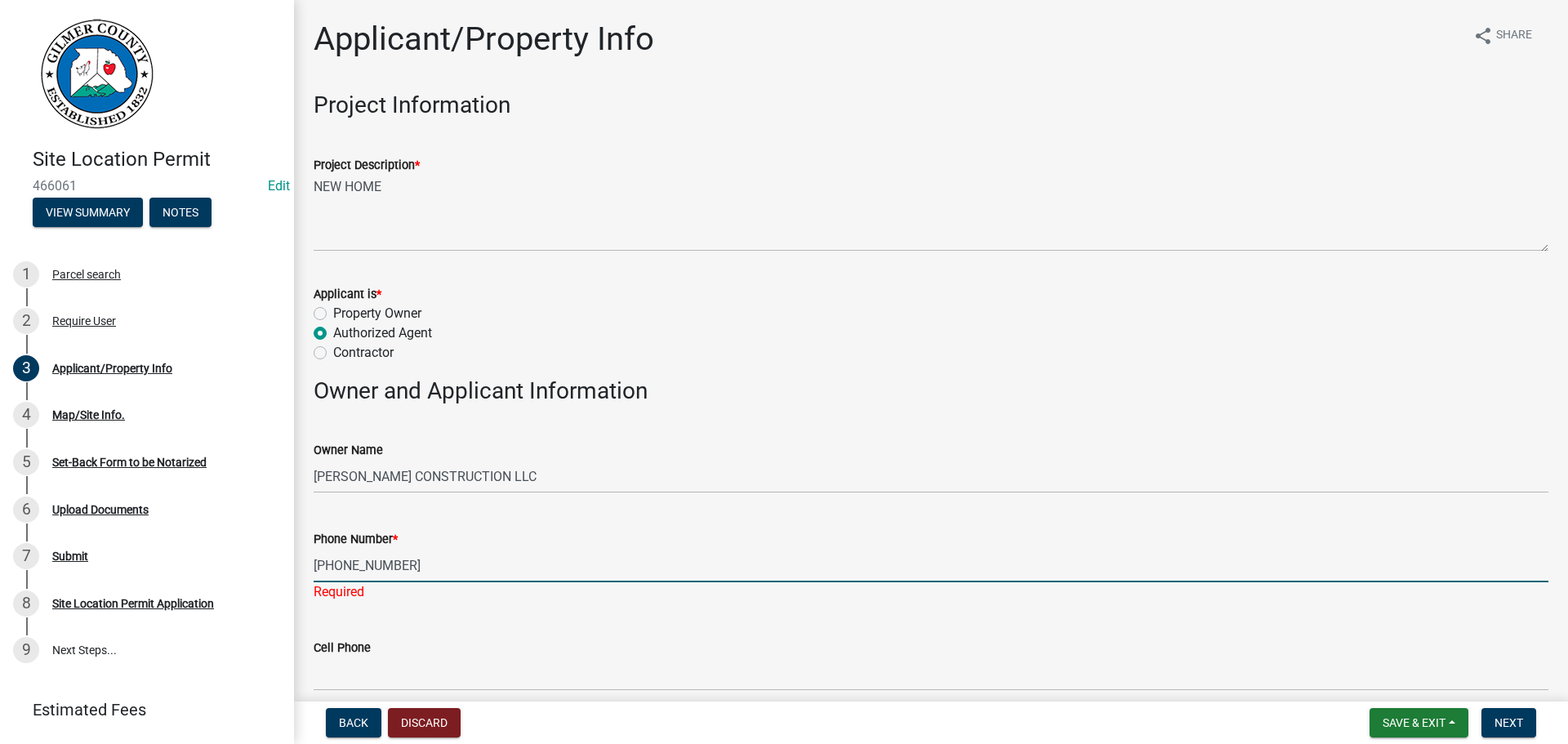
type input "[PHONE_NUMBER]"
drag, startPoint x: 526, startPoint y: 535, endPoint x: 533, endPoint y: 529, distance: 9.2
click at [527, 535] on div "Phone Number *" at bounding box center [931, 539] width 1235 height 19
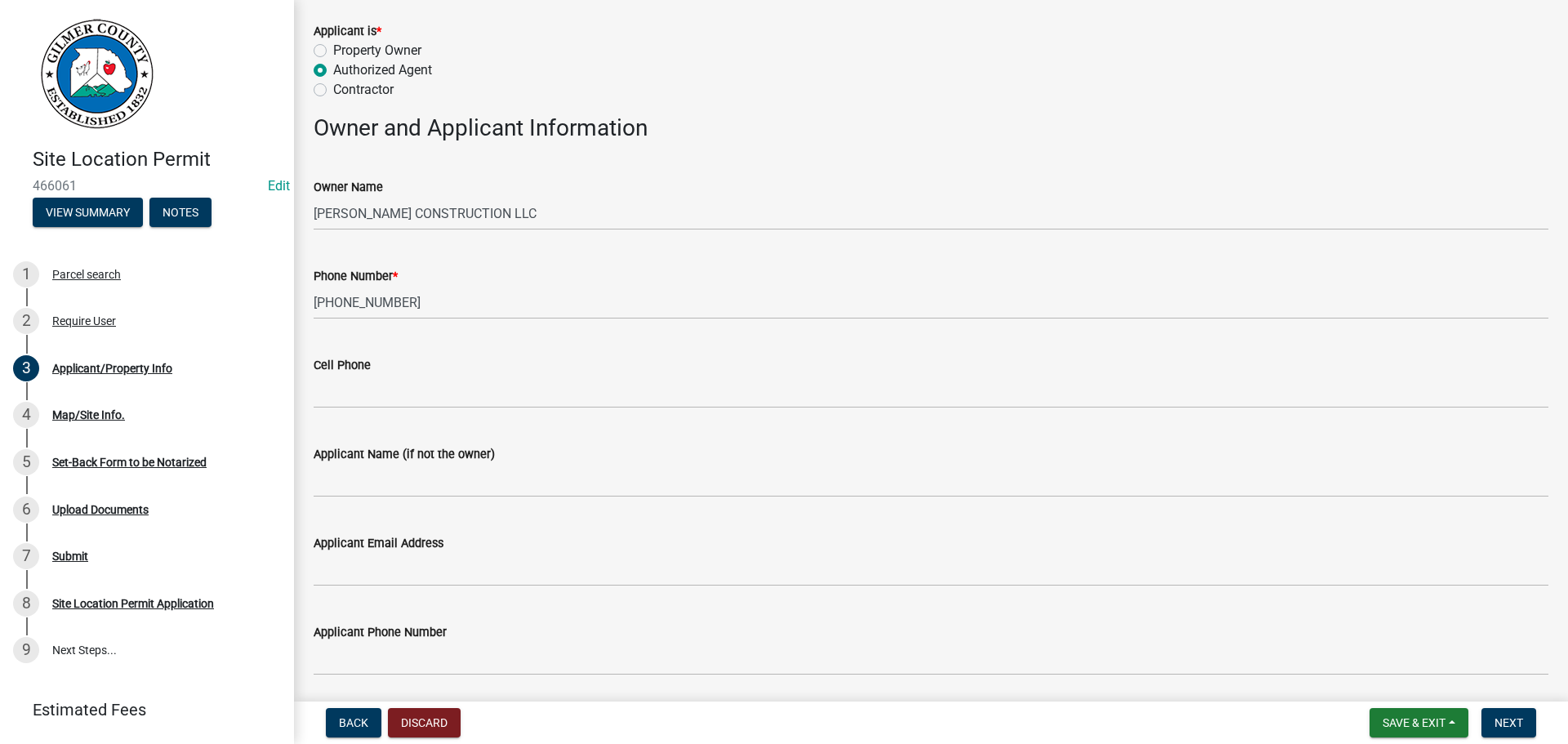
scroll to position [327, 0]
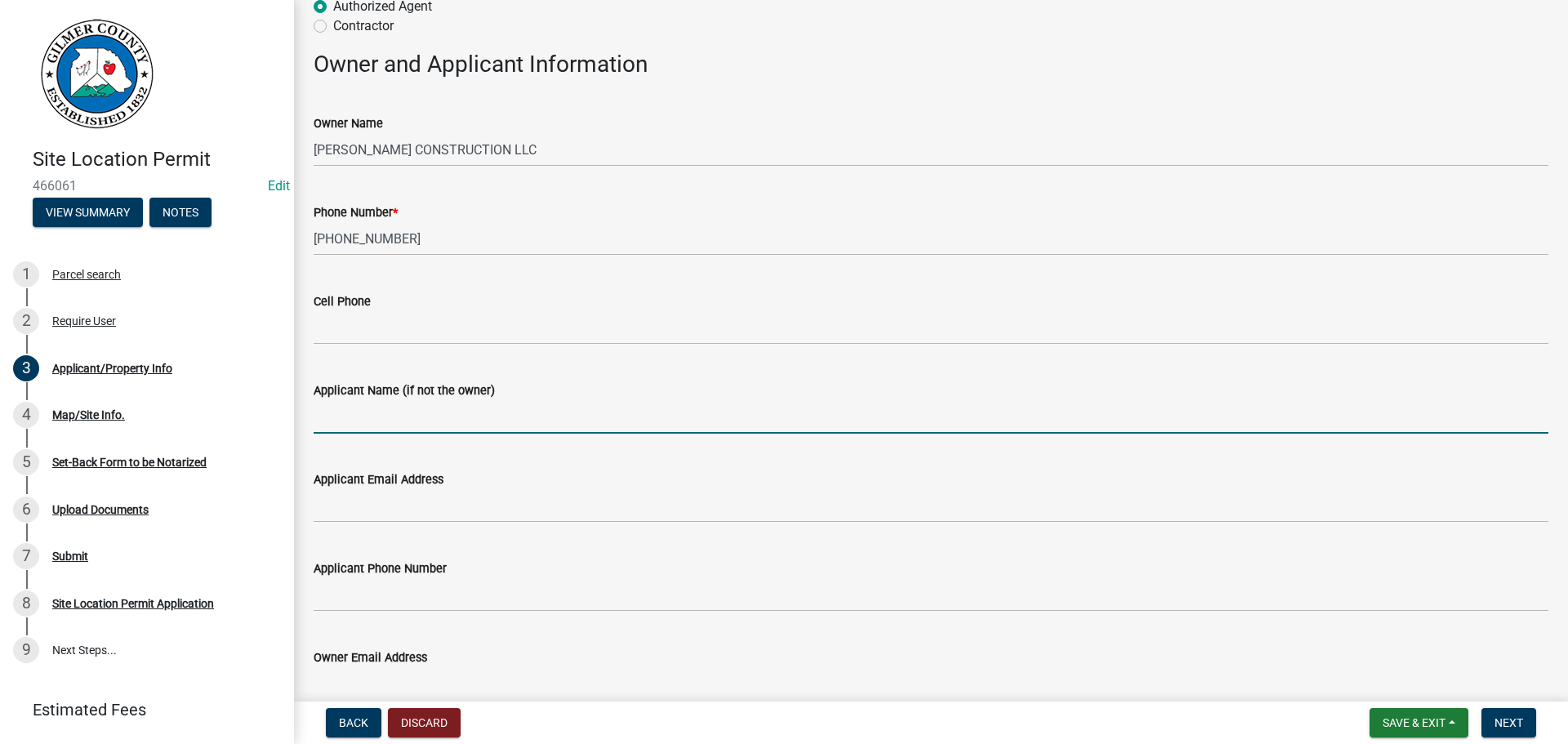
click at [393, 416] on input "Applicant Name (if not the owner)" at bounding box center [931, 417] width 1235 height 33
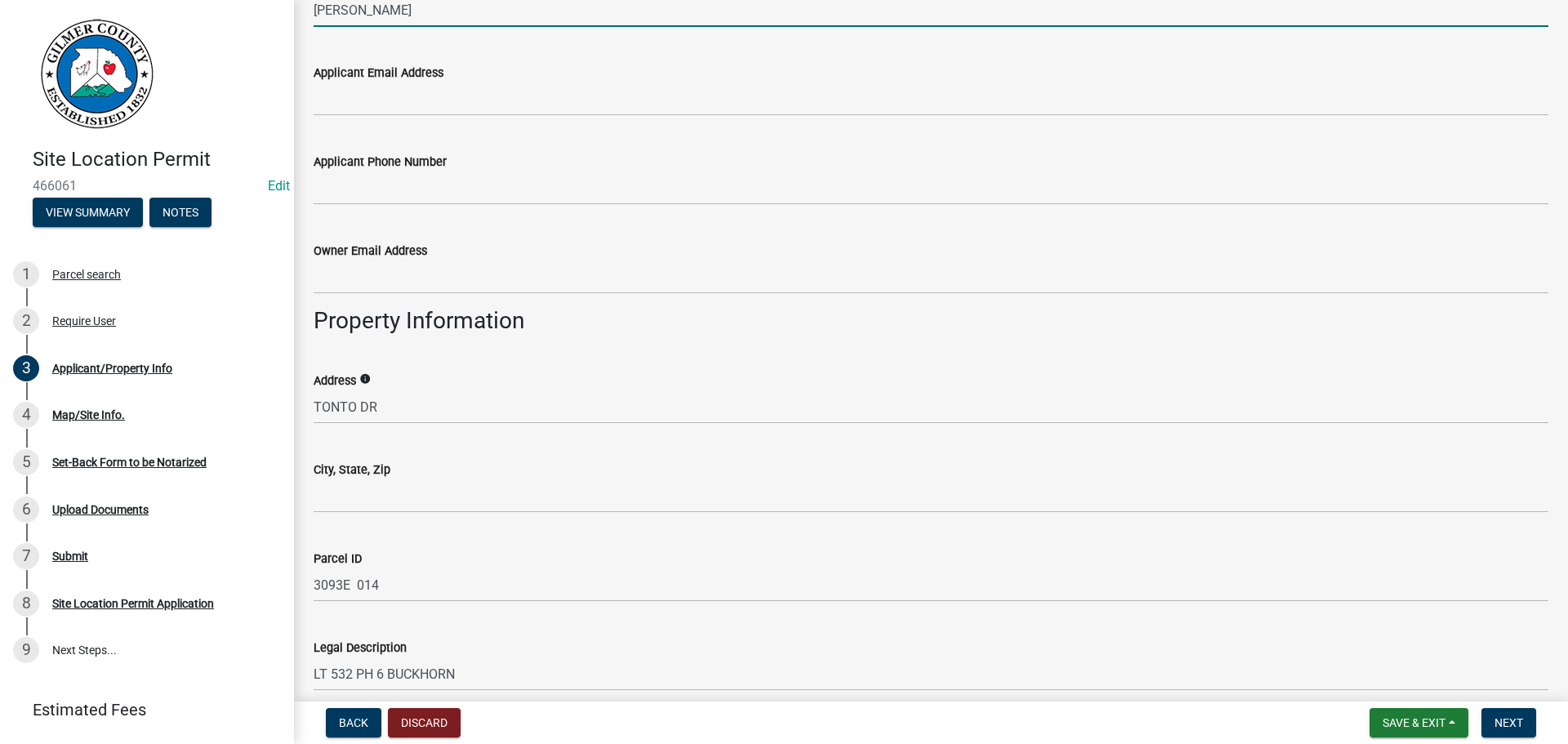
scroll to position [735, 0]
type input "[PERSON_NAME]"
click at [313, 406] on div "Address info TONTO DR" at bounding box center [930, 385] width 1259 height 76
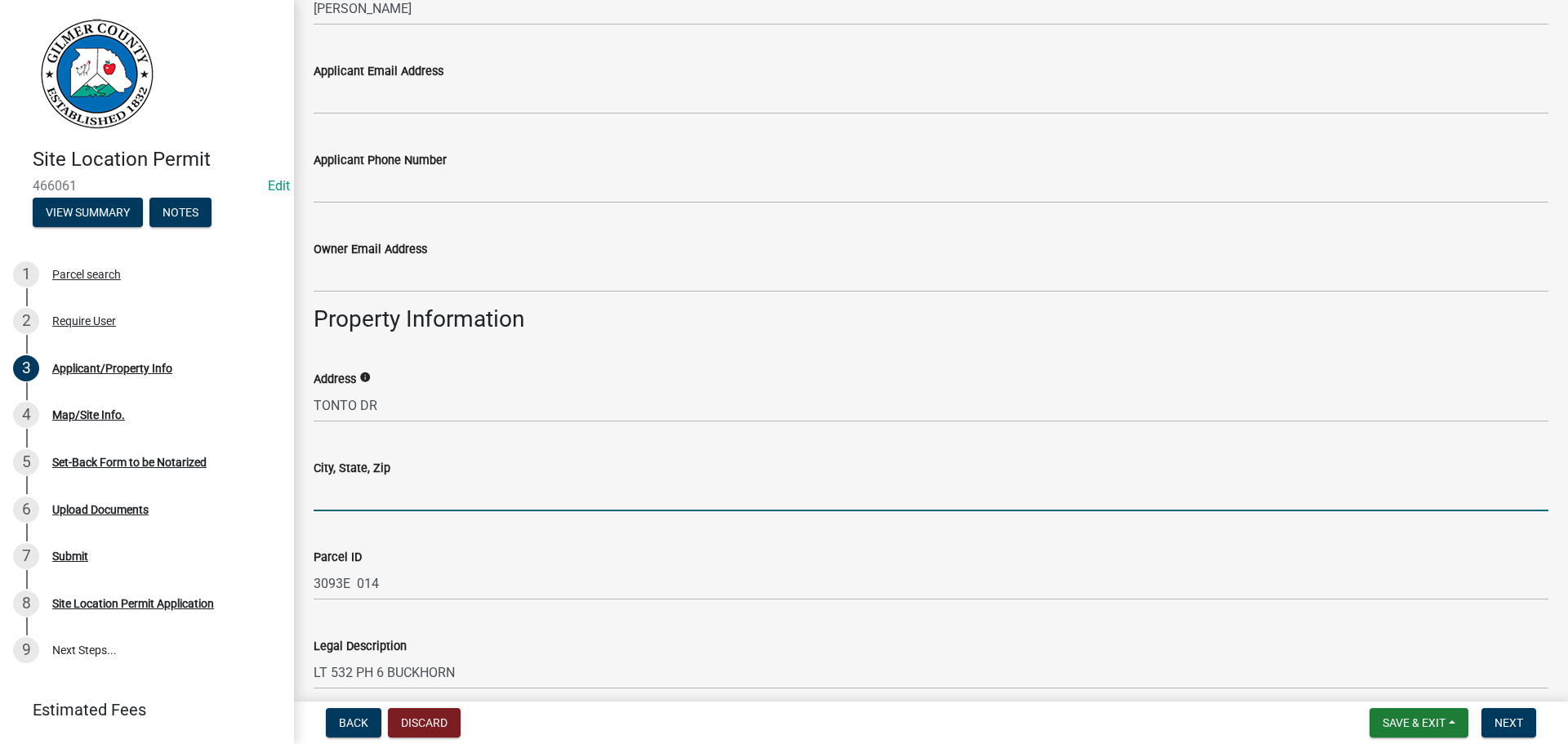
click at [349, 487] on input "City, State, Zip" at bounding box center [931, 494] width 1235 height 33
type input "ELLIJAY GA 30540"
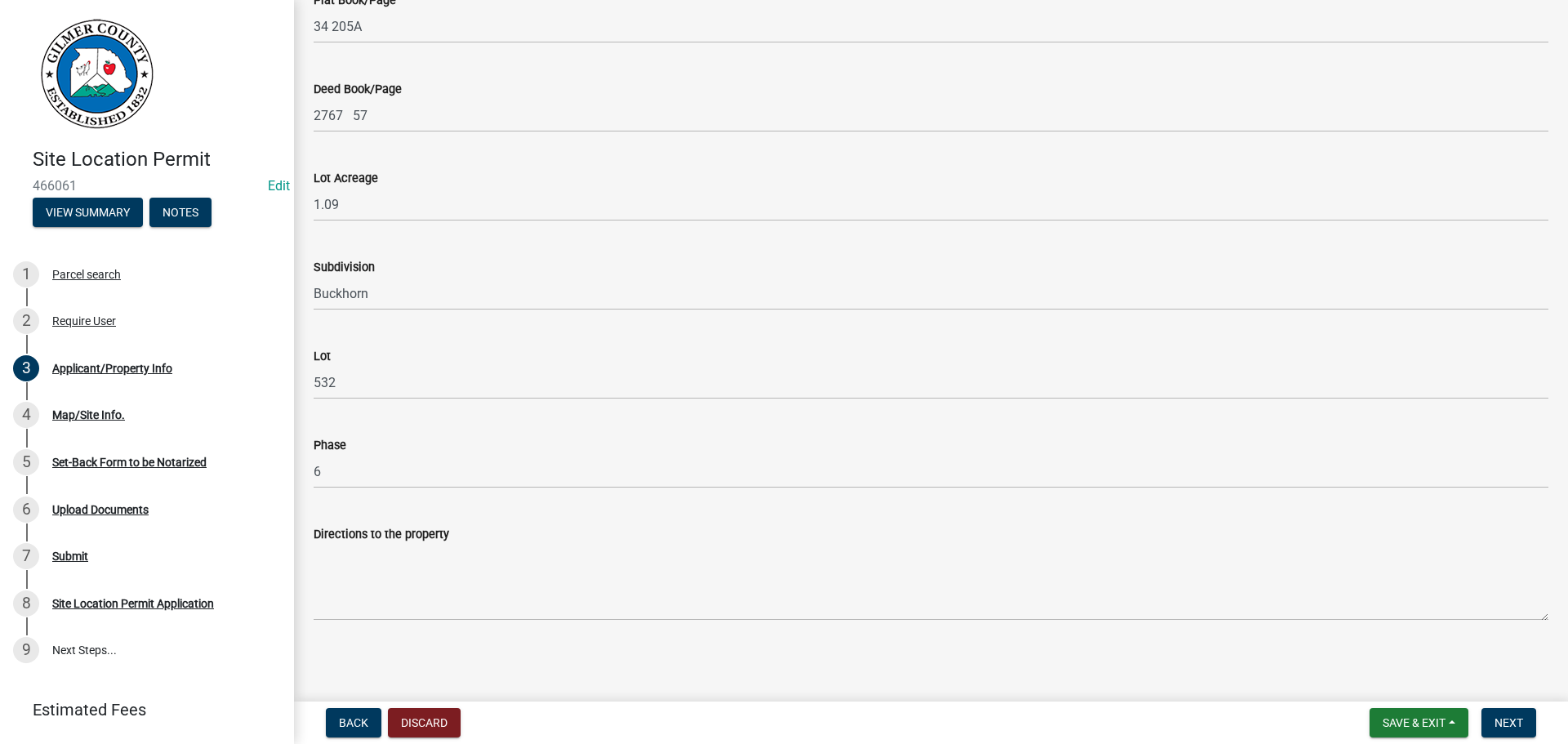
scroll to position [1563, 0]
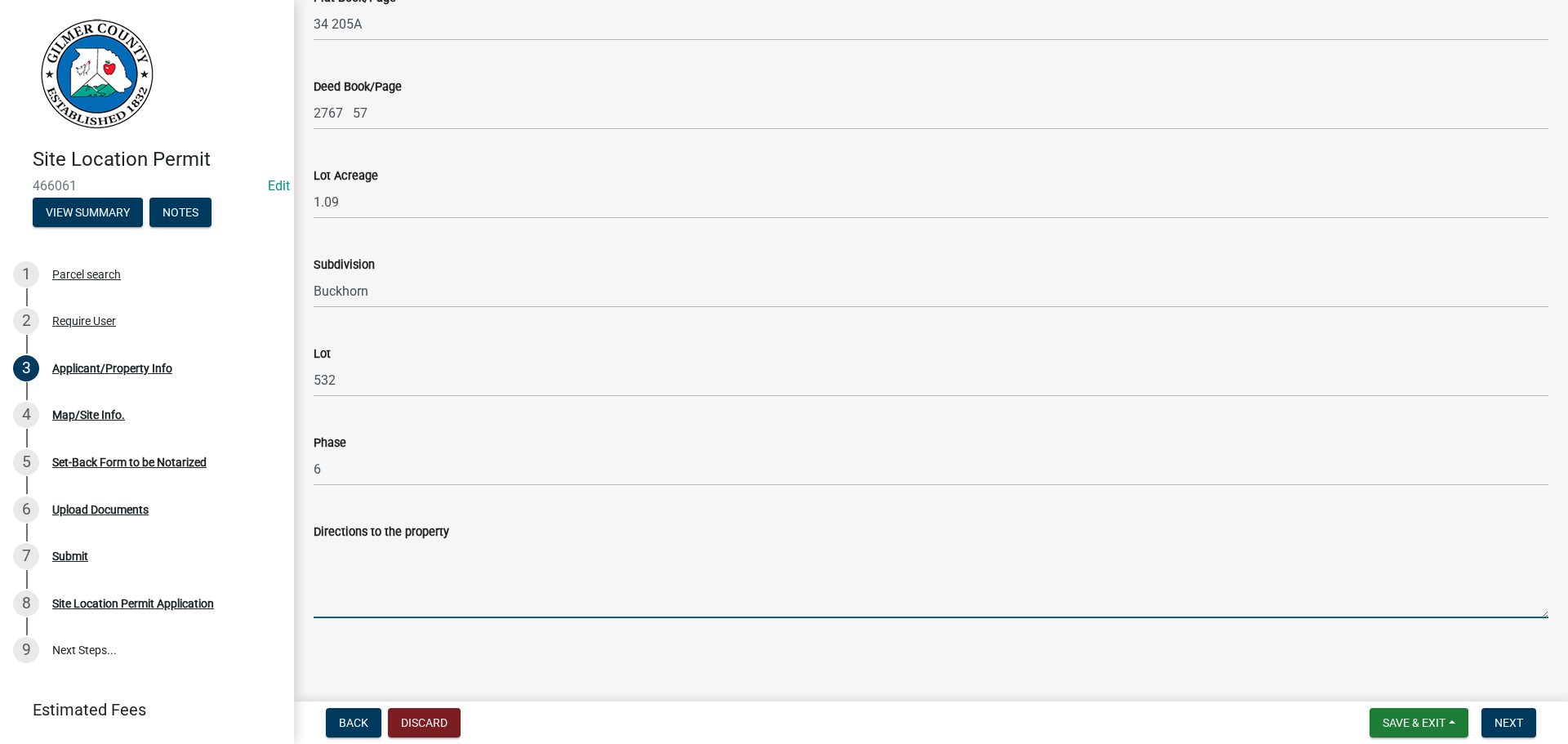
click at [419, 572] on textarea "Directions to the property" at bounding box center [931, 580] width 1235 height 77
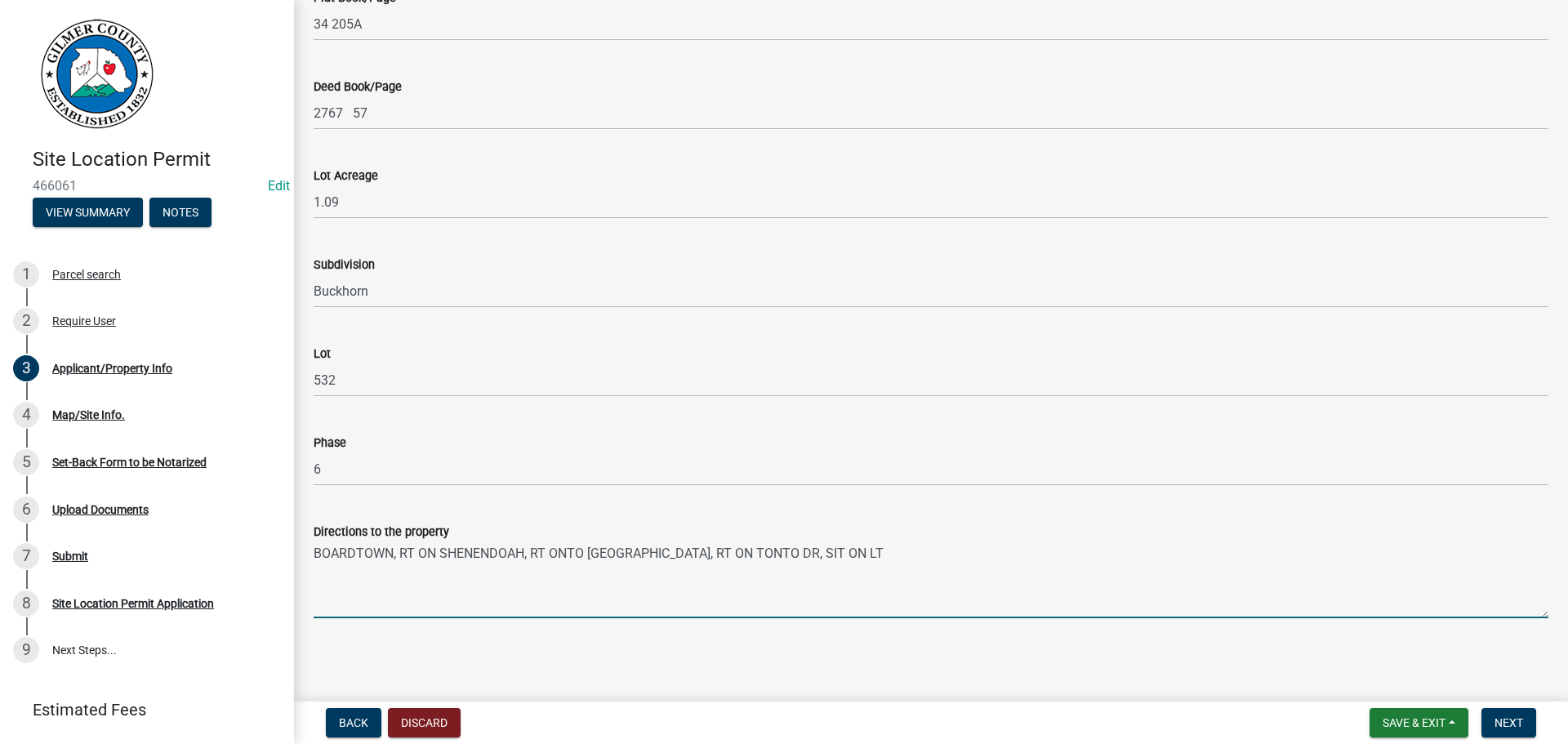
click at [805, 554] on textarea "BOARDTOWN, RT ON SHENENDOAH, RT ONTO [GEOGRAPHIC_DATA], RT ON TONTO DR, SIT ON …" at bounding box center [931, 580] width 1235 height 77
type textarea "BOARDTOWN, RT ON [GEOGRAPHIC_DATA], RT ONTO [GEOGRAPHIC_DATA], RT ON TONTO DR, …"
click at [1510, 719] on span "Next" at bounding box center [1509, 723] width 28 height 13
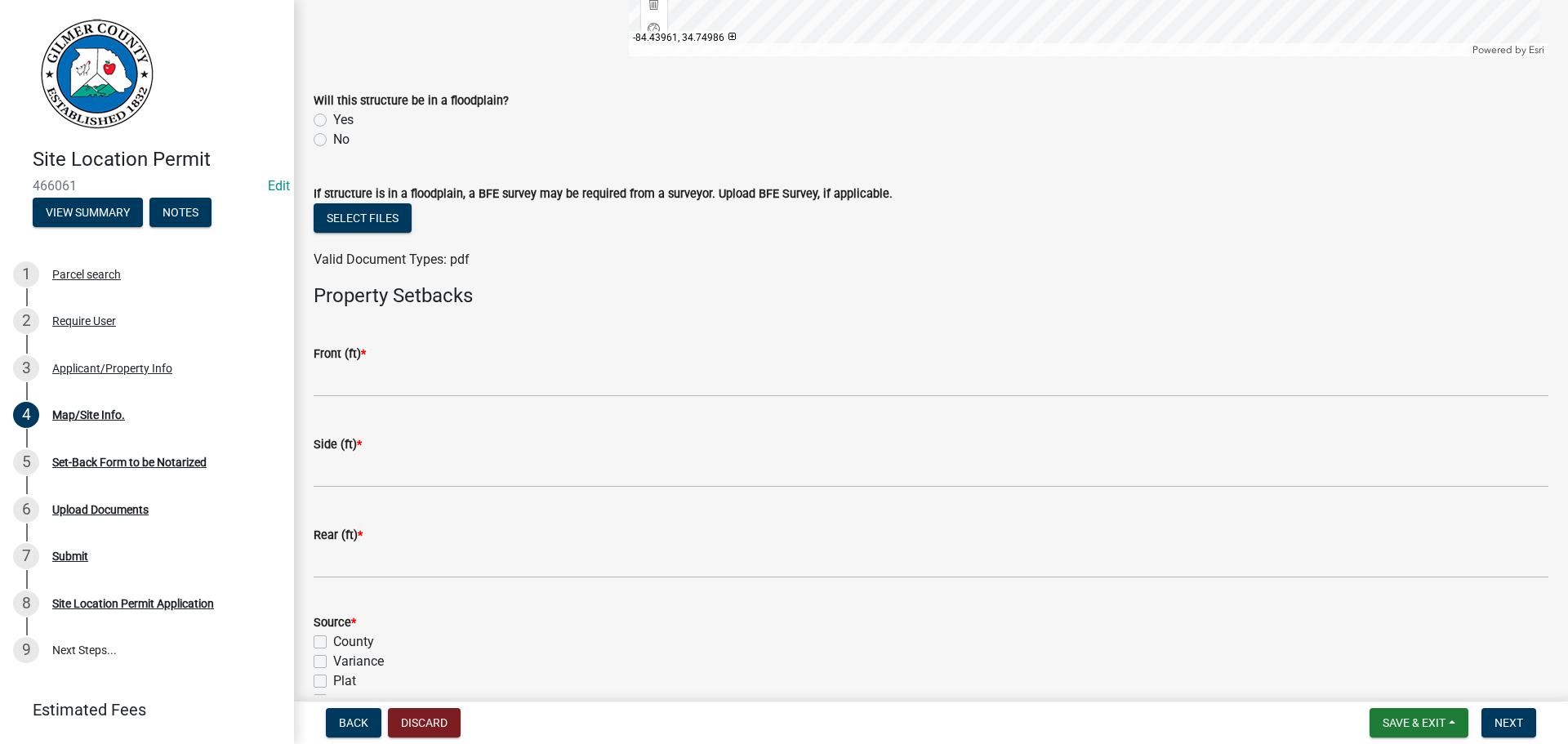
scroll to position [490, 0]
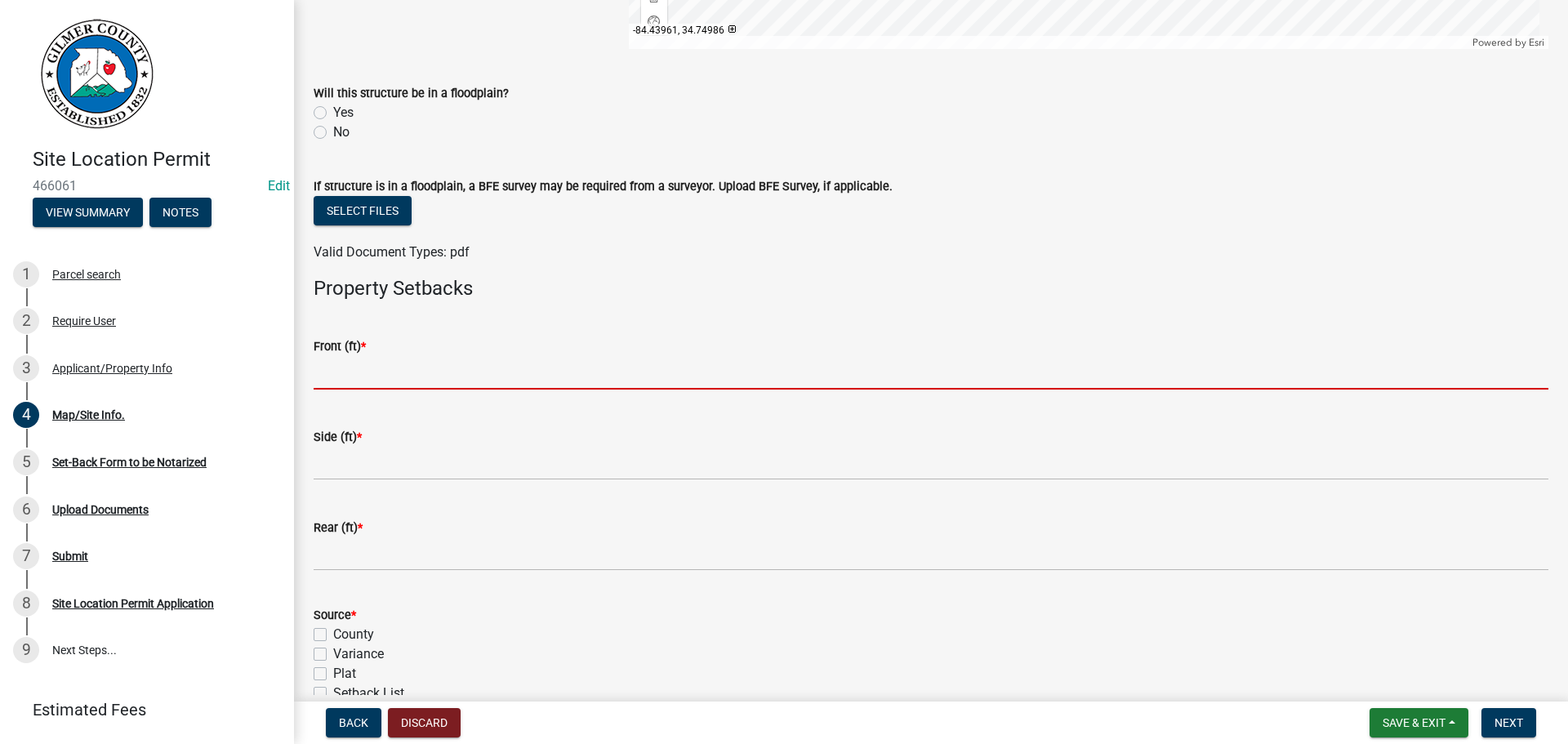
click at [444, 370] on input "text" at bounding box center [931, 373] width 1235 height 33
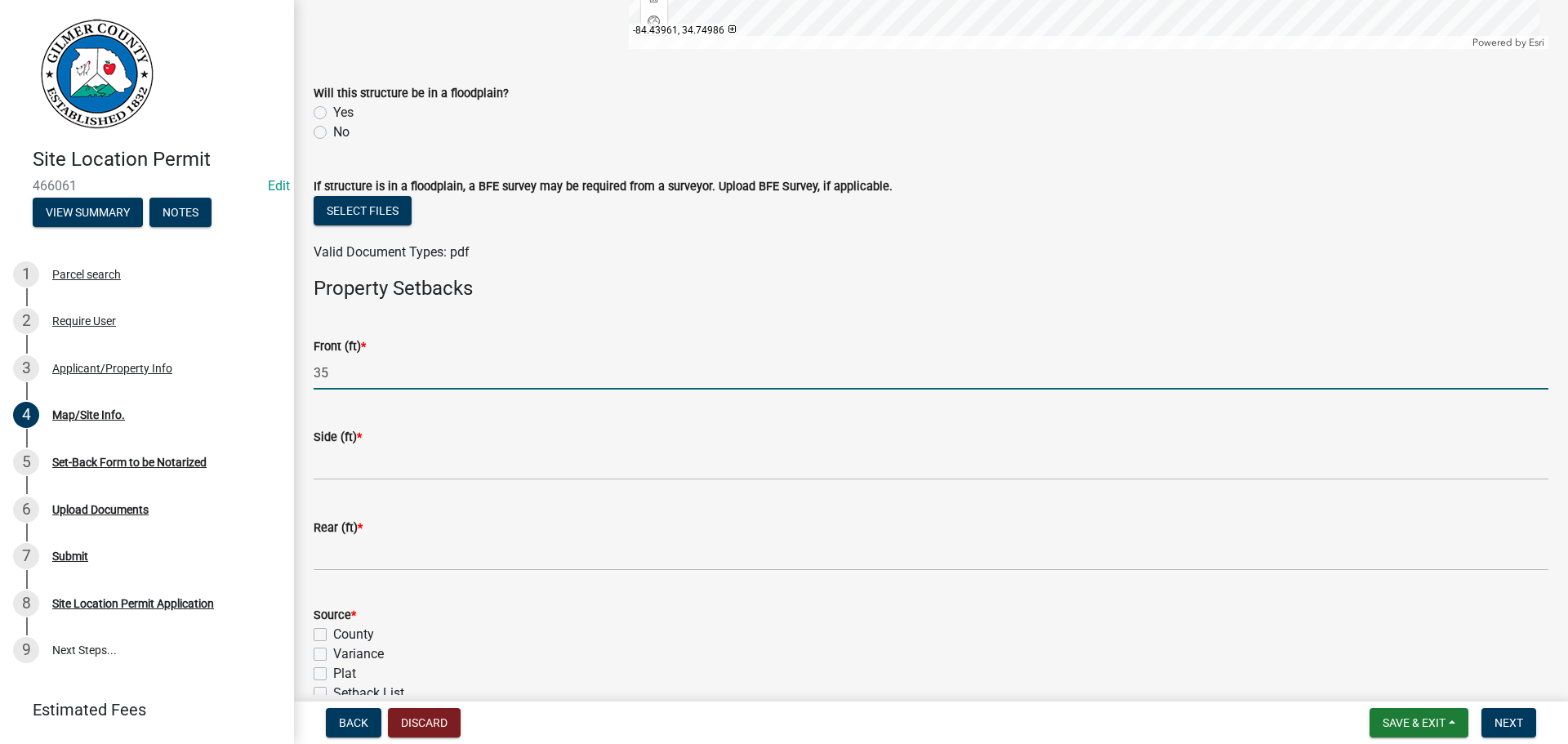
type input "35"
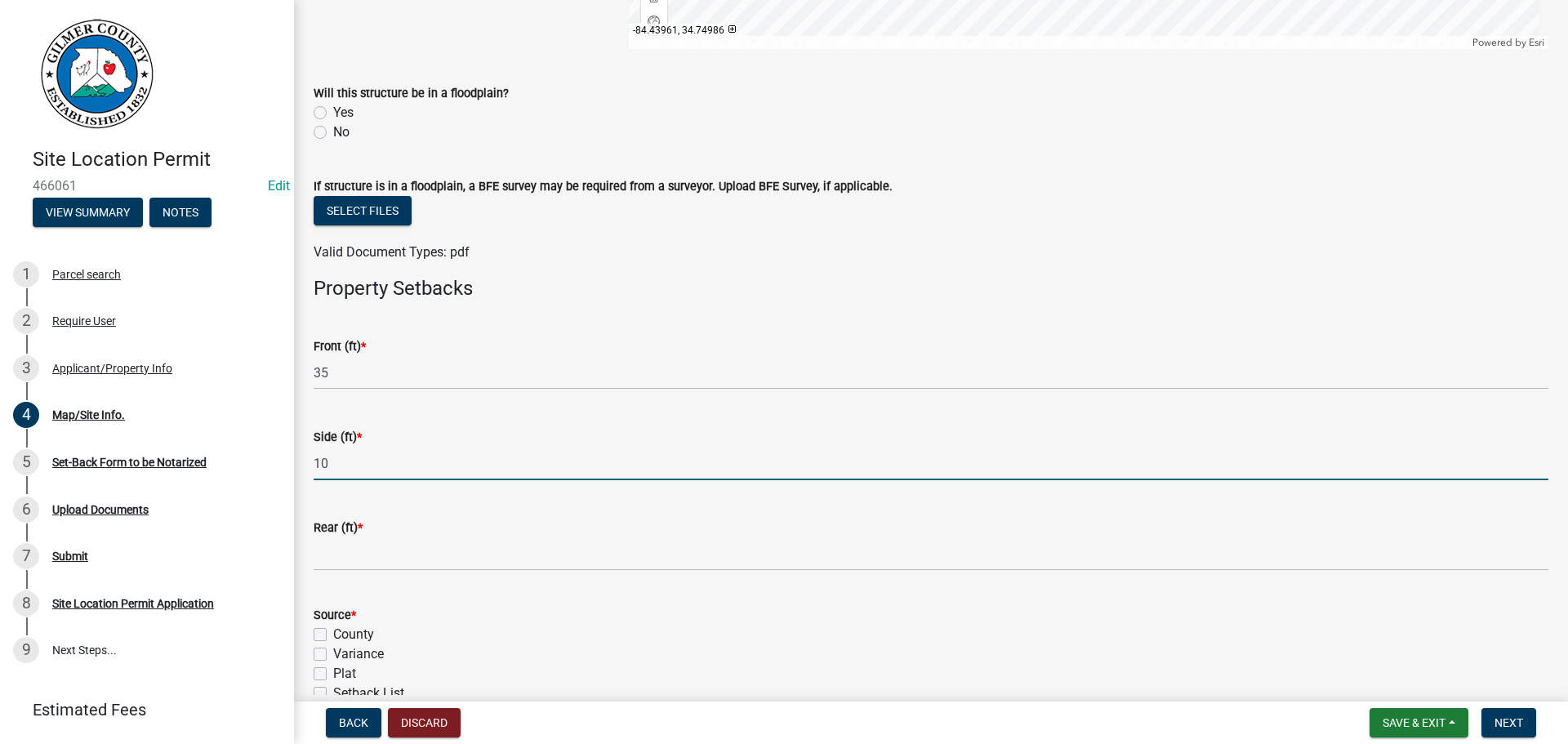
type input "10"
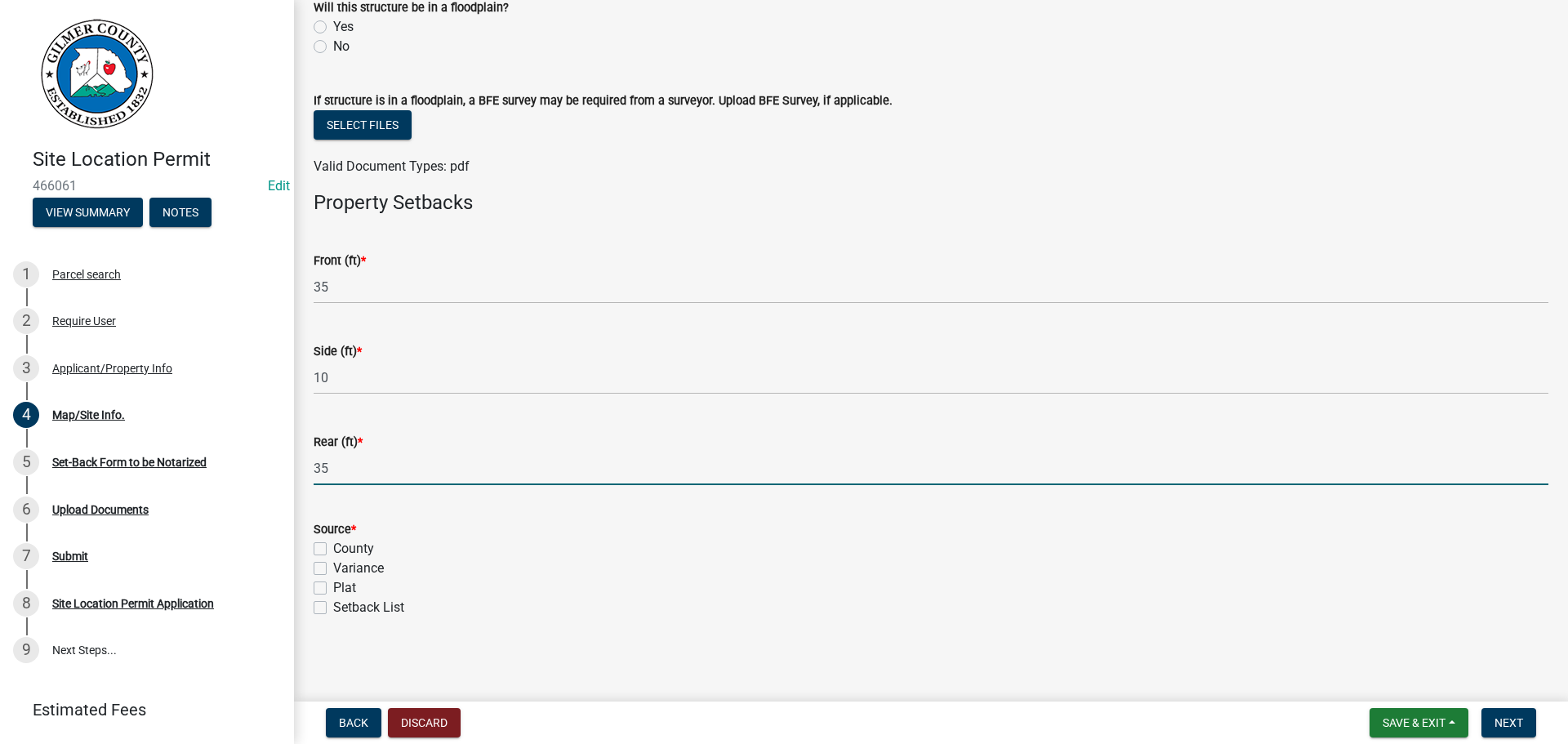
scroll to position [577, 0]
type input "35"
click at [333, 605] on label "Setback List" at bounding box center [368, 607] width 71 height 19
click at [333, 605] on input "Setback List" at bounding box center [338, 602] width 11 height 11
checkbox input "true"
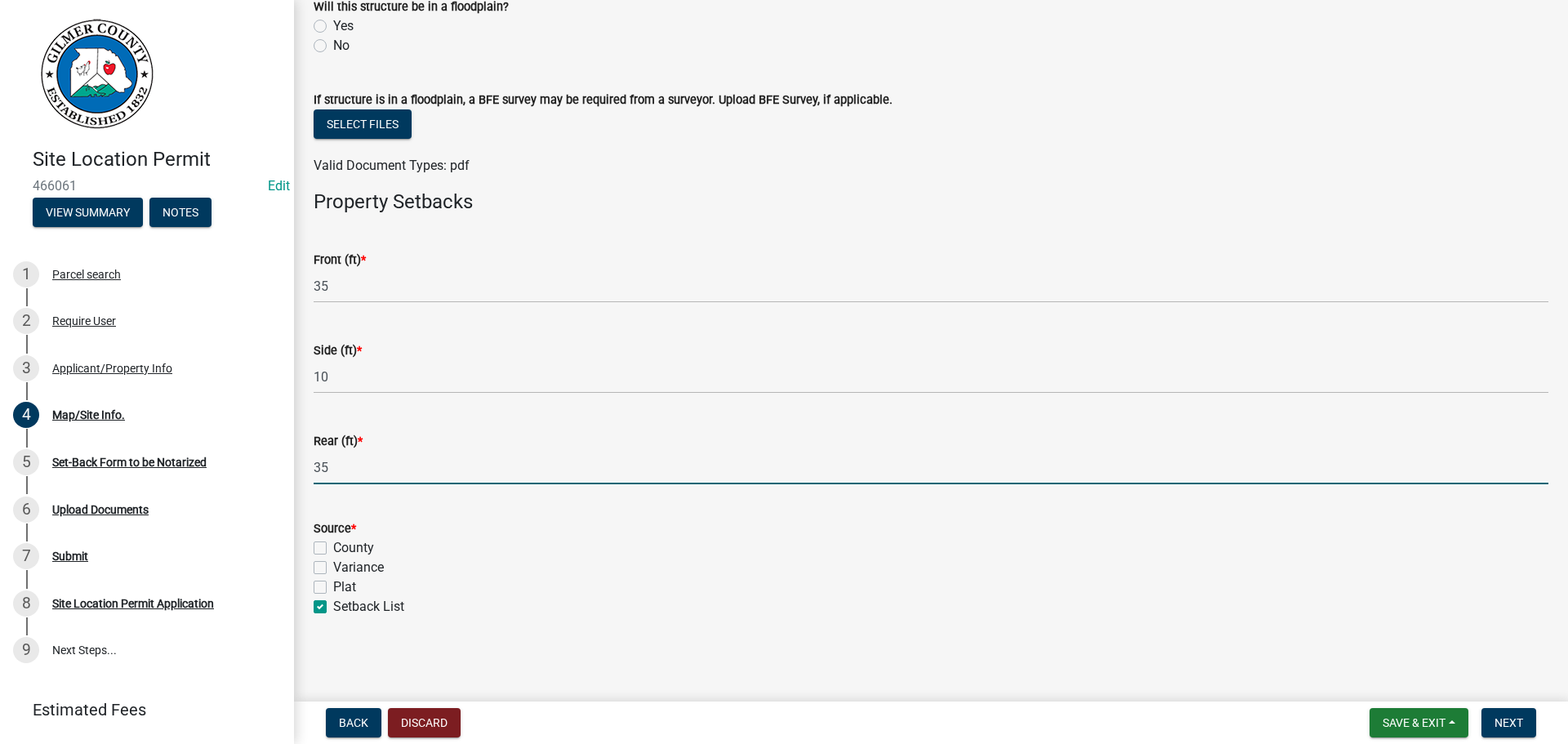
checkbox input "false"
checkbox input "true"
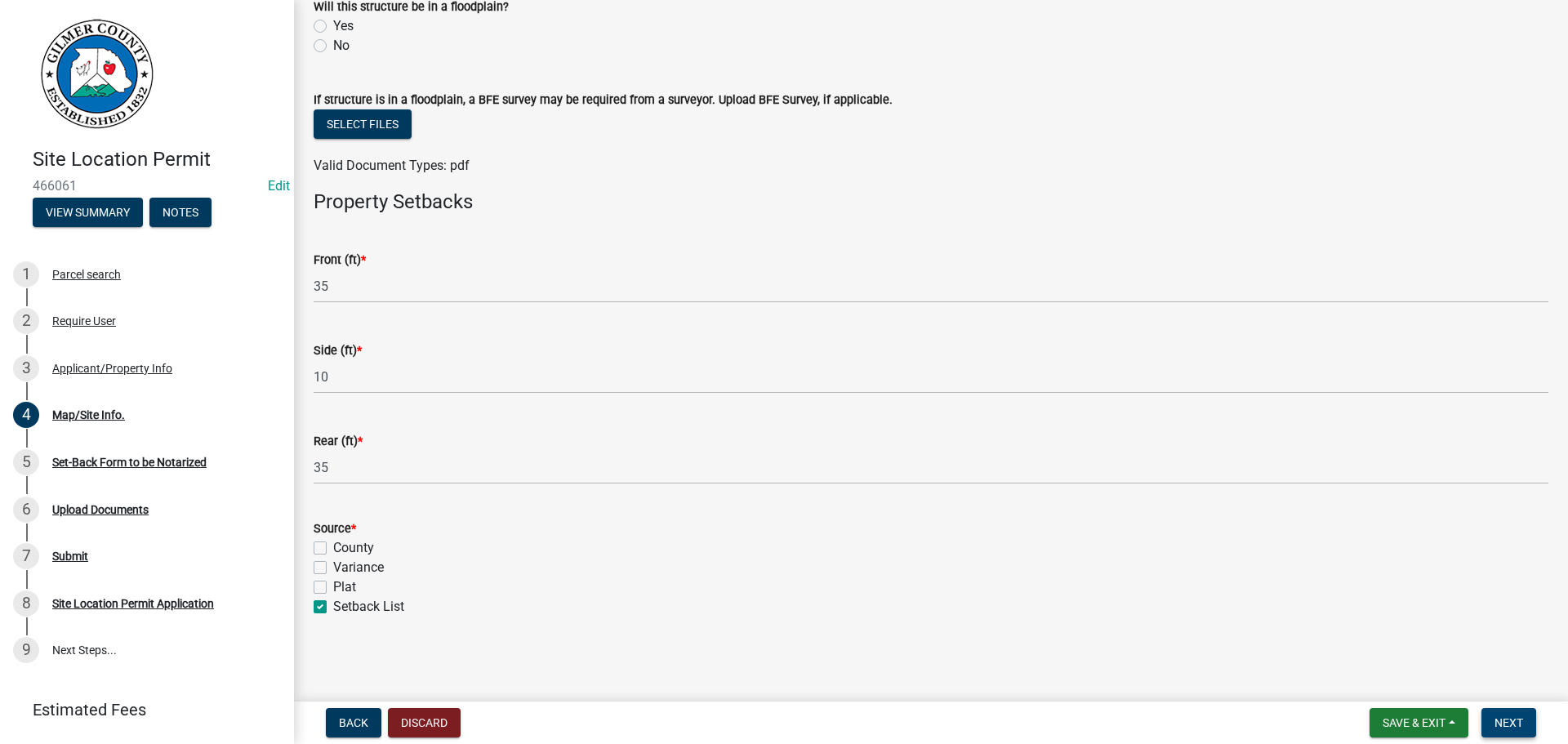
click at [1510, 724] on span "Next" at bounding box center [1509, 723] width 28 height 13
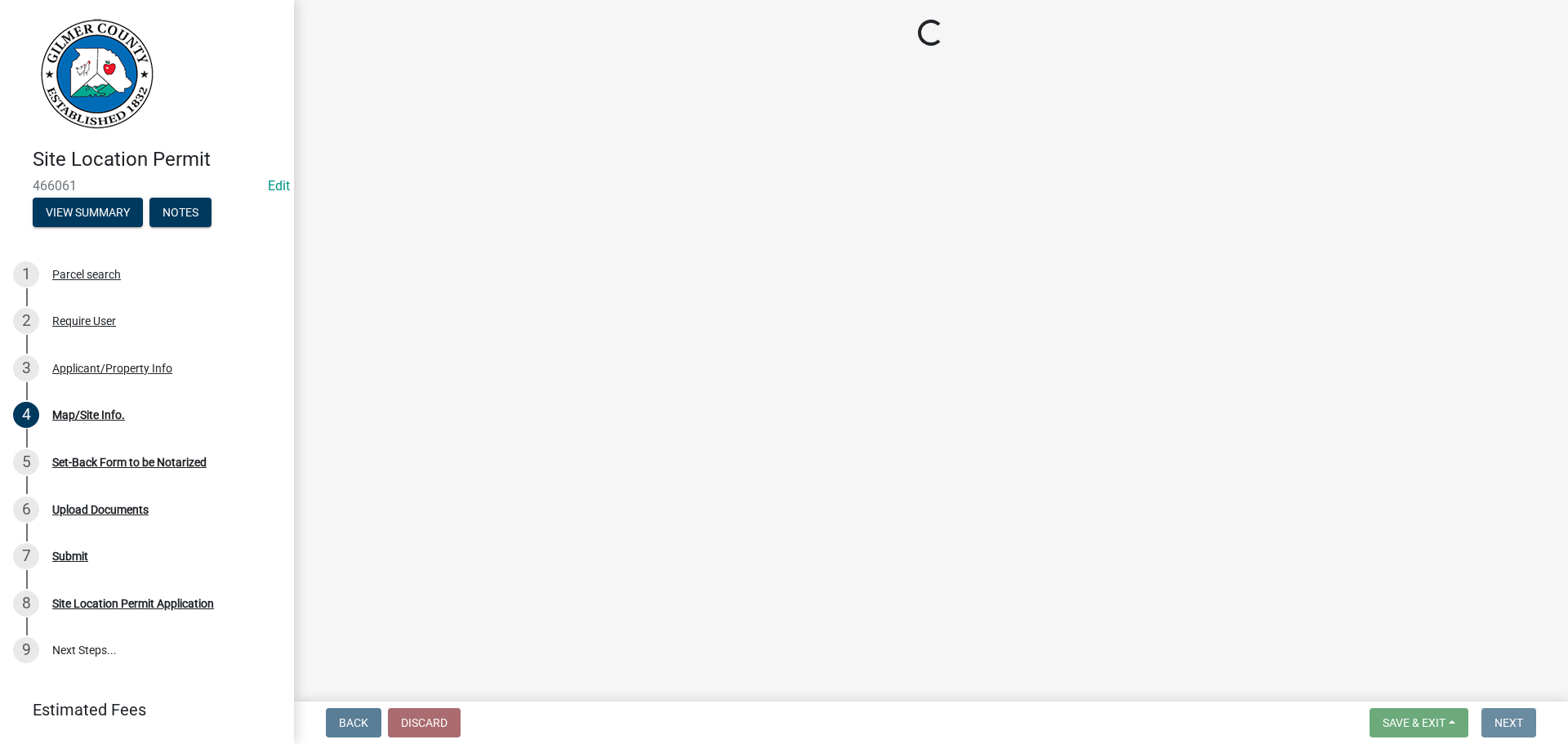
scroll to position [0, 0]
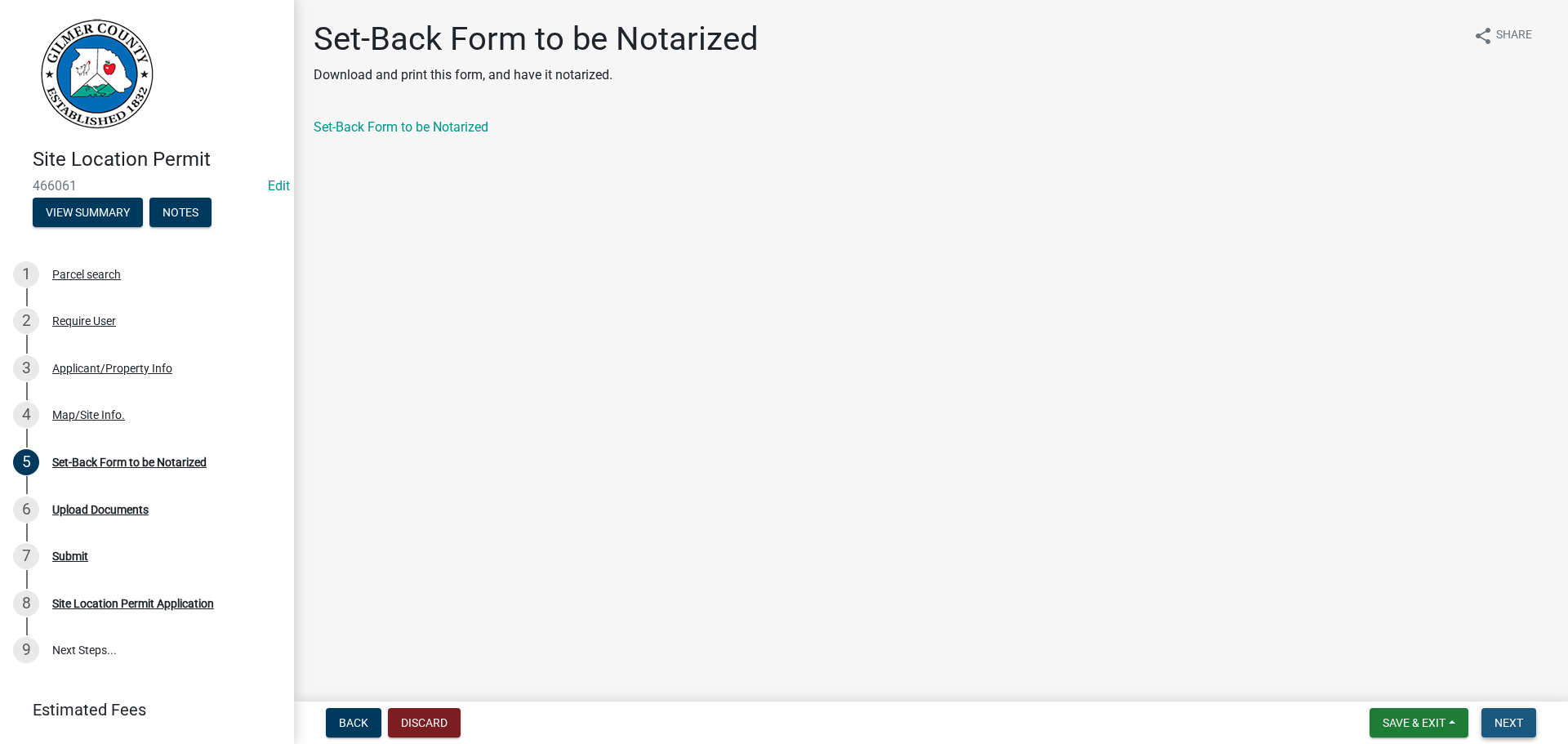
click at [1503, 724] on span "Next" at bounding box center [1509, 723] width 28 height 13
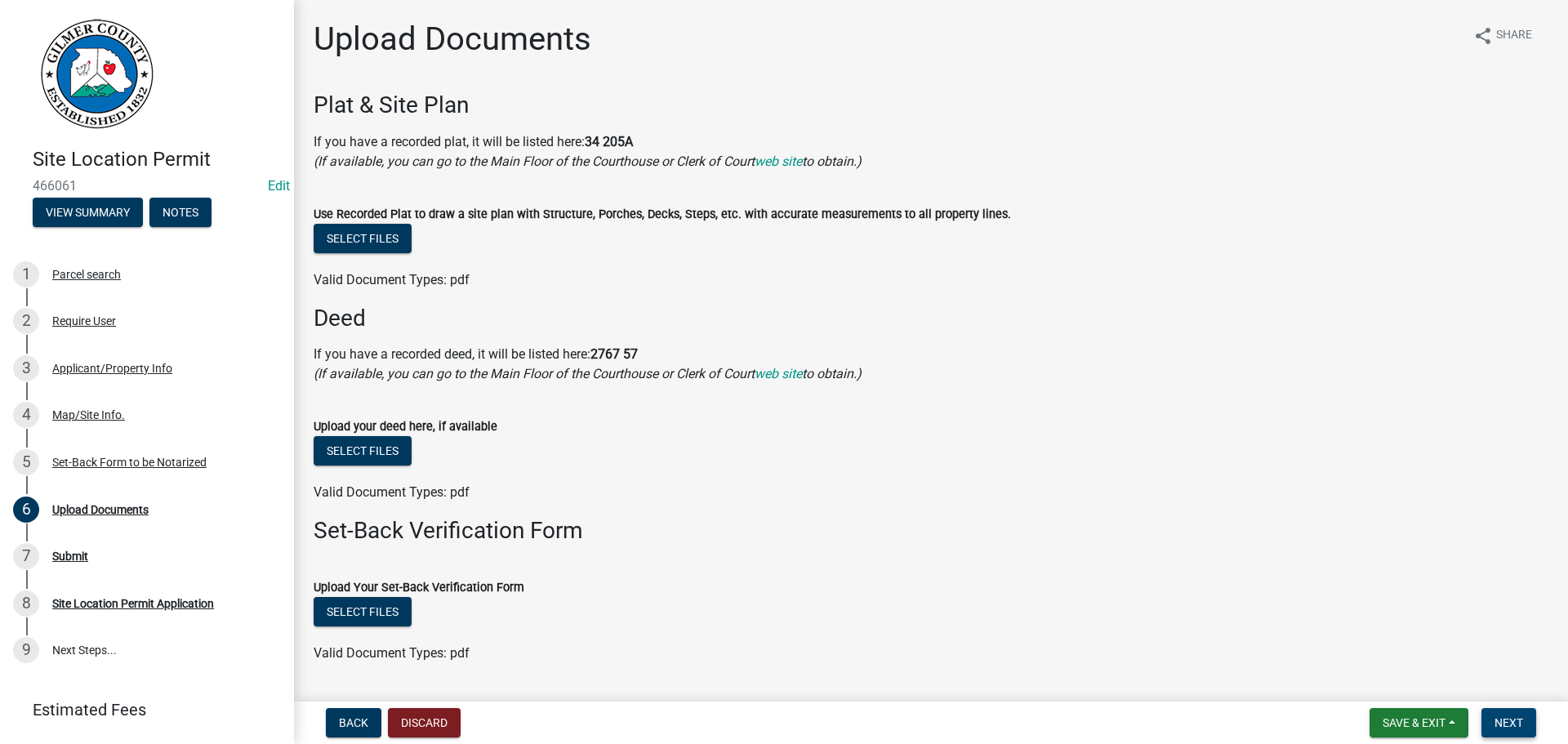
click at [1504, 722] on span "Next" at bounding box center [1509, 723] width 28 height 13
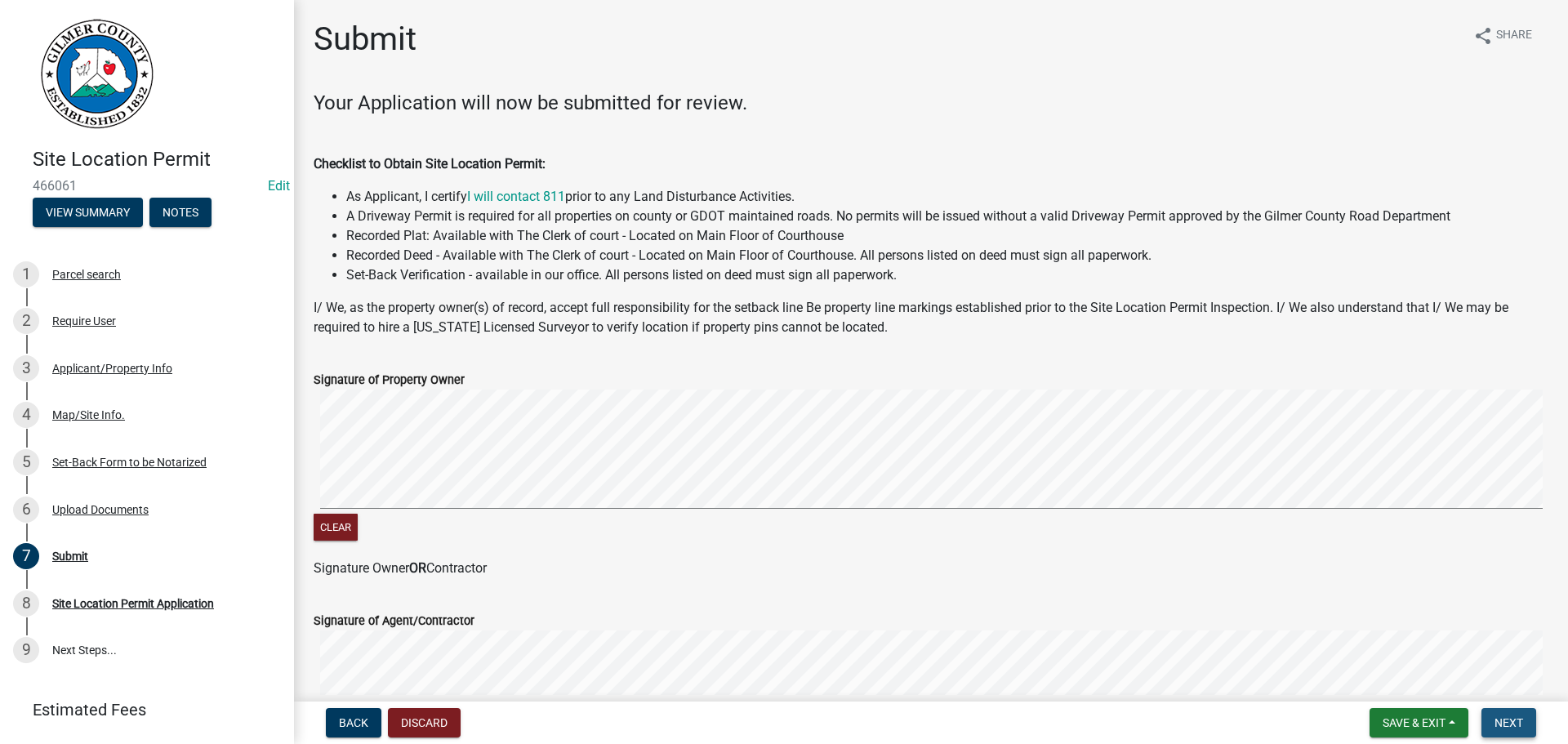
click at [1526, 724] on button "Next" at bounding box center [1509, 723] width 54 height 29
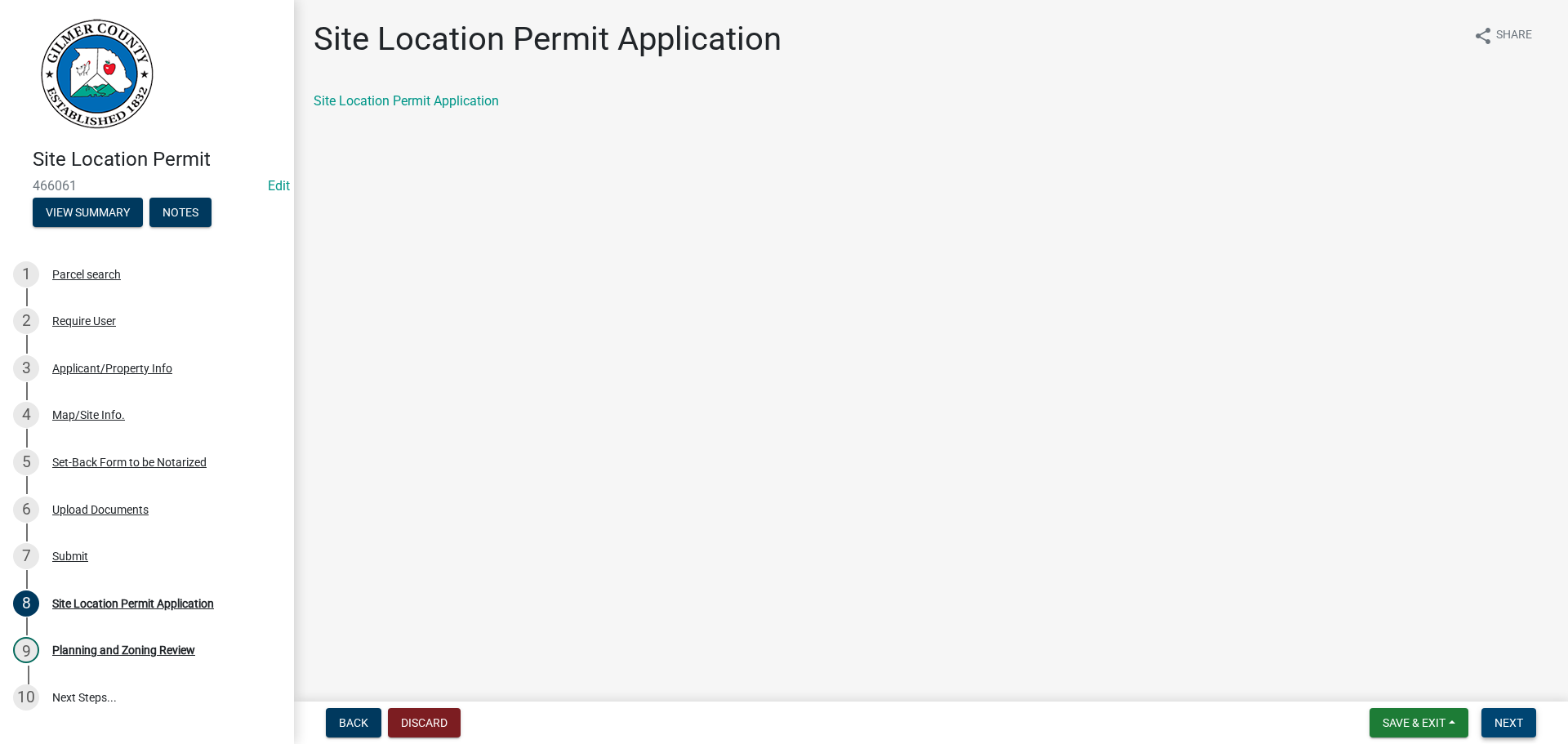
click at [1520, 722] on span "Next" at bounding box center [1509, 723] width 28 height 13
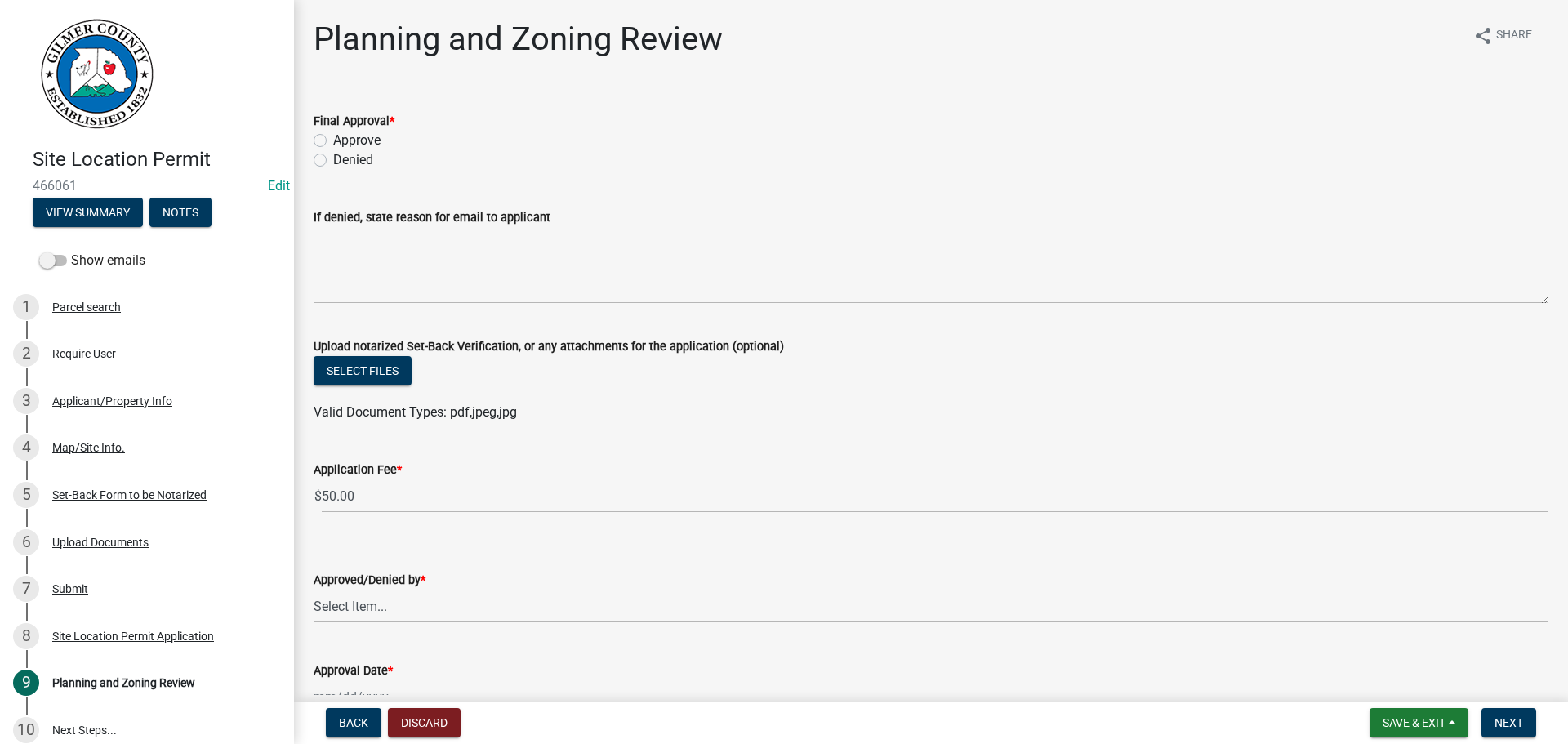
click at [333, 143] on label "Approve" at bounding box center [356, 141] width 48 height 19
click at [333, 142] on input "Approve" at bounding box center [338, 136] width 11 height 11
radio input "true"
click at [356, 604] on select "Select Item... [PERSON_NAME] [PERSON_NAME] [PERSON_NAME] [PERSON_NAME] [PERSON_…" at bounding box center [931, 606] width 1235 height 33
click at [314, 590] on select "Select Item... [PERSON_NAME] [PERSON_NAME] [PERSON_NAME] [PERSON_NAME] [PERSON_…" at bounding box center [931, 606] width 1235 height 33
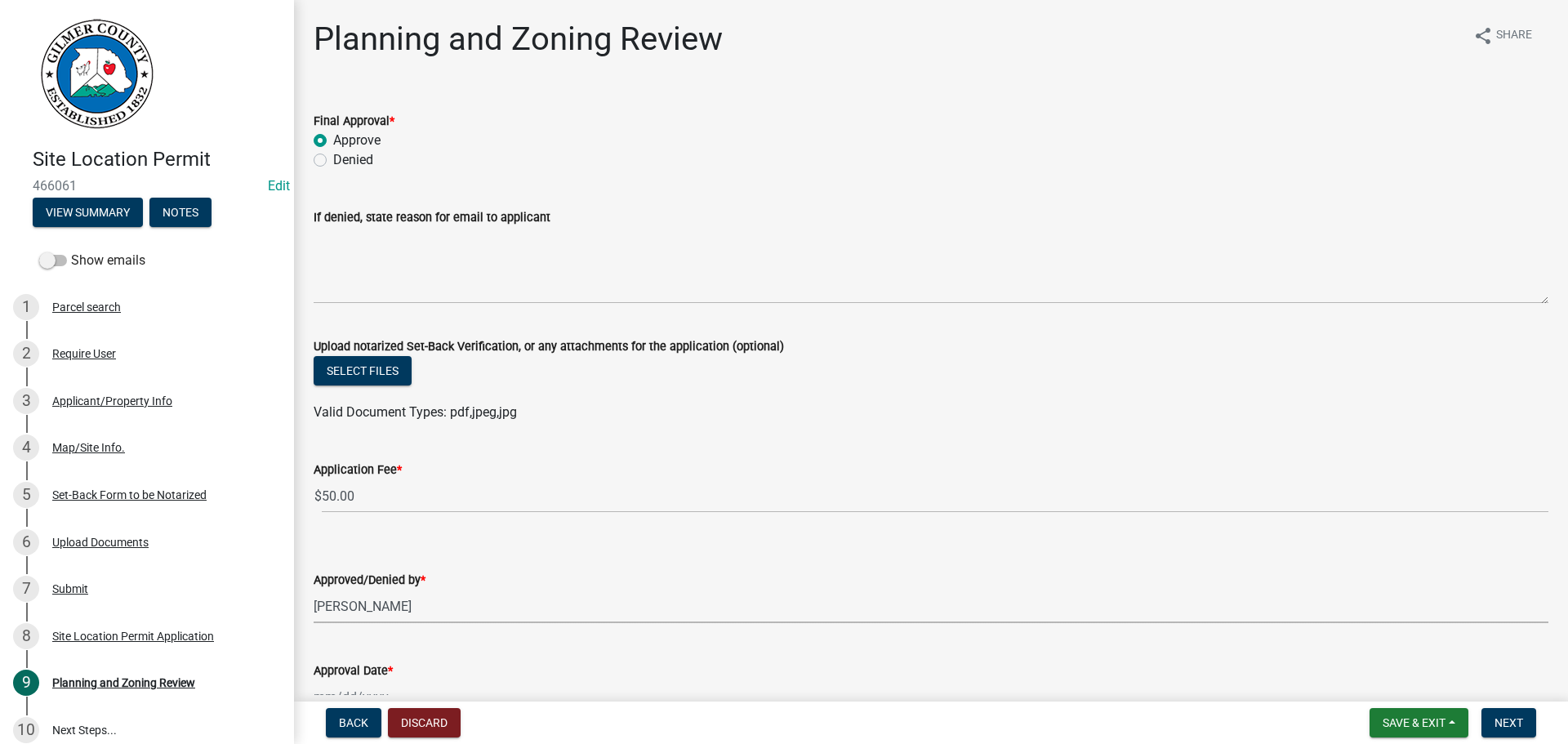
select select "f66b4cef-93c9-440c-84d8-a2c8d35cb7c1"
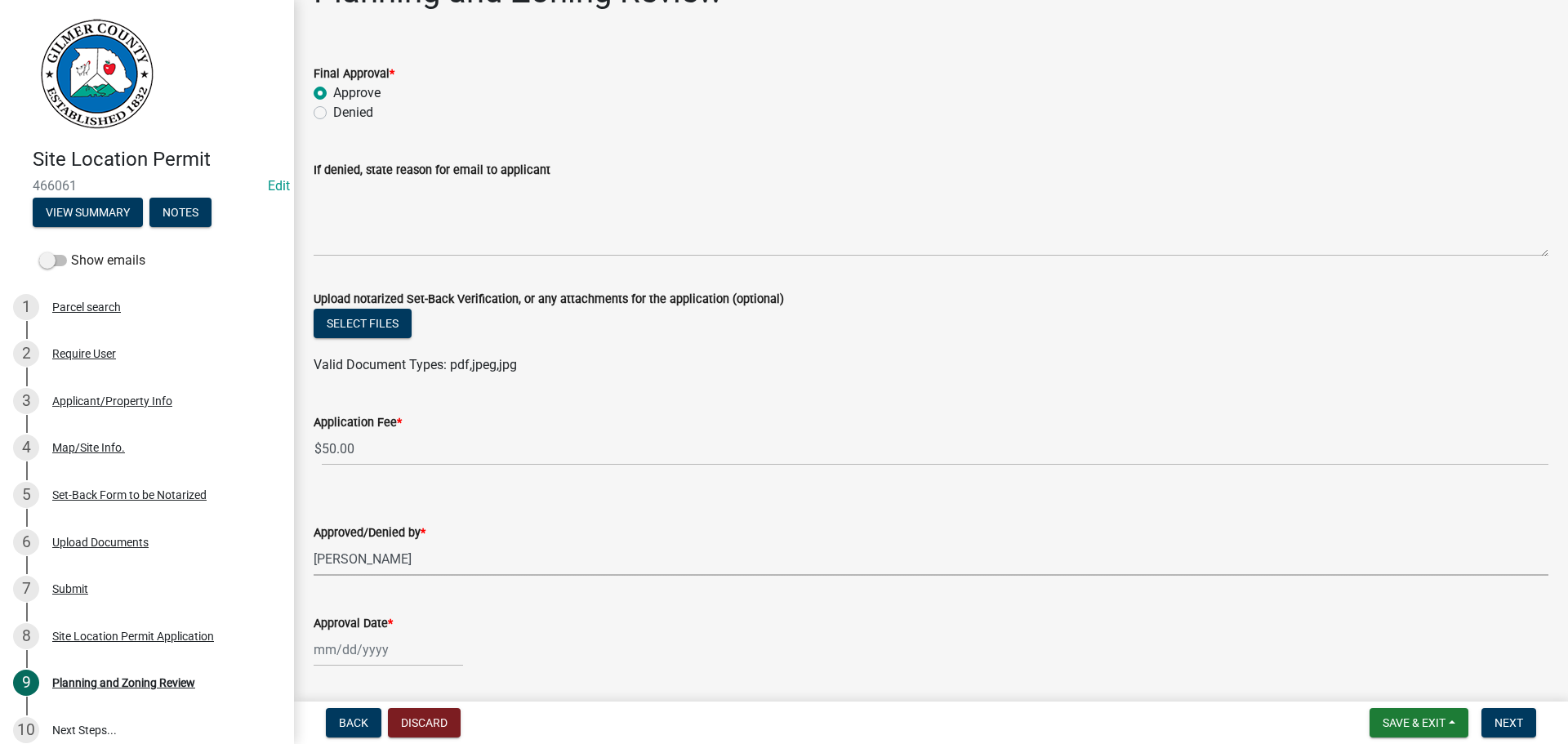
scroll to position [97, 0]
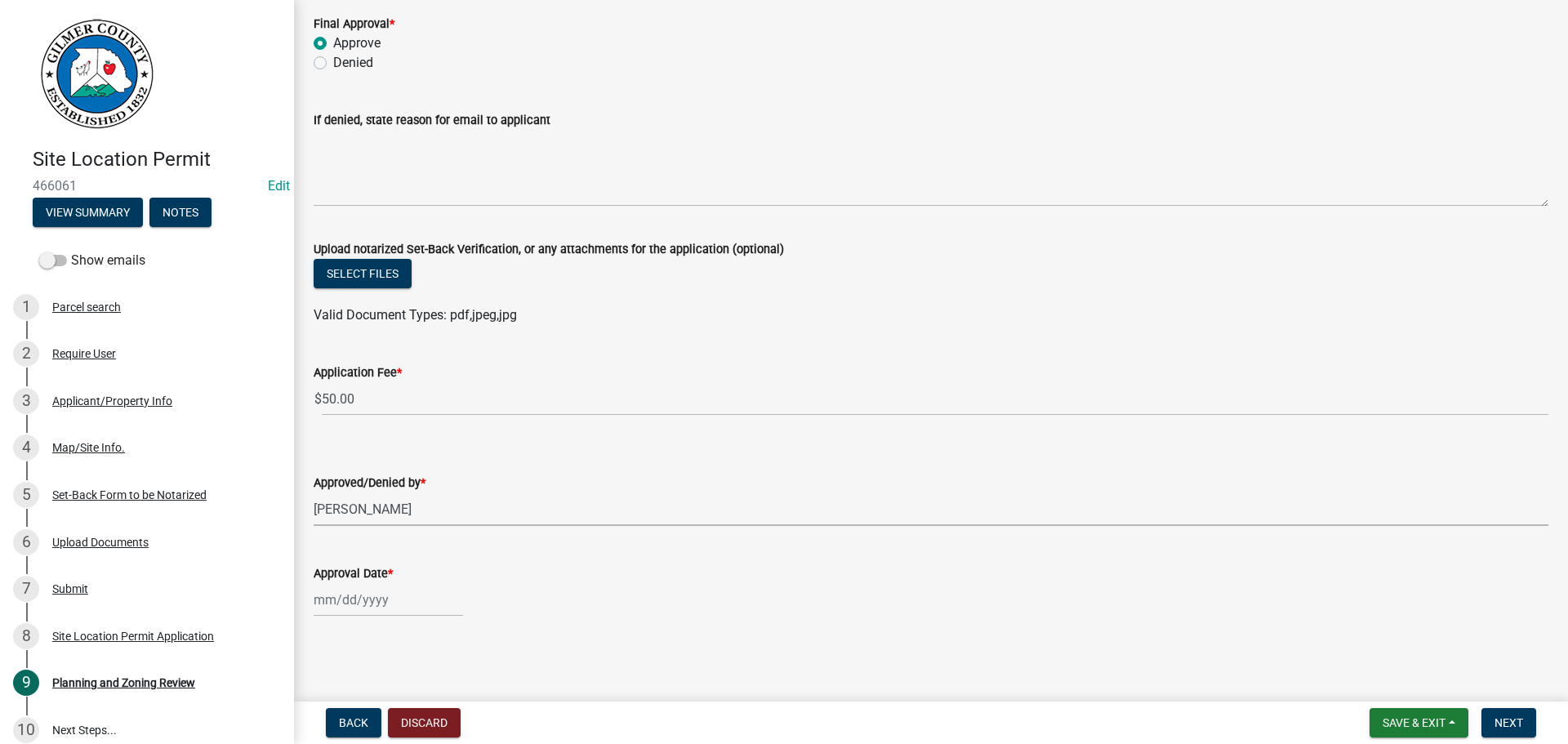
click at [379, 605] on div at bounding box center [388, 600] width 150 height 33
select select "8"
select select "2025"
click at [363, 504] on div "19" at bounding box center [355, 513] width 26 height 26
type input "[DATE]"
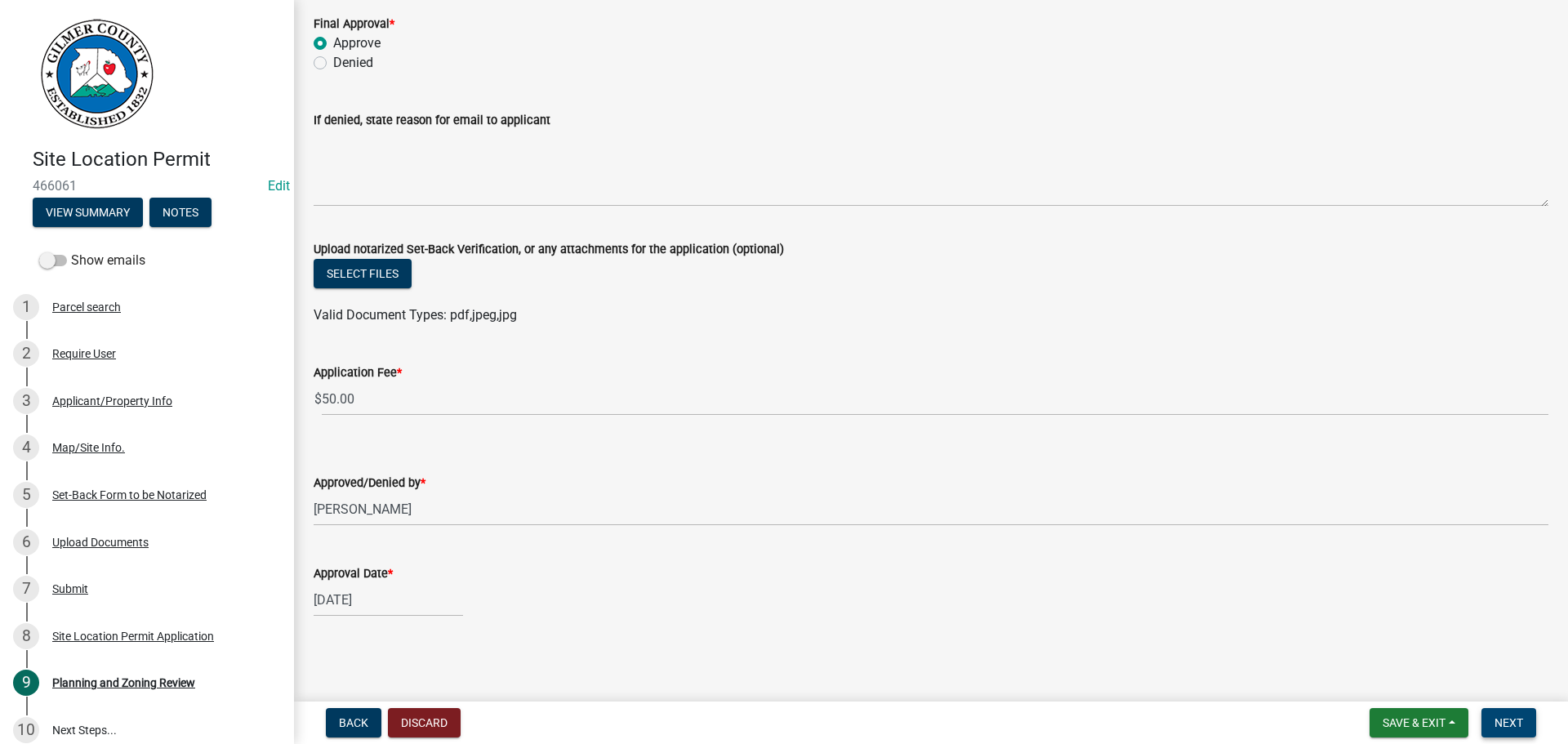
click at [1515, 728] on span "Next" at bounding box center [1509, 723] width 28 height 13
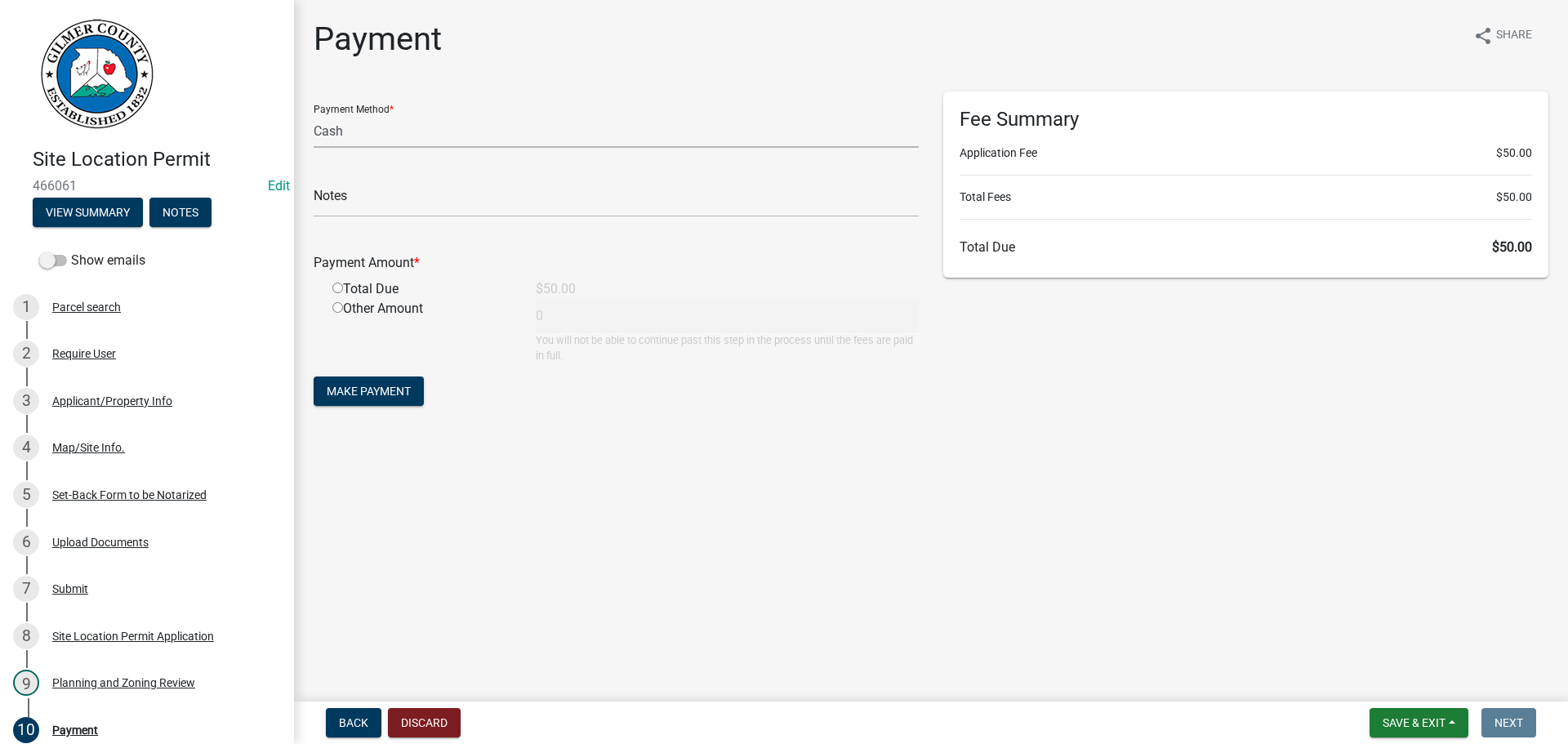
drag, startPoint x: 343, startPoint y: 131, endPoint x: 337, endPoint y: 145, distance: 15.2
click at [343, 131] on select "Credit Card POS Check Cash" at bounding box center [616, 131] width 605 height 33
select select "1: 0"
click at [314, 115] on select "Credit Card POS Check Cash" at bounding box center [616, 131] width 605 height 33
click at [343, 205] on input "text" at bounding box center [616, 200] width 605 height 33
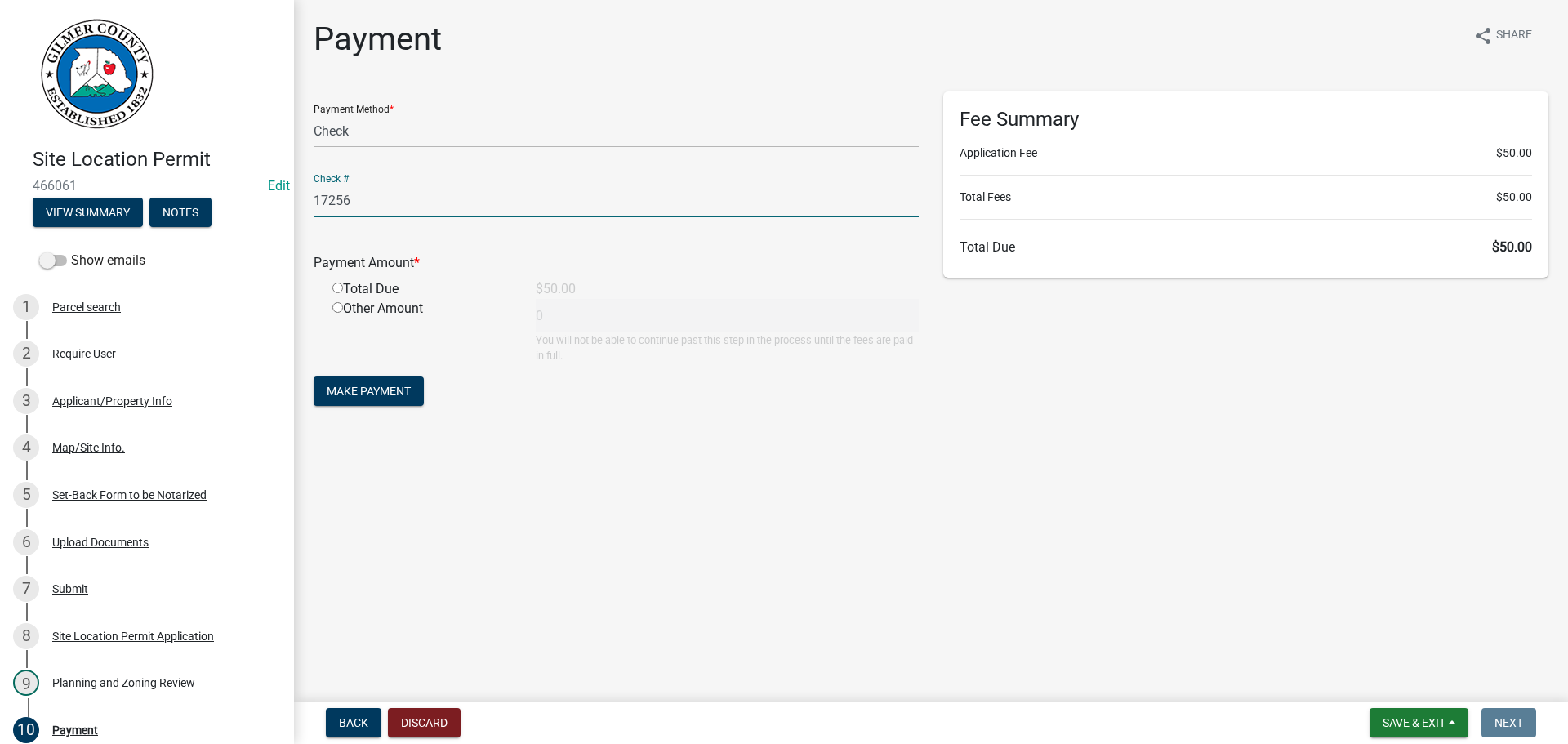
type input "17256"
click at [336, 287] on input "radio" at bounding box center [337, 287] width 11 height 11
radio input "true"
type input "50"
click at [345, 388] on span "Make Payment" at bounding box center [369, 390] width 84 height 13
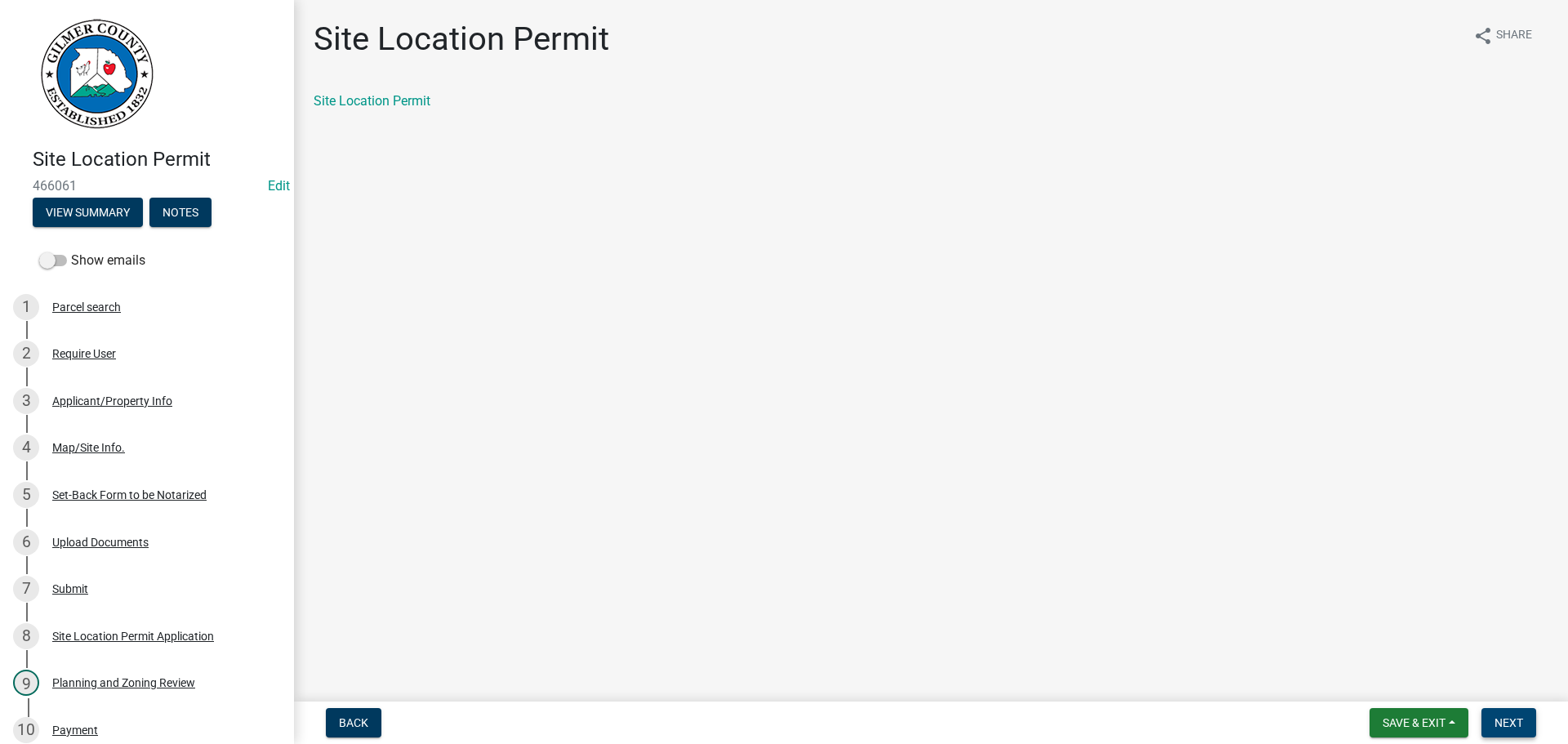
click at [1516, 721] on span "Next" at bounding box center [1509, 723] width 28 height 13
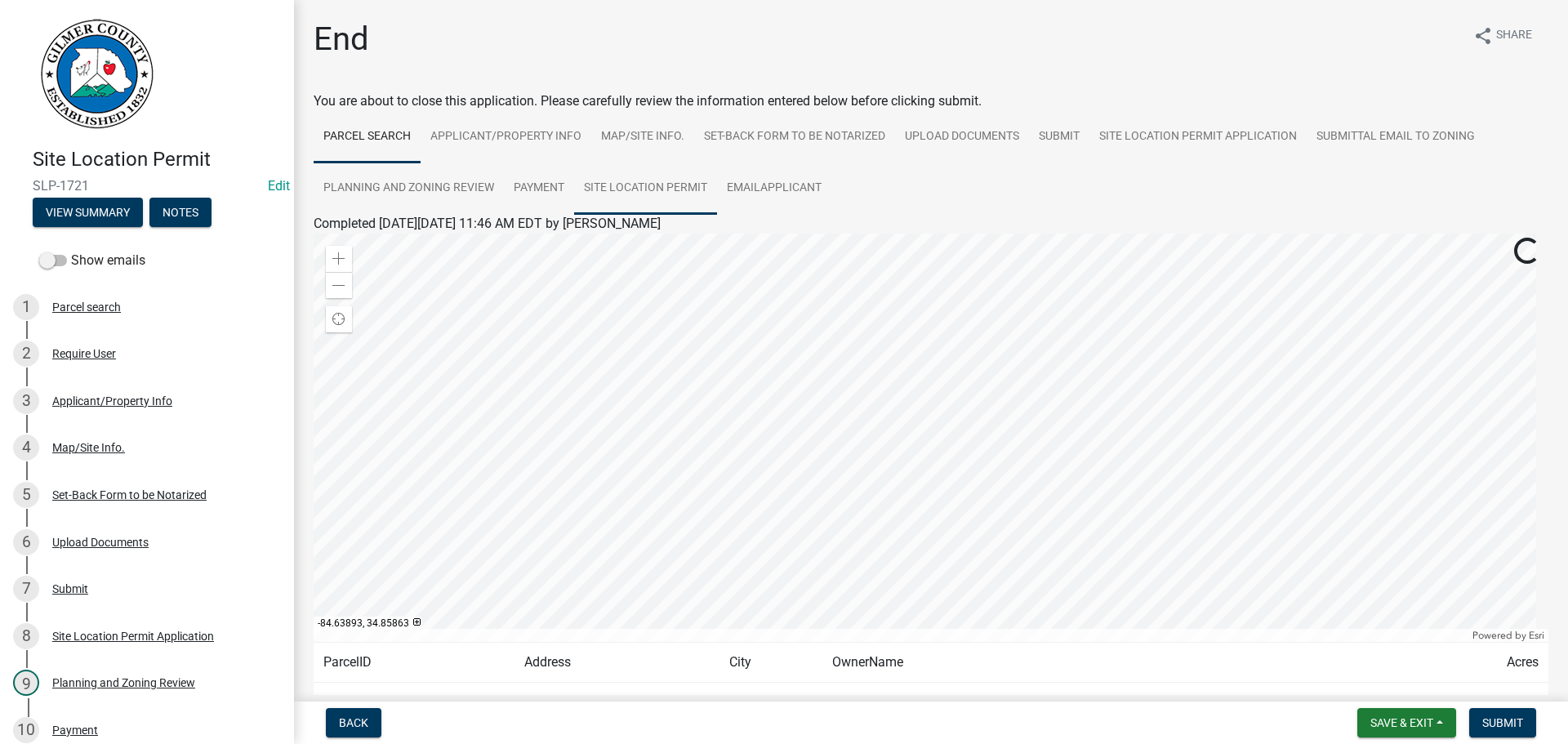
click at [688, 187] on link "Site Location Permit" at bounding box center [645, 188] width 143 height 52
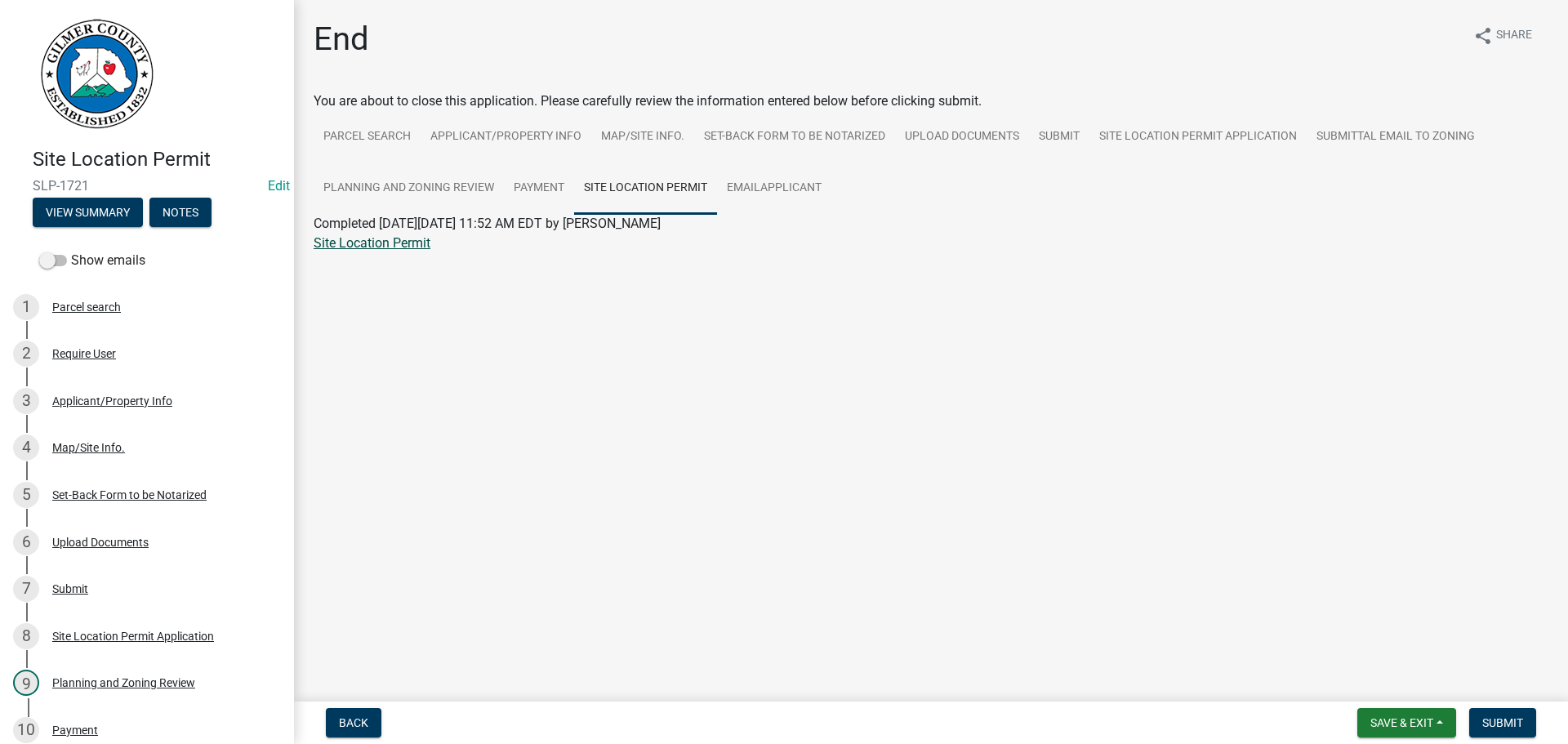
click at [415, 242] on link "Site Location Permit" at bounding box center [372, 243] width 117 height 16
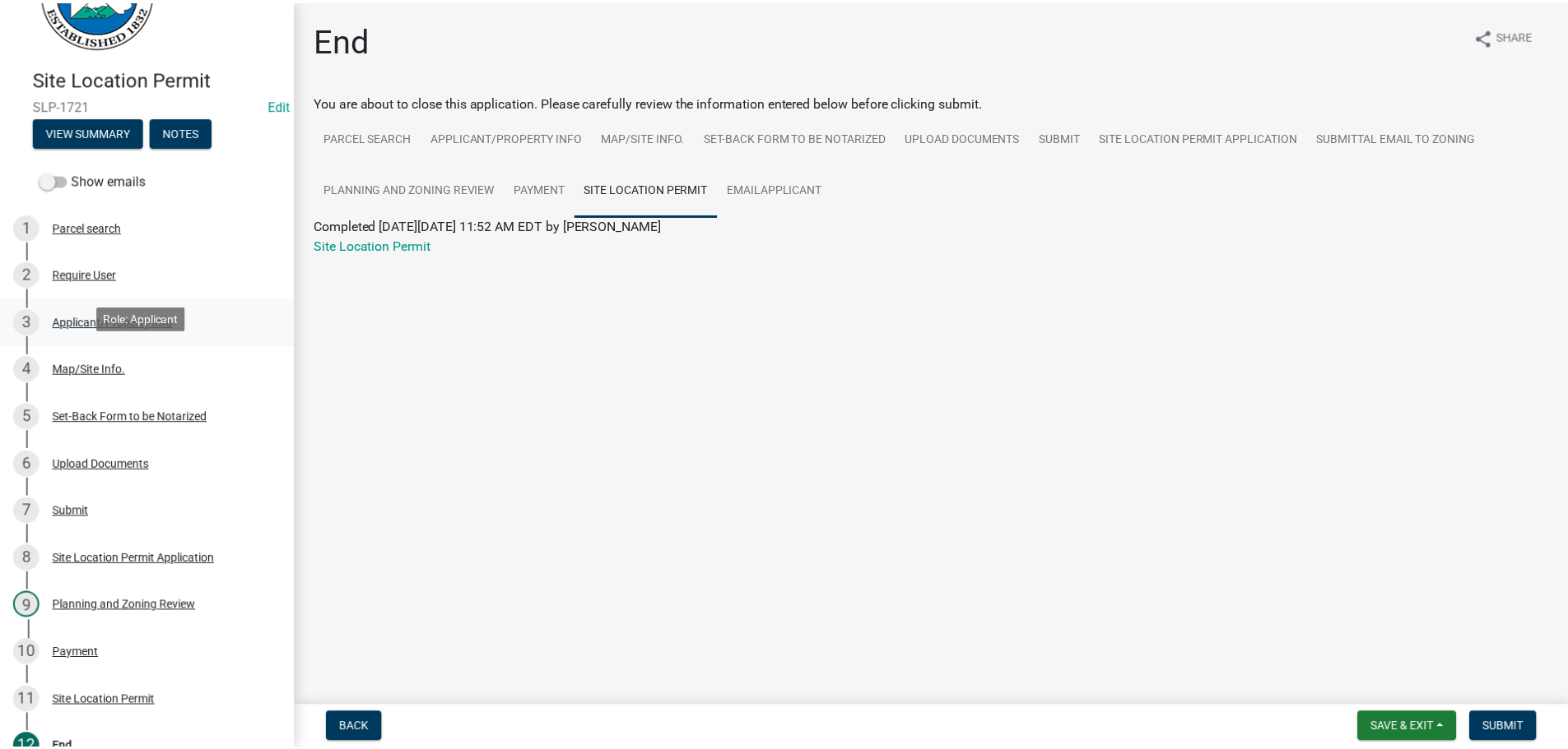
scroll to position [164, 0]
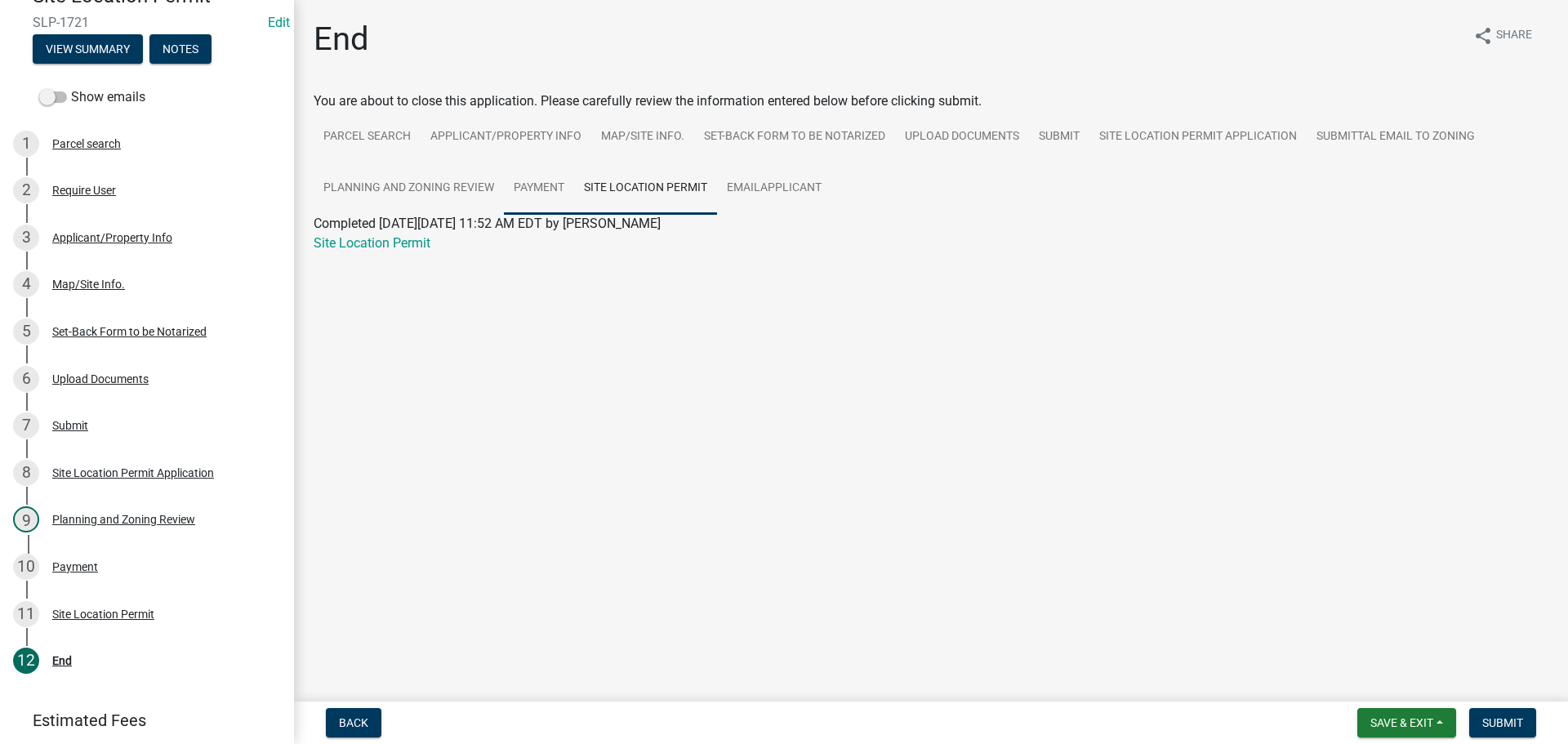
click at [538, 179] on link "Payment" at bounding box center [539, 188] width 70 height 52
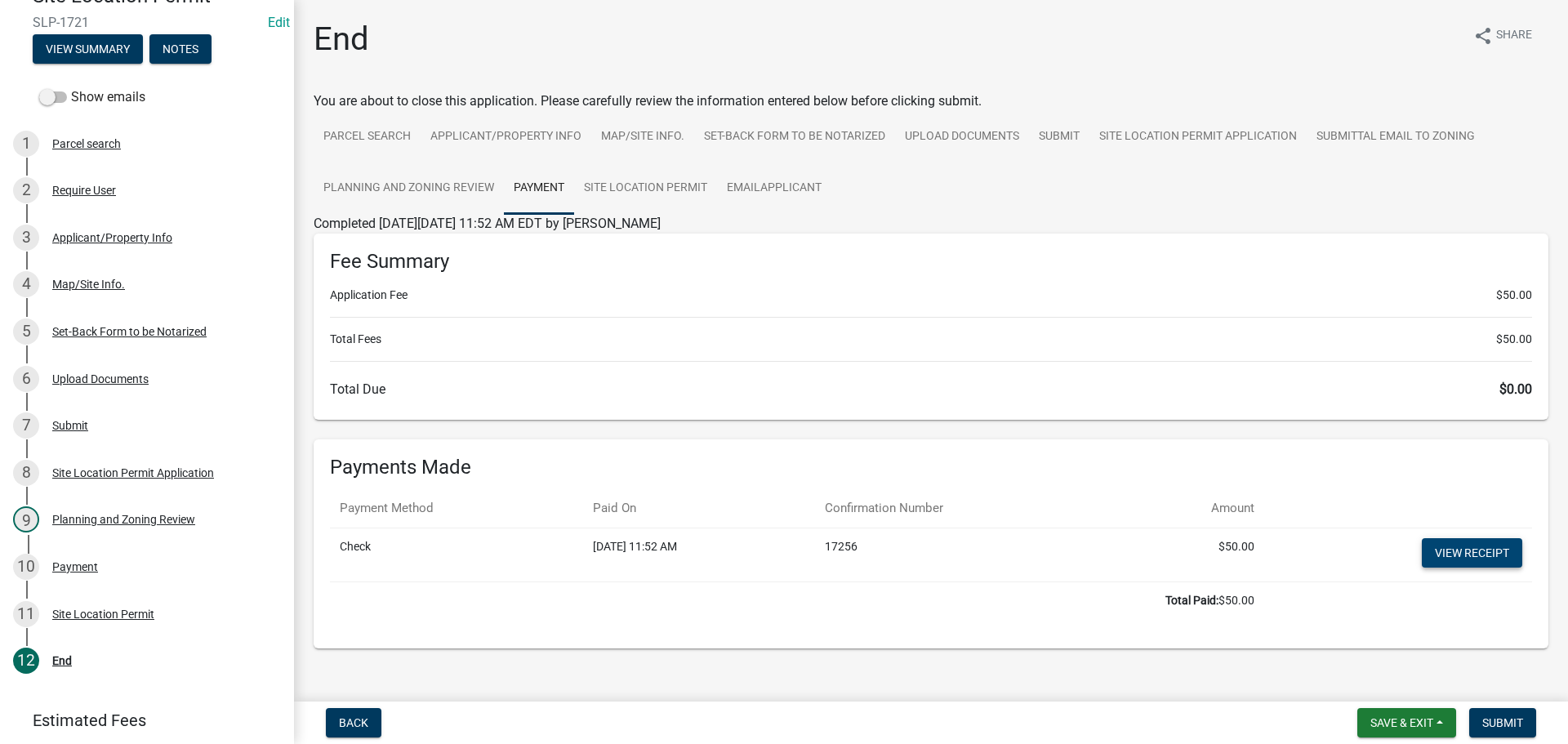
click at [1451, 556] on link "View receipt" at bounding box center [1472, 553] width 100 height 29
click at [94, 612] on div "Site Location Permit" at bounding box center [103, 615] width 102 height 12
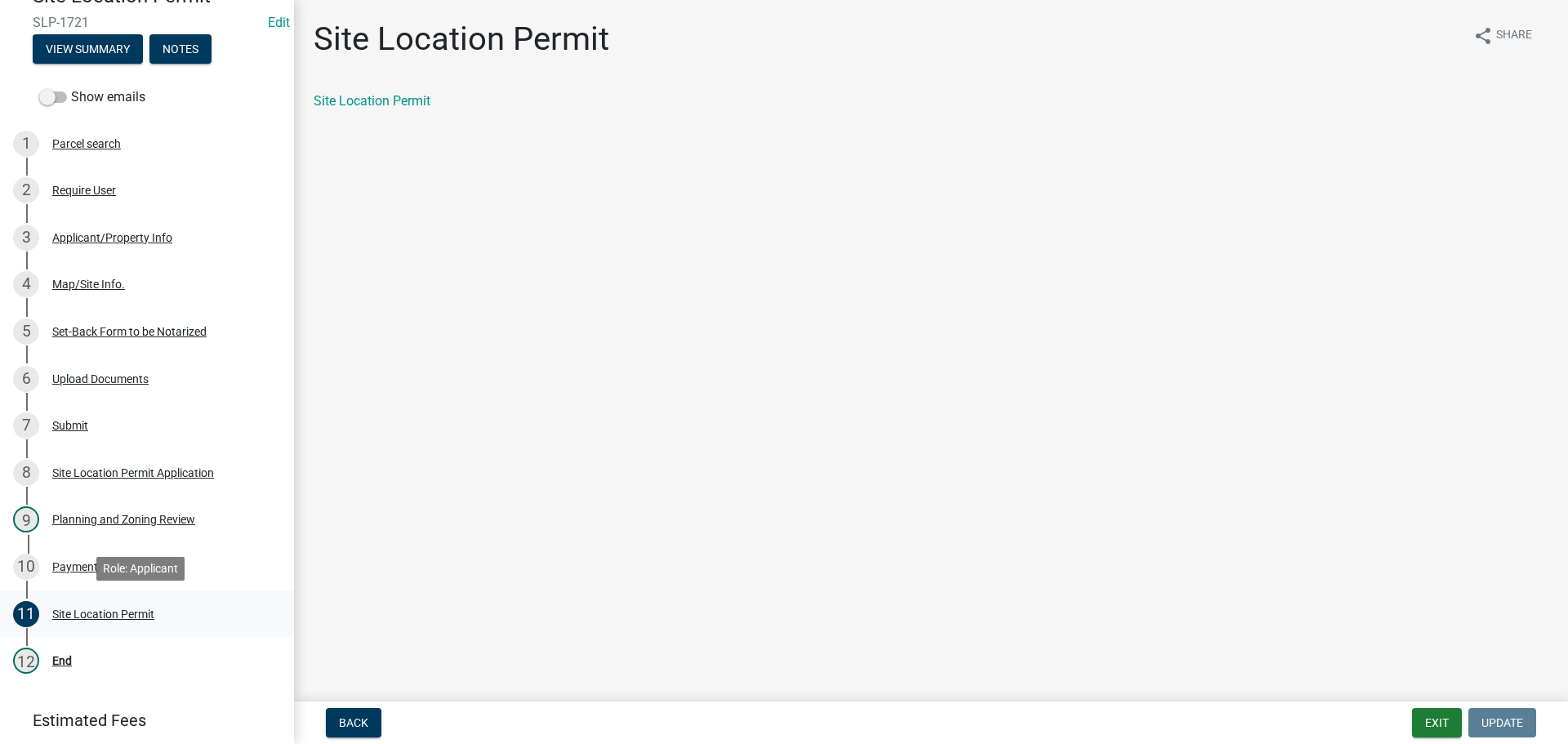
click at [115, 616] on div "Site Location Permit" at bounding box center [103, 615] width 102 height 12
click at [412, 100] on link "Site Location Permit" at bounding box center [372, 101] width 117 height 16
click at [70, 612] on div "Site Location Permit" at bounding box center [103, 615] width 102 height 12
click at [48, 660] on div "12 End" at bounding box center [140, 660] width 255 height 26
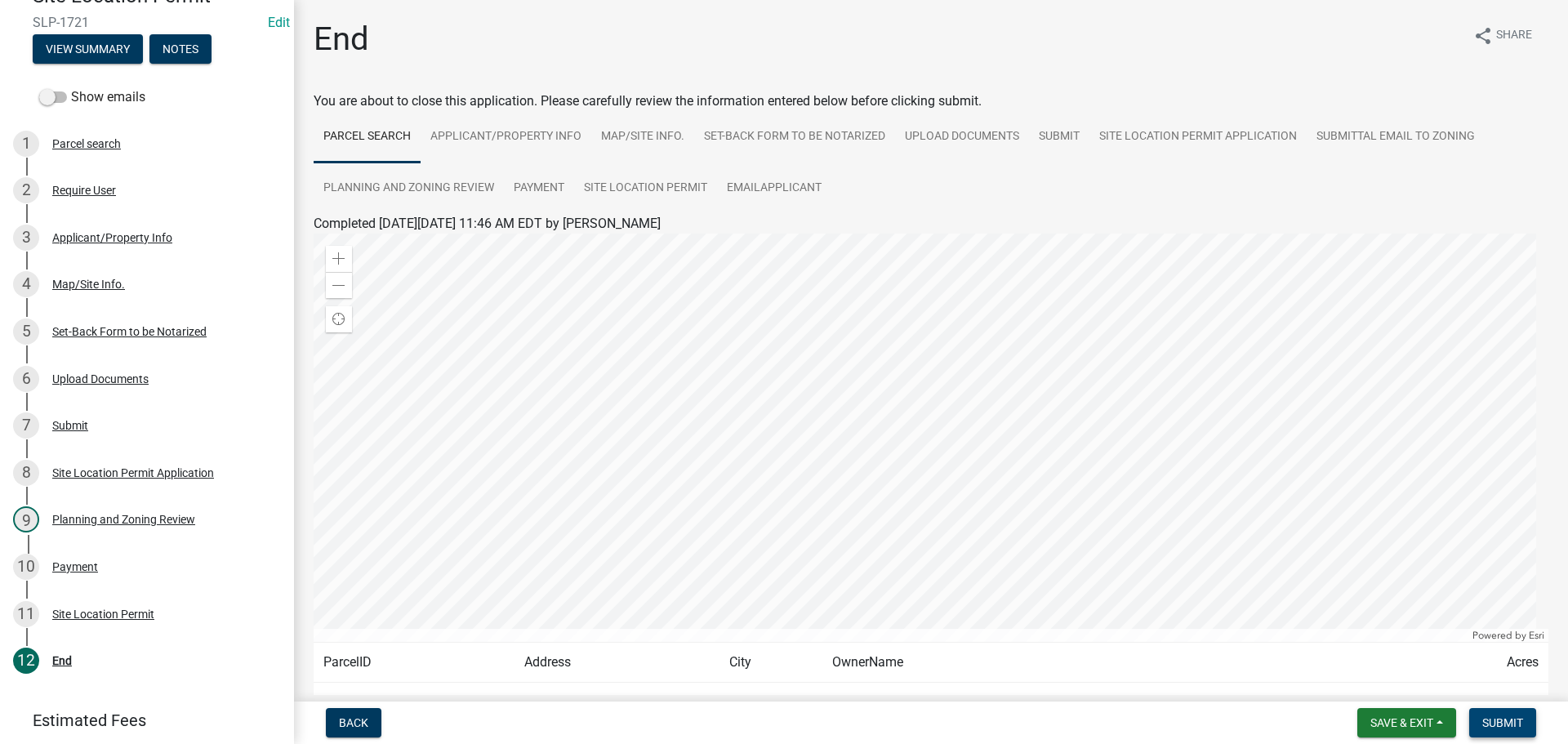
click at [1494, 719] on span "Submit" at bounding box center [1503, 723] width 41 height 13
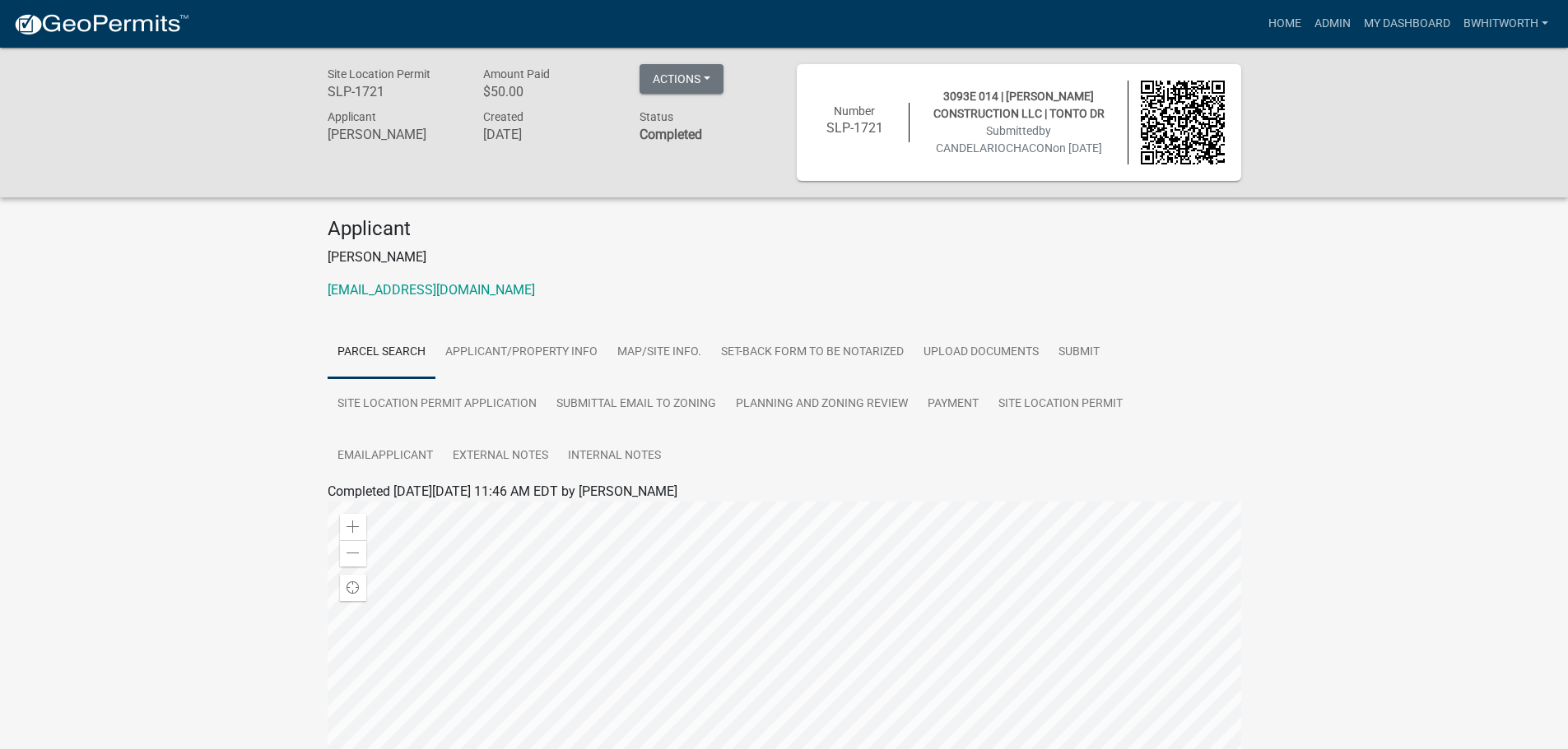
click at [288, 305] on div "Site Location Permit SLP-1721 Amount Paid $50.00 Actions View receipt Printer F…" at bounding box center [784, 551] width 1568 height 1008
